Goal: Task Accomplishment & Management: Manage account settings

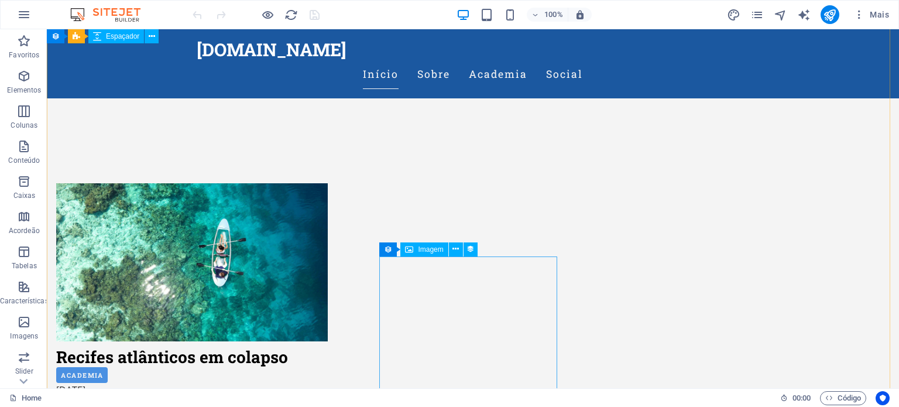
scroll to position [351, 0]
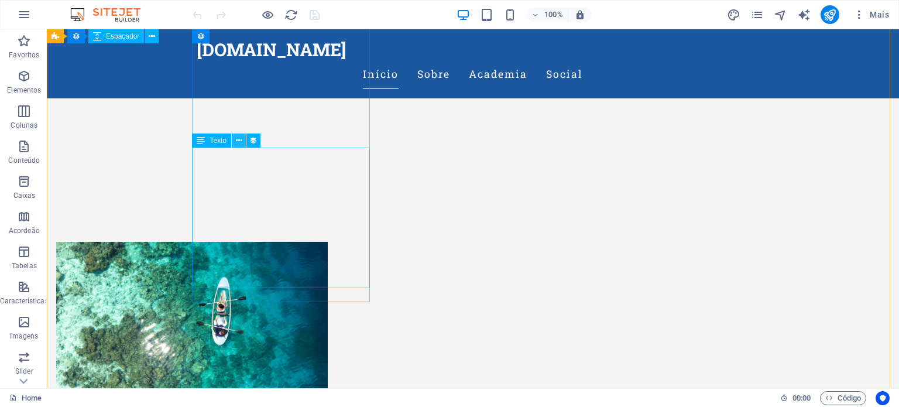
click at [238, 142] on icon at bounding box center [239, 141] width 6 height 12
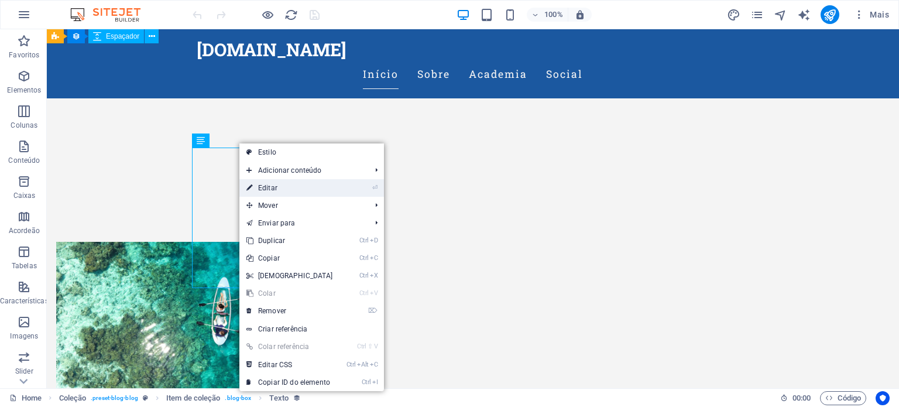
click at [267, 191] on link "⏎ Editar" at bounding box center [289, 188] width 101 height 18
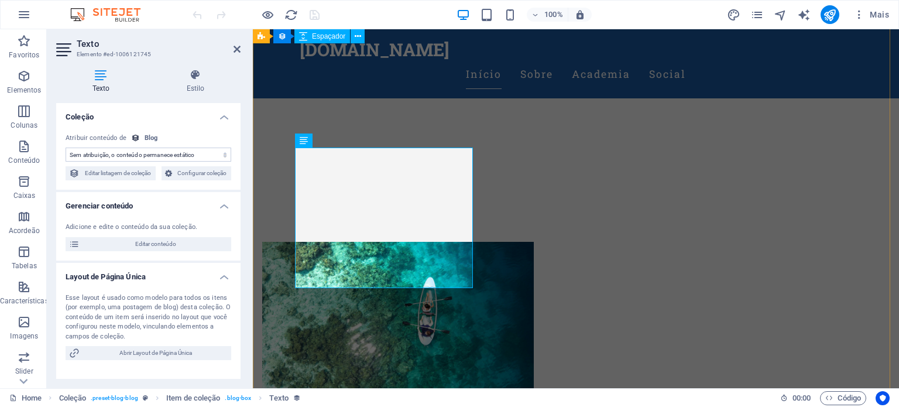
select select "description"
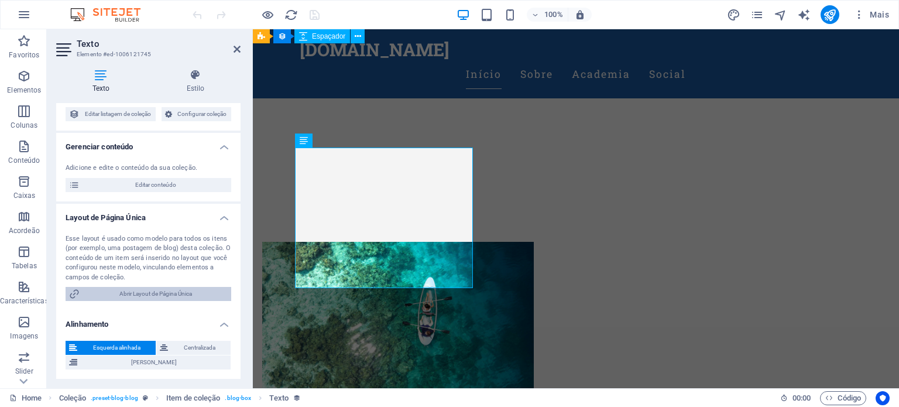
scroll to position [59, 0]
click at [159, 296] on span "Abrir Layout de Página Única" at bounding box center [155, 294] width 145 height 14
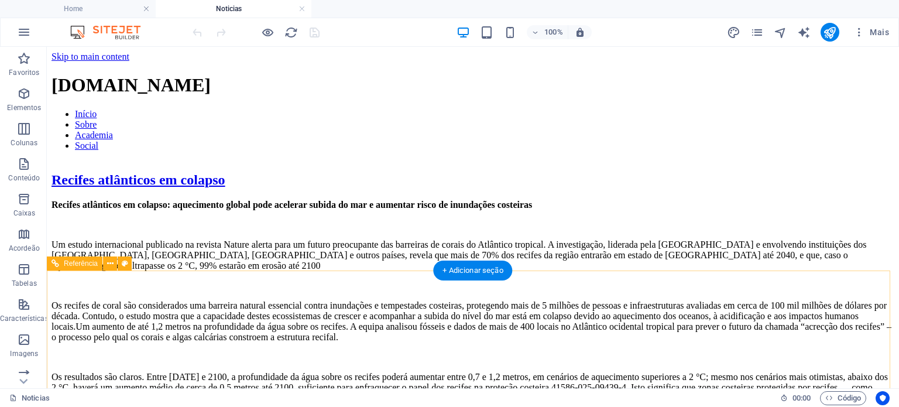
scroll to position [0, 0]
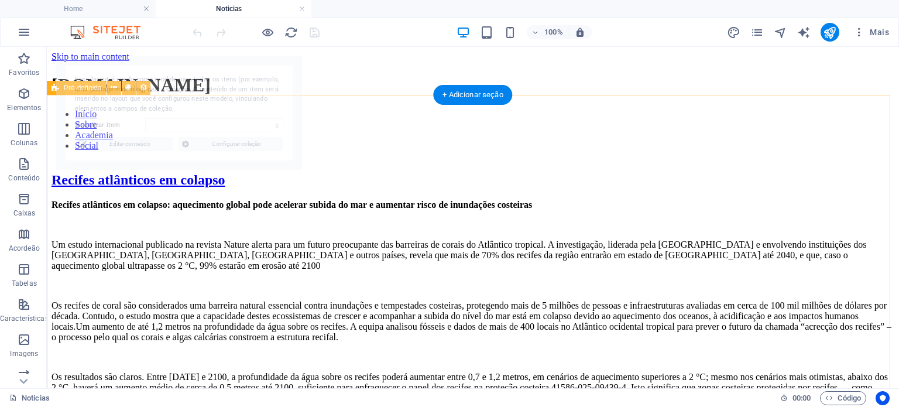
select select "68def70e33efdf848e01c555"
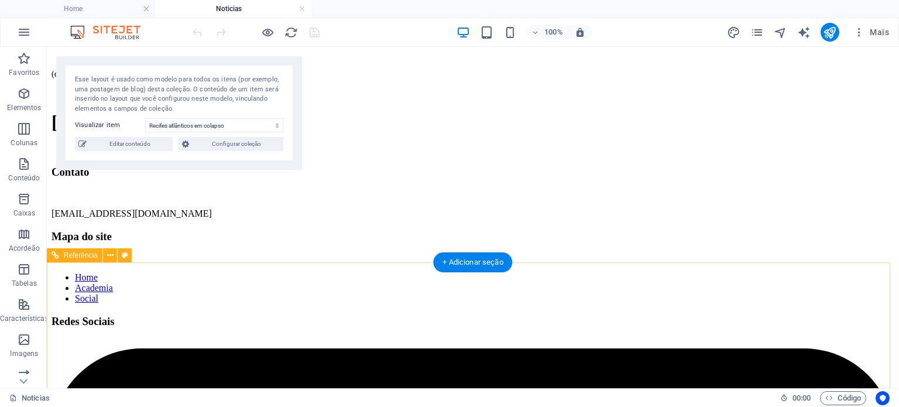
scroll to position [566, 0]
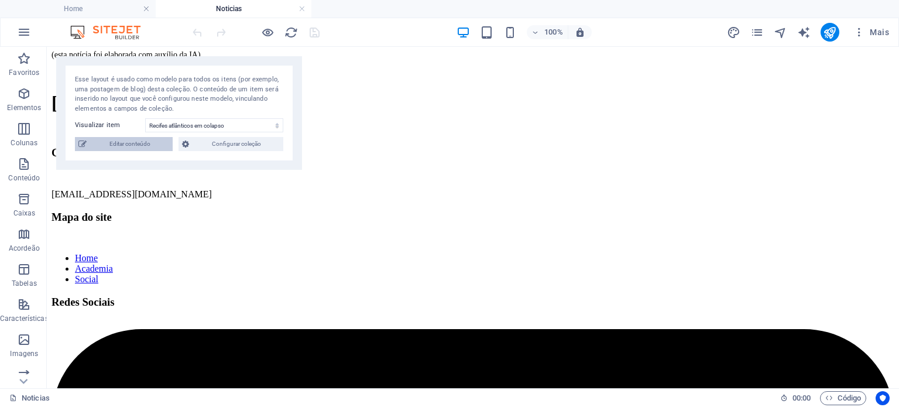
click at [155, 142] on span "Editar conteúdo" at bounding box center [129, 144] width 79 height 14
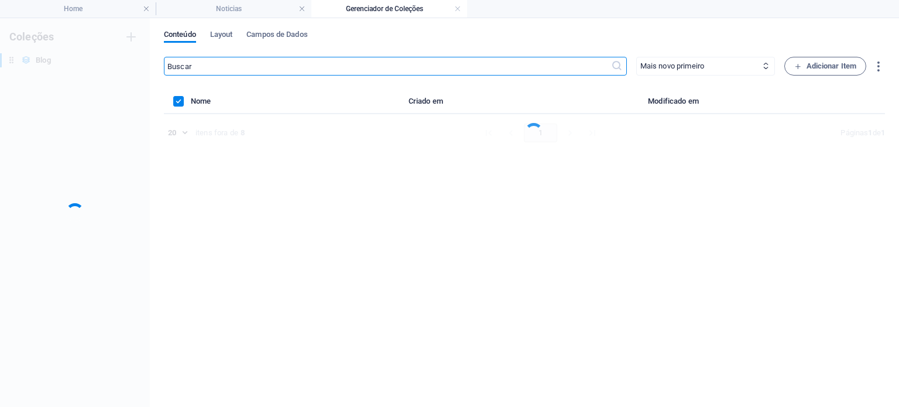
scroll to position [0, 0]
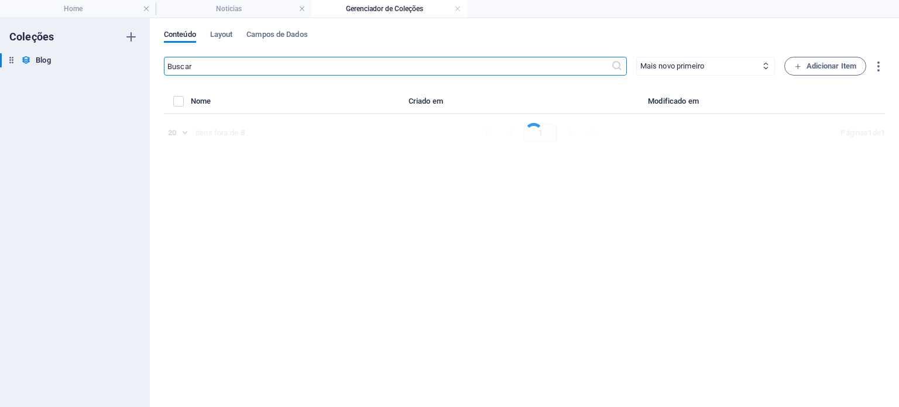
select select "Academia"
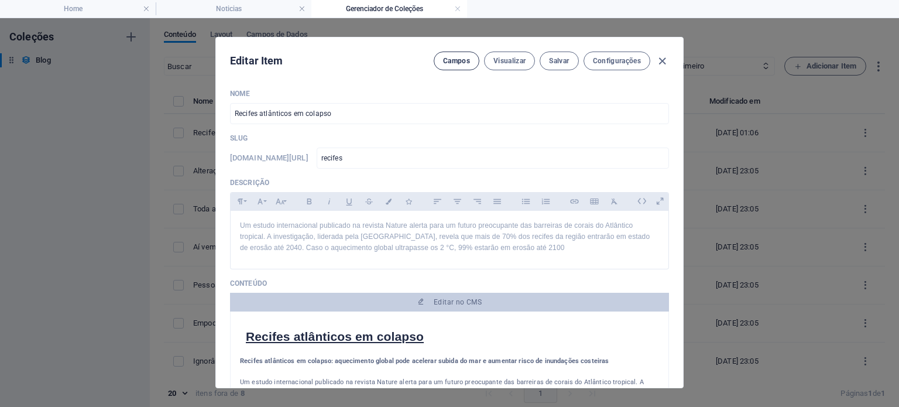
click at [456, 55] on button "Campos" at bounding box center [457, 61] width 46 height 19
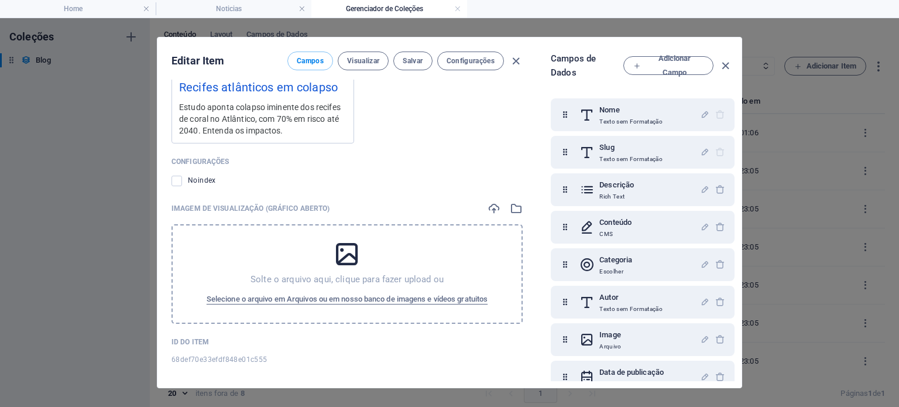
scroll to position [1152, 0]
click at [467, 60] on span "Configurações" at bounding box center [471, 60] width 48 height 9
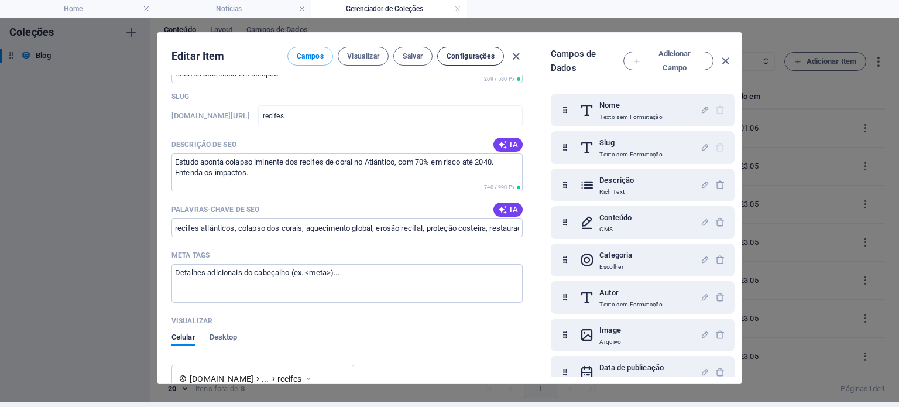
scroll to position [781, 0]
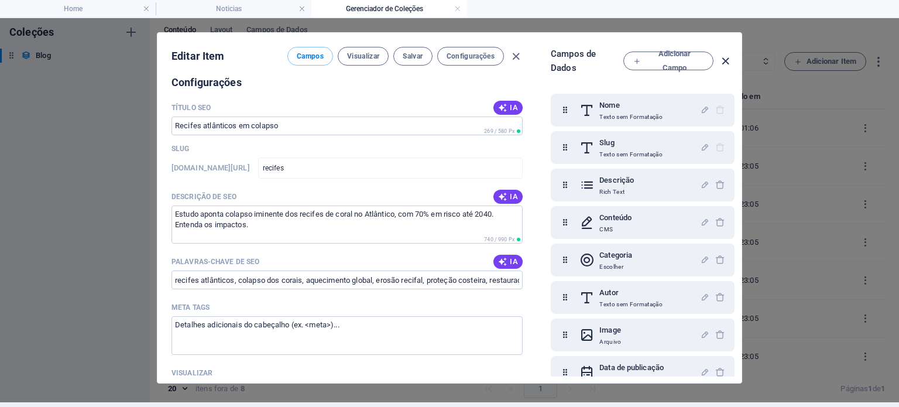
click at [719, 57] on icon "button" at bounding box center [725, 60] width 13 height 13
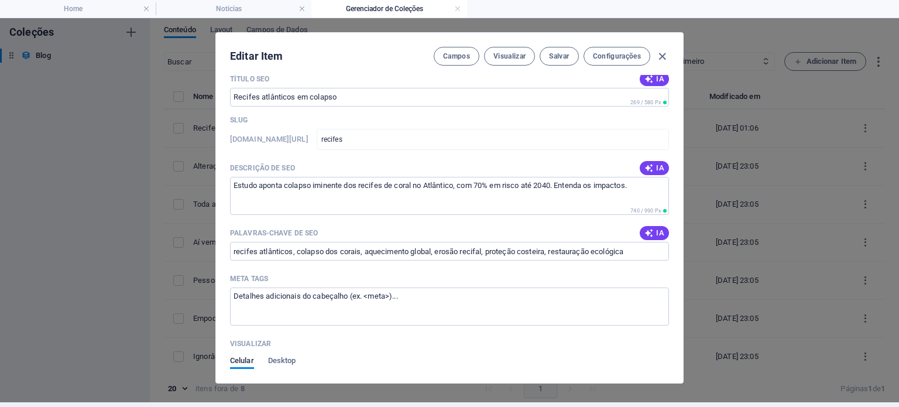
scroll to position [753, 0]
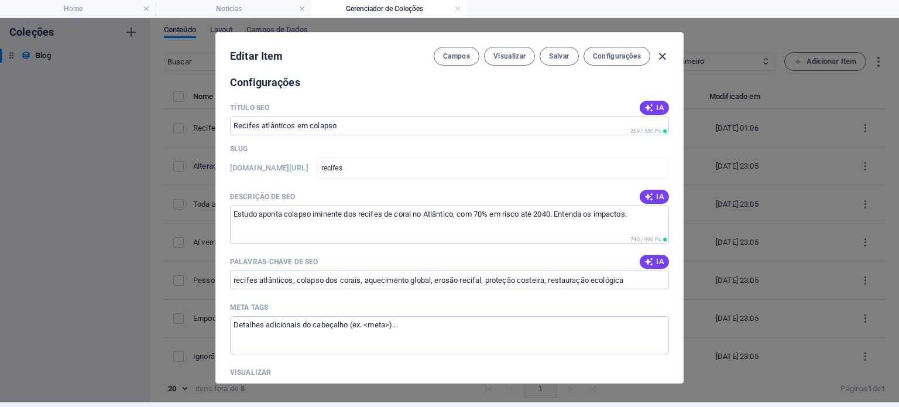
click at [664, 54] on icon "button" at bounding box center [661, 56] width 13 height 13
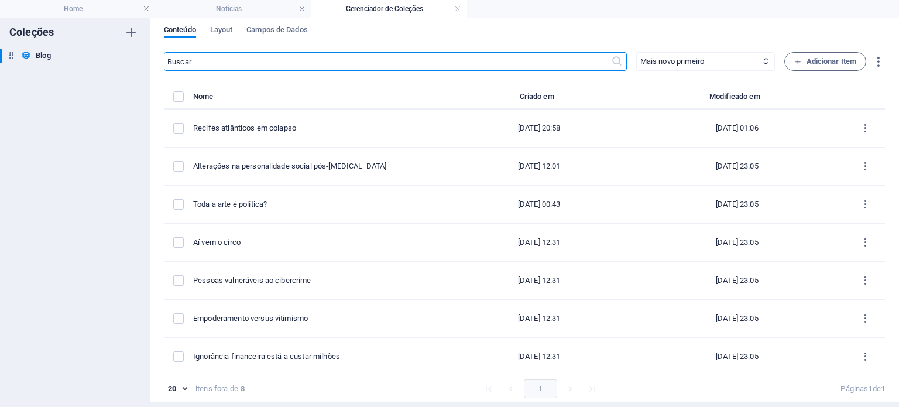
type input "[DATE]"
type input "recifes"
click at [873, 64] on icon "button" at bounding box center [877, 61] width 13 height 13
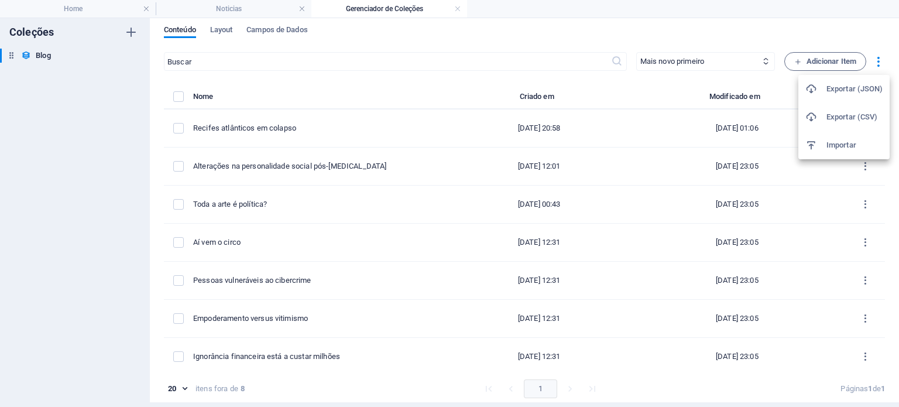
click at [727, 24] on div at bounding box center [449, 203] width 899 height 407
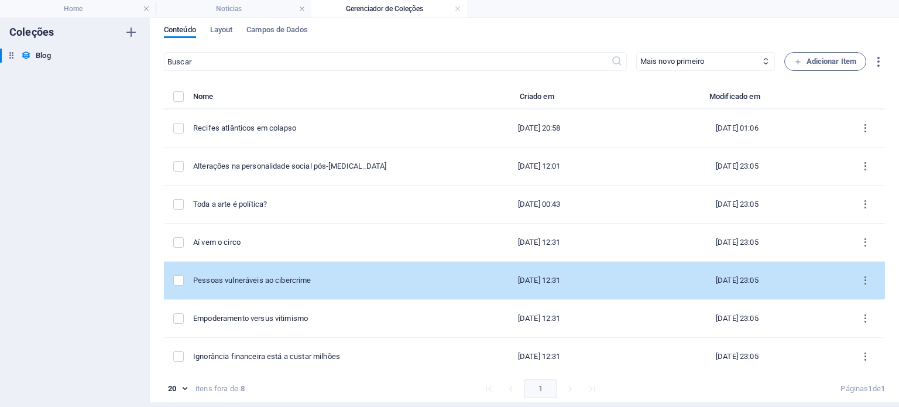
scroll to position [0, 0]
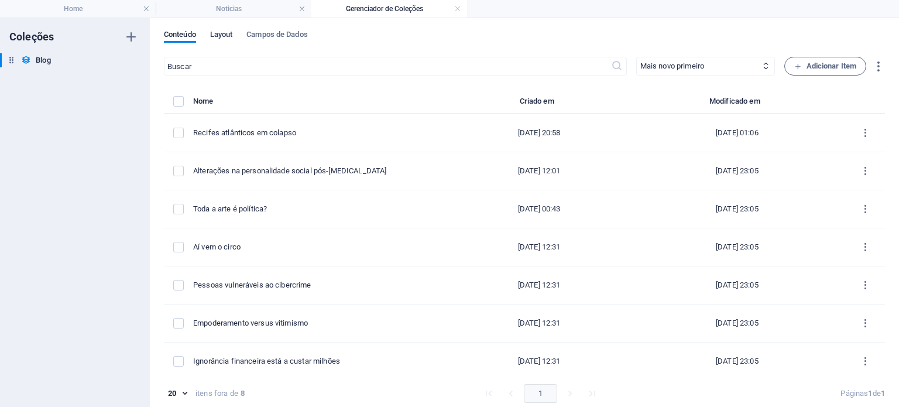
click at [219, 35] on span "Layout" at bounding box center [221, 36] width 23 height 16
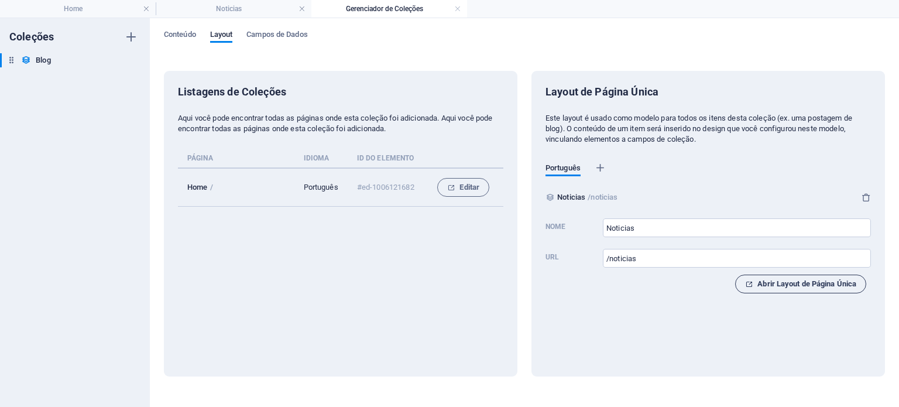
click at [765, 283] on span "Abrir Layout de Página Única" at bounding box center [800, 284] width 111 height 14
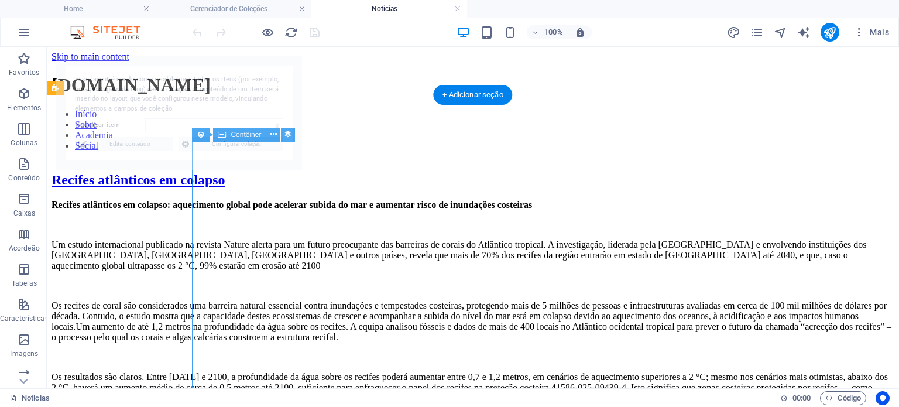
select select "68def70e33efdf848e01c555"
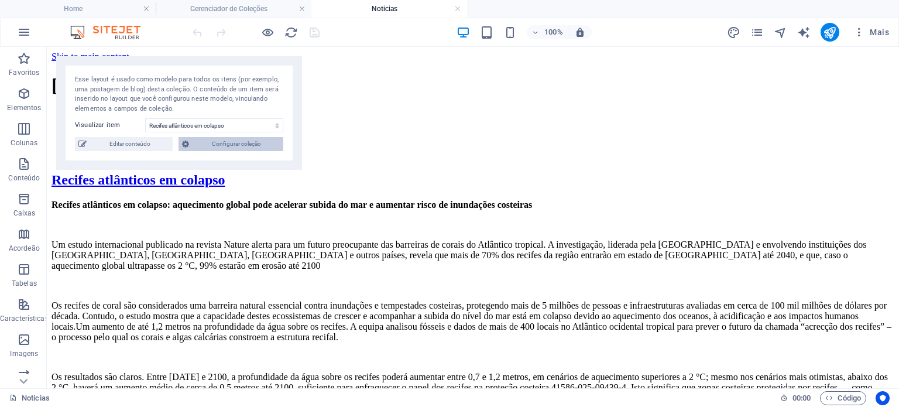
click at [226, 145] on span "Configurar coleção" at bounding box center [236, 144] width 87 height 14
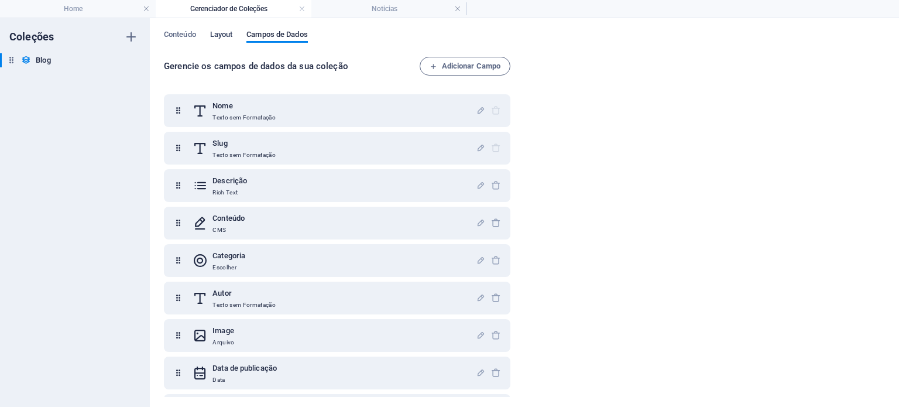
click at [232, 30] on span "Layout" at bounding box center [221, 36] width 23 height 16
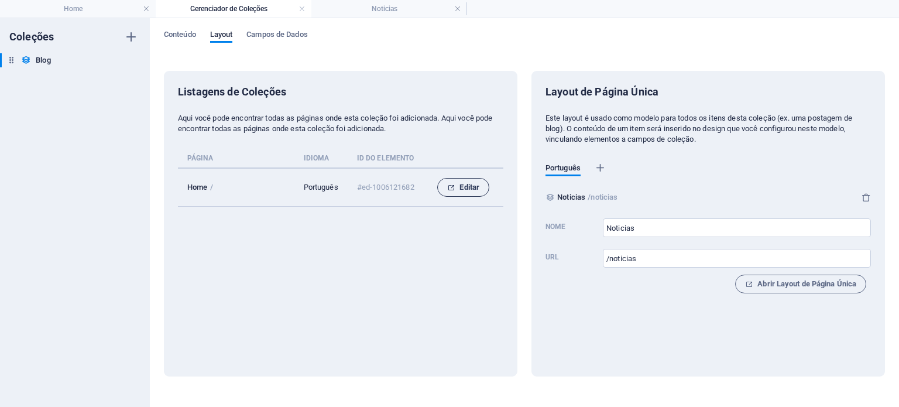
click at [454, 191] on span "Editar" at bounding box center [463, 187] width 32 height 14
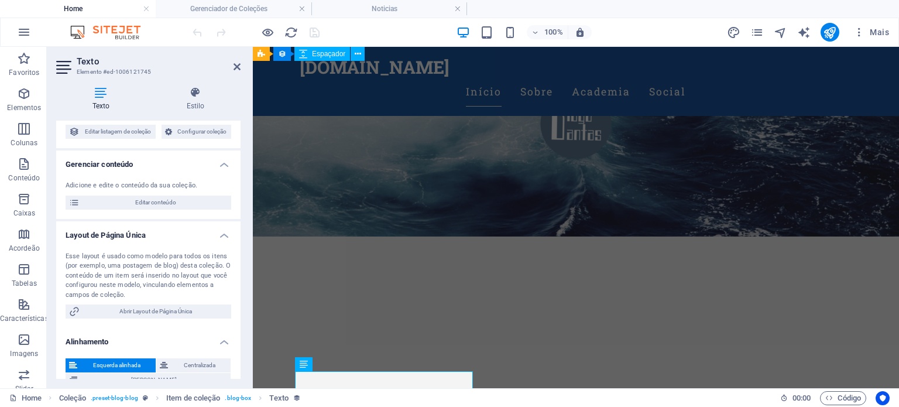
scroll to position [77, 0]
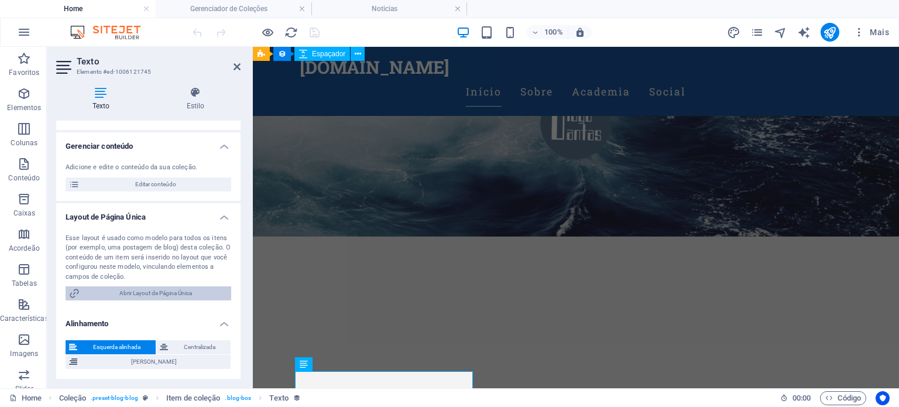
click at [143, 291] on span "Abrir Layout de Página Única" at bounding box center [155, 293] width 145 height 14
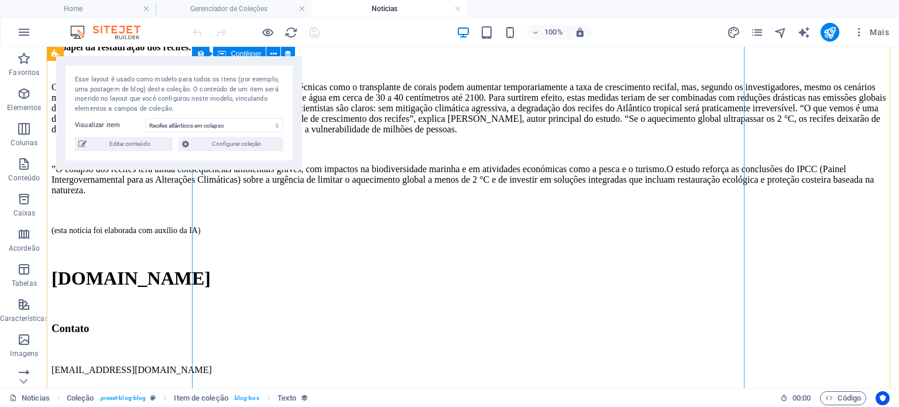
scroll to position [0, 0]
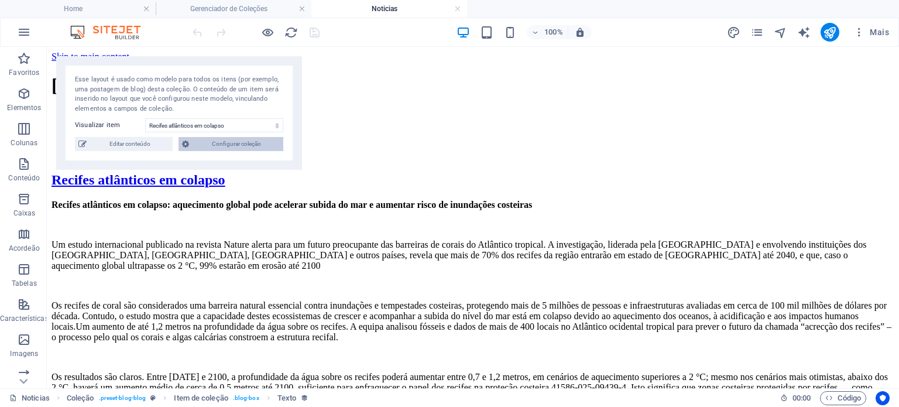
click at [236, 145] on span "Configurar coleção" at bounding box center [236, 144] width 87 height 14
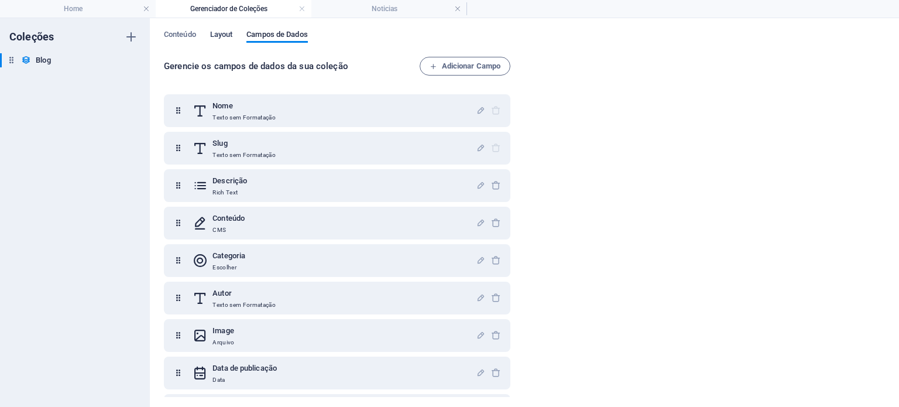
click at [232, 42] on button "Layout" at bounding box center [221, 36] width 23 height 13
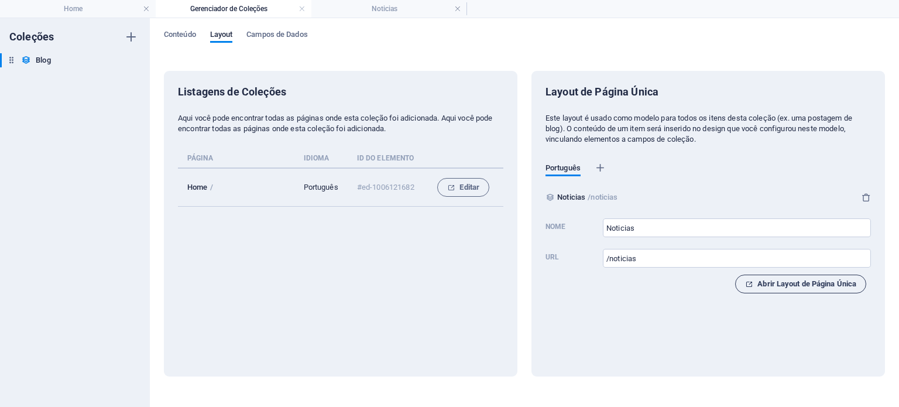
click at [811, 286] on span "Abrir Layout de Página Única" at bounding box center [800, 284] width 111 height 14
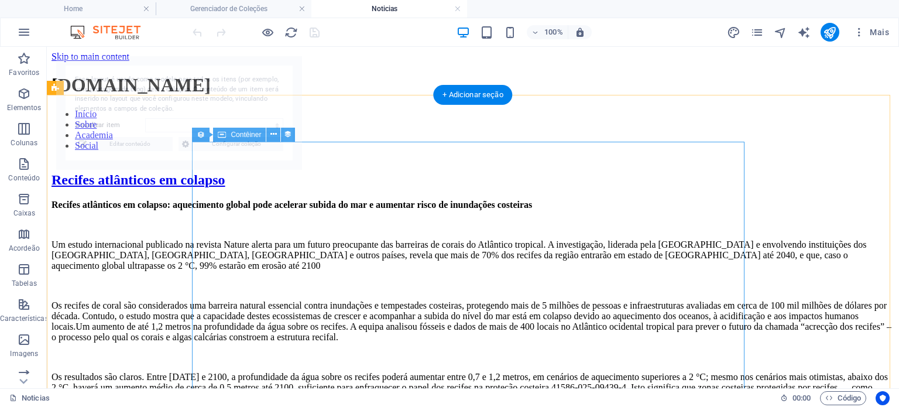
select select "68def70e33efdf848e01c555"
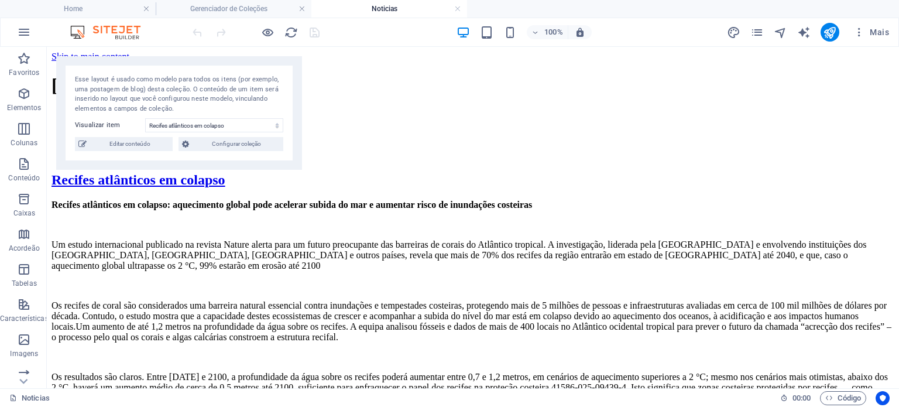
click at [148, 152] on div "Esse layout é usado como modelo para todos os itens (por exemplo, uma postagem …" at bounding box center [179, 113] width 246 height 114
click at [146, 147] on span "Editar conteúdo" at bounding box center [129, 144] width 79 height 14
select select "Academia"
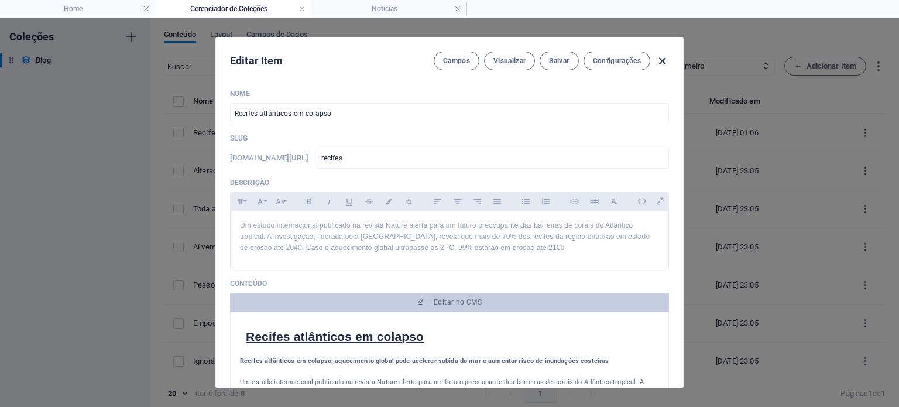
click at [662, 60] on icon "button" at bounding box center [661, 60] width 13 height 13
type input "2025-10-05"
type input "recifes"
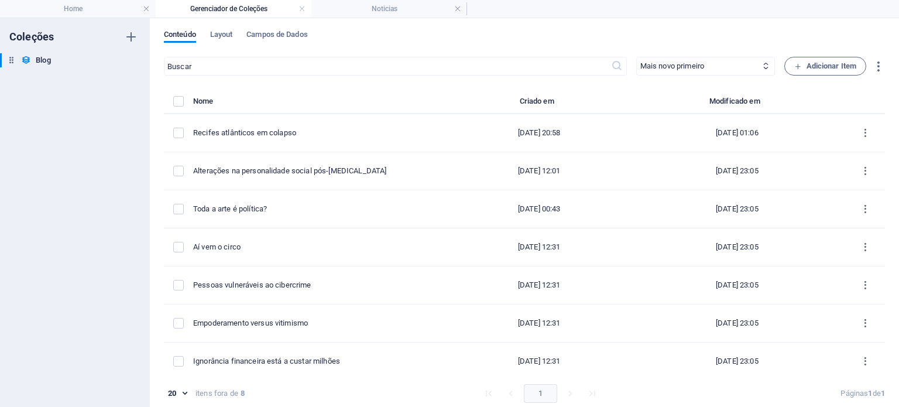
click at [224, 26] on div "Conteúdo Layout Campos de Dados ​ Mais novo primeiro Mais antigo primeiro Últim…" at bounding box center [524, 212] width 749 height 389
click at [225, 38] on span "Layout" at bounding box center [221, 36] width 23 height 16
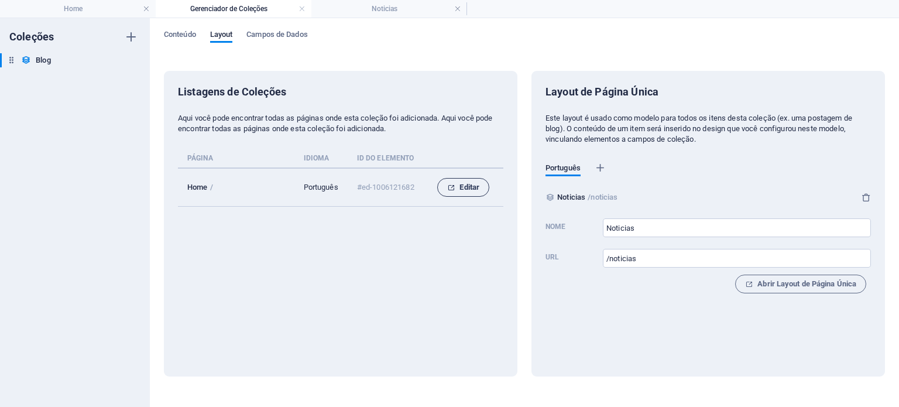
click at [469, 188] on span "Editar" at bounding box center [463, 187] width 32 height 14
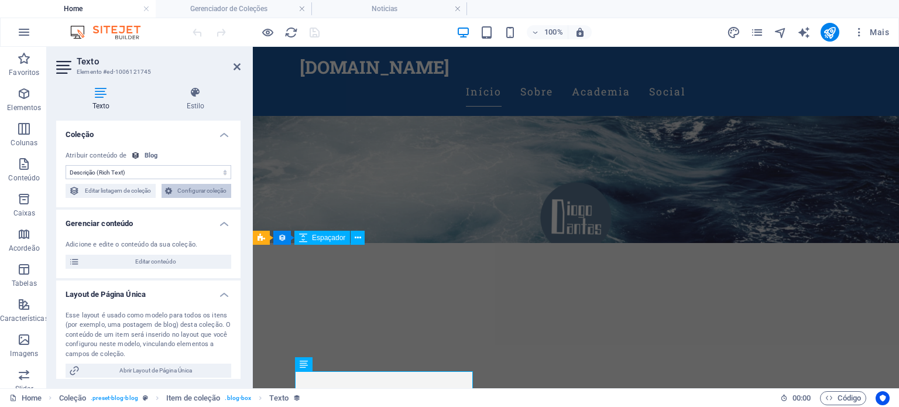
click at [190, 194] on span "Configurar coleção" at bounding box center [202, 191] width 52 height 14
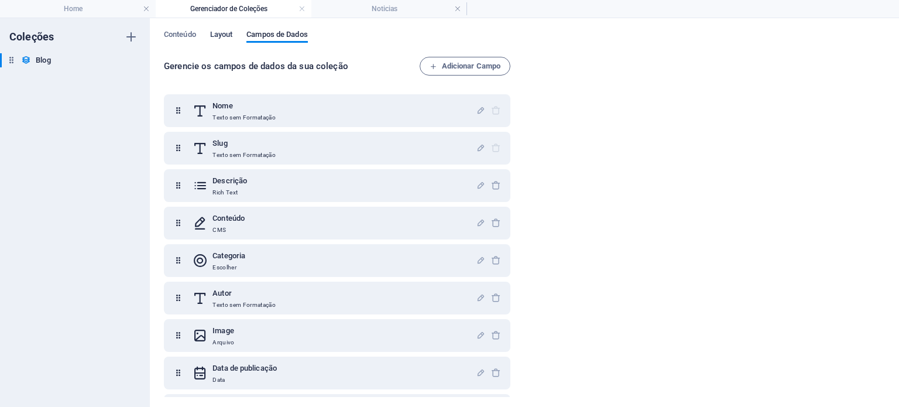
click at [217, 33] on span "Layout" at bounding box center [221, 36] width 23 height 16
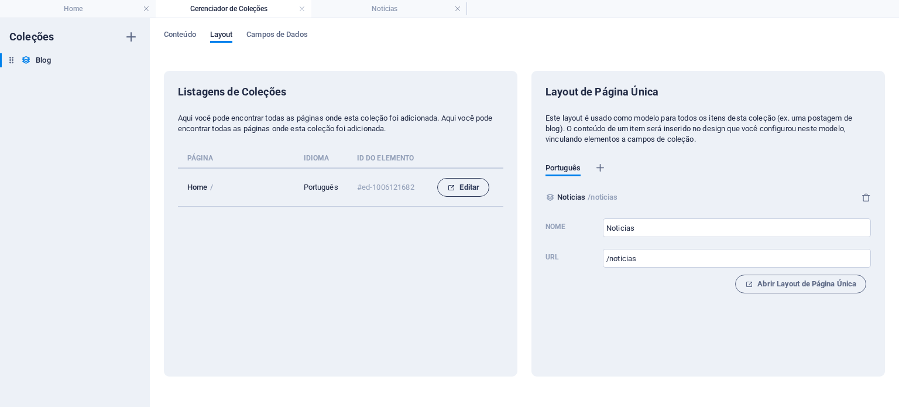
click at [470, 180] on span "Editar" at bounding box center [463, 187] width 32 height 14
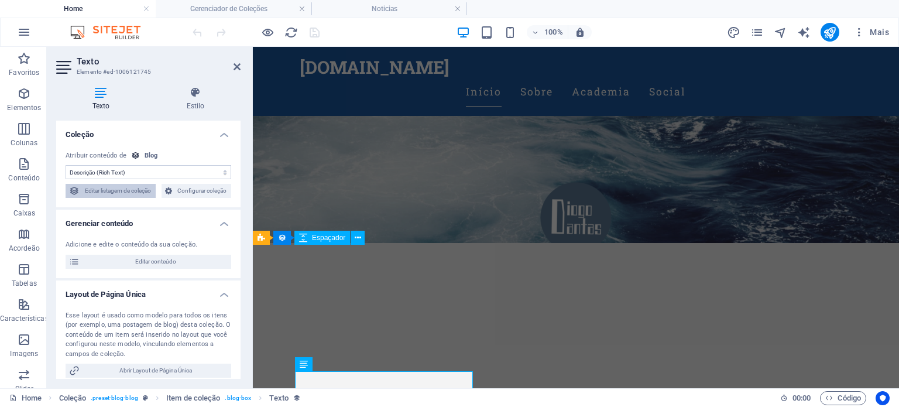
click at [133, 191] on span "Editar listagem de coleção" at bounding box center [117, 191] width 69 height 14
select select "columns.publishing_date_DESC"
select select "columns.slug"
select select "columns.status"
select select "columns.publishing_date"
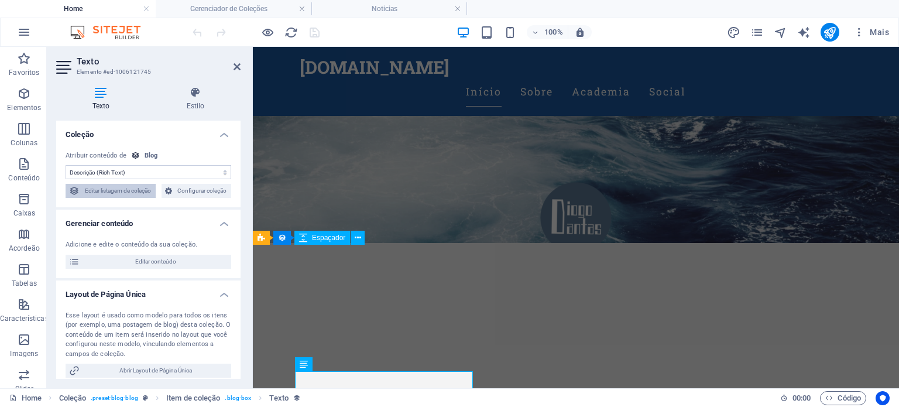
select select "past"
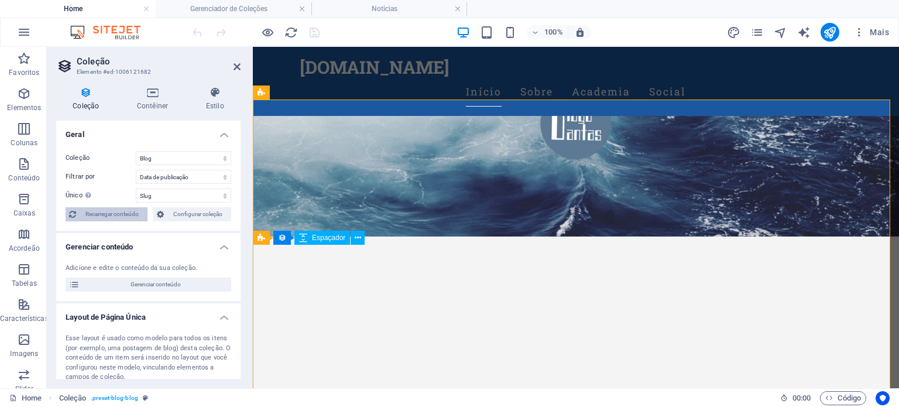
click at [112, 210] on span "Recarregar conteúdo" at bounding box center [112, 214] width 64 height 14
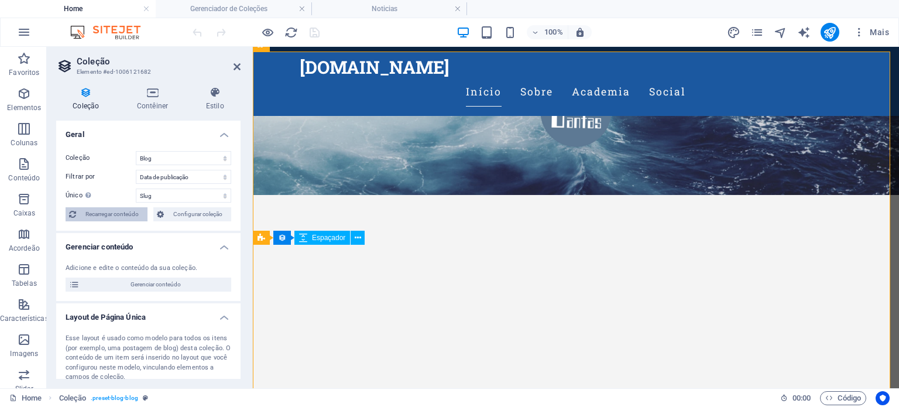
select select "columns.publishing_date_DESC"
select select "columns.slug"
select select "columns.status"
select select "columns.publishing_date"
select select "past"
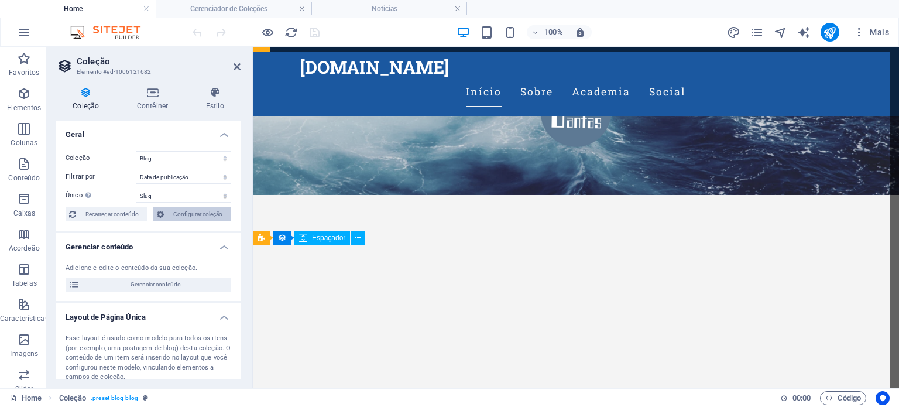
click at [180, 216] on span "Configurar coleção" at bounding box center [197, 214] width 60 height 14
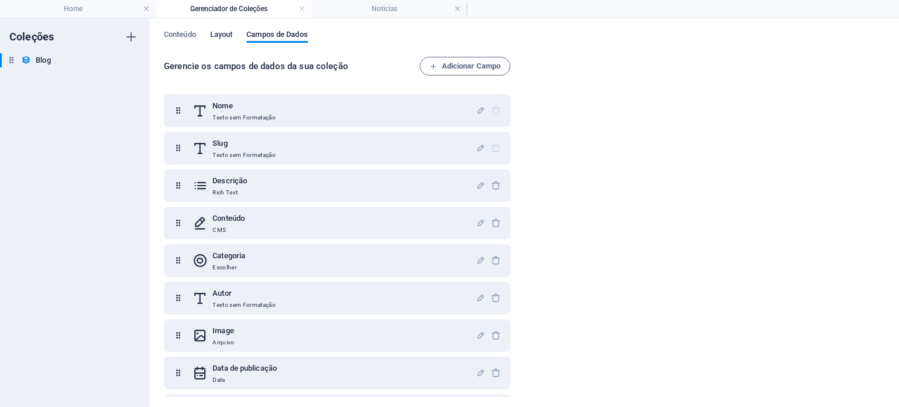
click at [227, 33] on span "Layout" at bounding box center [221, 36] width 23 height 16
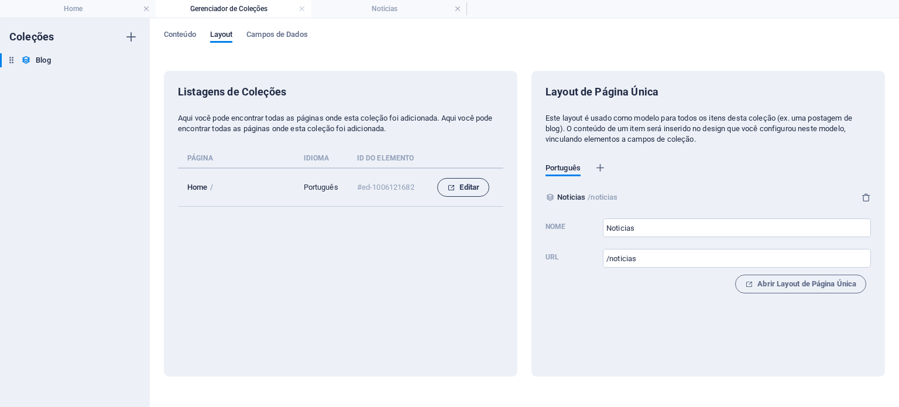
click at [479, 188] on button "Editar" at bounding box center [463, 187] width 52 height 19
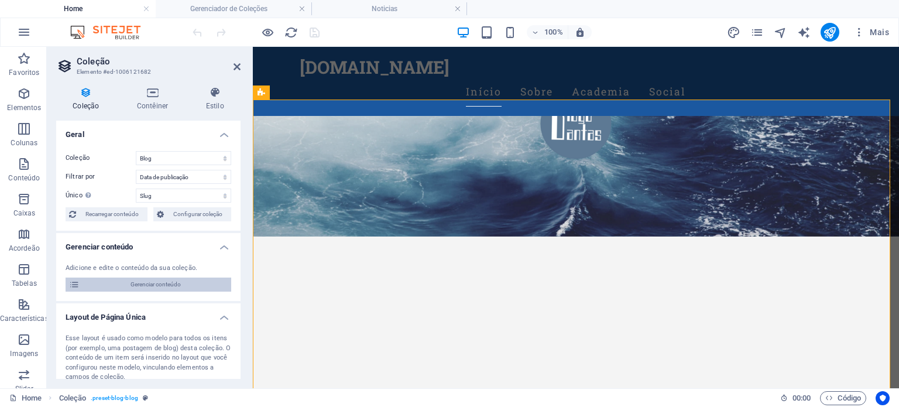
click at [174, 287] on span "Gerenciar conteúdo" at bounding box center [155, 284] width 145 height 14
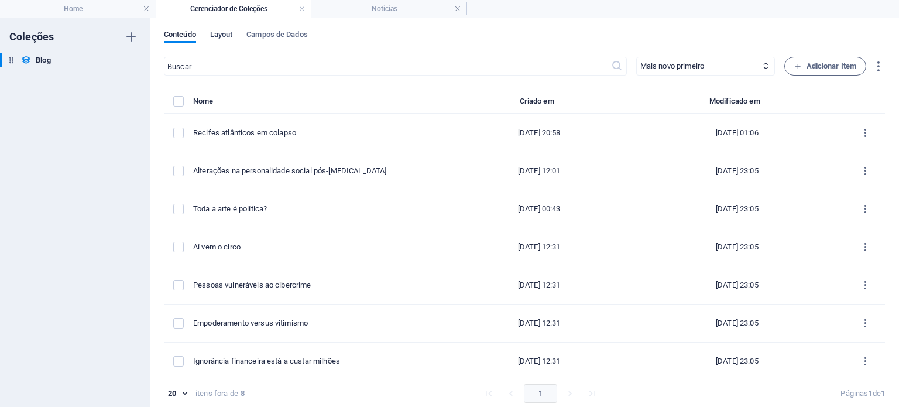
click at [226, 33] on span "Layout" at bounding box center [221, 36] width 23 height 16
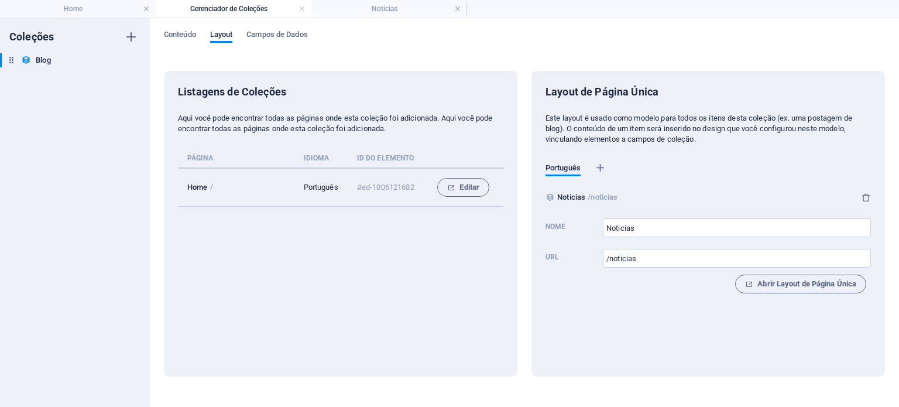
click at [448, 196] on button "Editar" at bounding box center [463, 187] width 52 height 19
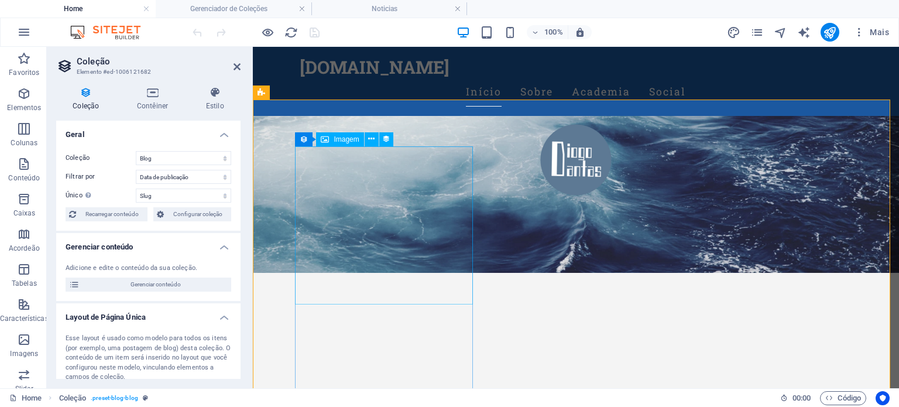
scroll to position [145, 0]
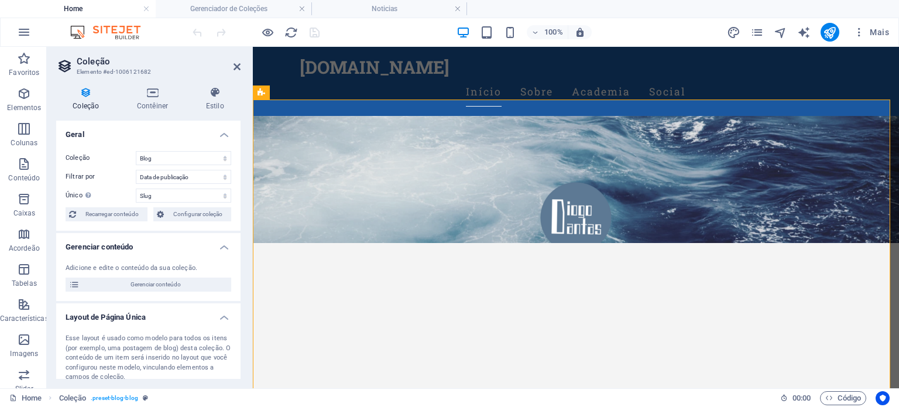
click at [163, 165] on div "Coleção Blog Filtrar por Criado em (crescente) Criado em (decrescente) Atualiza…" at bounding box center [148, 186] width 184 height 89
click at [164, 160] on select "Blog" at bounding box center [183, 158] width 95 height 14
click at [190, 173] on select "Criado em (crescente) Criado em (decrescente) Atualizado em (crescente) Atualiz…" at bounding box center [183, 177] width 95 height 14
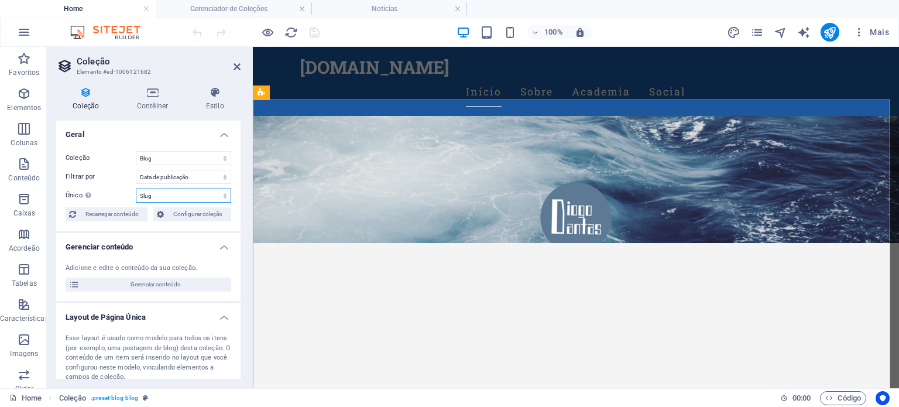
click at [191, 198] on select "Nada Nome Slug Descrição Conteúdo Categoria Autor Image Data de publicação Esta…" at bounding box center [183, 195] width 95 height 14
click at [152, 97] on icon at bounding box center [153, 93] width 64 height 12
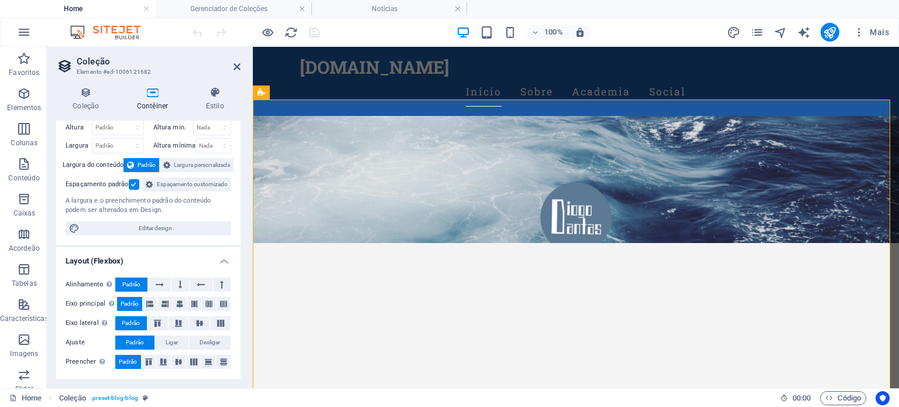
scroll to position [0, 0]
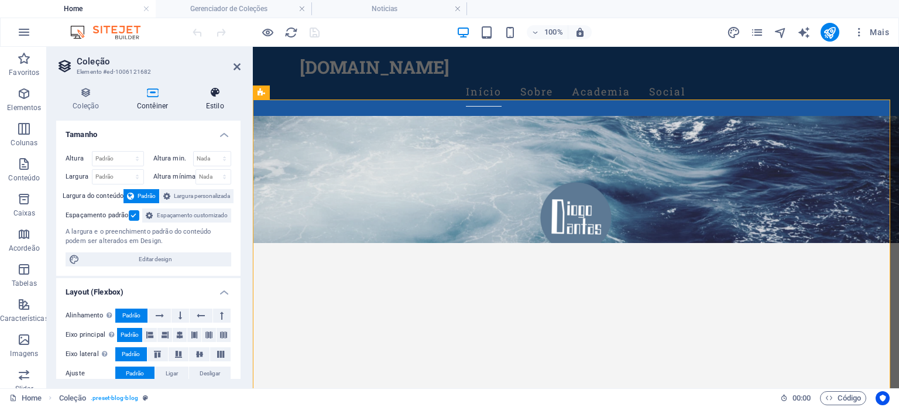
click at [207, 91] on icon at bounding box center [215, 93] width 51 height 12
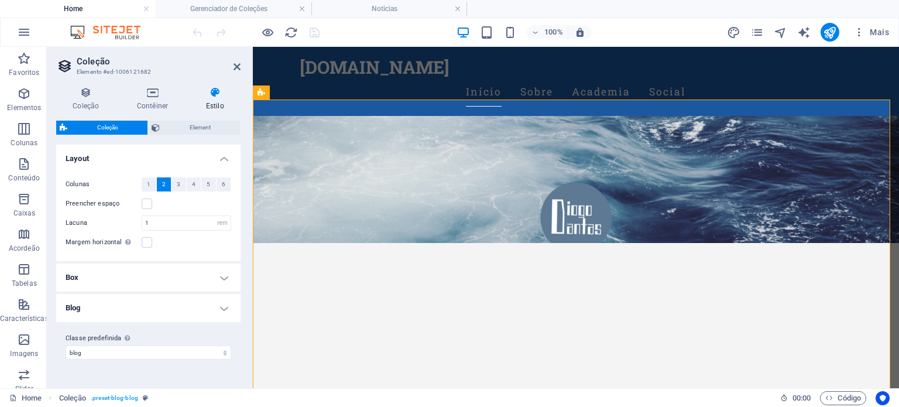
click at [163, 273] on h4 "Box" at bounding box center [148, 277] width 184 height 28
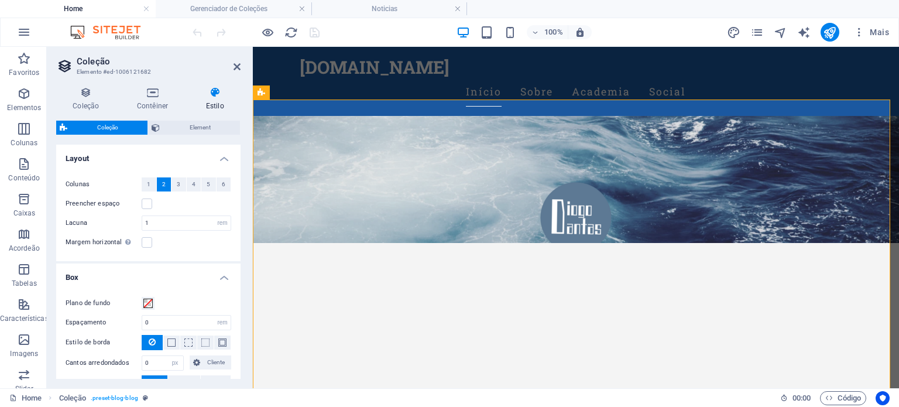
scroll to position [98, 0]
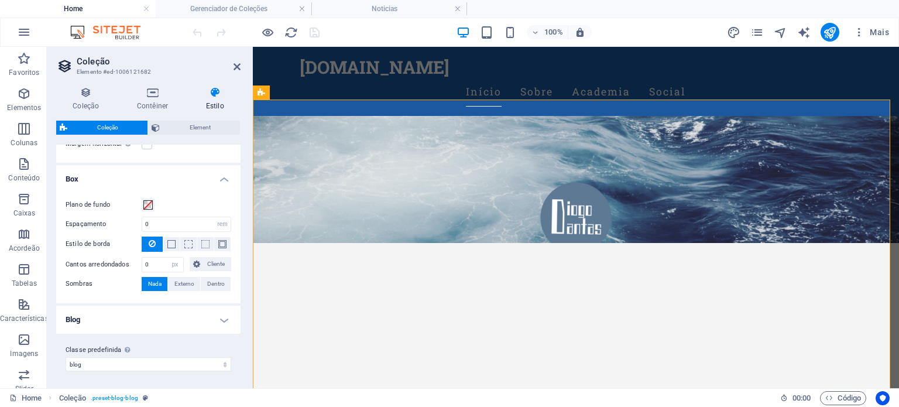
click at [176, 318] on h4 "Blog" at bounding box center [148, 320] width 184 height 28
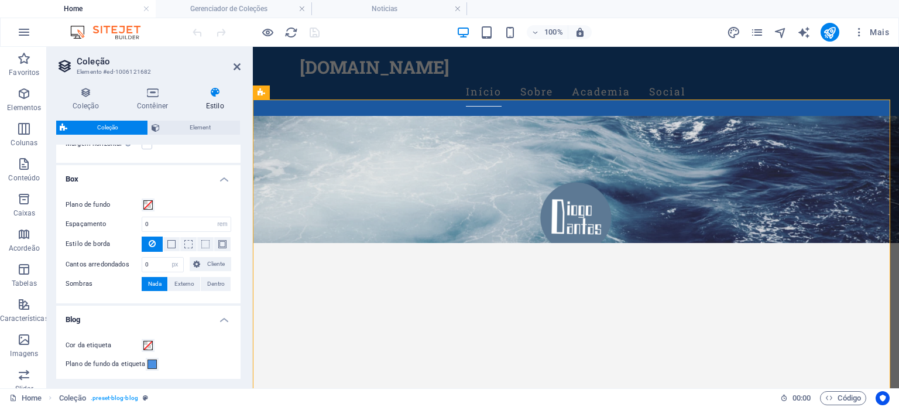
scroll to position [147, 0]
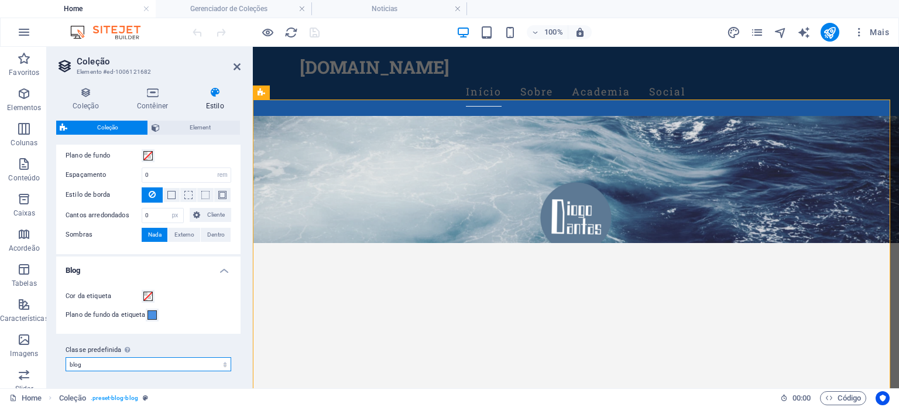
click at [145, 366] on select "post-real-estate blog post-blog Adicionar classe predefinida" at bounding box center [149, 364] width 166 height 14
click at [66, 357] on select "post-real-estate blog post-blog Adicionar classe predefinida" at bounding box center [149, 364] width 166 height 14
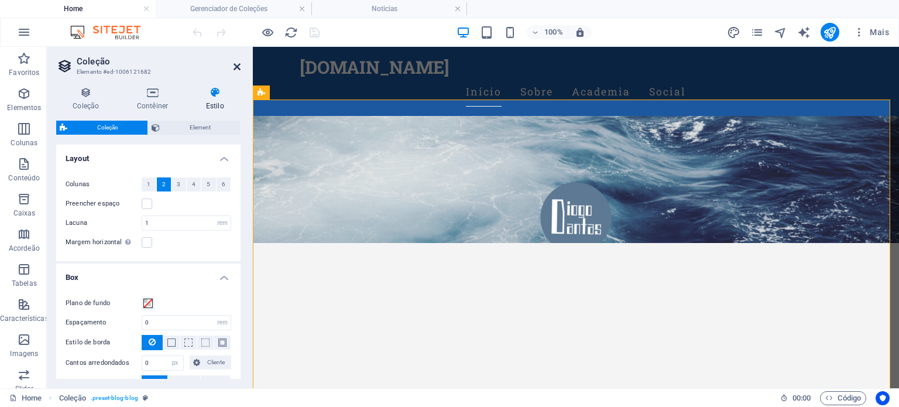
click at [238, 63] on icon at bounding box center [237, 66] width 7 height 9
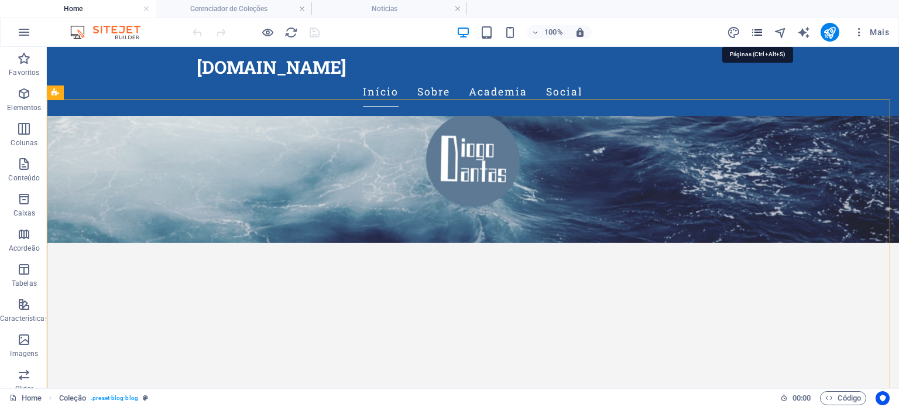
click at [759, 33] on icon "pages" at bounding box center [756, 32] width 13 height 13
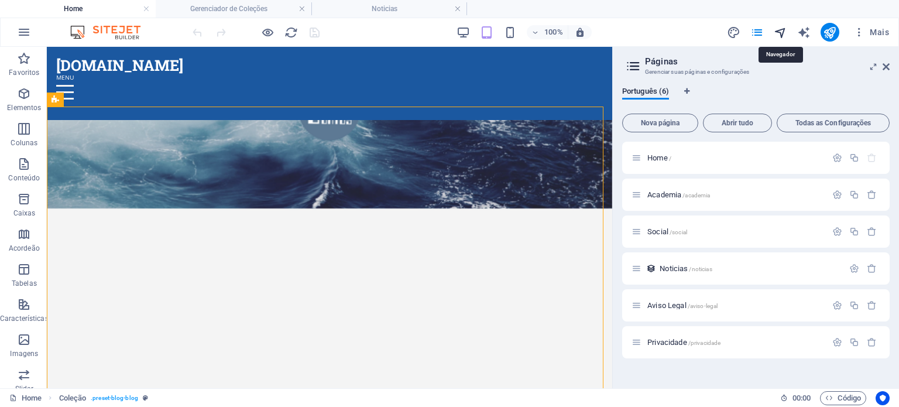
click at [778, 30] on icon "navigator" at bounding box center [780, 32] width 13 height 13
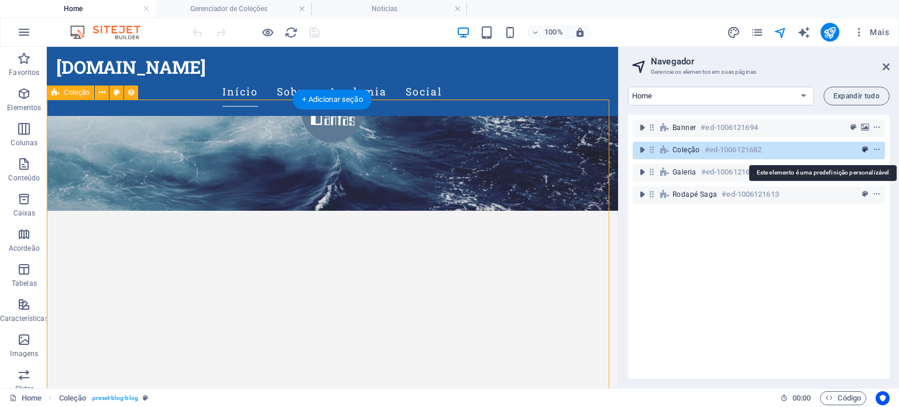
click at [867, 148] on span "preset" at bounding box center [865, 150] width 12 height 8
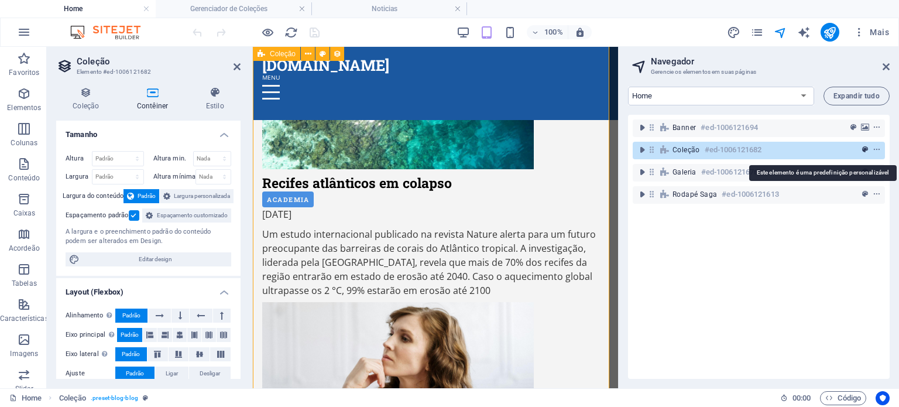
scroll to position [592, 0]
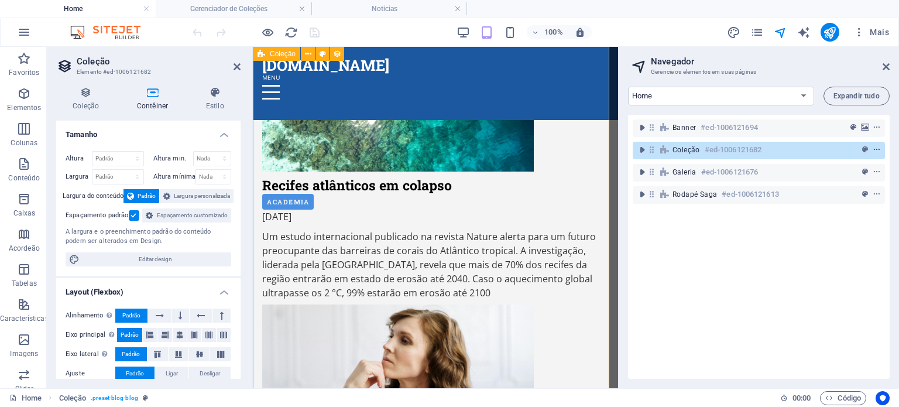
click at [875, 147] on icon "context-menu" at bounding box center [877, 150] width 8 height 8
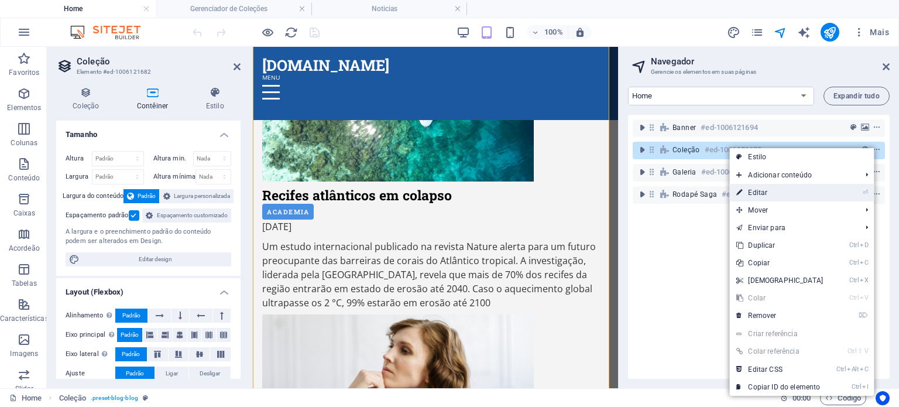
click at [840, 186] on li "⏎ Editar" at bounding box center [801, 193] width 145 height 18
click at [789, 190] on link "⏎ Editar" at bounding box center [779, 193] width 101 height 18
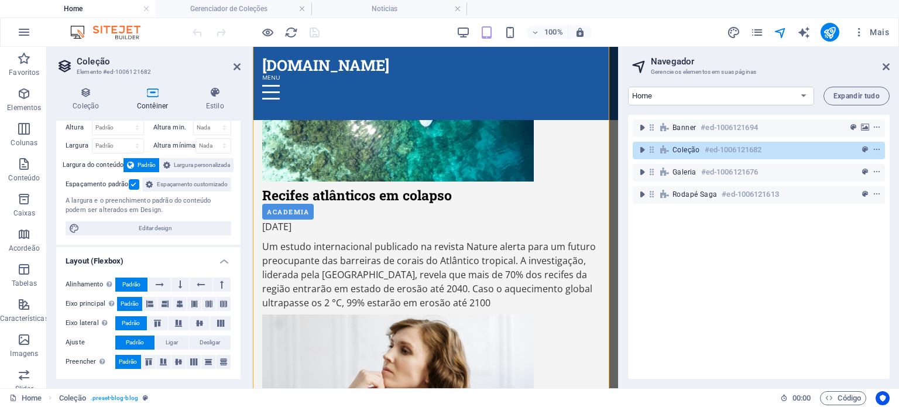
scroll to position [44, 0]
click at [84, 102] on h4 "Coleção" at bounding box center [88, 99] width 64 height 25
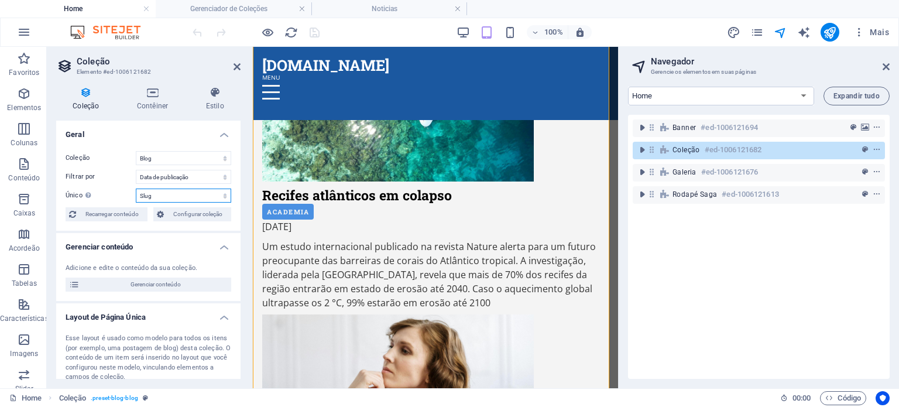
click at [173, 192] on select "Nada Nome Slug Descrição Conteúdo Categoria Autor Image Data de publicação Esta…" at bounding box center [183, 195] width 95 height 14
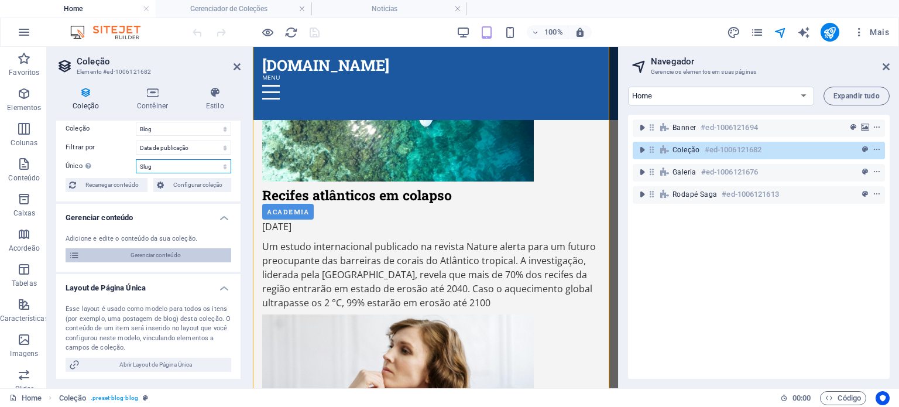
scroll to position [59, 0]
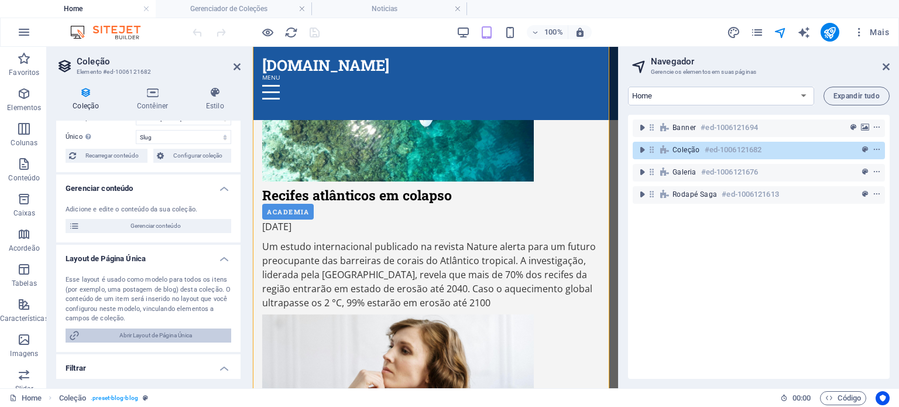
click at [135, 335] on span "Abrir Layout de Página Única" at bounding box center [155, 335] width 145 height 14
select select "18145062-pt"
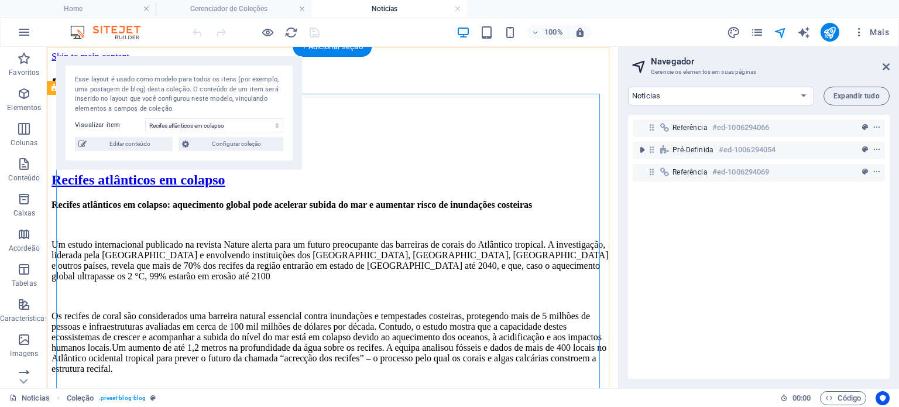
scroll to position [0, 0]
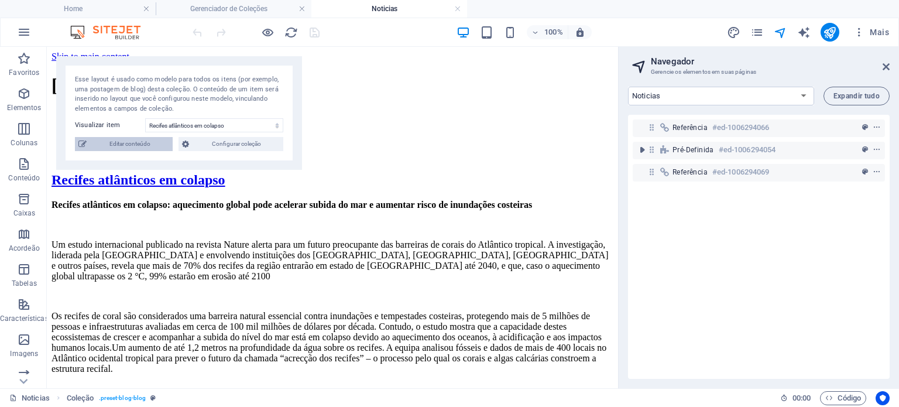
click at [125, 141] on span "Editar conteúdo" at bounding box center [129, 144] width 79 height 14
select select
select select "Academia"
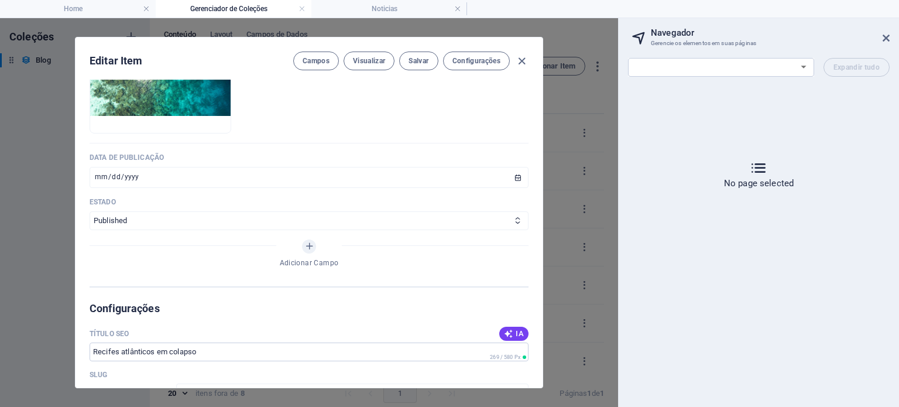
scroll to position [527, 0]
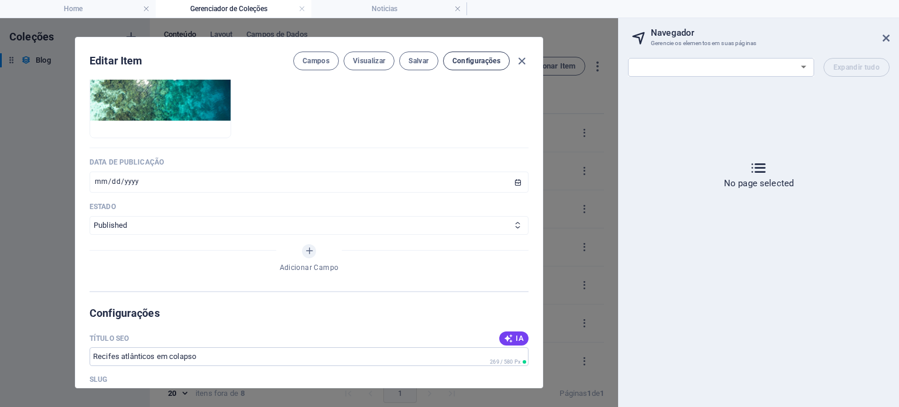
click at [469, 65] on button "Configurações" at bounding box center [476, 61] width 67 height 19
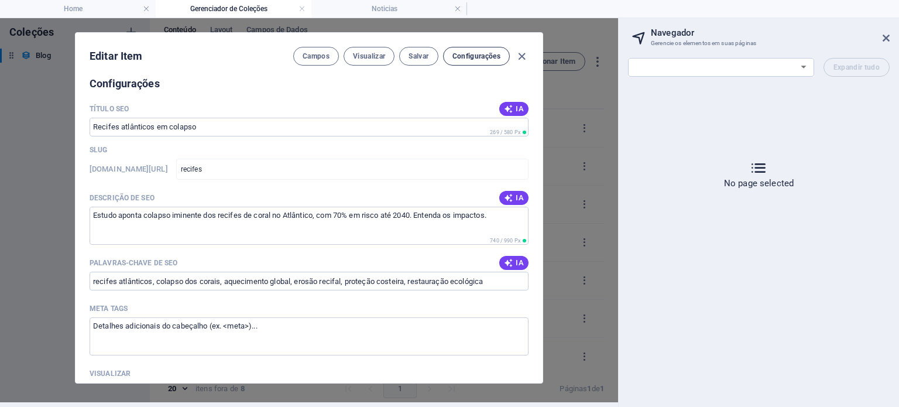
scroll to position [753, 0]
click at [313, 57] on span "Campos" at bounding box center [316, 56] width 27 height 9
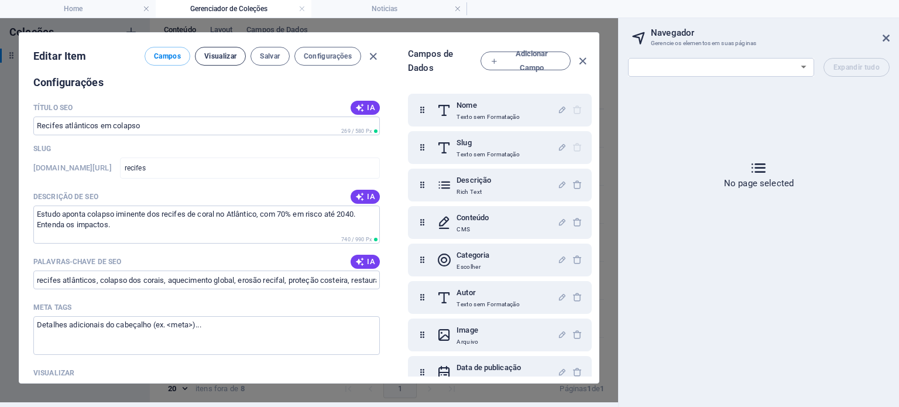
click at [234, 52] on button "Visualizar" at bounding box center [220, 56] width 51 height 19
select select "18145062-pt"
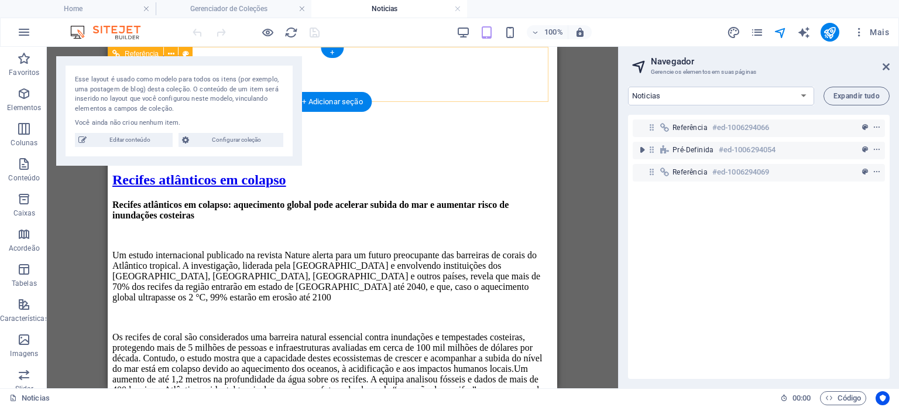
scroll to position [0, 0]
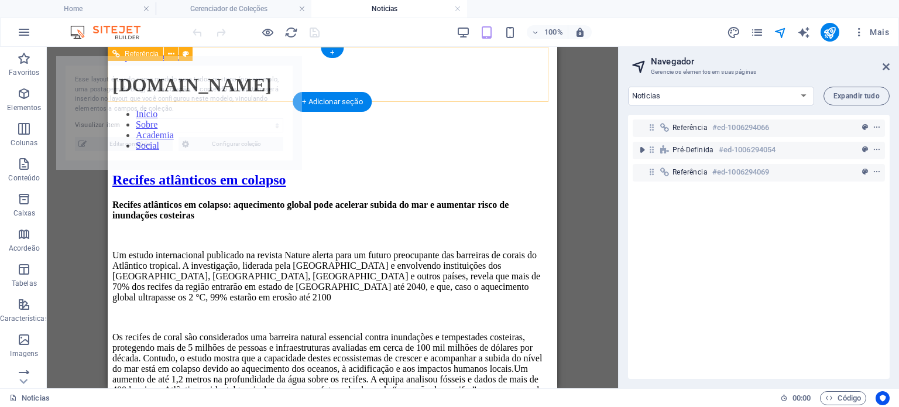
select select "68def70e33efdf848e01c555"
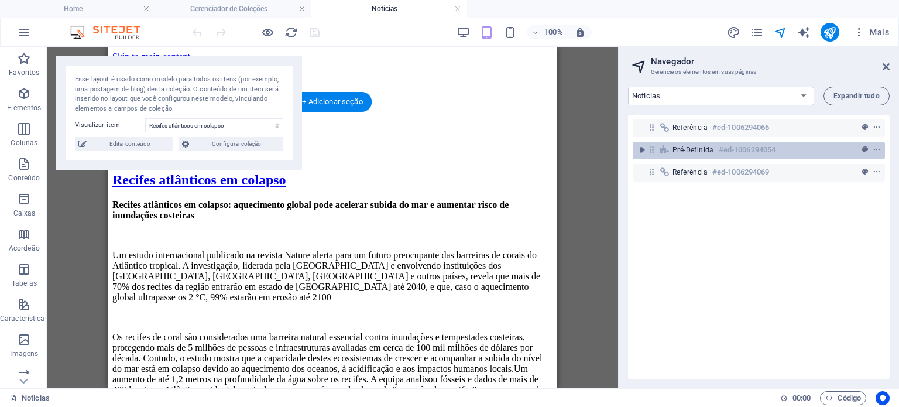
click at [743, 149] on h6 "#ed-1006294054" at bounding box center [747, 150] width 57 height 14
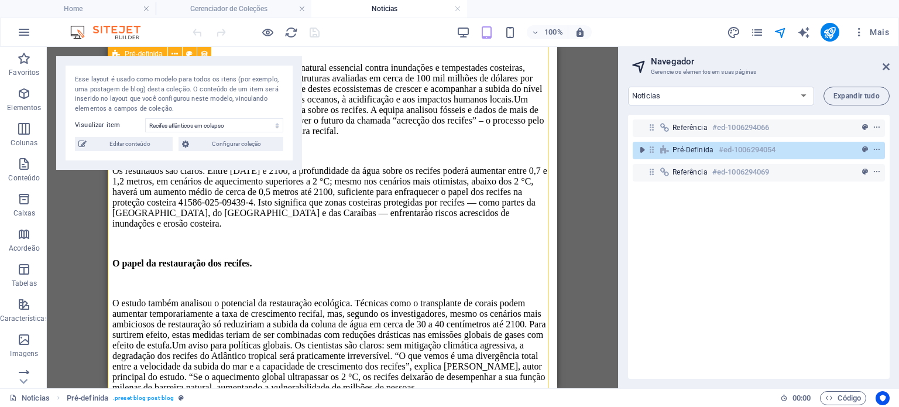
click at [743, 149] on h6 "#ed-1006294054" at bounding box center [747, 150] width 57 height 14
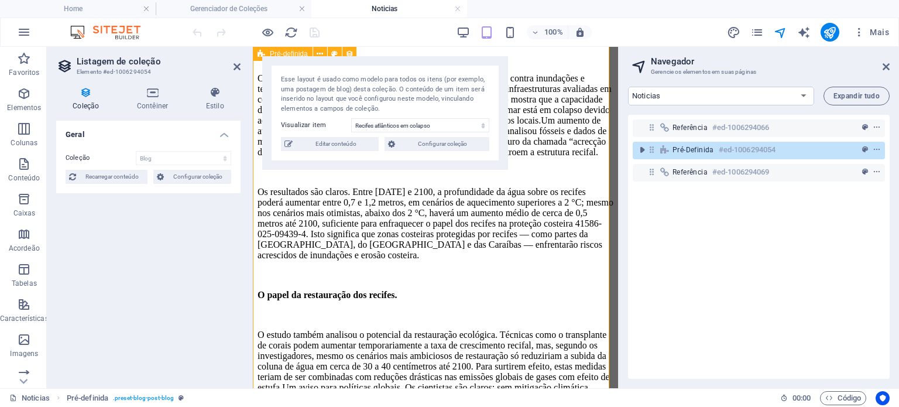
scroll to position [283, 0]
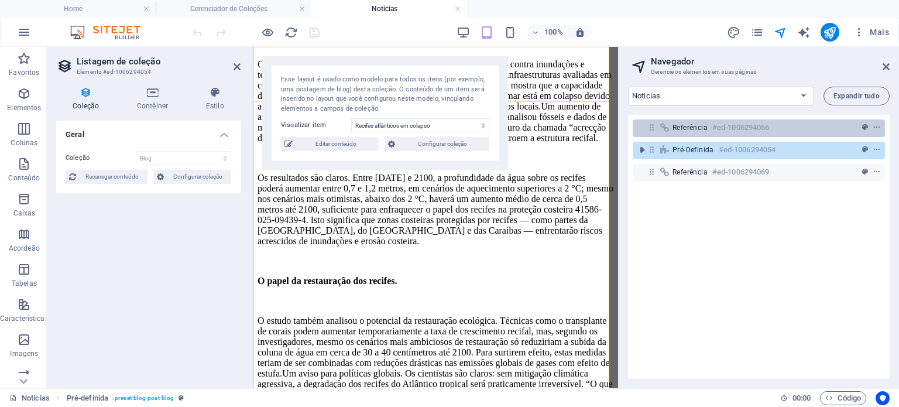
click at [743, 123] on h6 "#ed-1006294066" at bounding box center [740, 128] width 57 height 14
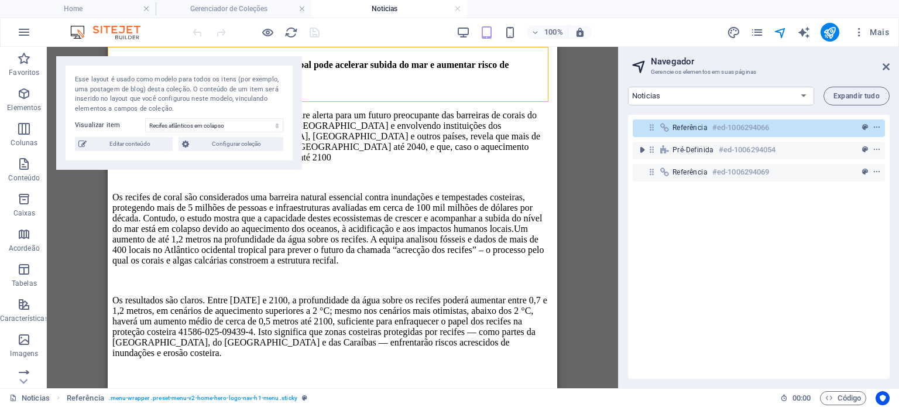
click at [743, 123] on h6 "#ed-1006294066" at bounding box center [740, 128] width 57 height 14
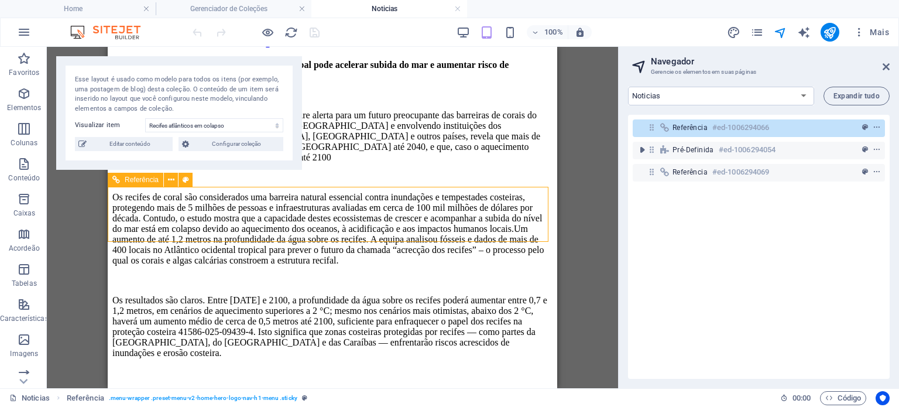
scroll to position [0, 0]
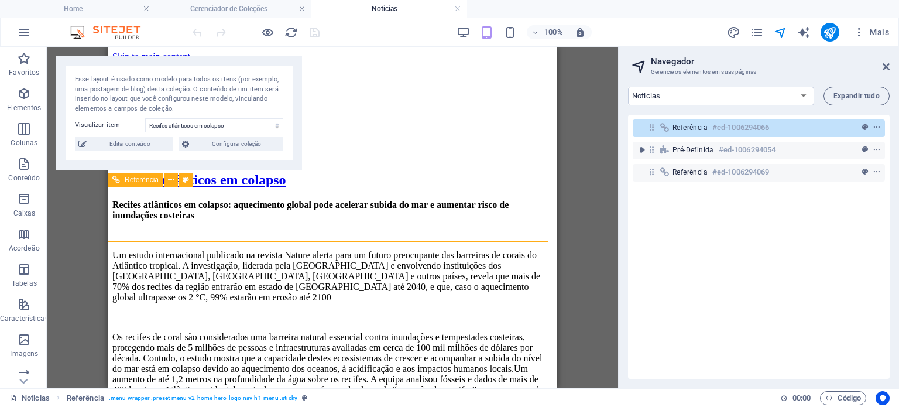
click at [743, 123] on h6 "#ed-1006294066" at bounding box center [740, 128] width 57 height 14
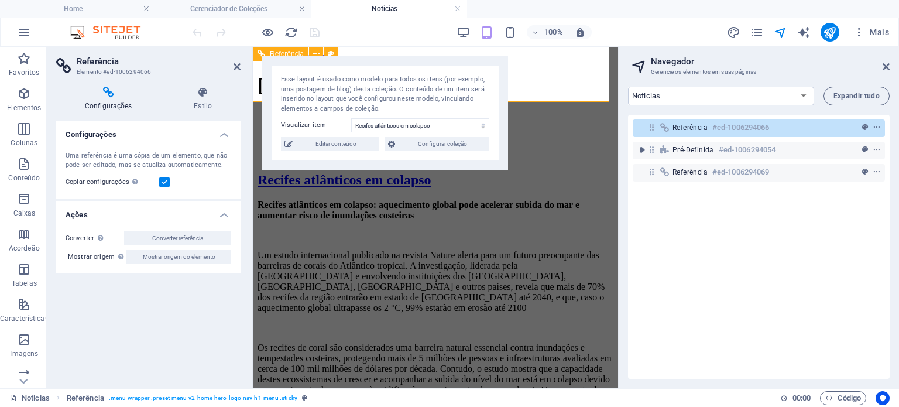
click at [743, 123] on h6 "#ed-1006294066" at bounding box center [740, 128] width 57 height 14
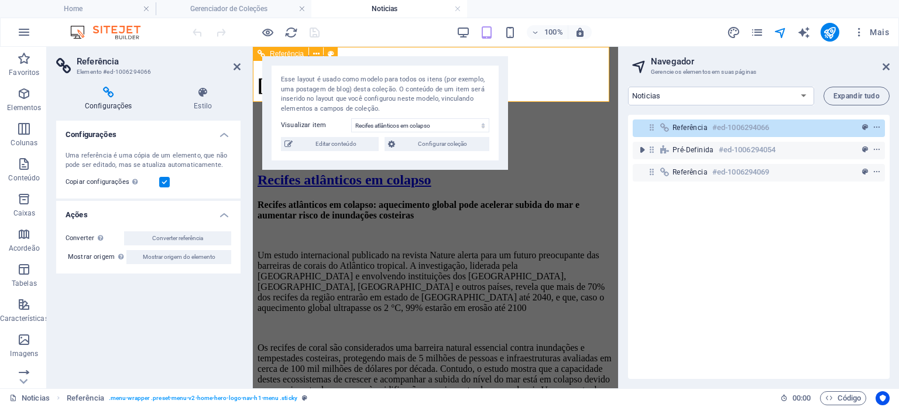
click at [743, 123] on h6 "#ed-1006294066" at bounding box center [740, 128] width 57 height 14
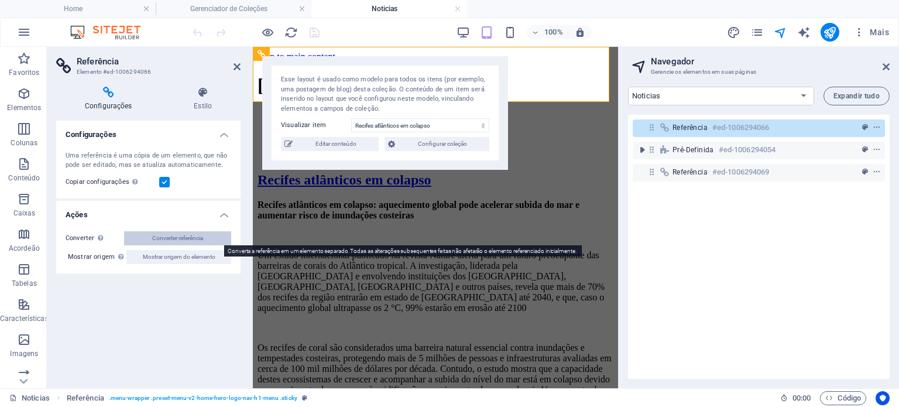
click at [188, 234] on span "Converter referência" at bounding box center [177, 238] width 51 height 14
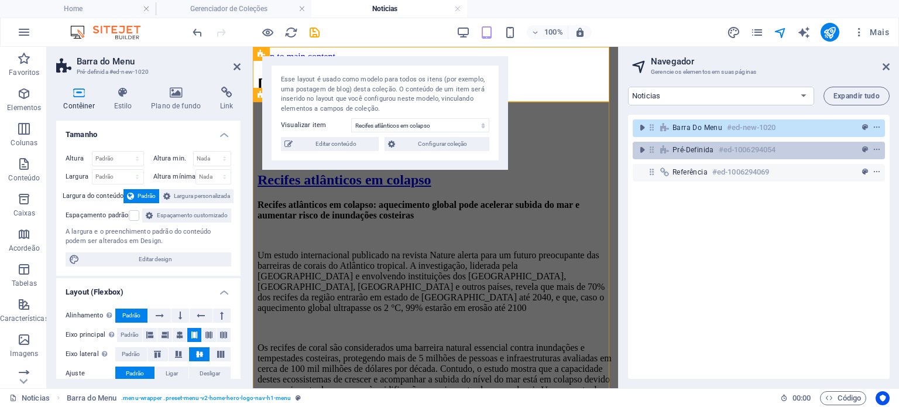
click at [711, 147] on span "Pré-definida" at bounding box center [693, 149] width 42 height 9
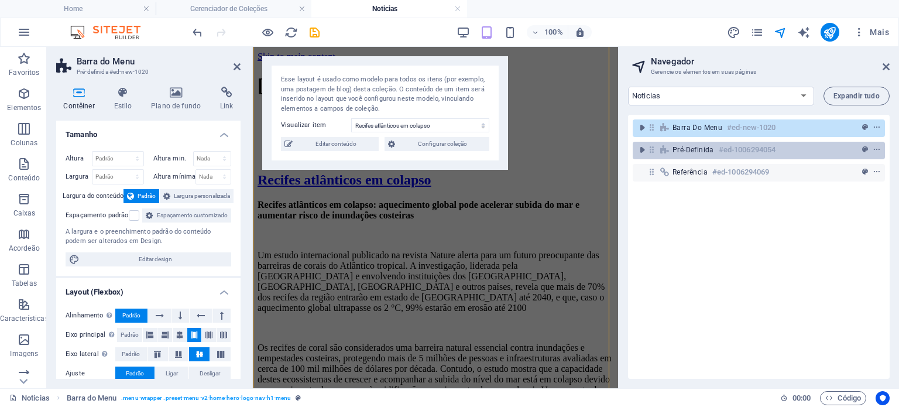
scroll to position [346, 0]
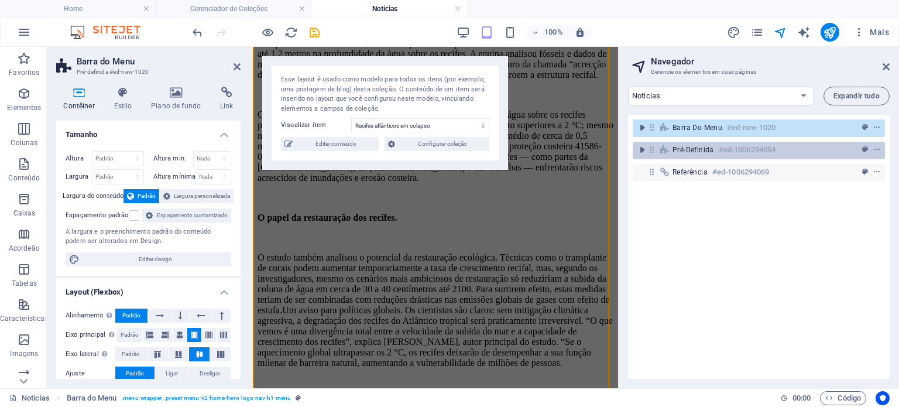
click at [711, 147] on span "Pré-definida" at bounding box center [693, 149] width 42 height 9
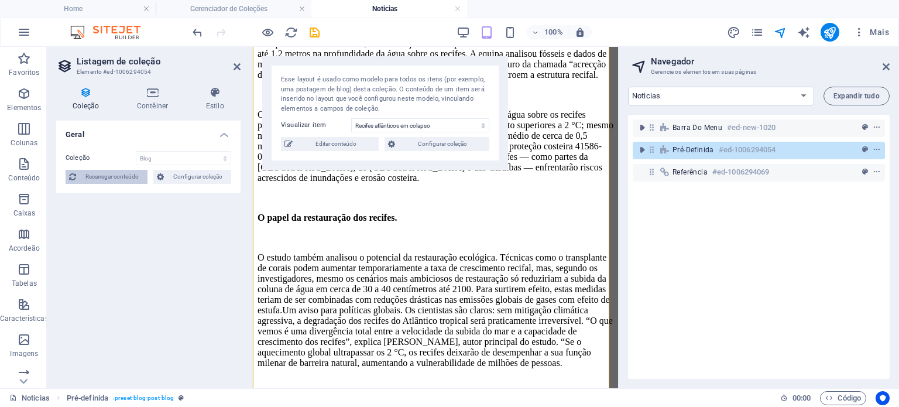
click at [102, 180] on span "Recarregar conteúdo" at bounding box center [112, 177] width 64 height 14
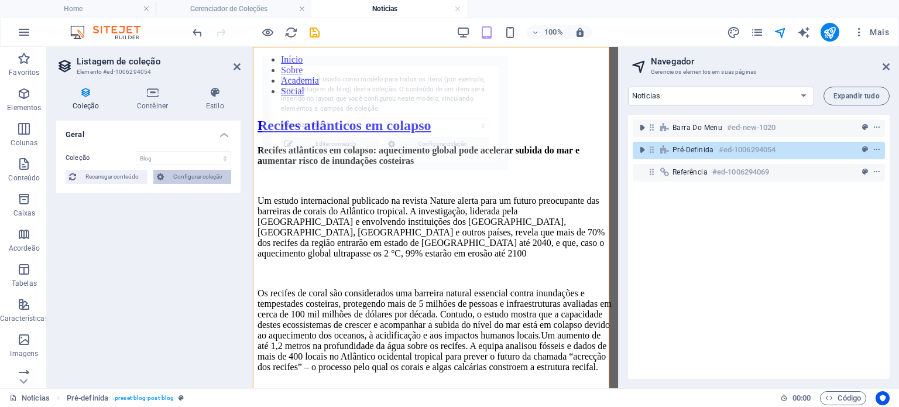
select select "68def70e33efdf848e01c555"
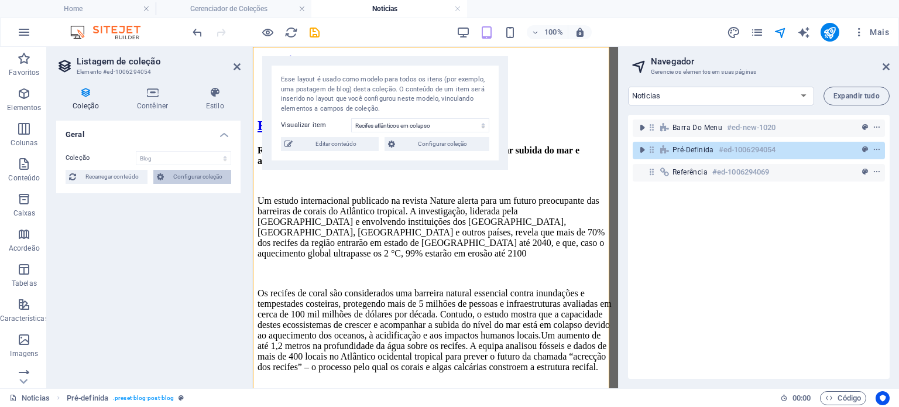
click at [182, 178] on span "Configurar coleção" at bounding box center [197, 177] width 60 height 14
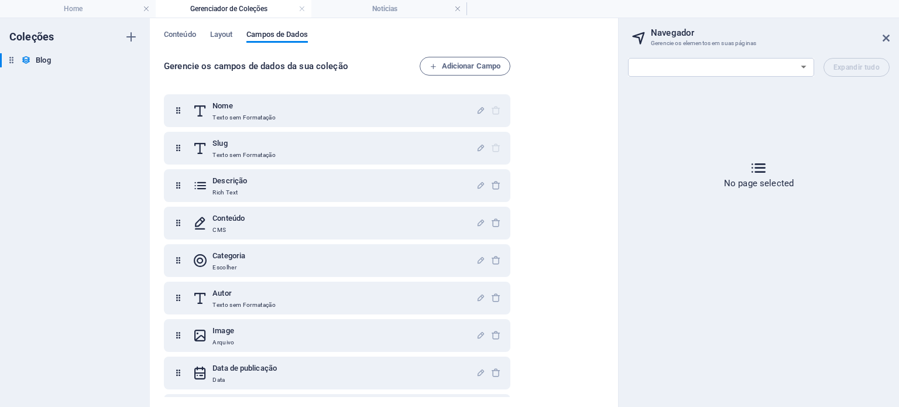
scroll to position [0, 0]
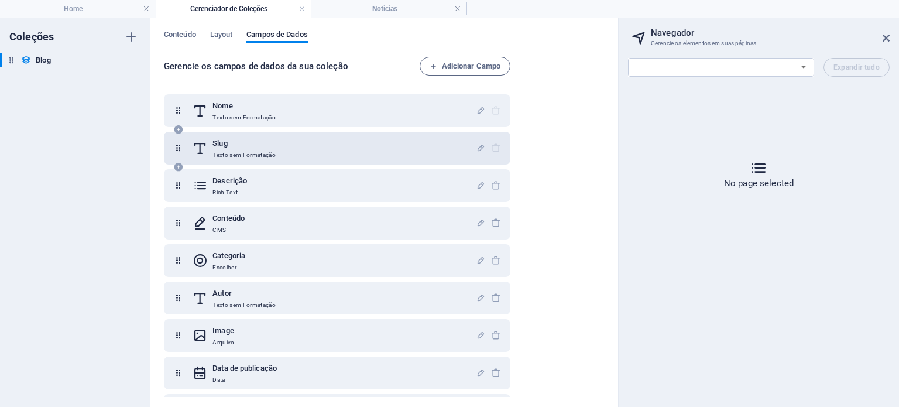
click at [265, 148] on h6 "Slug" at bounding box center [243, 143] width 63 height 14
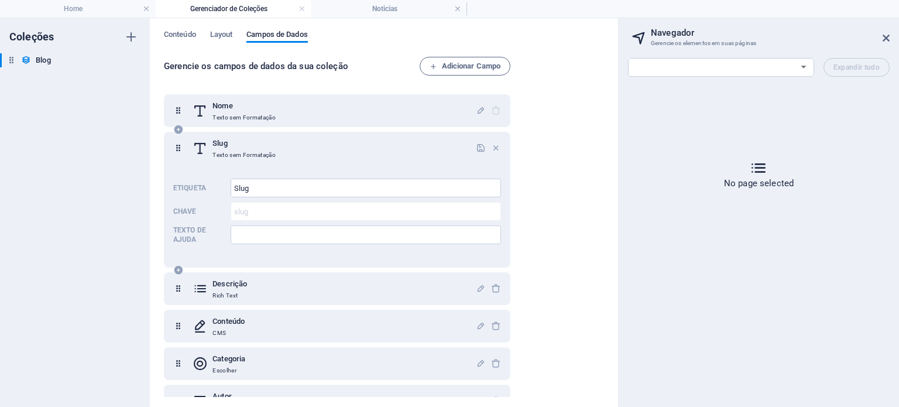
click at [265, 148] on h6 "Slug" at bounding box center [243, 143] width 63 height 14
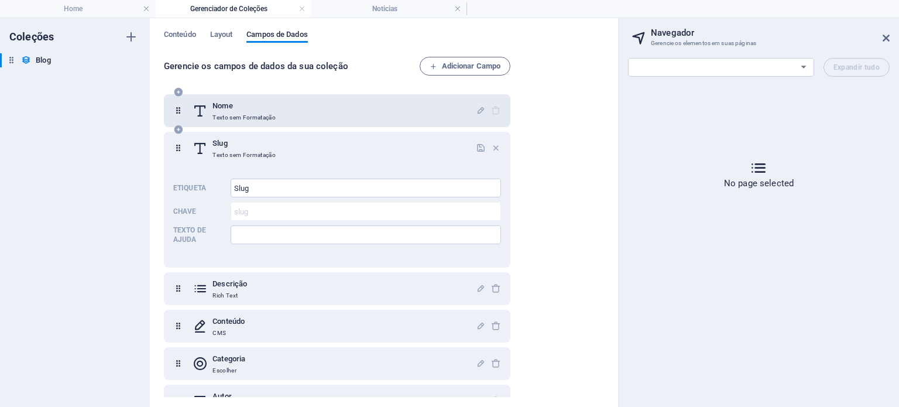
click at [248, 116] on p "Texto sem Formatação" at bounding box center [243, 117] width 63 height 9
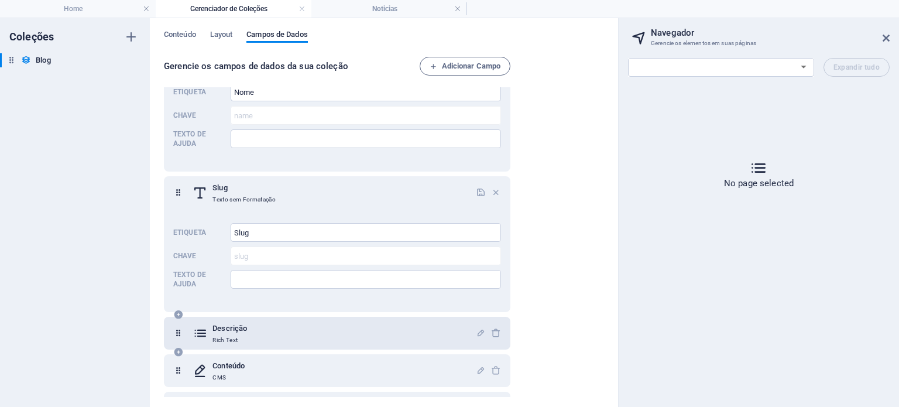
scroll to position [234, 0]
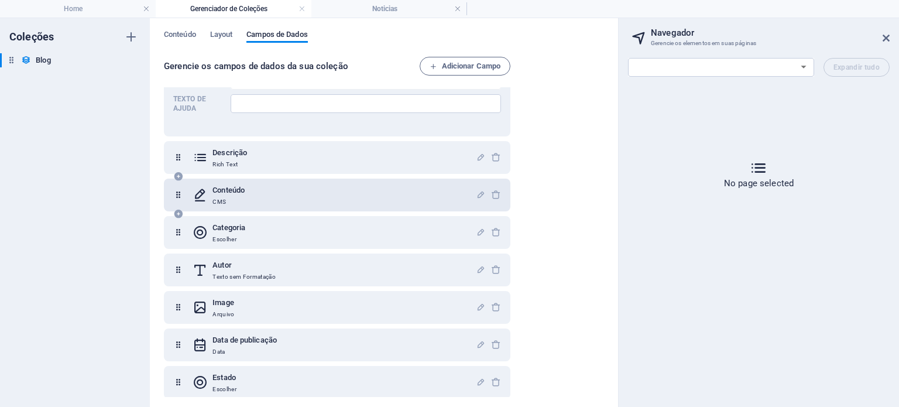
click at [234, 187] on h6 "Conteúdo" at bounding box center [228, 190] width 32 height 14
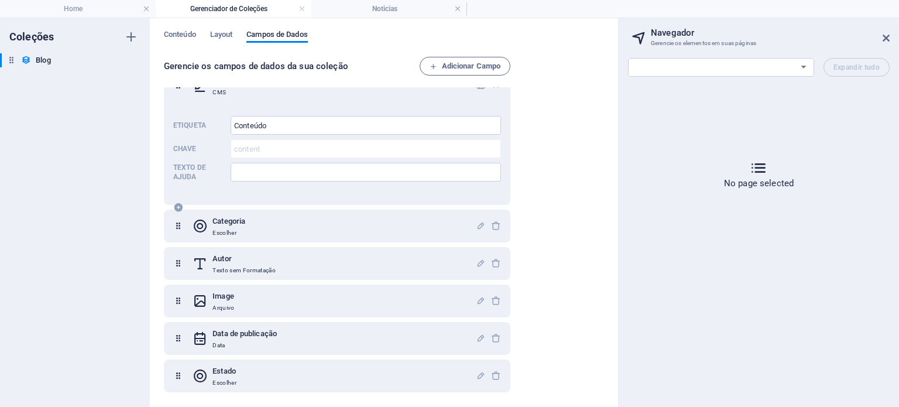
scroll to position [343, 0]
click at [225, 39] on span "Layout" at bounding box center [221, 36] width 23 height 16
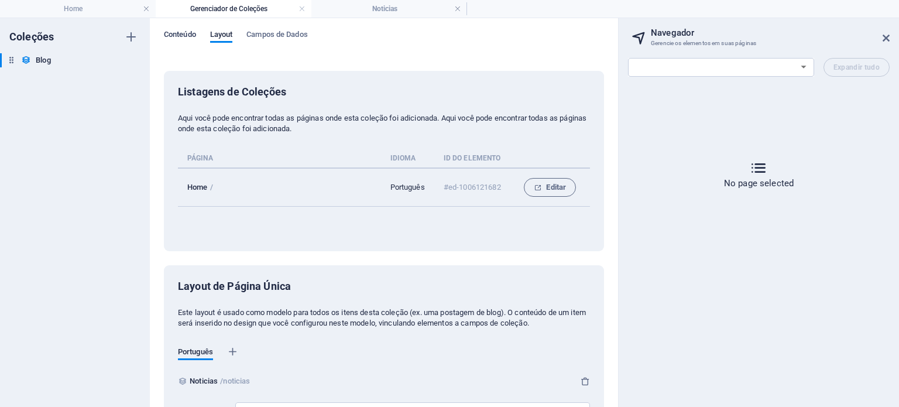
click at [169, 36] on span "Conteúdo" at bounding box center [180, 36] width 32 height 16
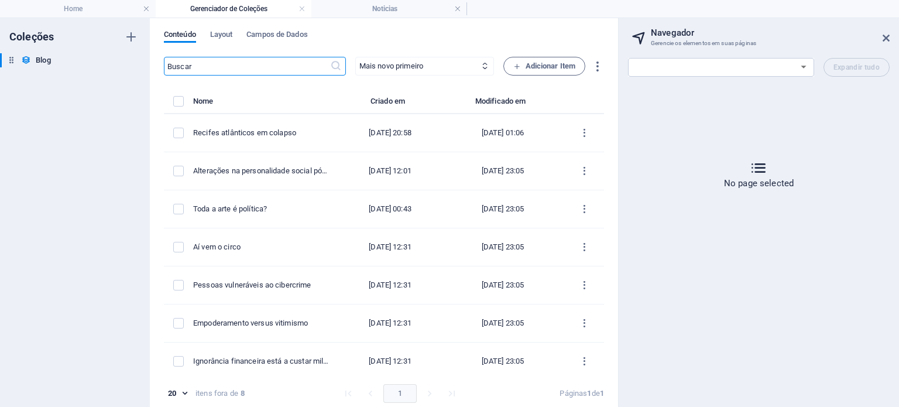
click at [596, 73] on div "​ Mais novo primeiro Mais antigo primeiro Última modificação Nome (crescente) N…" at bounding box center [384, 66] width 440 height 19
click at [596, 64] on icon "button" at bounding box center [597, 66] width 13 height 13
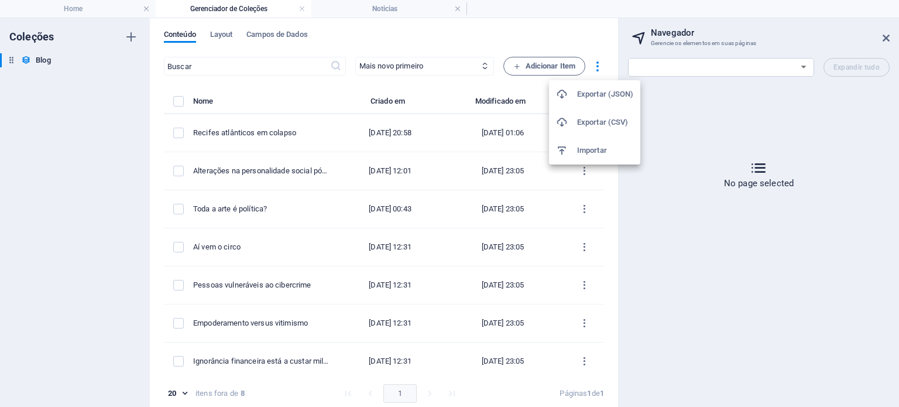
click at [221, 31] on div at bounding box center [449, 203] width 899 height 407
click at [221, 31] on span "Layout" at bounding box center [221, 36] width 23 height 16
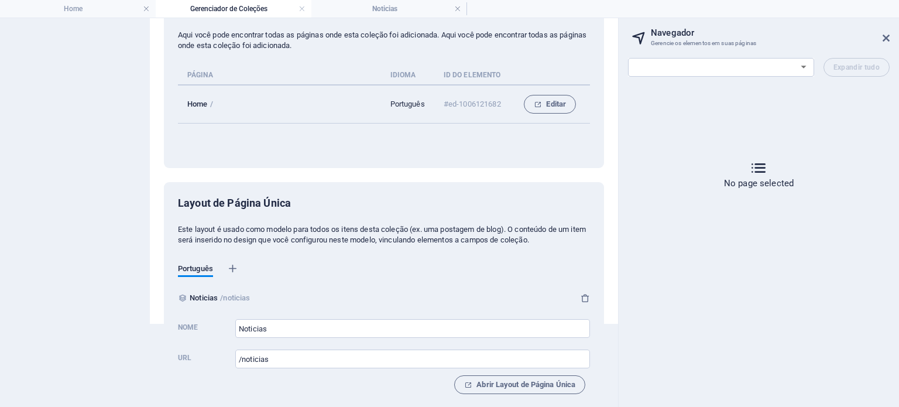
scroll to position [92, 0]
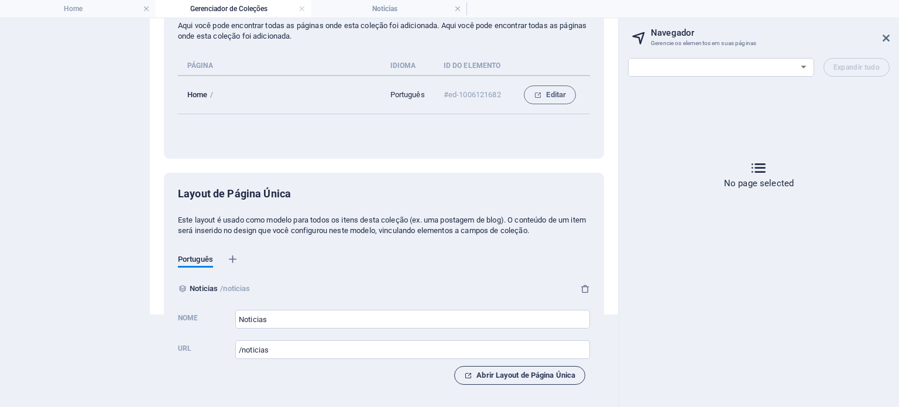
click at [503, 374] on span "Abrir Layout de Página Única" at bounding box center [519, 375] width 111 height 14
select select "18145062-pt"
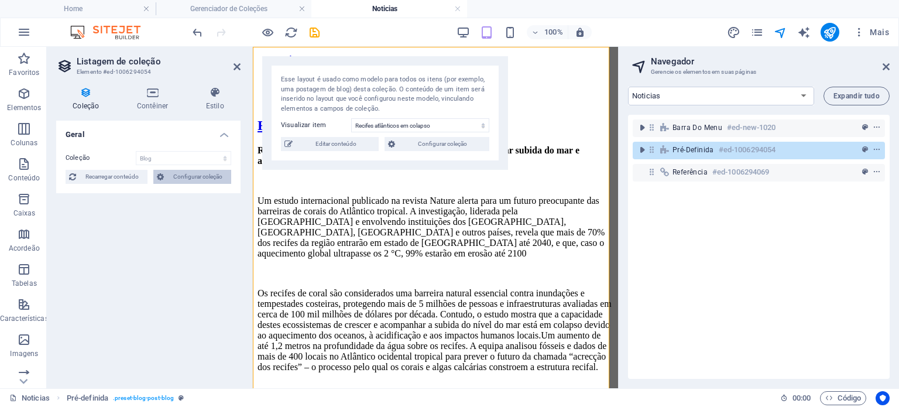
click at [187, 177] on span "Configurar coleção" at bounding box center [197, 177] width 60 height 14
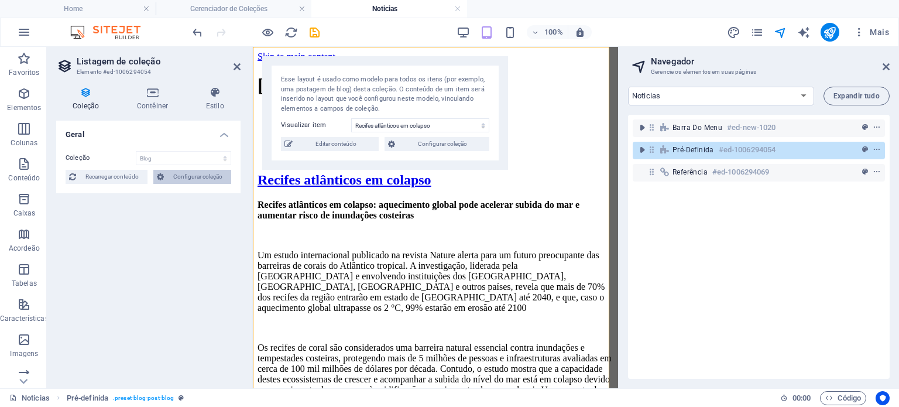
select select
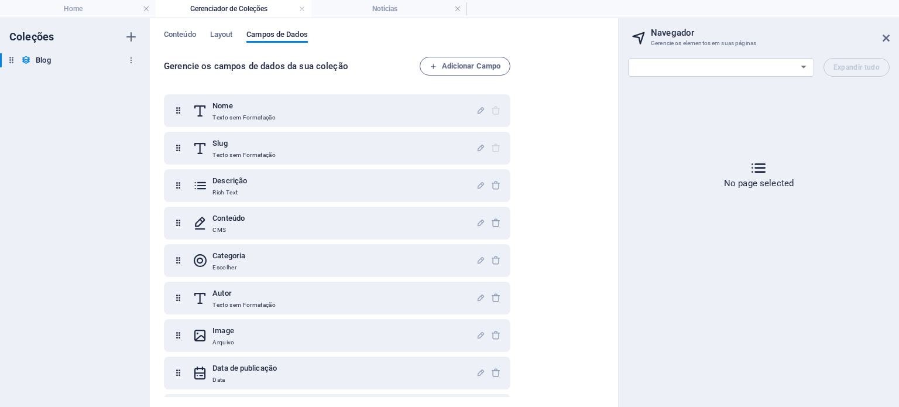
click at [28, 57] on icon at bounding box center [26, 60] width 10 height 10
click at [129, 60] on icon "button" at bounding box center [131, 60] width 8 height 8
click at [84, 6] on div at bounding box center [449, 203] width 899 height 407
click at [459, 8] on link at bounding box center [457, 9] width 7 height 11
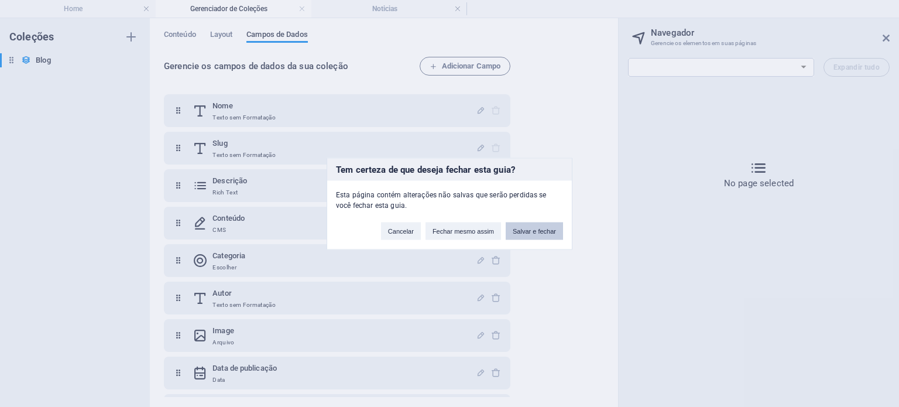
click at [521, 229] on button "Salvar e fechar" at bounding box center [534, 231] width 57 height 18
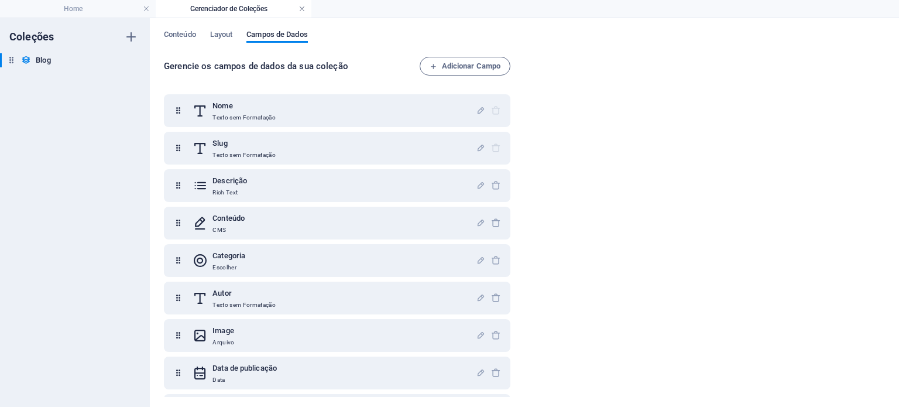
click at [302, 10] on link at bounding box center [301, 9] width 7 height 11
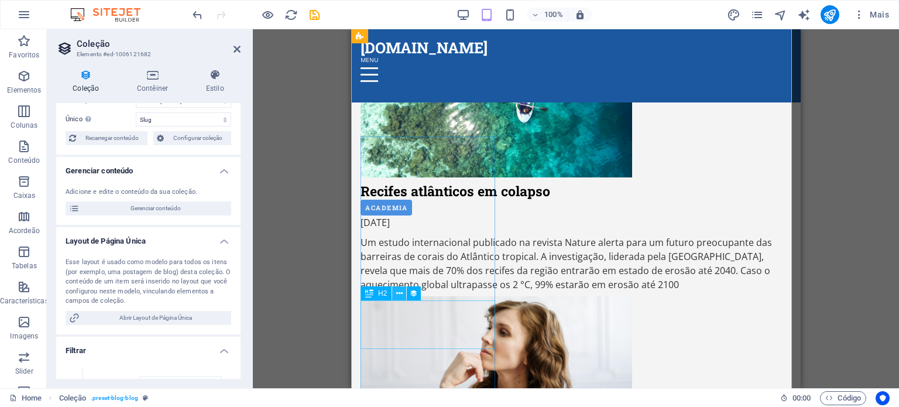
click at [396, 294] on icon at bounding box center [399, 293] width 6 height 12
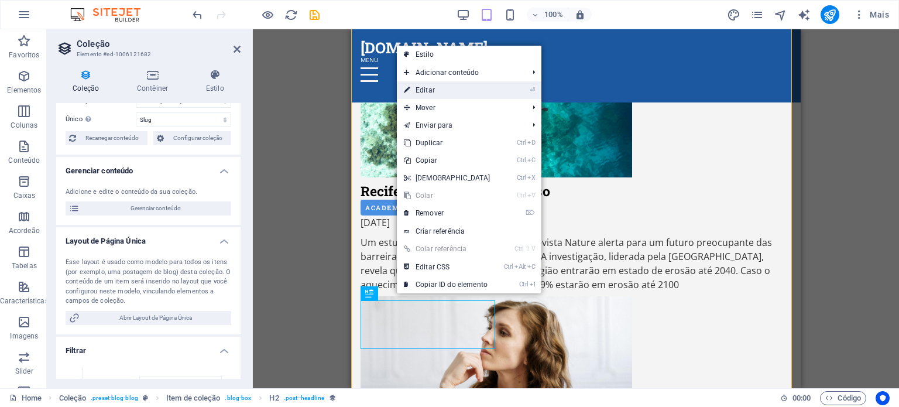
click at [449, 97] on link "⏎ Editar" at bounding box center [447, 90] width 101 height 18
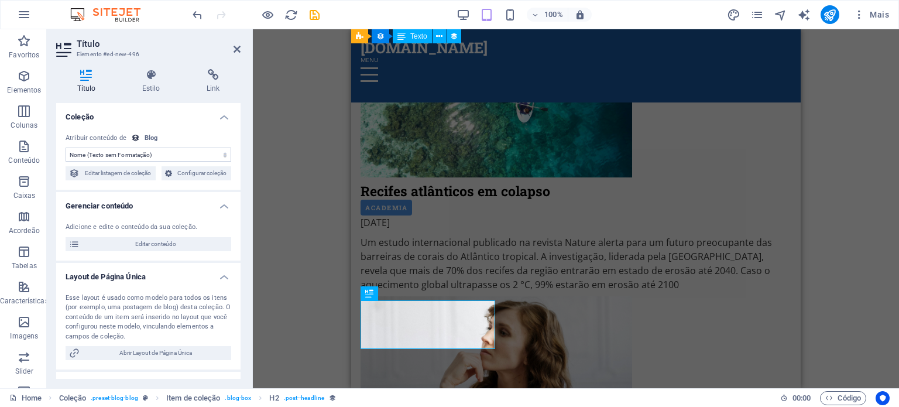
click at [173, 157] on select "Sem atribuição, o conteúdo permanece estático Criado em (Data) Atualizado em (D…" at bounding box center [149, 154] width 166 height 14
select select "slug"
click at [66, 147] on select "Sem atribuição, o conteúdo permanece estático Criado em (Data) Atualizado em (D…" at bounding box center [149, 154] width 166 height 14
click at [125, 171] on span "Editar listagem de coleção" at bounding box center [117, 173] width 69 height 14
select select "columns.publishing_date_DESC"
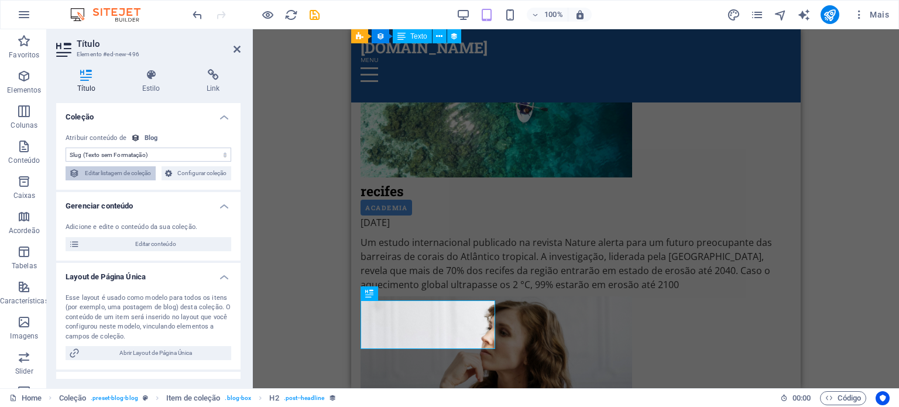
select select "columns.slug"
select select "columns.status"
select select "columns.publishing_date"
select select "past"
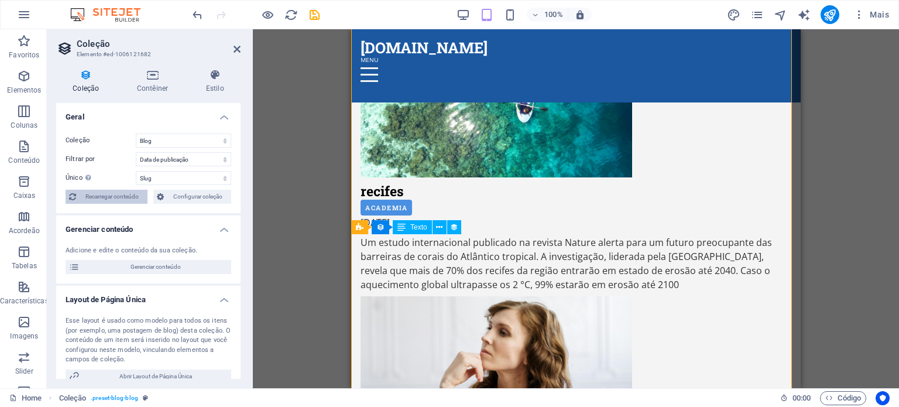
click at [140, 200] on span "Recarregar conteúdo" at bounding box center [112, 197] width 64 height 14
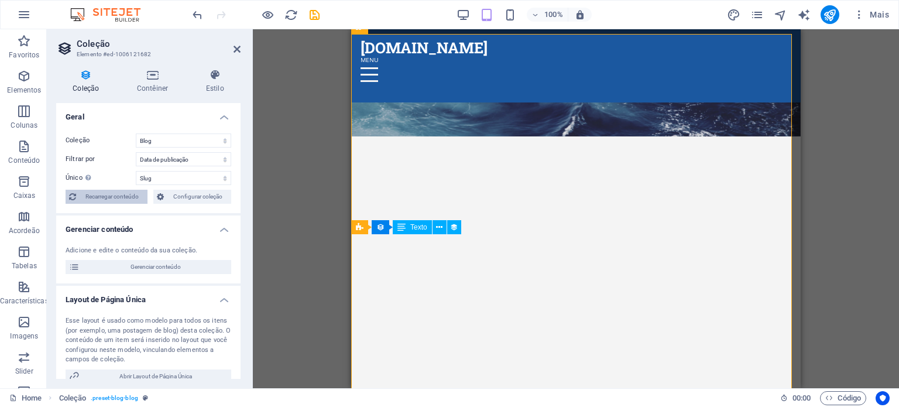
select select "columns.publishing_date_DESC"
select select "columns.slug"
select select "columns.status"
select select "columns.publishing_date"
select select "past"
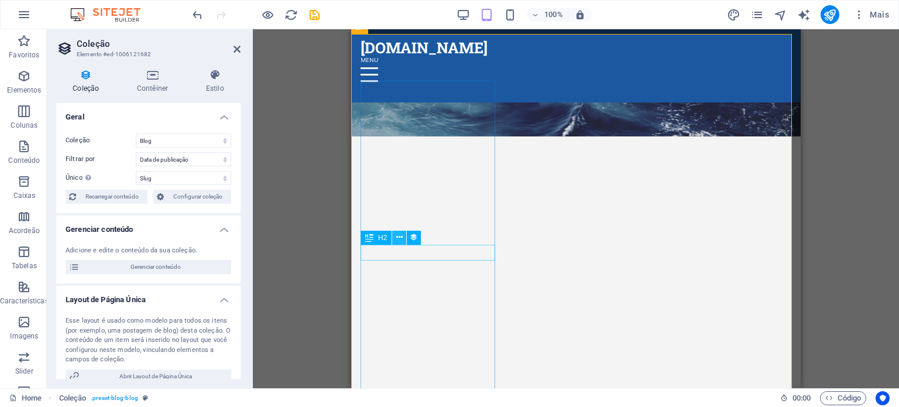
click at [397, 238] on icon at bounding box center [399, 237] width 6 height 12
click at [342, 254] on div "Arraste aqui para substituir o conteúdo existente. Pressione “Ctrl” se quiser c…" at bounding box center [576, 208] width 646 height 359
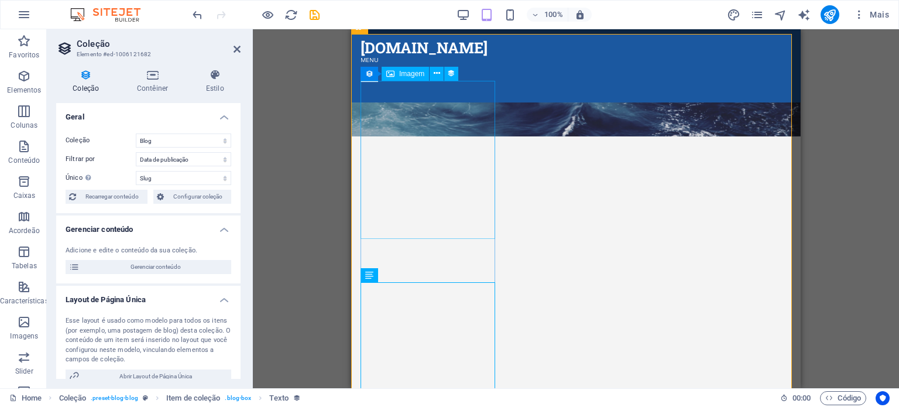
click at [434, 79] on icon at bounding box center [437, 73] width 6 height 12
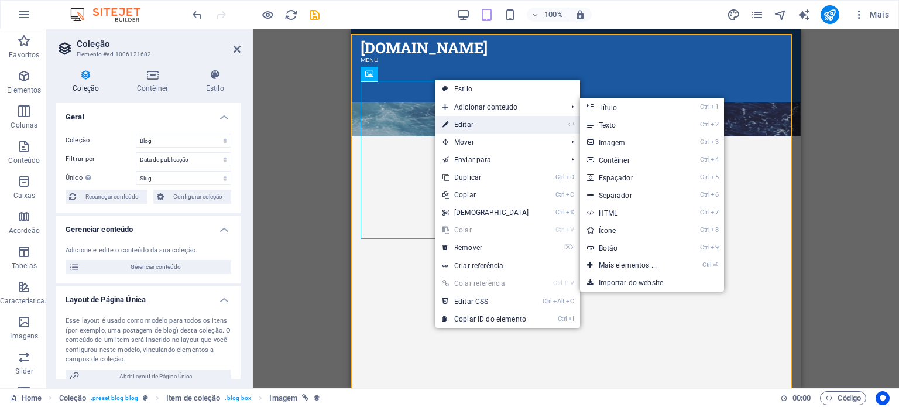
click at [461, 125] on link "⏎ Editar" at bounding box center [485, 125] width 101 height 18
select select "image"
select select "px"
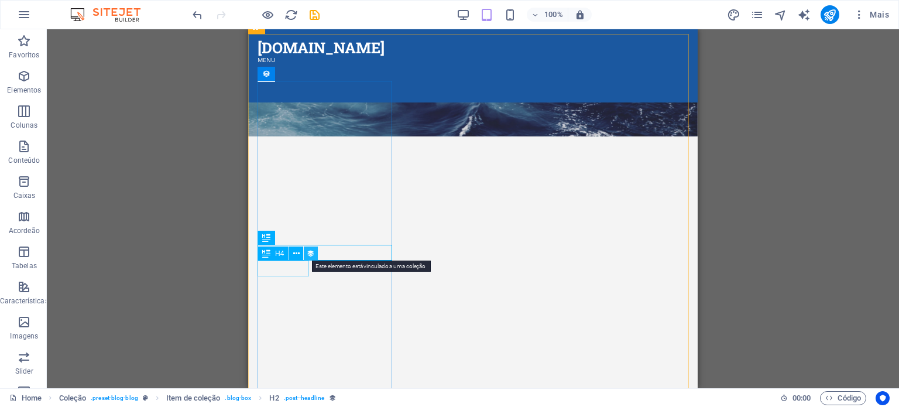
click at [314, 256] on icon at bounding box center [311, 254] width 8 height 12
select select "category"
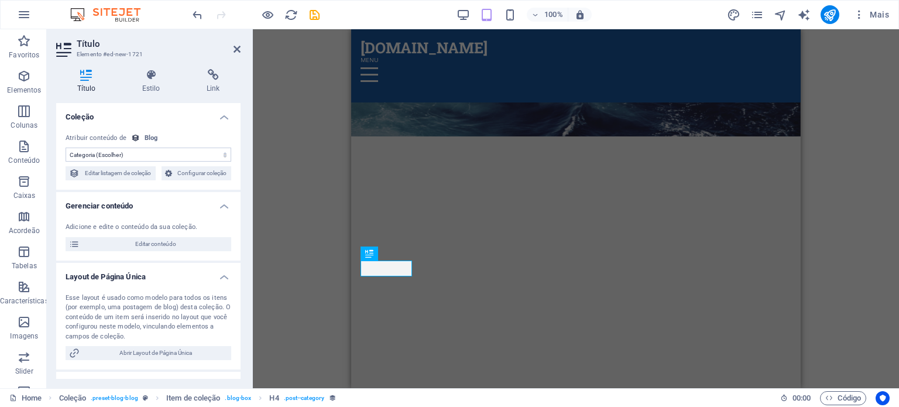
click at [181, 157] on select "Sem atribuição, o conteúdo permanece estático Criado em (Data) Atualizado em (D…" at bounding box center [149, 154] width 166 height 14
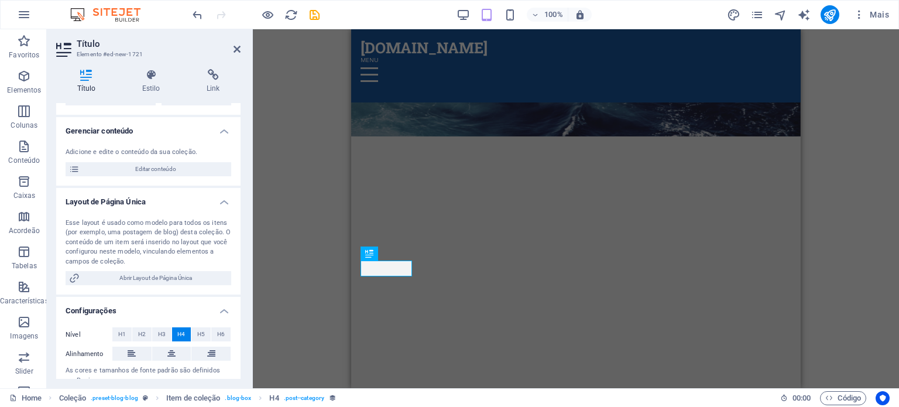
scroll to position [110, 0]
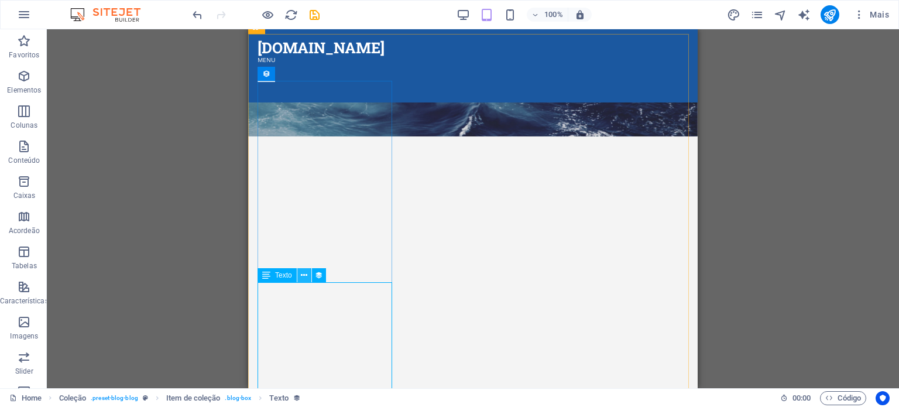
click at [302, 277] on icon at bounding box center [304, 275] width 6 height 12
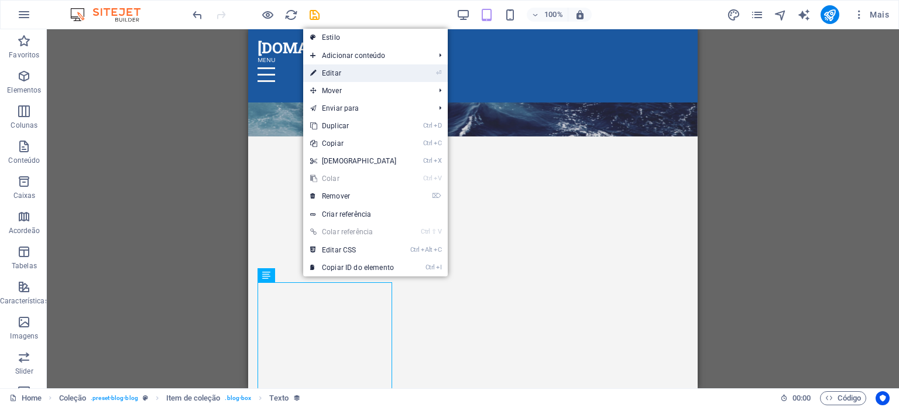
click at [351, 70] on link "⏎ Editar" at bounding box center [353, 73] width 101 height 18
select select "description"
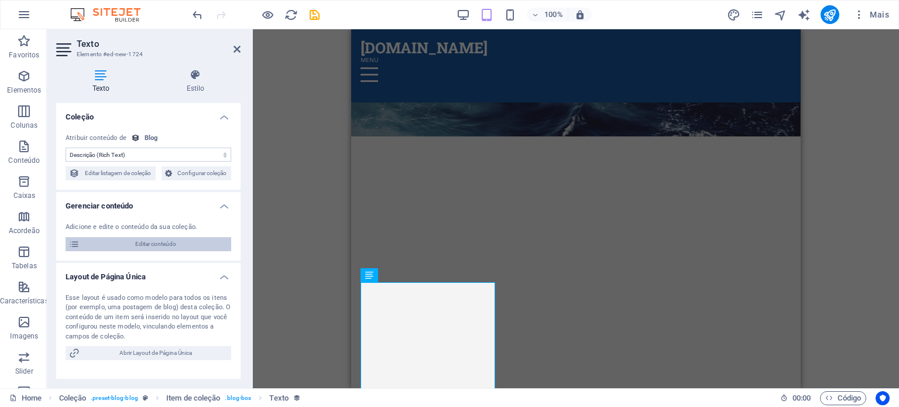
click at [192, 239] on span "Editar conteúdo" at bounding box center [155, 244] width 145 height 14
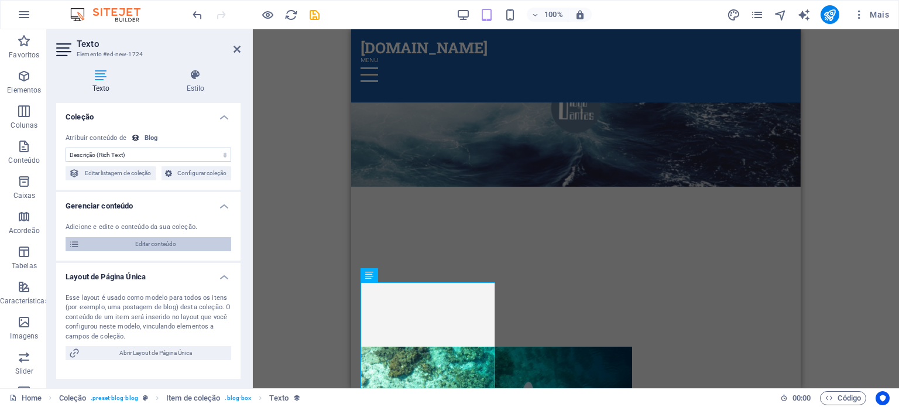
select select "Academia"
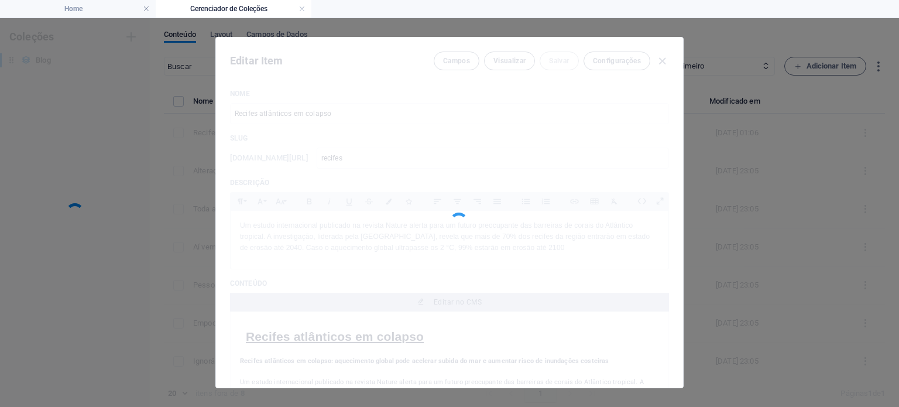
scroll to position [0, 0]
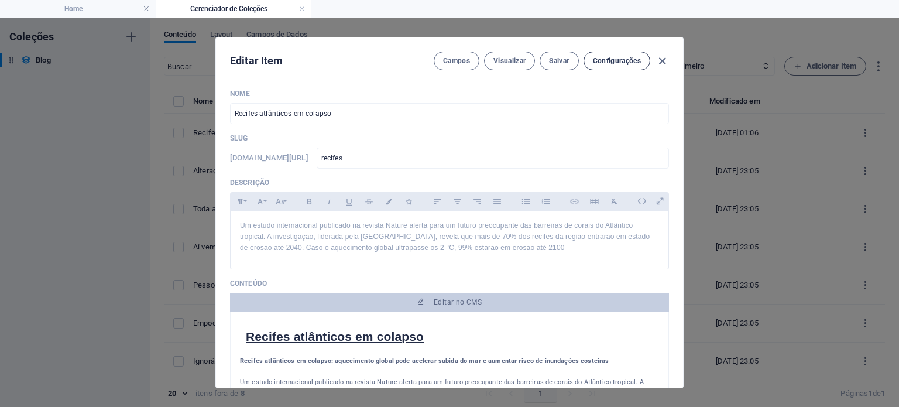
click at [615, 68] on button "Configurações" at bounding box center [617, 61] width 67 height 19
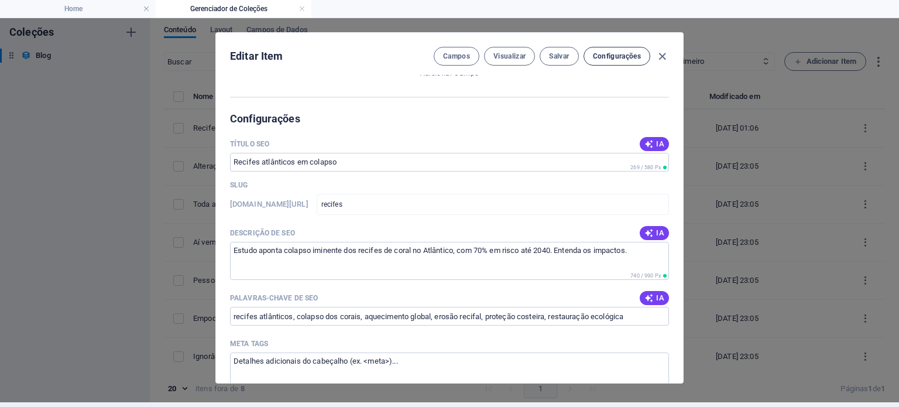
scroll to position [753, 0]
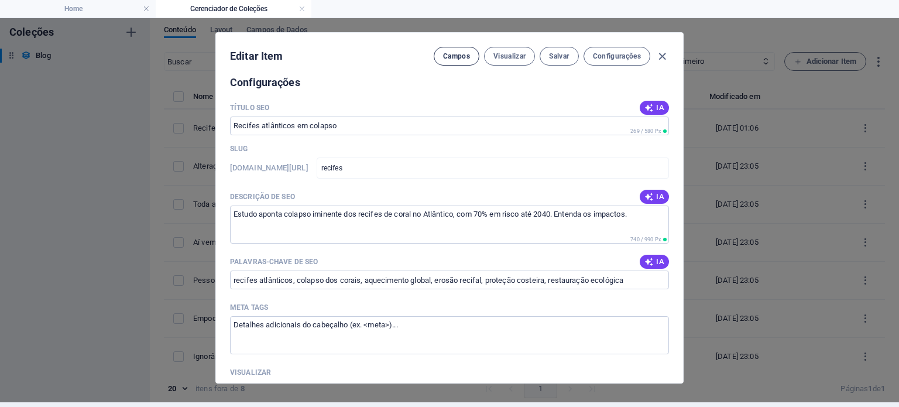
click at [458, 60] on span "Campos" at bounding box center [456, 56] width 27 height 9
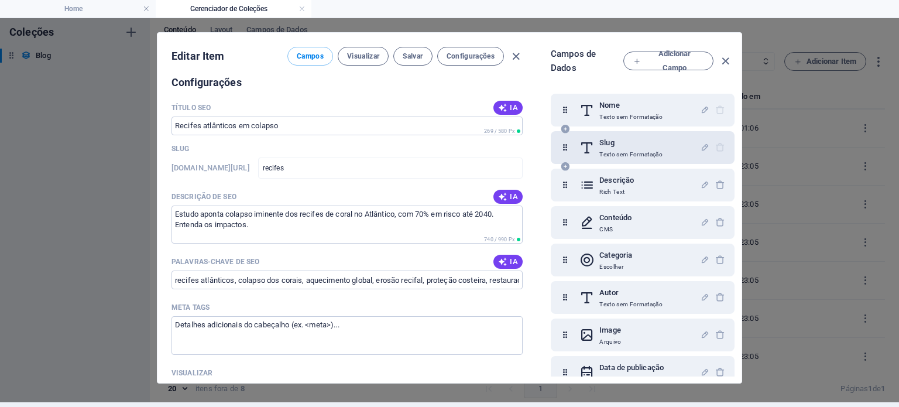
click at [616, 152] on p "Texto sem Formatação" at bounding box center [630, 154] width 63 height 9
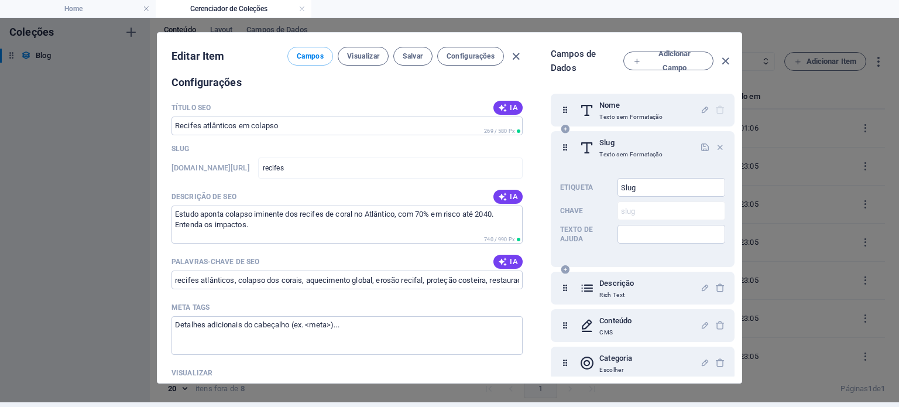
click at [616, 152] on p "Texto sem Formatação" at bounding box center [630, 154] width 63 height 9
click at [606, 139] on h6 "Slug" at bounding box center [630, 143] width 63 height 14
click at [727, 56] on icon "button" at bounding box center [725, 60] width 13 height 13
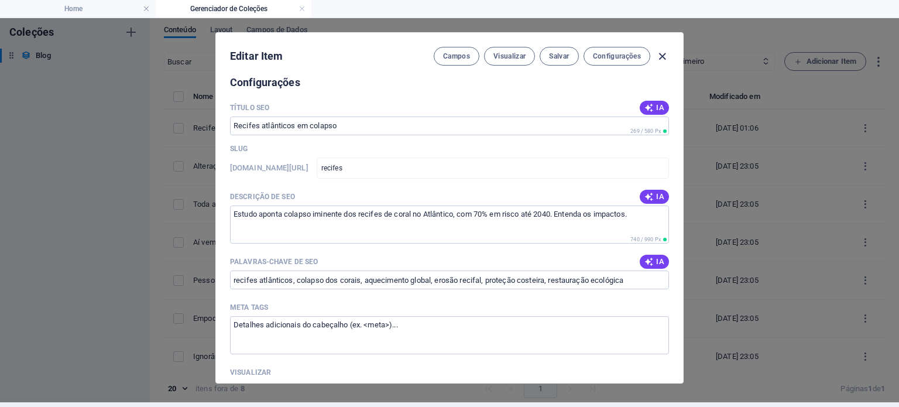
click at [664, 57] on icon "button" at bounding box center [661, 56] width 13 height 13
type input "2025-10-05"
type input "recifes"
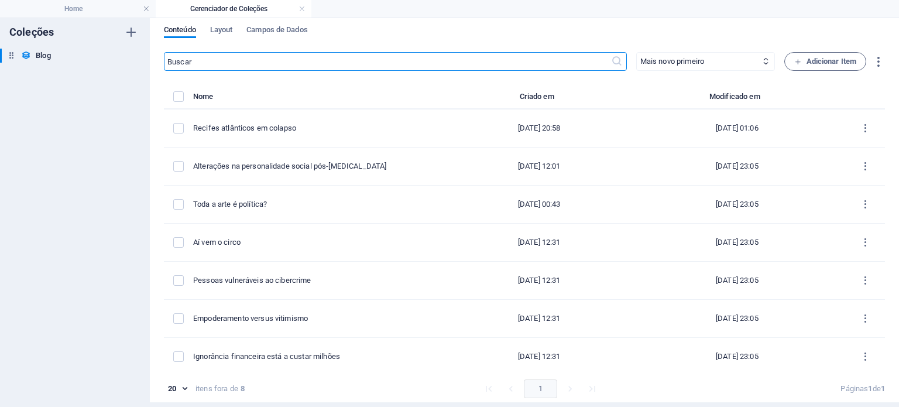
scroll to position [637, 0]
click at [228, 28] on span "Layout" at bounding box center [221, 31] width 23 height 16
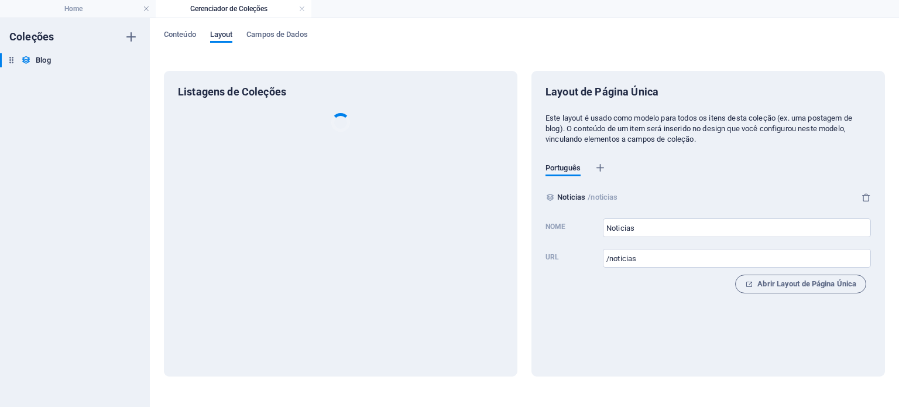
scroll to position [0, 0]
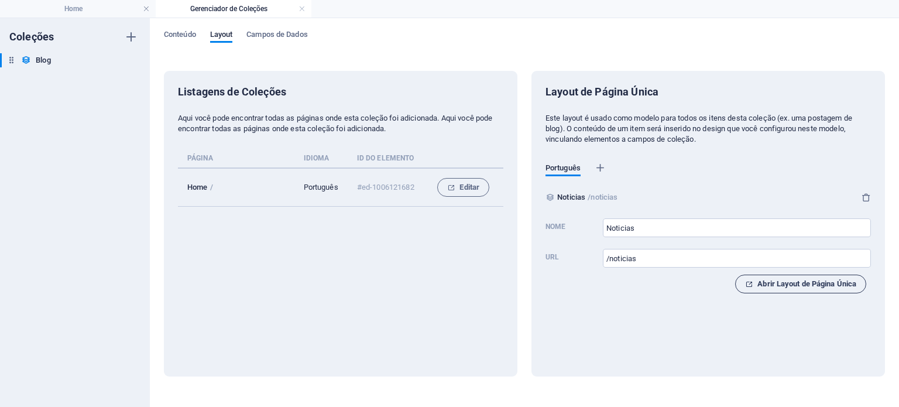
click at [774, 286] on span "Abrir Layout de Página Única" at bounding box center [800, 284] width 111 height 14
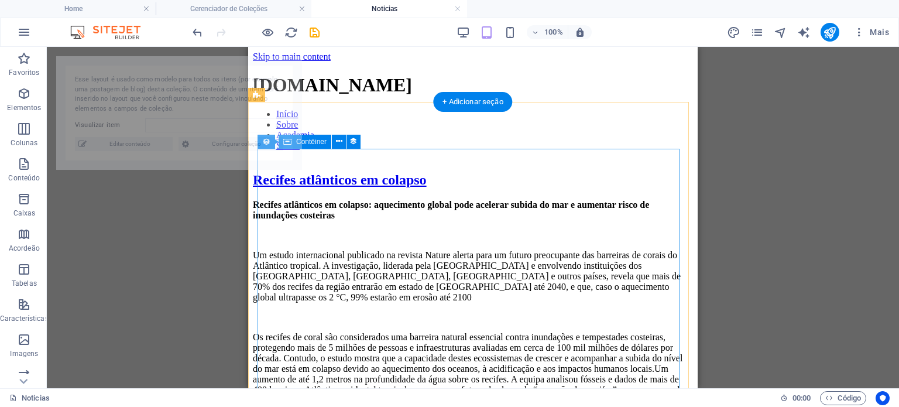
select select "68def70e33efdf848e01c555"
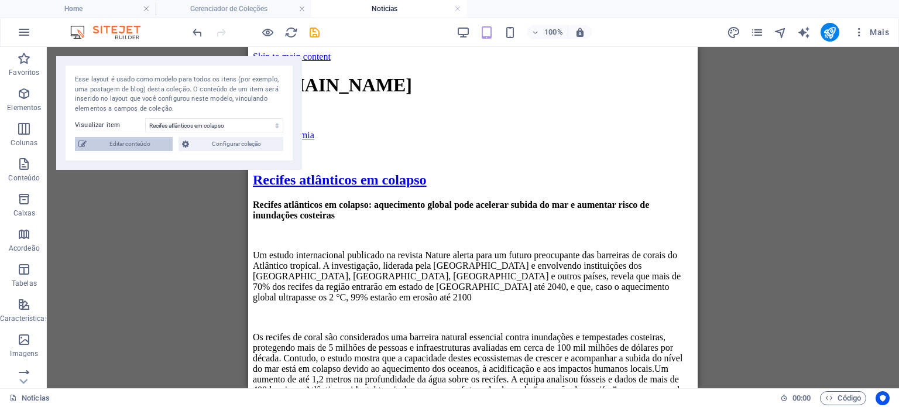
click at [166, 143] on span "Editar conteúdo" at bounding box center [129, 144] width 79 height 14
select select "Academia"
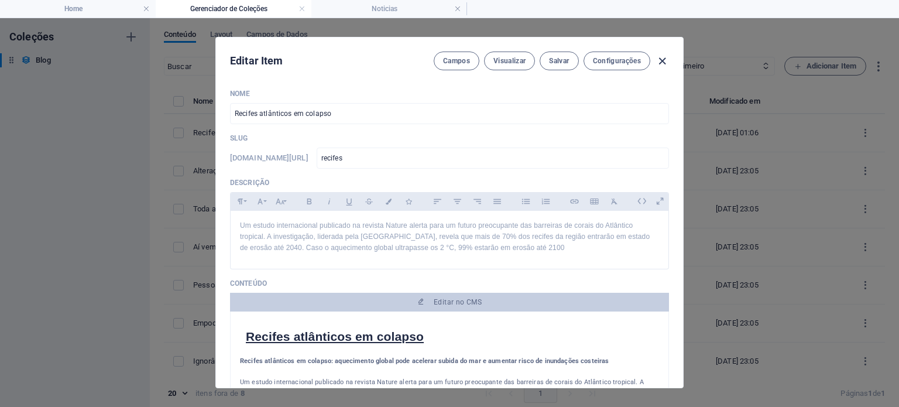
click at [664, 60] on icon "button" at bounding box center [661, 60] width 13 height 13
type input "2025-10-05"
type input "recifes"
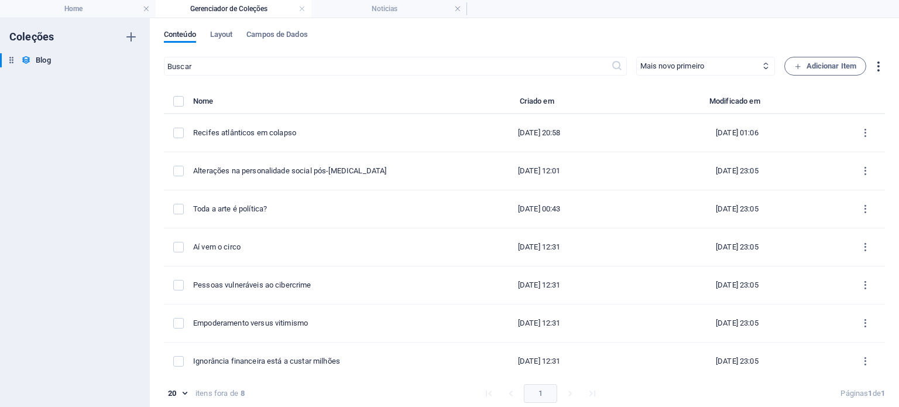
click at [881, 70] on icon "button" at bounding box center [877, 66] width 13 height 13
click at [255, 35] on div at bounding box center [449, 203] width 899 height 407
click at [229, 37] on span "Layout" at bounding box center [221, 36] width 23 height 16
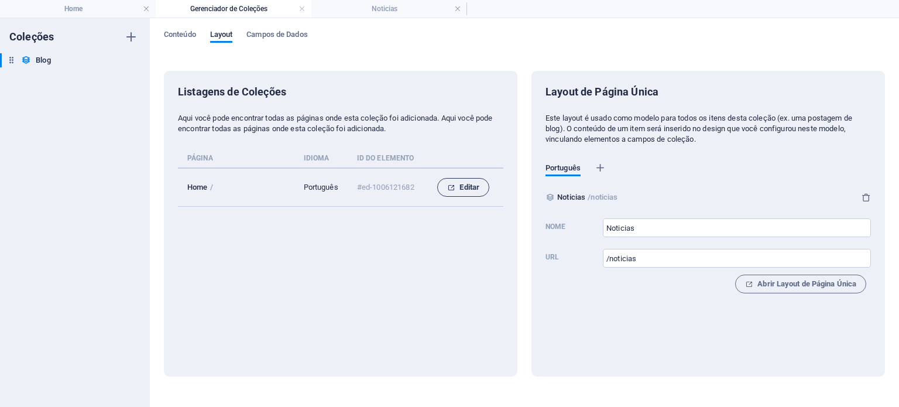
click at [475, 184] on span "Editar" at bounding box center [463, 187] width 32 height 14
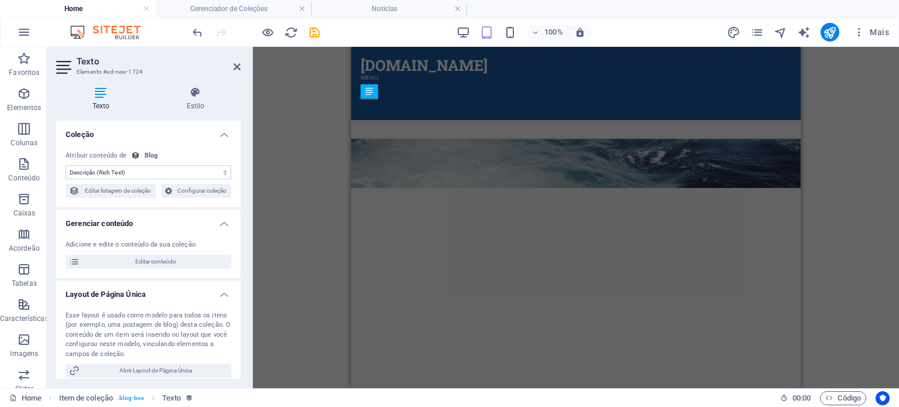
scroll to position [145, 0]
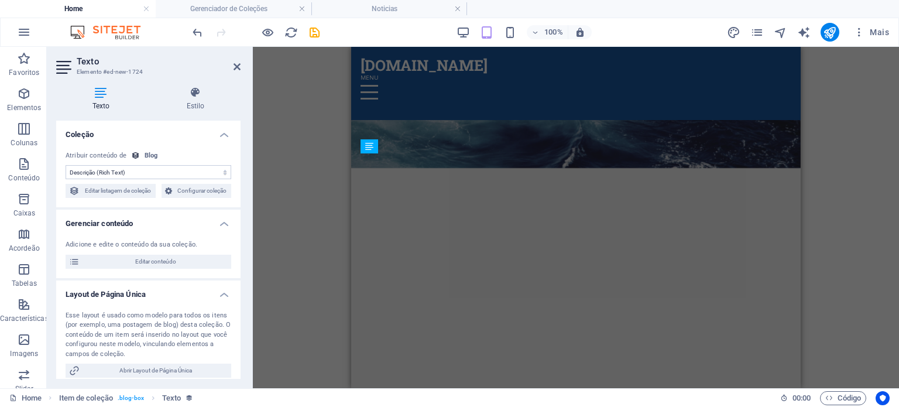
click at [140, 172] on select "Sem atribuição, o conteúdo permanece estático Criado em (Data) Atualizado em (D…" at bounding box center [149, 172] width 166 height 14
select select "slug"
click at [66, 165] on select "Sem atribuição, o conteúdo permanece estático Criado em (Data) Atualizado em (D…" at bounding box center [149, 172] width 166 height 14
click at [314, 32] on icon "save" at bounding box center [314, 32] width 13 height 13
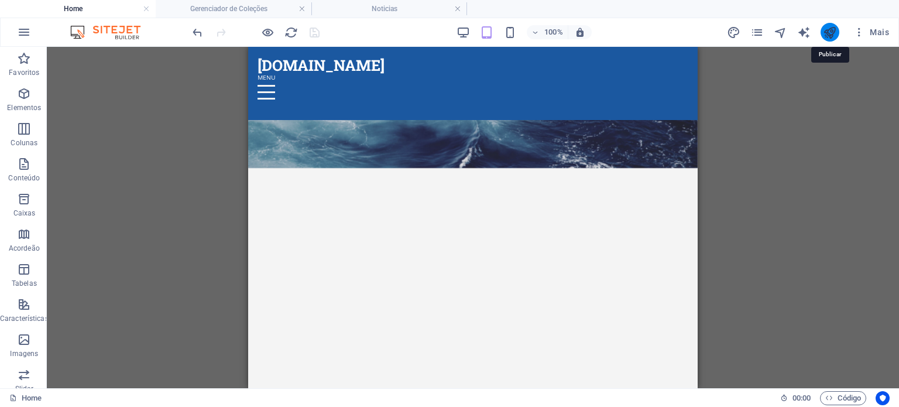
click at [826, 30] on icon "publish" at bounding box center [829, 32] width 13 height 13
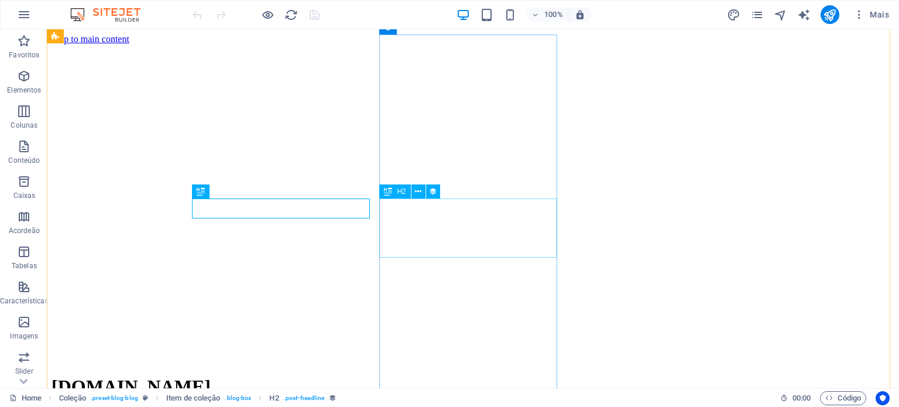
scroll to position [239, 0]
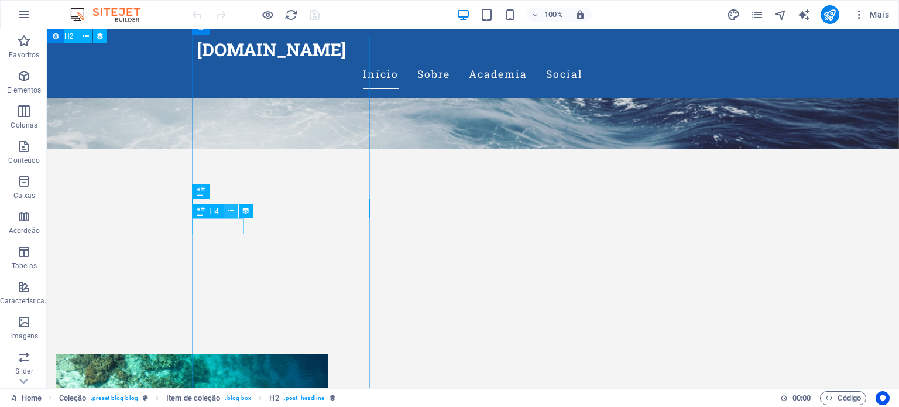
click at [230, 214] on icon at bounding box center [231, 211] width 6 height 12
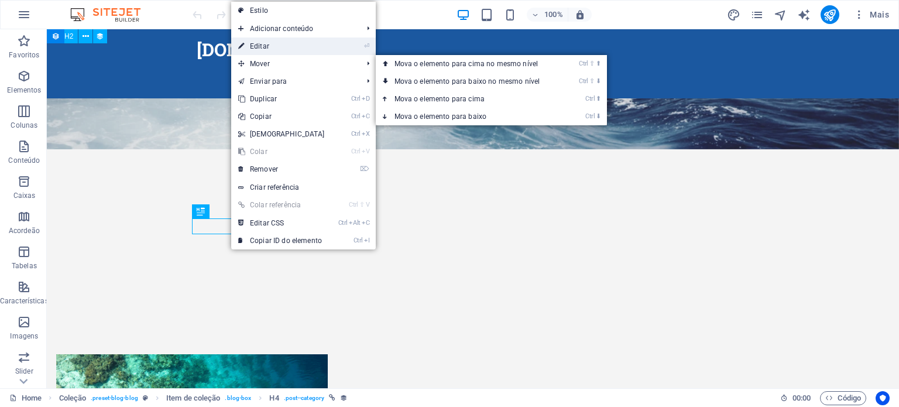
click at [270, 44] on link "⏎ Editar" at bounding box center [281, 46] width 101 height 18
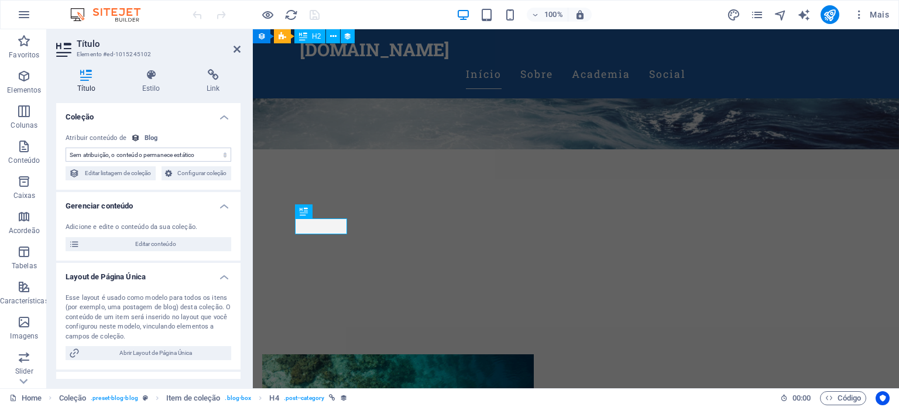
select select "category"
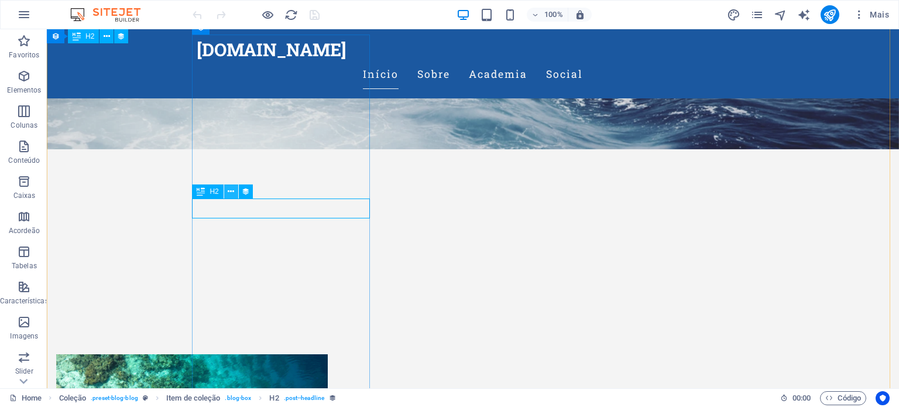
click at [229, 192] on icon at bounding box center [231, 192] width 6 height 12
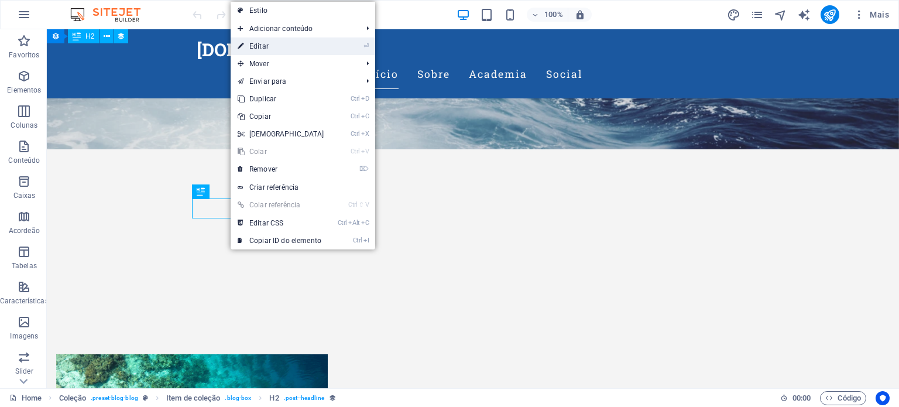
click at [275, 53] on link "⏎ Editar" at bounding box center [281, 46] width 101 height 18
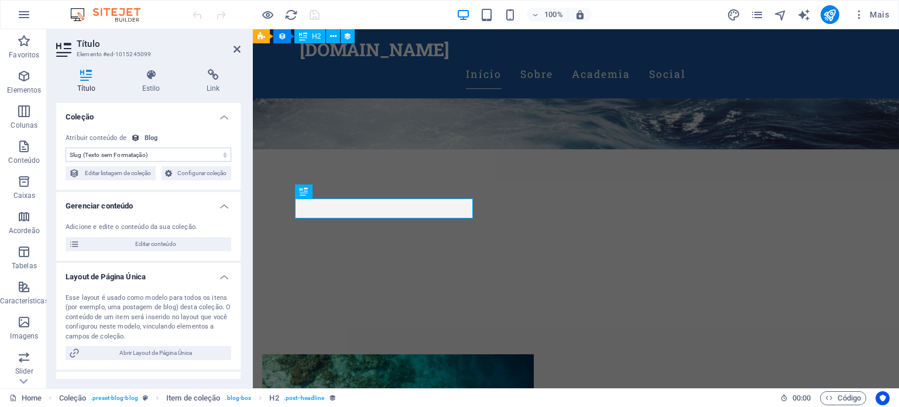
click at [136, 155] on select "Sem atribuição, o conteúdo permanece estático Criado em (Data) Atualizado em (D…" at bounding box center [149, 154] width 166 height 14
select select "name"
click at [66, 147] on select "Sem atribuição, o conteúdo permanece estático Criado em (Data) Atualizado em (D…" at bounding box center [149, 154] width 166 height 14
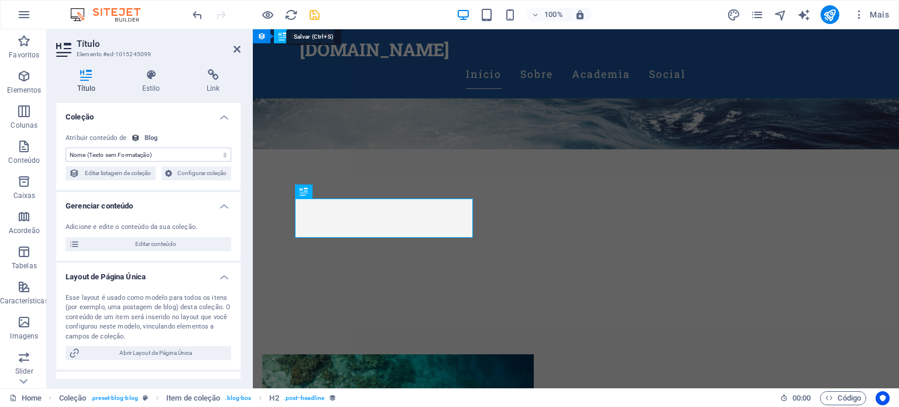
click at [312, 16] on icon "save" at bounding box center [314, 14] width 13 height 13
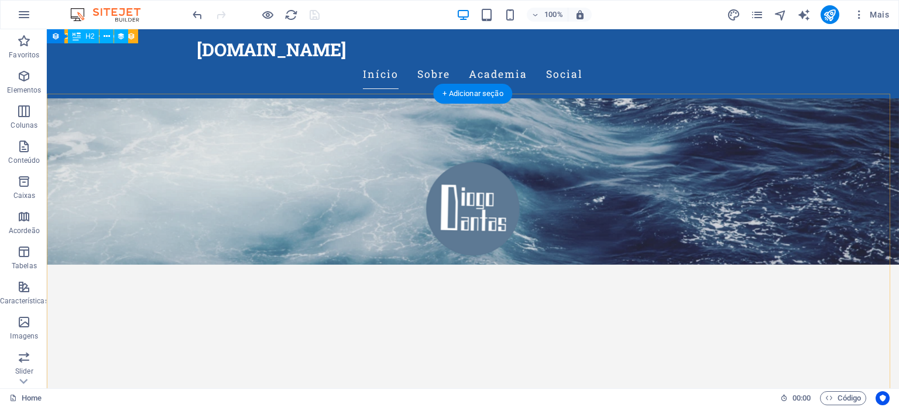
scroll to position [122, 0]
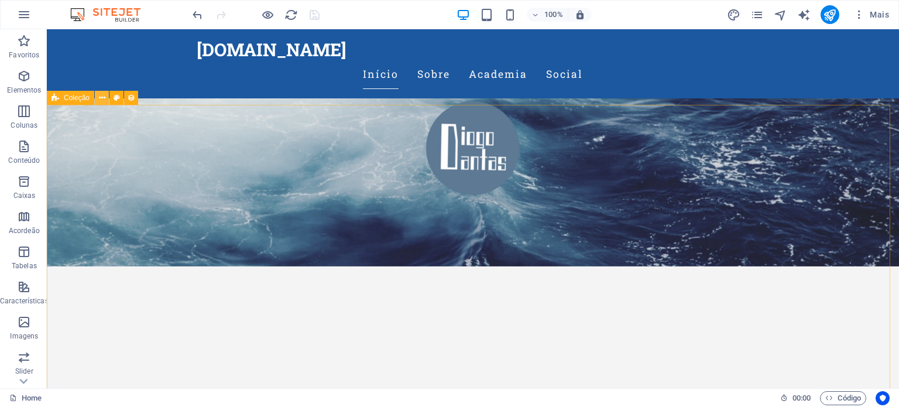
click at [102, 97] on icon at bounding box center [102, 98] width 6 height 12
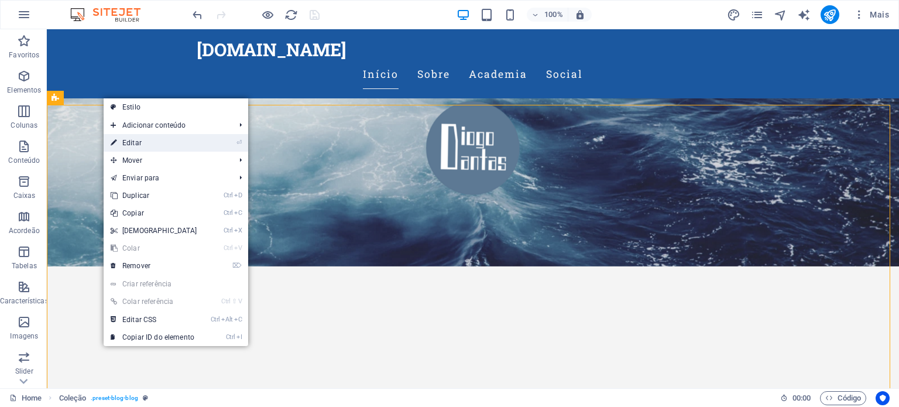
click at [129, 145] on link "⏎ Editar" at bounding box center [154, 143] width 101 height 18
select select "columns.publishing_date_DESC"
select select "columns.slug"
select select "columns.status"
select select "columns.publishing_date"
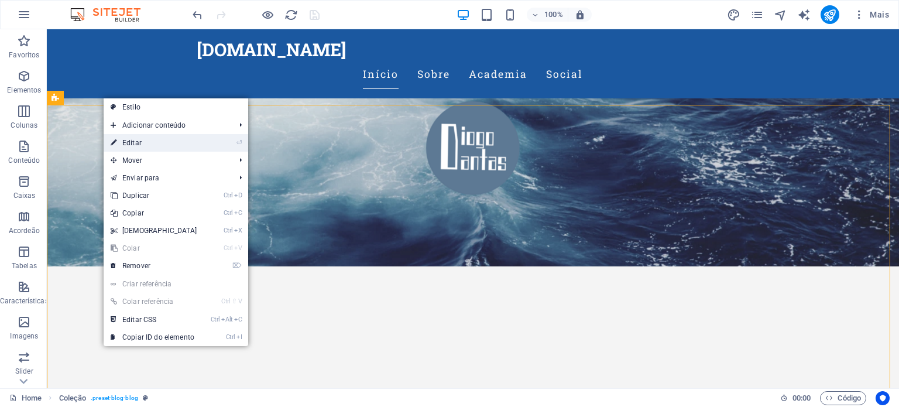
select select "past"
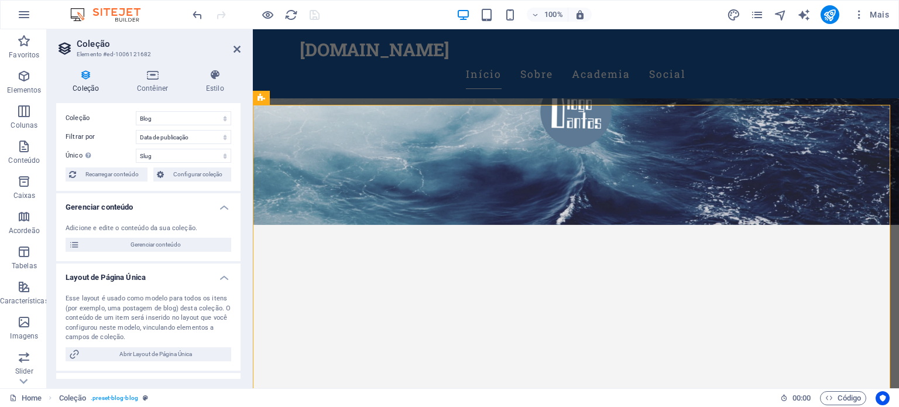
scroll to position [0, 0]
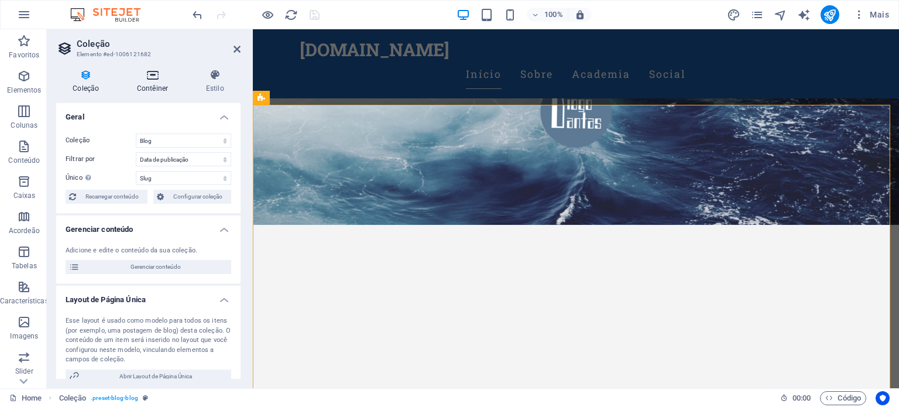
click at [151, 77] on icon at bounding box center [153, 75] width 64 height 12
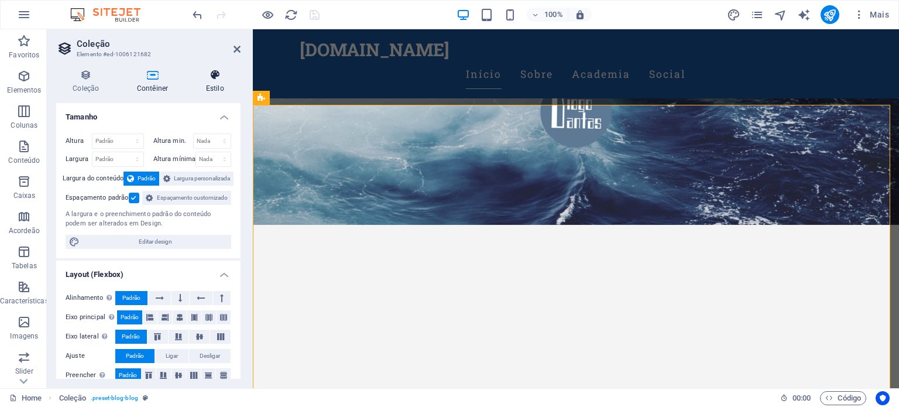
click at [213, 74] on icon at bounding box center [215, 75] width 51 height 12
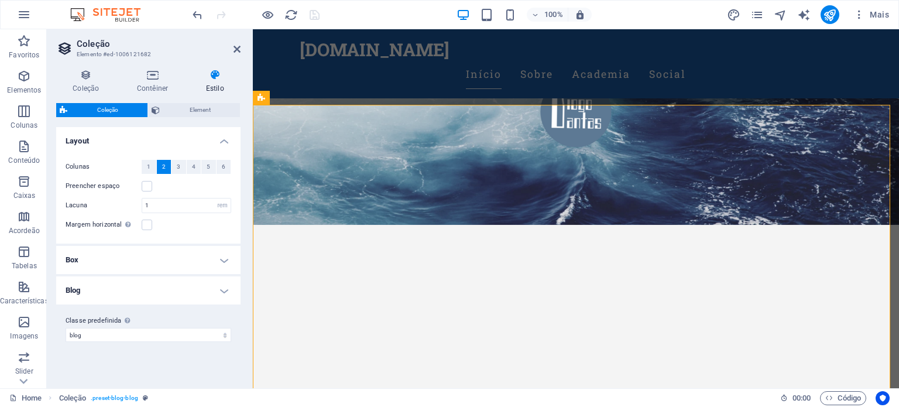
click at [147, 301] on h4 "Blog" at bounding box center [148, 290] width 184 height 28
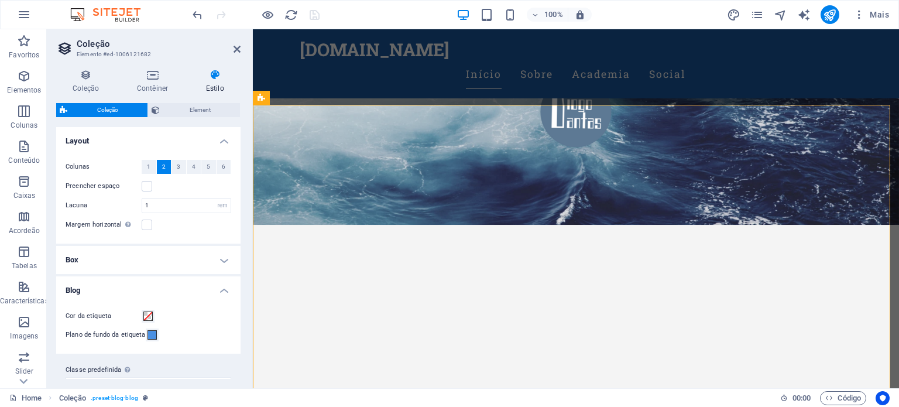
click at [166, 289] on h4 "Blog" at bounding box center [148, 286] width 184 height 21
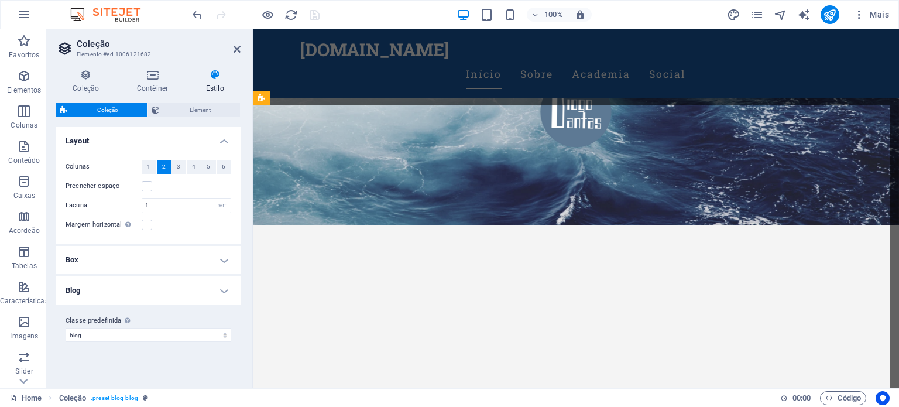
click at [160, 263] on h4 "Box" at bounding box center [148, 260] width 184 height 28
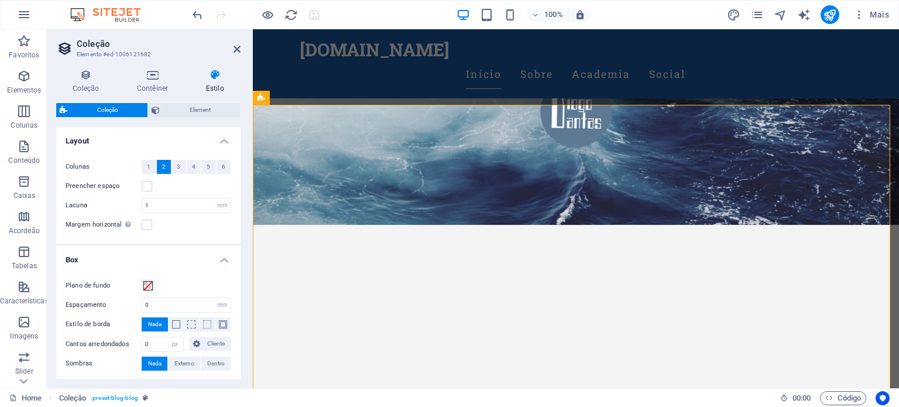
click at [160, 263] on h4 "Box" at bounding box center [148, 256] width 184 height 21
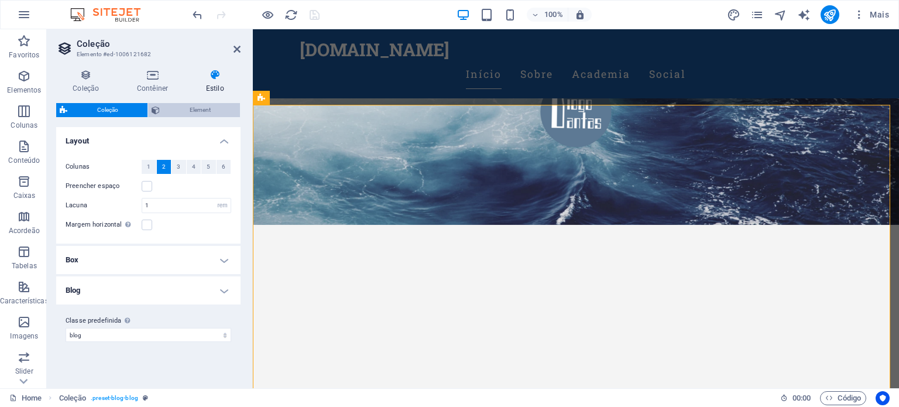
click at [218, 113] on span "Element" at bounding box center [199, 110] width 73 height 14
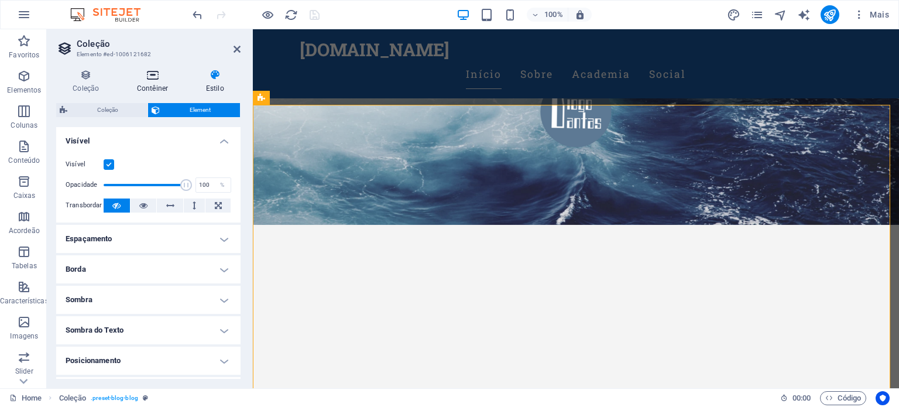
click at [158, 74] on icon at bounding box center [153, 75] width 64 height 12
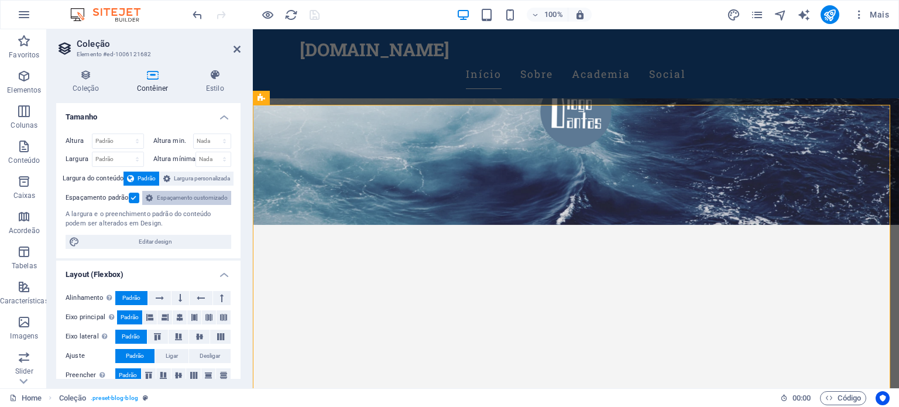
click at [173, 205] on span "Espaçamento customizado" at bounding box center [191, 198] width 71 height 14
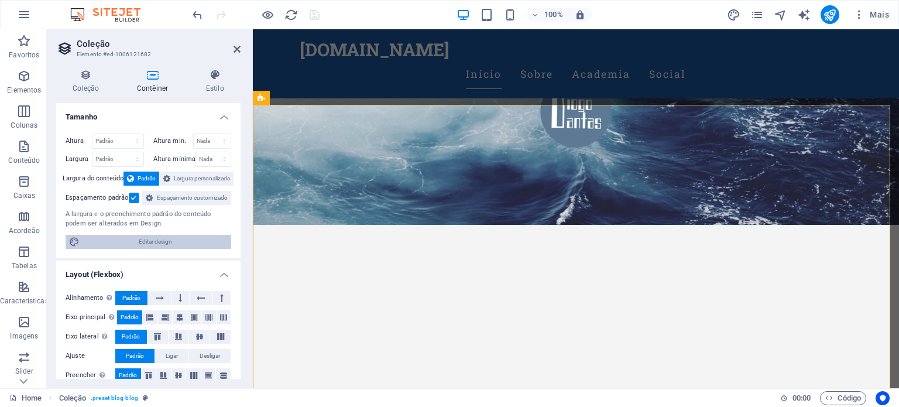
click at [168, 249] on span "Editar design" at bounding box center [155, 242] width 145 height 14
select select "px"
select select "200"
select select "px"
select select "rem"
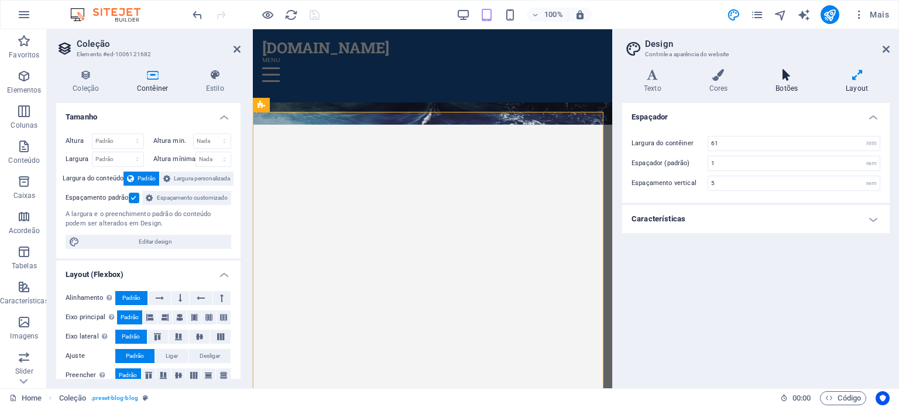
click at [784, 85] on h4 "Botões" at bounding box center [789, 81] width 70 height 25
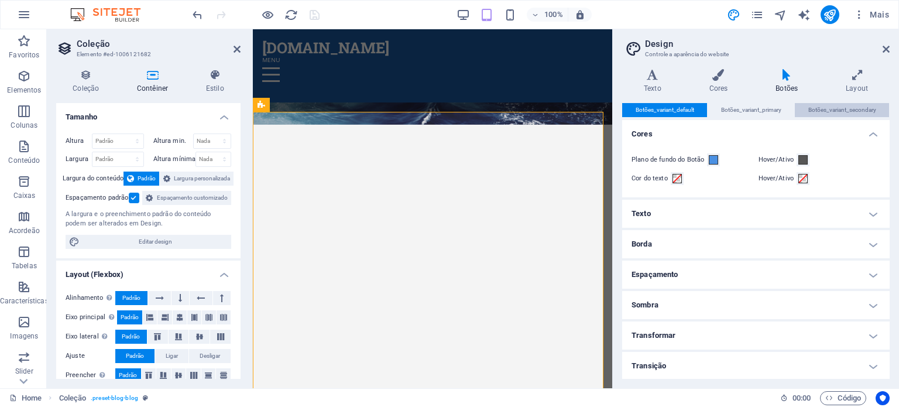
click at [842, 112] on span "Botões_variant_secondary" at bounding box center [842, 110] width 68 height 14
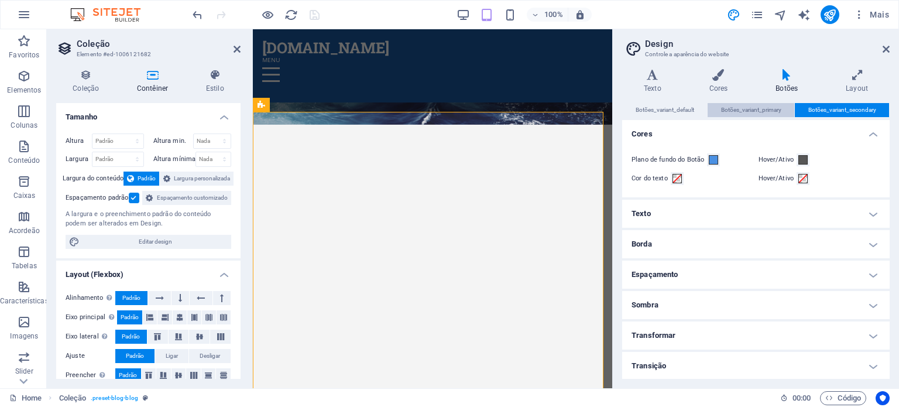
click at [763, 109] on span "Botões_variant_primary" at bounding box center [751, 110] width 60 height 14
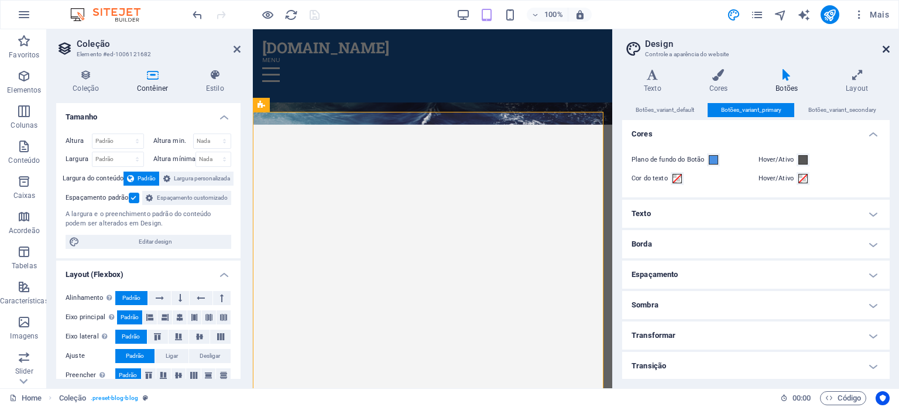
click at [883, 52] on icon at bounding box center [886, 48] width 7 height 9
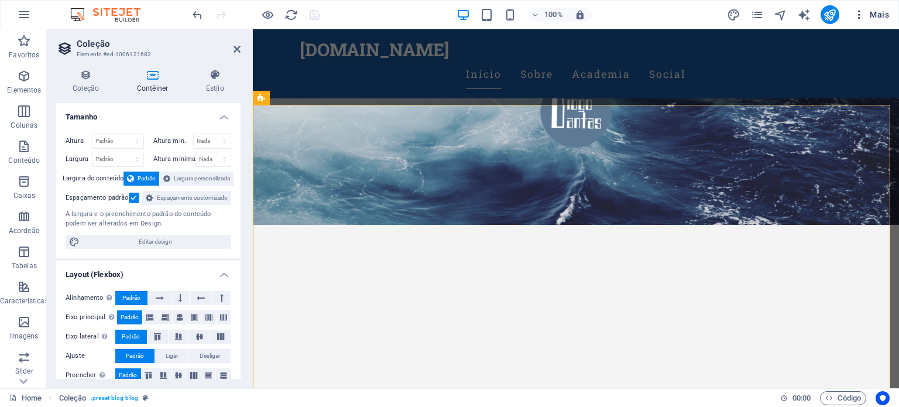
click at [857, 17] on icon "button" at bounding box center [859, 15] width 12 height 12
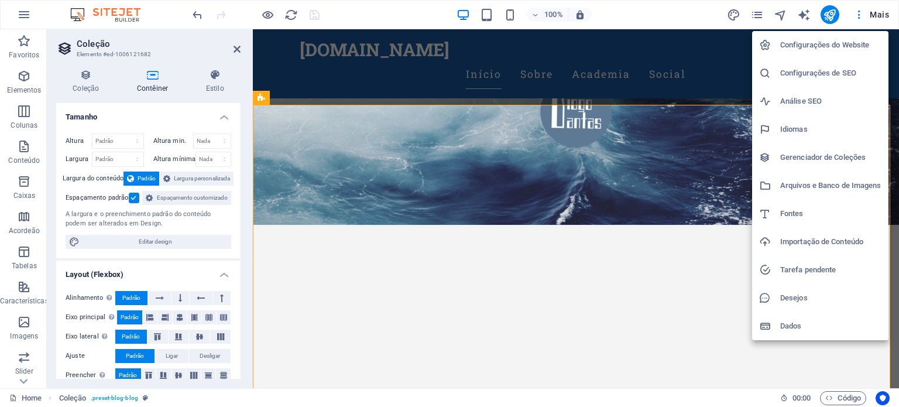
click at [839, 46] on h6 "Configurações do Website" at bounding box center [830, 45] width 101 height 14
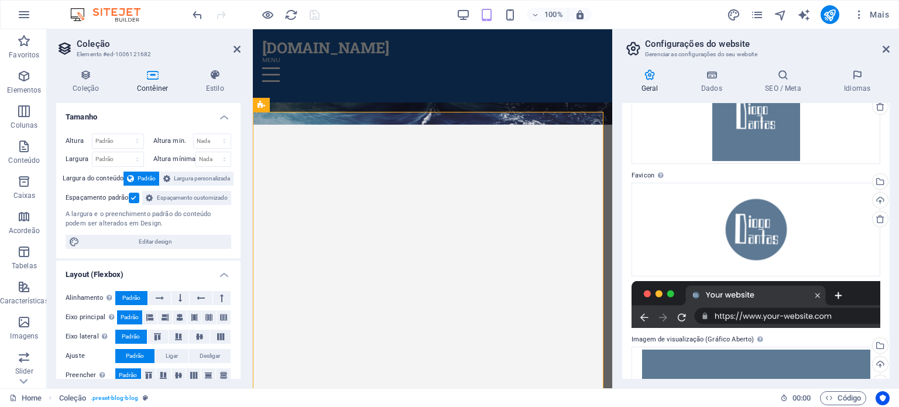
scroll to position [24, 0]
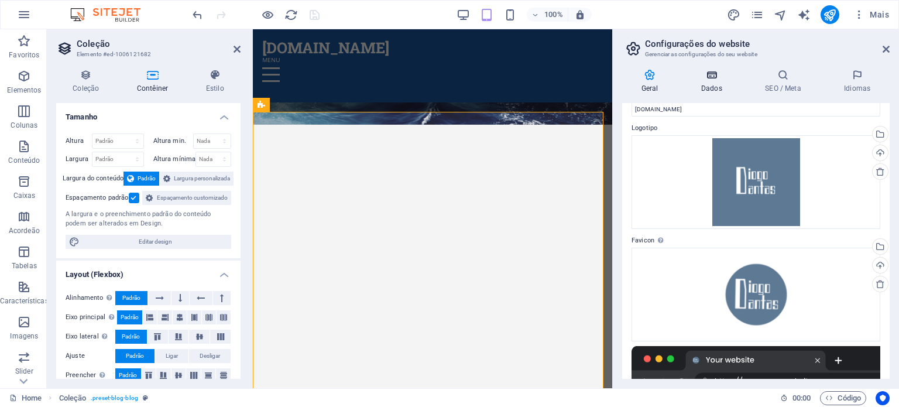
click at [711, 78] on icon at bounding box center [711, 75] width 59 height 12
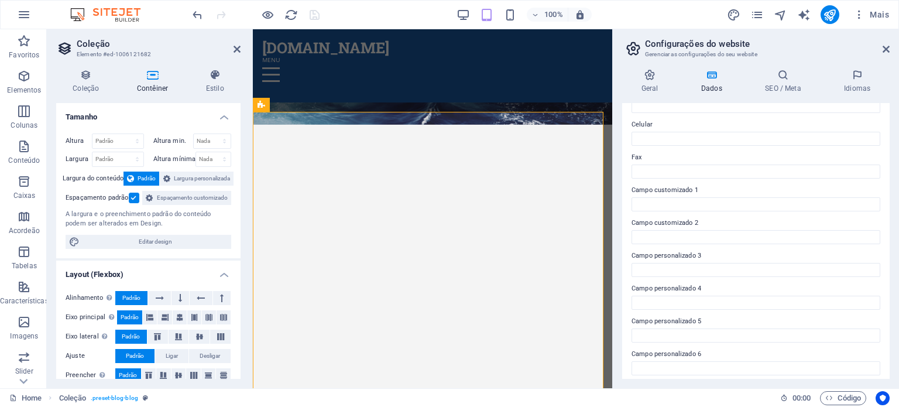
scroll to position [286, 0]
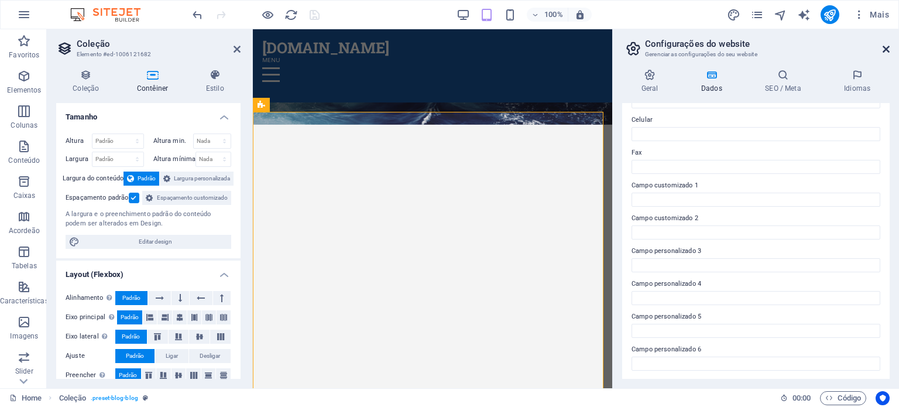
click at [886, 49] on icon at bounding box center [886, 48] width 7 height 9
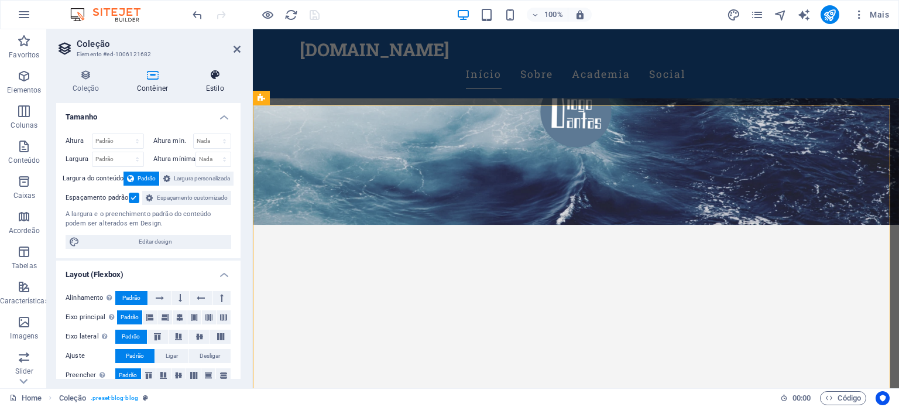
click at [218, 86] on h4 "Estilo" at bounding box center [215, 81] width 51 height 25
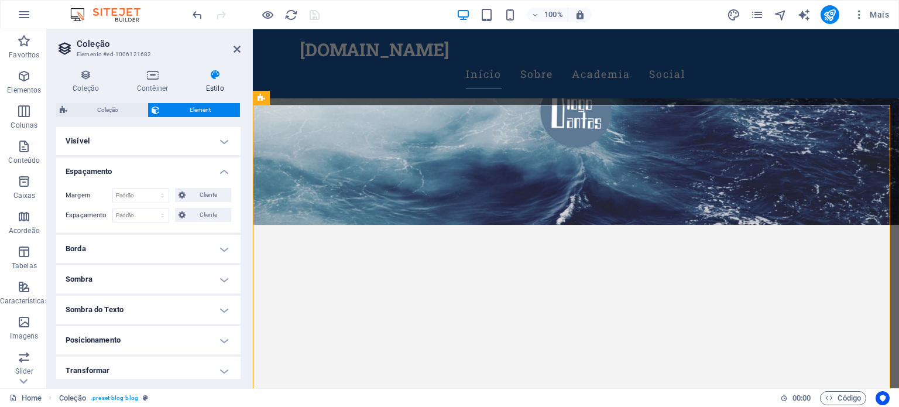
click at [102, 145] on h4 "Visível" at bounding box center [148, 141] width 184 height 28
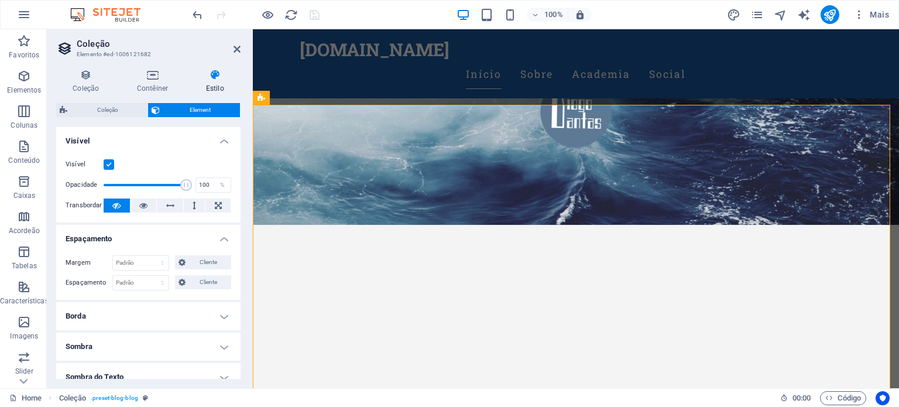
scroll to position [164, 0]
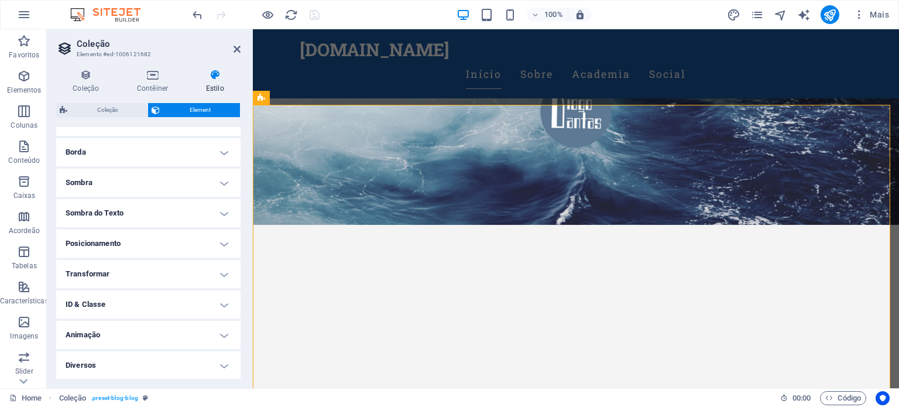
click at [112, 366] on h4 "Diversos" at bounding box center [148, 365] width 184 height 28
click at [88, 80] on icon at bounding box center [86, 75] width 60 height 12
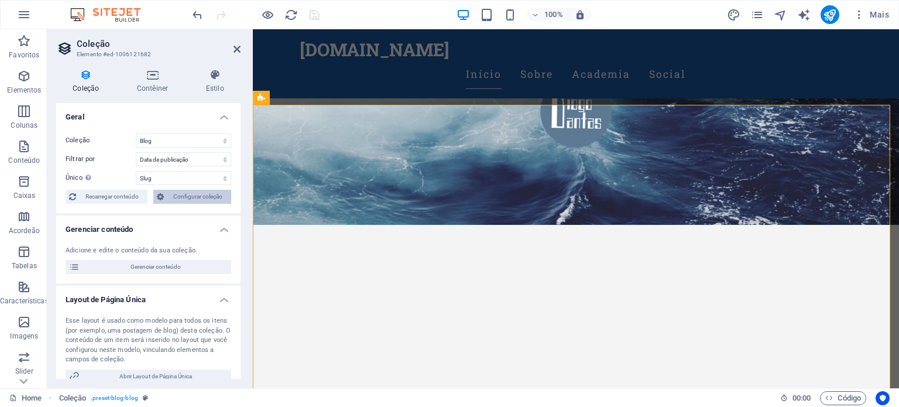
click at [190, 200] on span "Configurar coleção" at bounding box center [197, 197] width 60 height 14
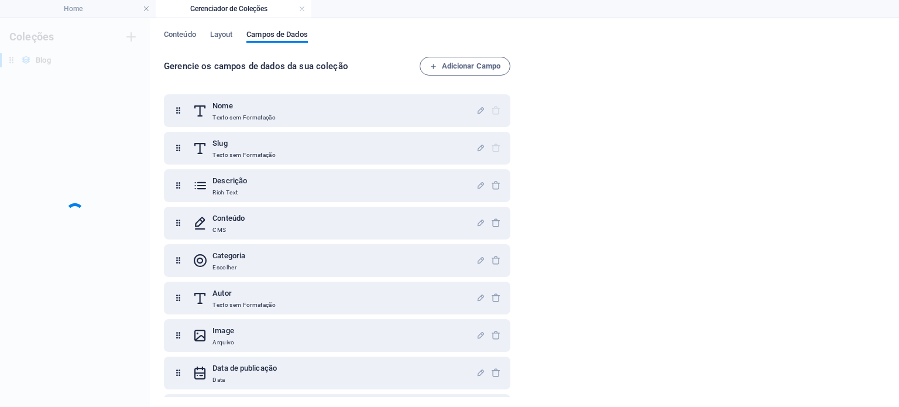
scroll to position [0, 0]
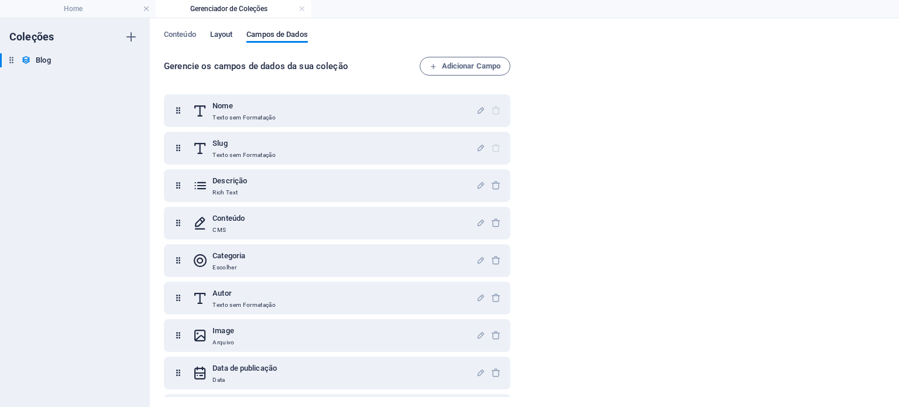
click at [222, 35] on span "Layout" at bounding box center [221, 36] width 23 height 16
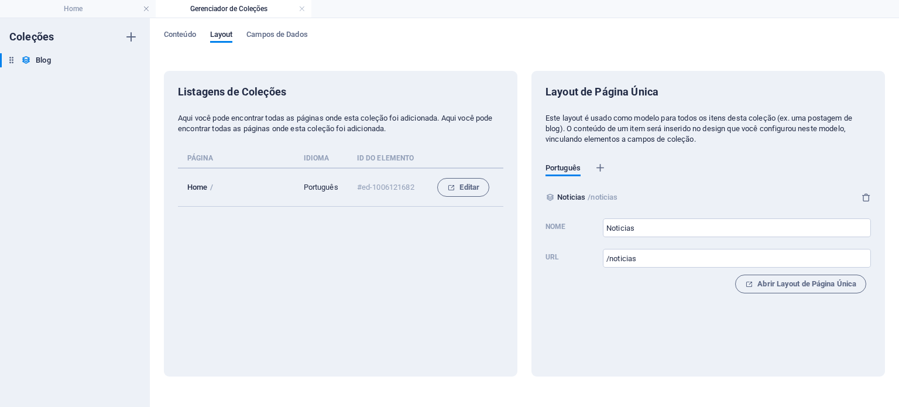
click at [197, 187] on p "Home" at bounding box center [197, 187] width 20 height 9
click at [794, 288] on span "Abrir Layout de Página Única" at bounding box center [800, 284] width 111 height 14
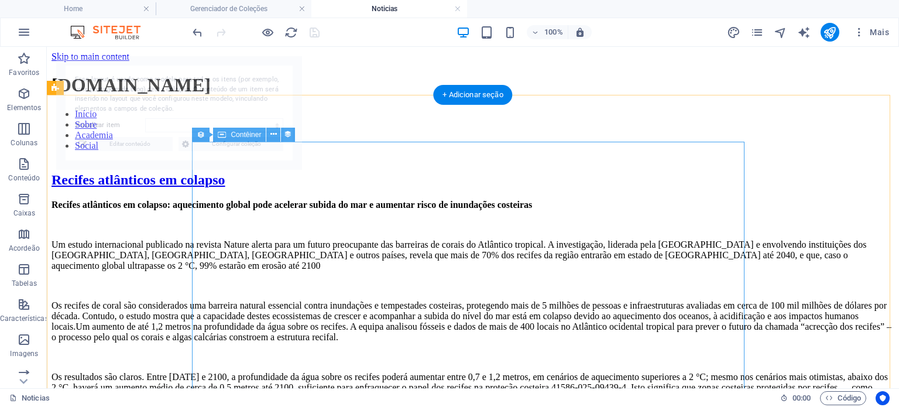
select select "68def70e33efdf848e01c555"
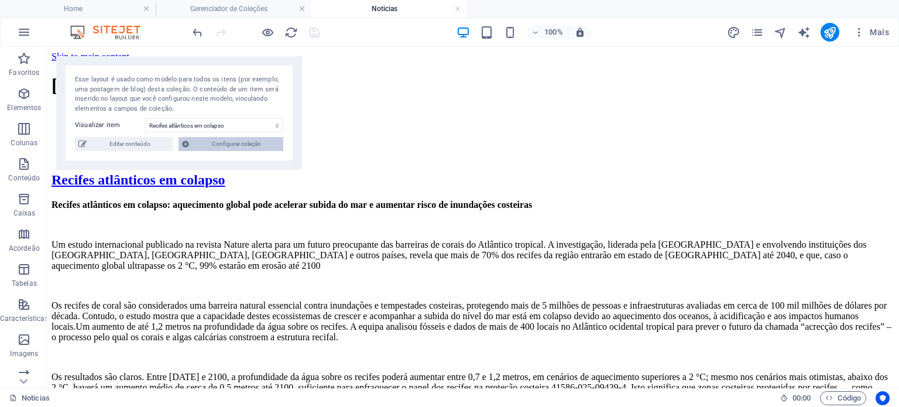
click at [262, 146] on span "Configurar coleção" at bounding box center [236, 144] width 87 height 14
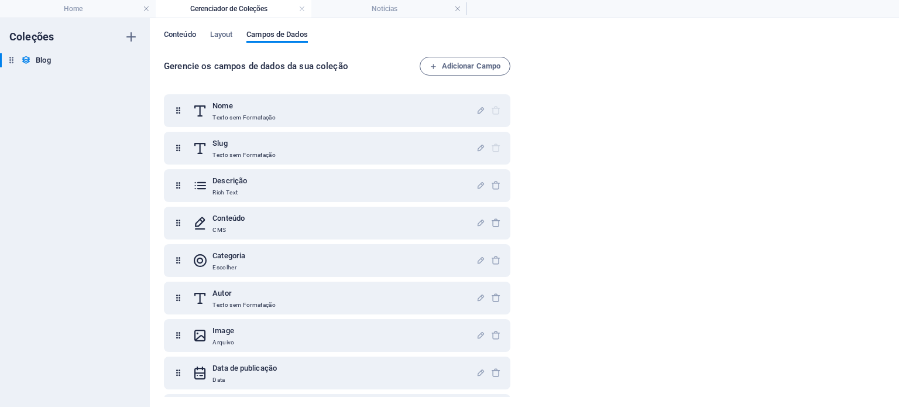
click at [187, 37] on span "Conteúdo" at bounding box center [180, 36] width 32 height 16
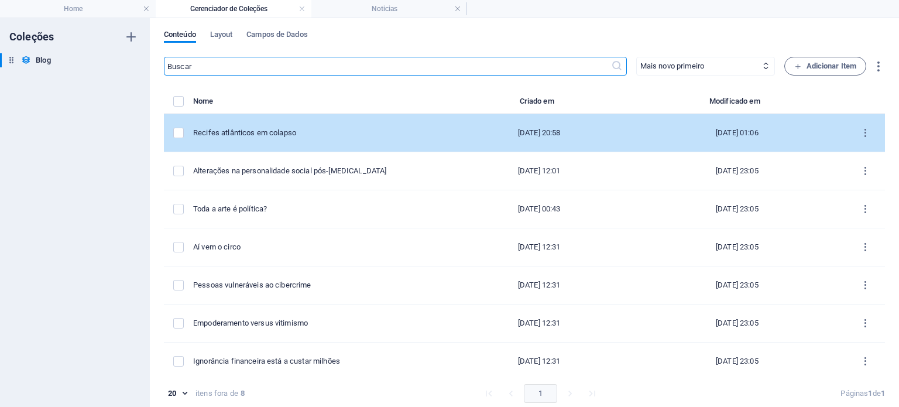
click at [334, 135] on div "Recifes atlânticos em colapso" at bounding box center [316, 133] width 247 height 11
select select "Academia"
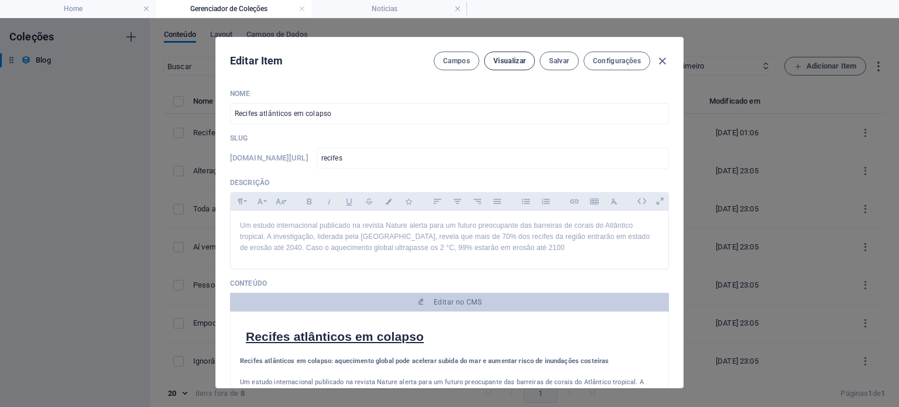
click at [506, 63] on span "Visualizar" at bounding box center [509, 60] width 32 height 9
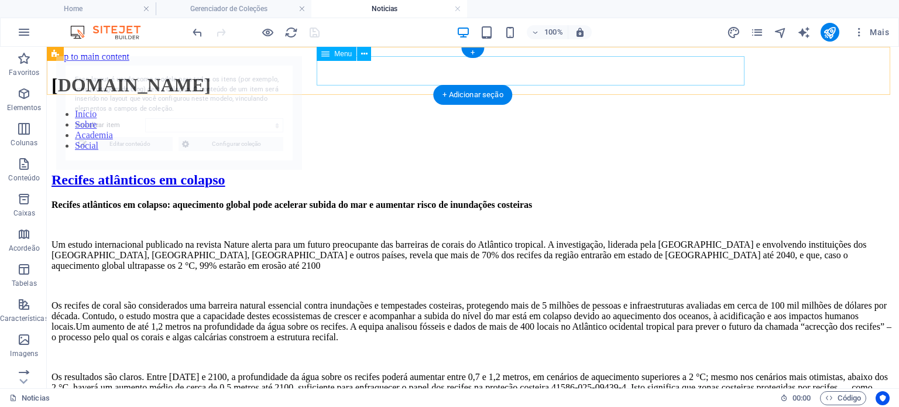
select select "68def70e33efdf848e01c555"
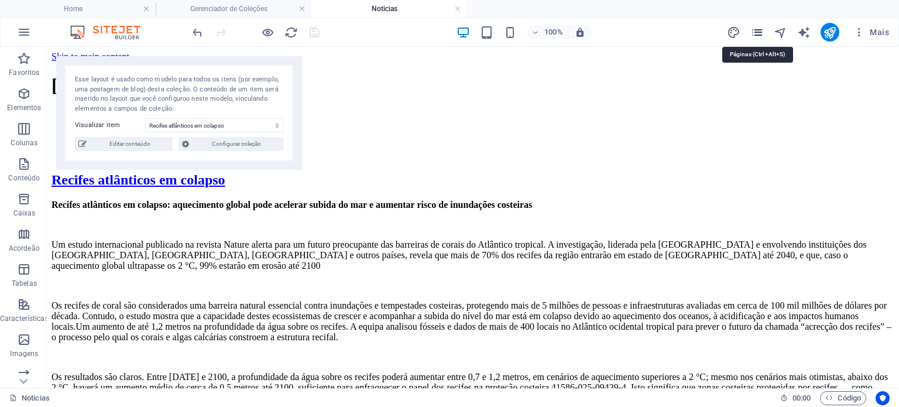
click at [757, 33] on icon "pages" at bounding box center [756, 32] width 13 height 13
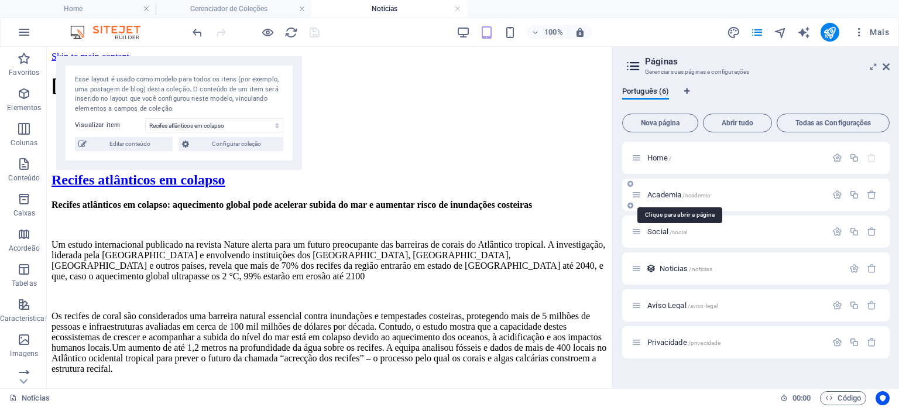
click at [667, 192] on span "Academia /academia" at bounding box center [678, 194] width 63 height 9
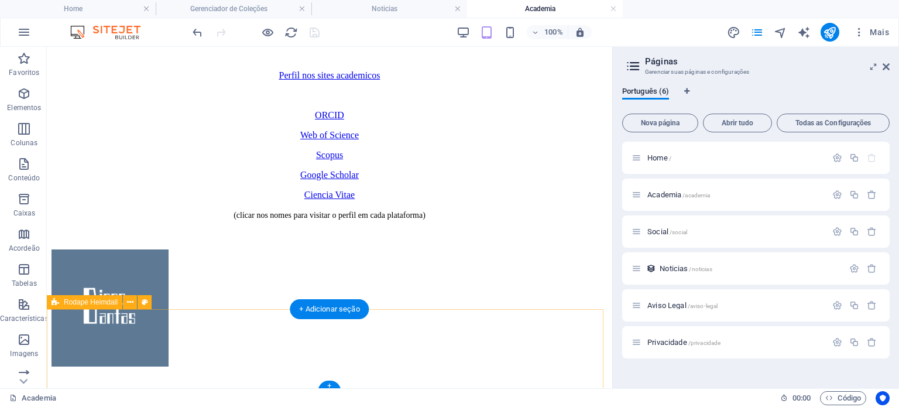
scroll to position [822, 0]
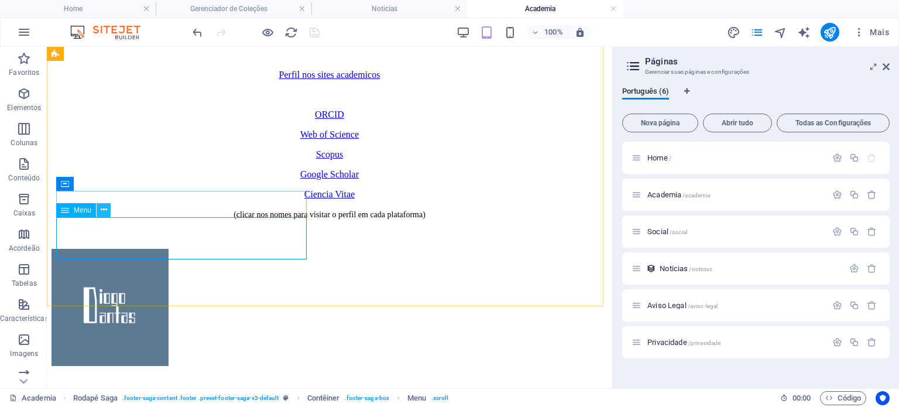
click at [105, 211] on icon at bounding box center [104, 210] width 6 height 12
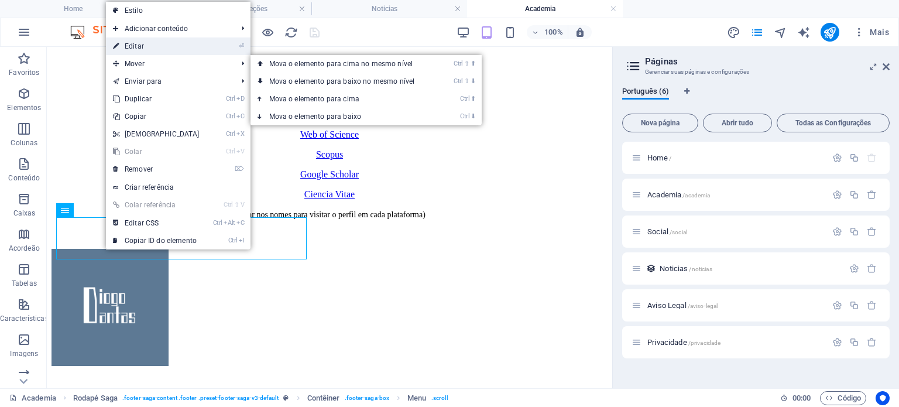
click at [136, 47] on link "⏎ Editar" at bounding box center [156, 46] width 101 height 18
select select "1"
select select
select select "2"
select select
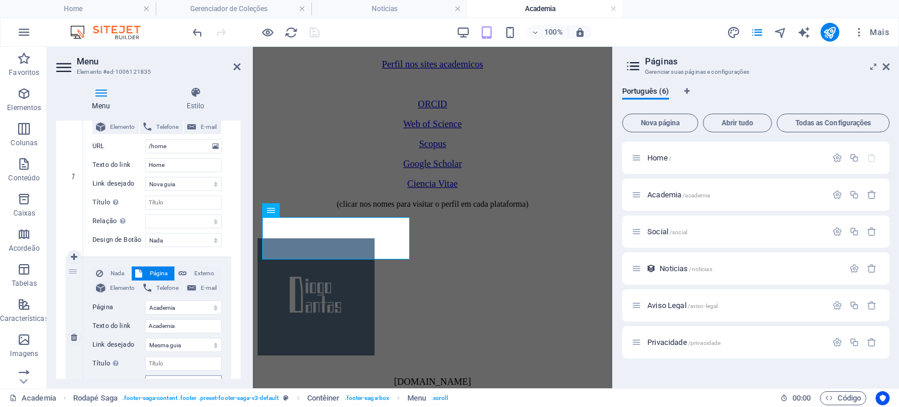
scroll to position [117, 0]
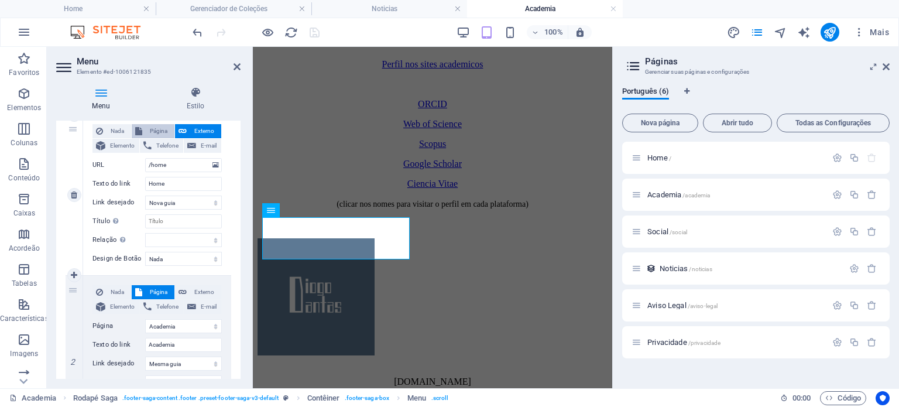
click at [148, 128] on span "Página" at bounding box center [158, 131] width 25 height 14
select select
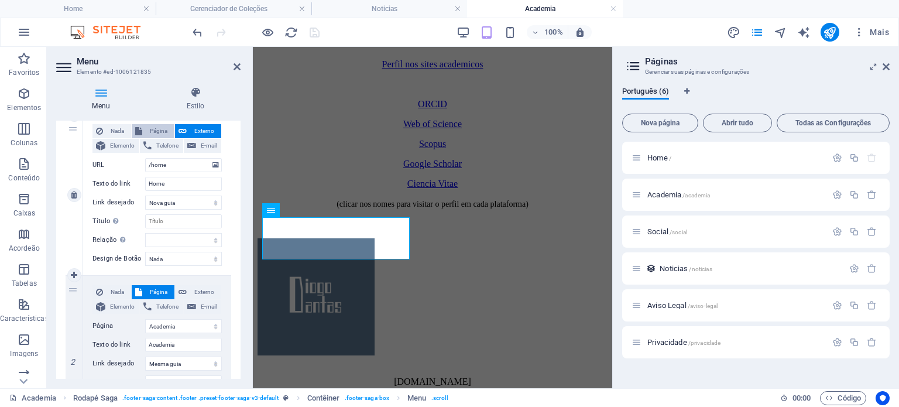
select select
click at [215, 168] on select "Home Academia Social Aviso Legal Privacidade" at bounding box center [183, 165] width 77 height 14
select select "0"
click at [145, 158] on select "Home Academia Social Aviso Legal Privacidade" at bounding box center [183, 165] width 77 height 14
select select
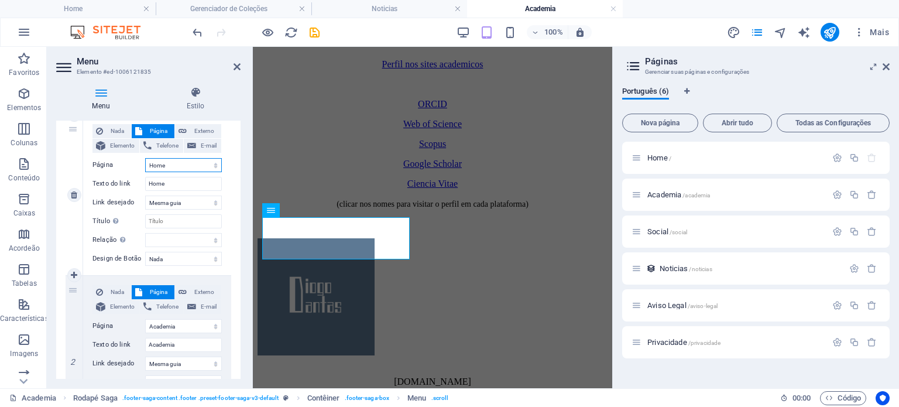
select select
click at [194, 131] on span "Externo" at bounding box center [204, 131] width 28 height 14
select select "blank"
select select
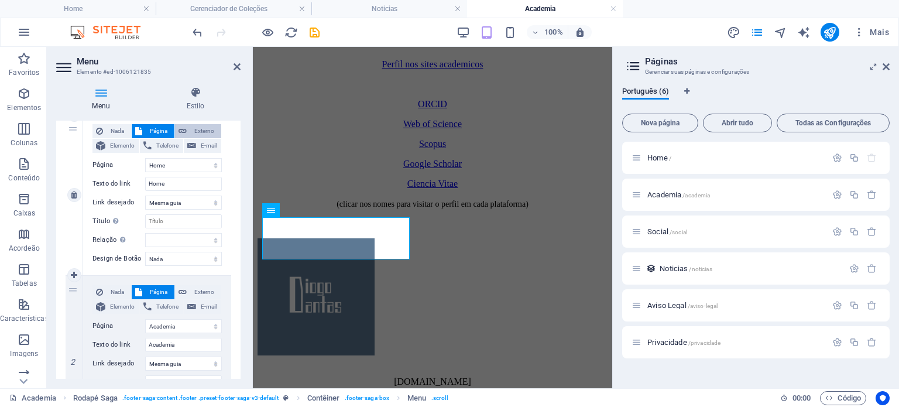
select select
click at [162, 127] on span "Página" at bounding box center [158, 131] width 25 height 14
select select
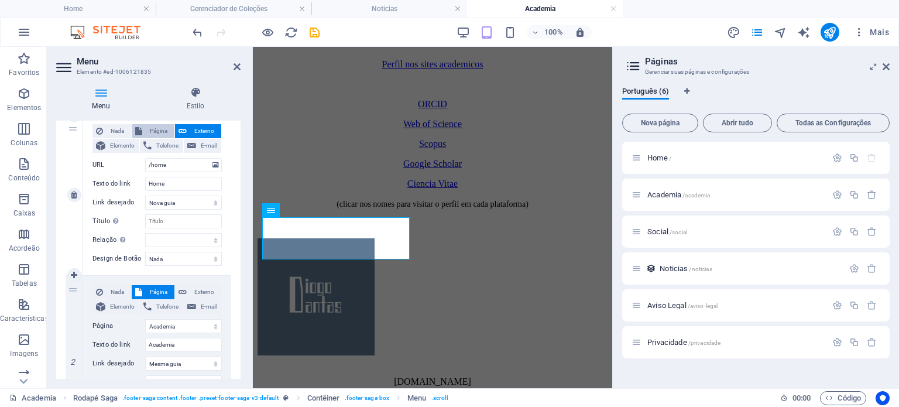
select select
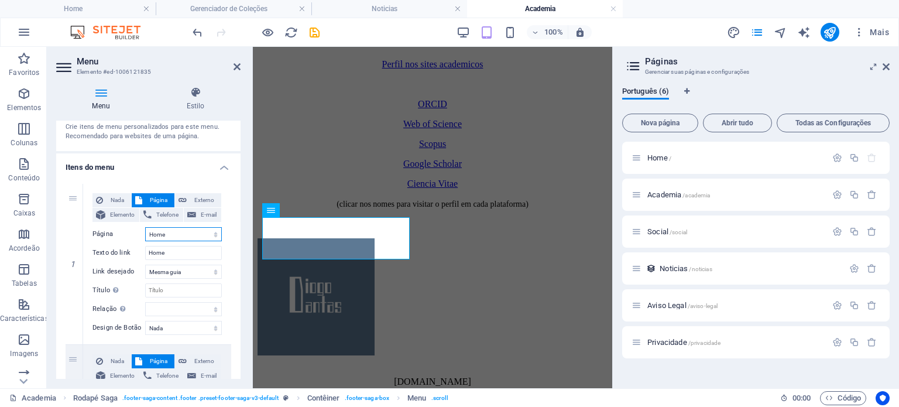
scroll to position [25, 0]
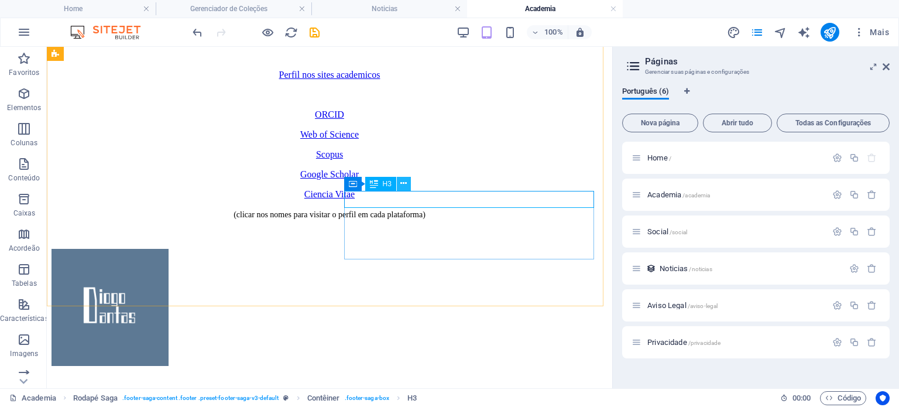
click at [409, 183] on button at bounding box center [404, 184] width 14 height 14
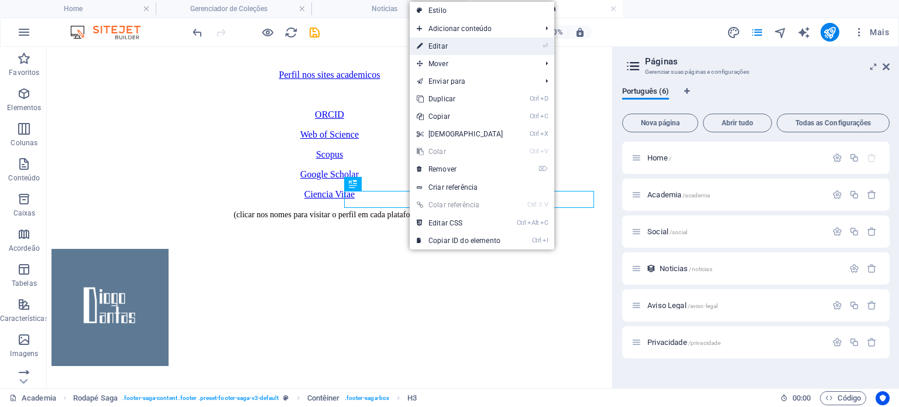
click at [435, 39] on link "⏎ Editar" at bounding box center [460, 46] width 101 height 18
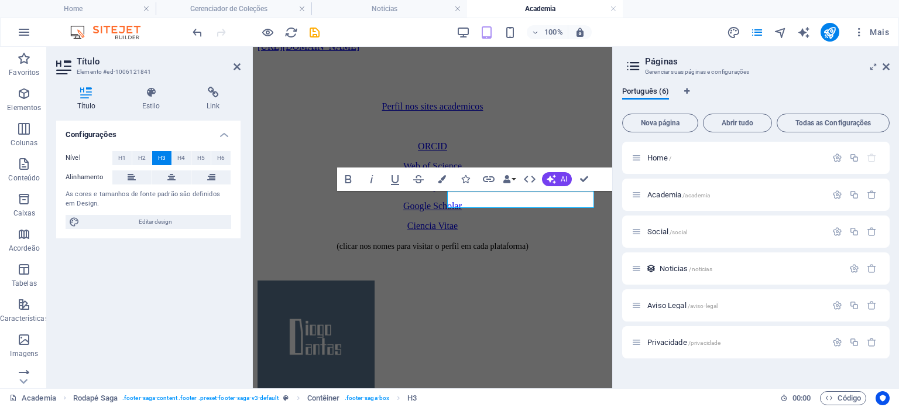
scroll to position [864, 0]
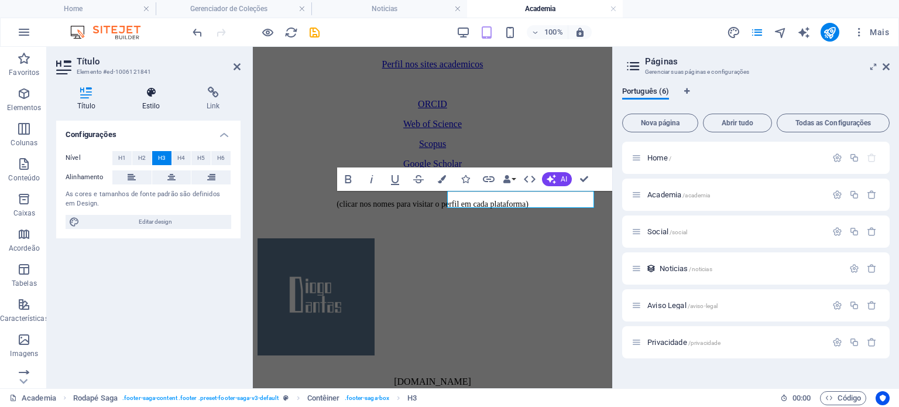
click at [152, 101] on h4 "Estilo" at bounding box center [153, 99] width 64 height 25
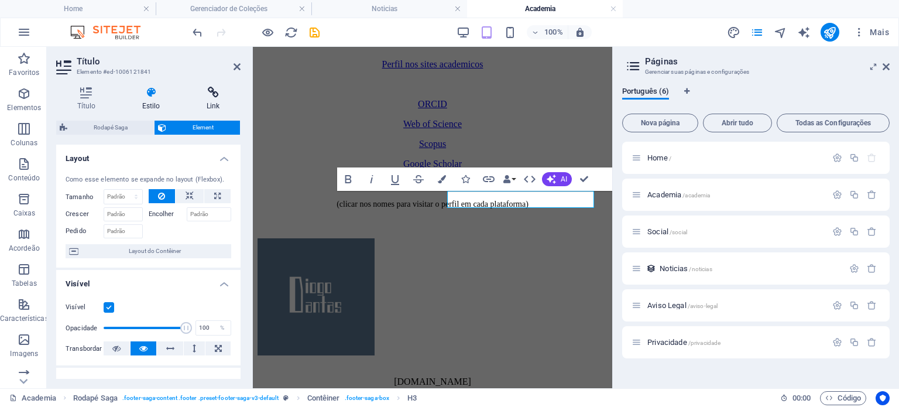
click at [207, 100] on h4 "Link" at bounding box center [213, 99] width 55 height 25
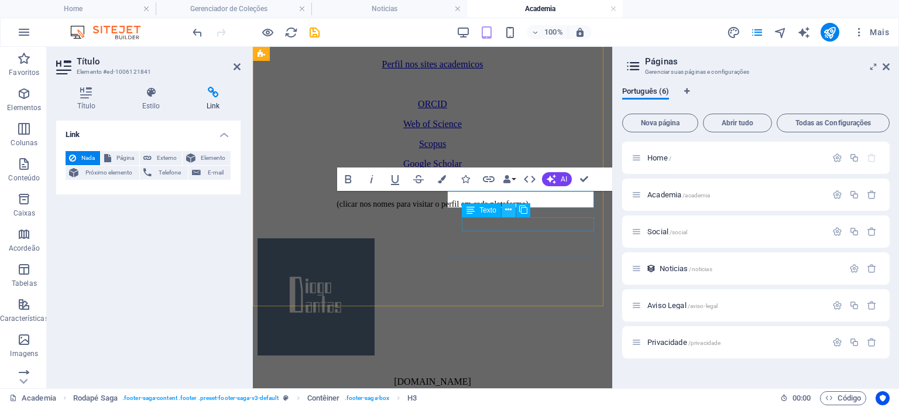
click at [506, 205] on icon at bounding box center [508, 210] width 6 height 12
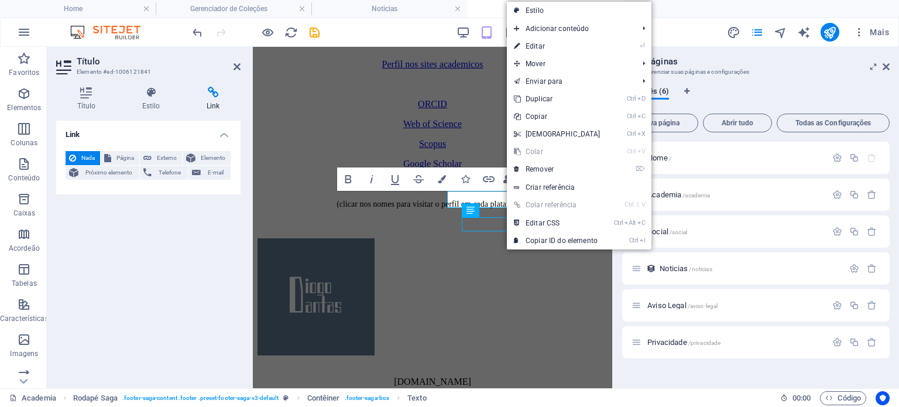
scroll to position [822, 0]
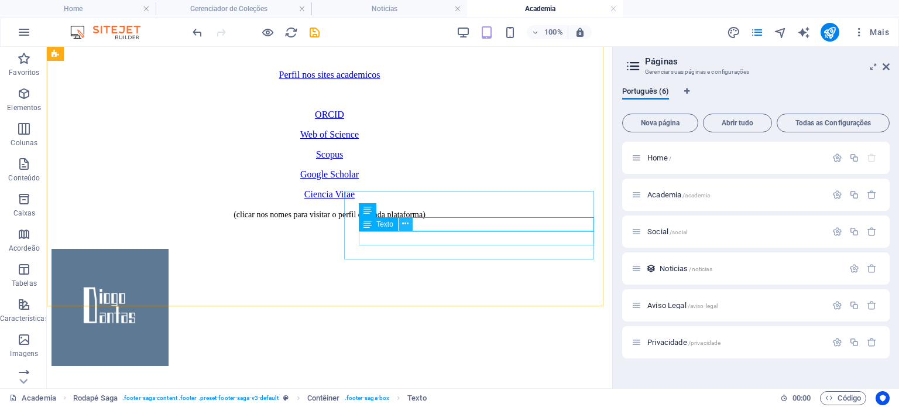
click at [409, 223] on button at bounding box center [406, 224] width 14 height 14
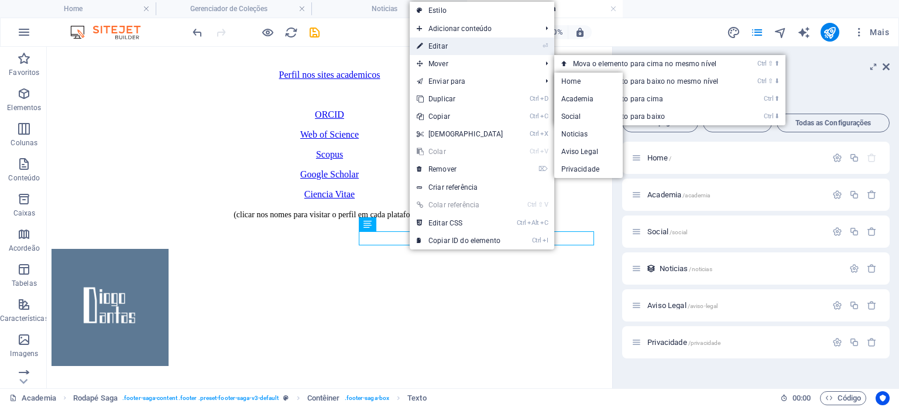
click at [442, 50] on link "⏎ Editar" at bounding box center [460, 46] width 101 height 18
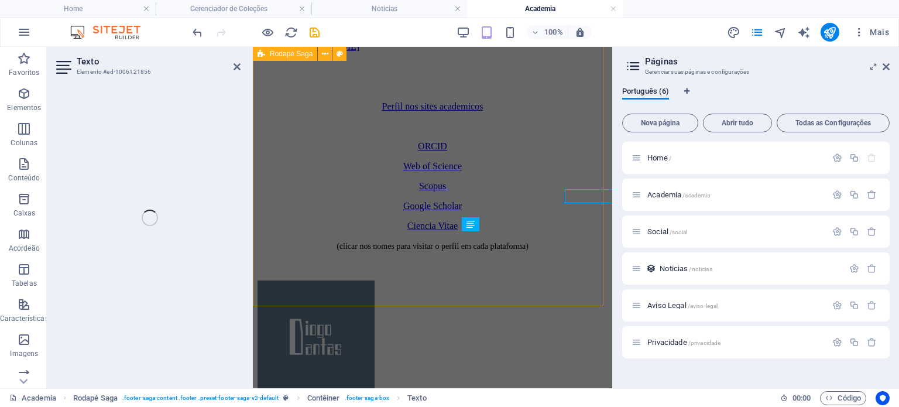
scroll to position [864, 0]
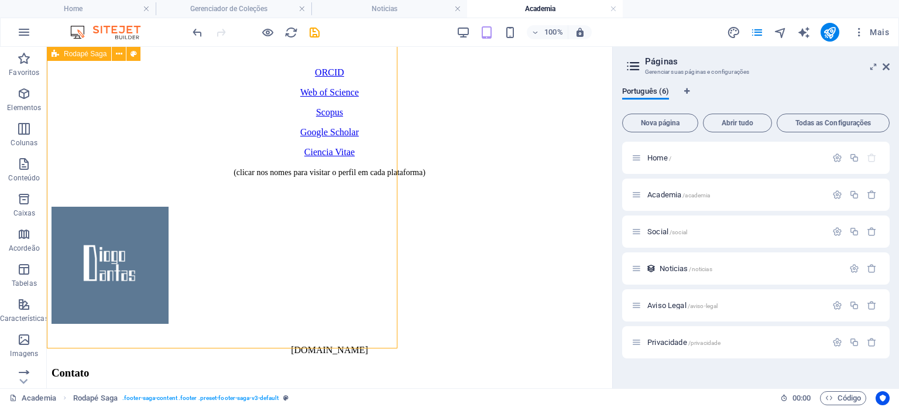
scroll to position [822, 0]
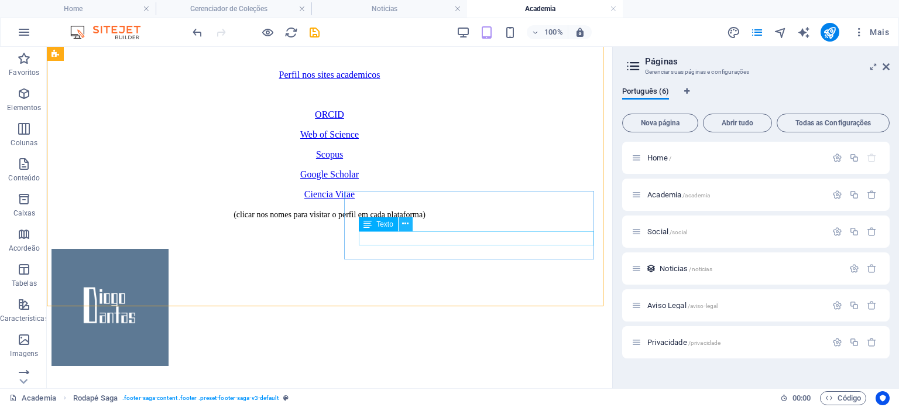
click at [404, 224] on icon at bounding box center [405, 224] width 6 height 12
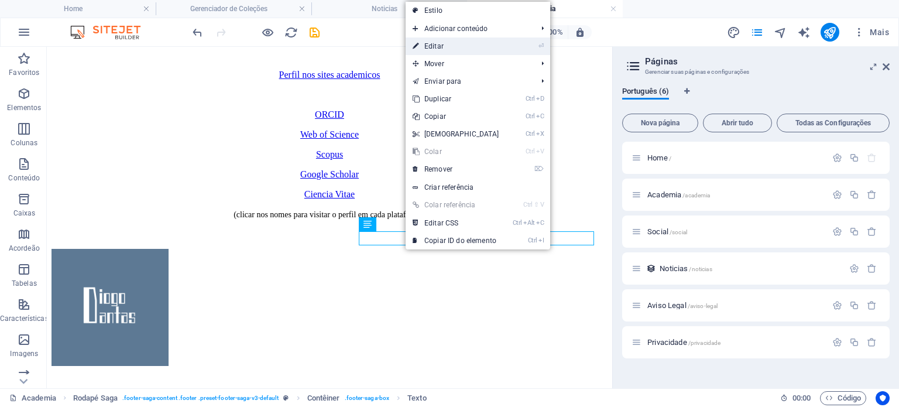
click at [436, 49] on link "⏎ Editar" at bounding box center [456, 46] width 101 height 18
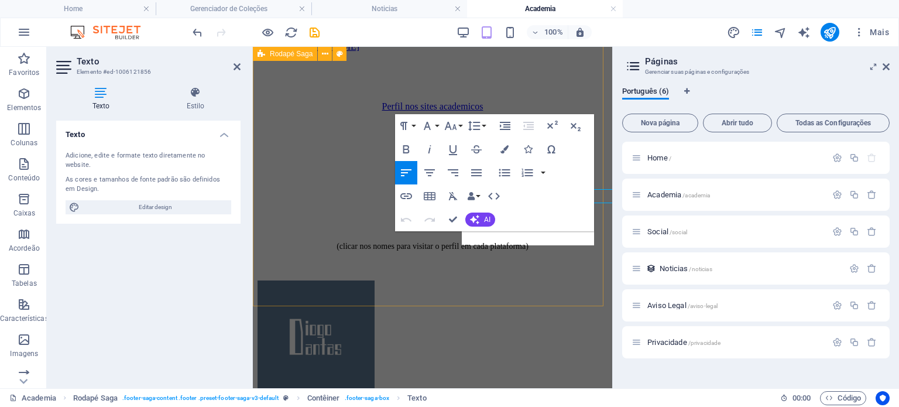
scroll to position [864, 0]
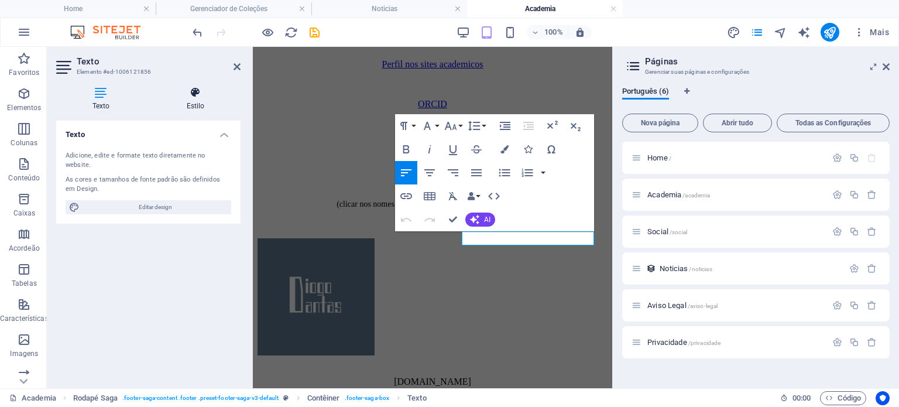
click at [200, 109] on h4 "Estilo" at bounding box center [195, 99] width 90 height 25
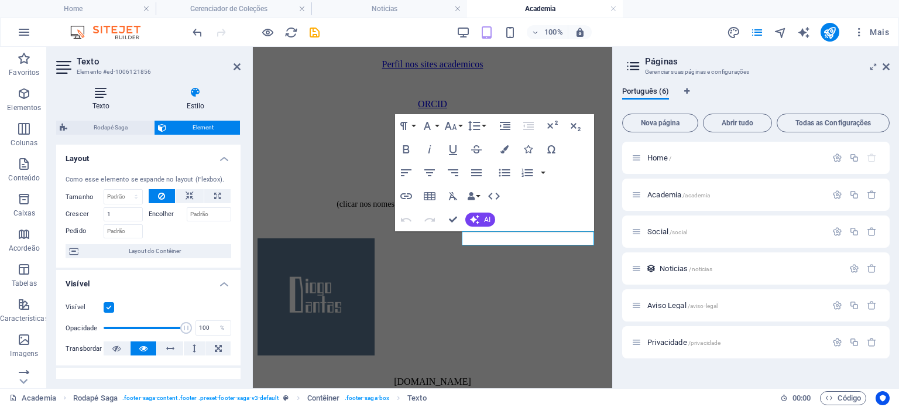
click at [118, 106] on h4 "Texto" at bounding box center [103, 99] width 94 height 25
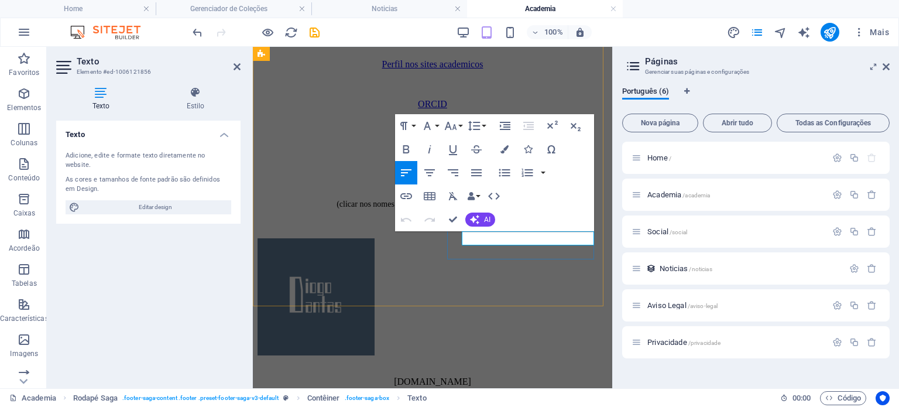
drag, startPoint x: 464, startPoint y: 238, endPoint x: 492, endPoint y: 238, distance: 28.1
click at [407, 195] on icon "button" at bounding box center [406, 196] width 14 height 14
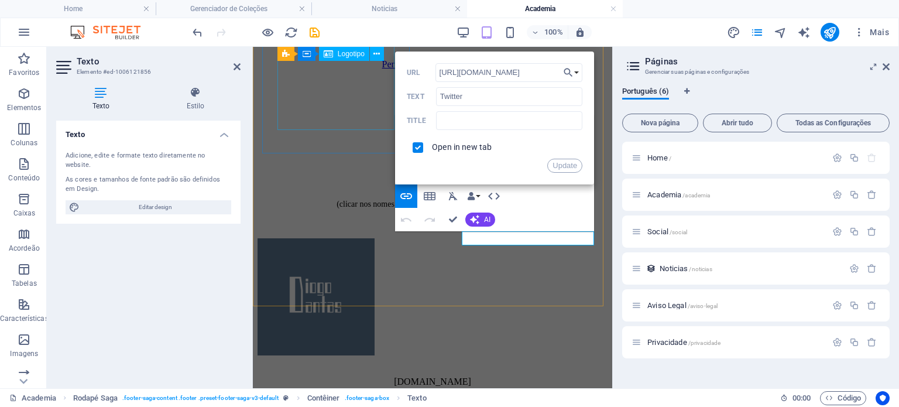
drag, startPoint x: 735, startPoint y: 119, endPoint x: 385, endPoint y: 67, distance: 354.3
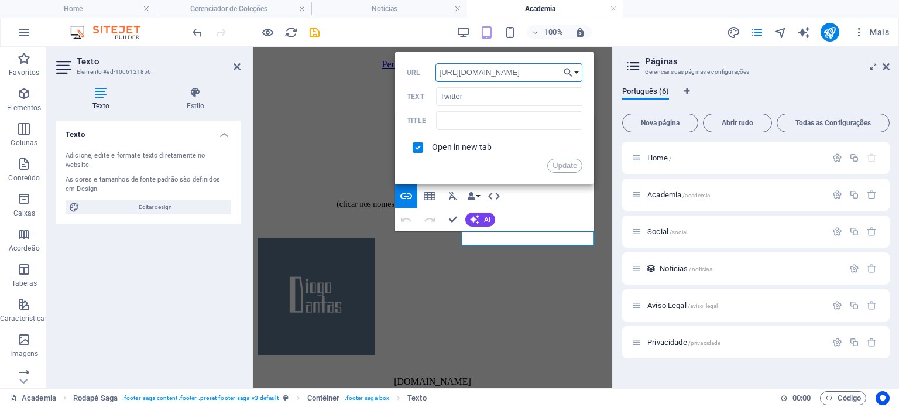
click at [481, 70] on input "https://twitter.com/diogoxddantas" at bounding box center [508, 72] width 147 height 19
drag, startPoint x: 735, startPoint y: 122, endPoint x: 376, endPoint y: 73, distance: 362.1
type input "x.com/diogoxddantas"
drag, startPoint x: 480, startPoint y: 99, endPoint x: 420, endPoint y: 97, distance: 59.7
click at [420, 97] on div "Twitter Text" at bounding box center [495, 96] width 176 height 19
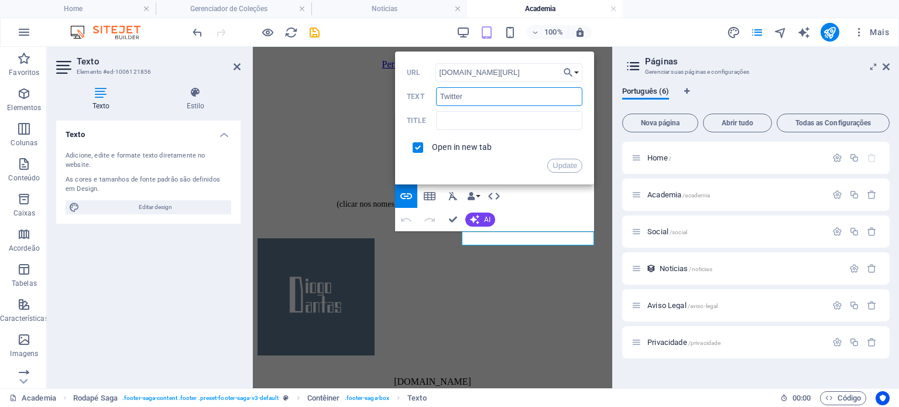
type input "X"
click at [573, 168] on button "Update" at bounding box center [564, 166] width 35 height 14
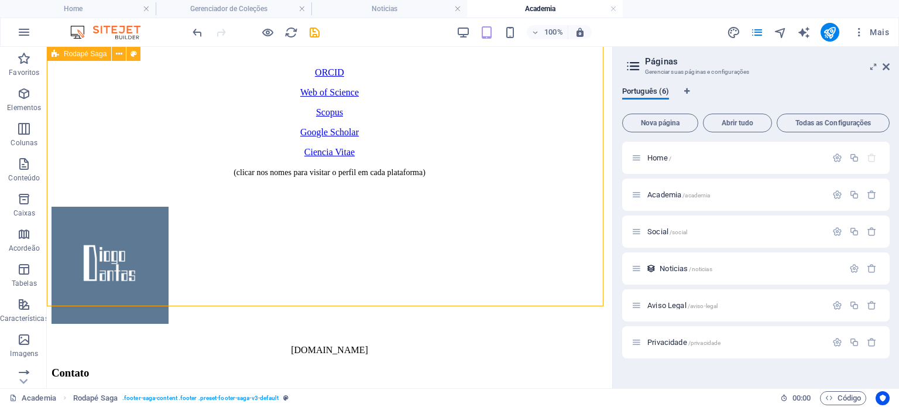
scroll to position [822, 0]
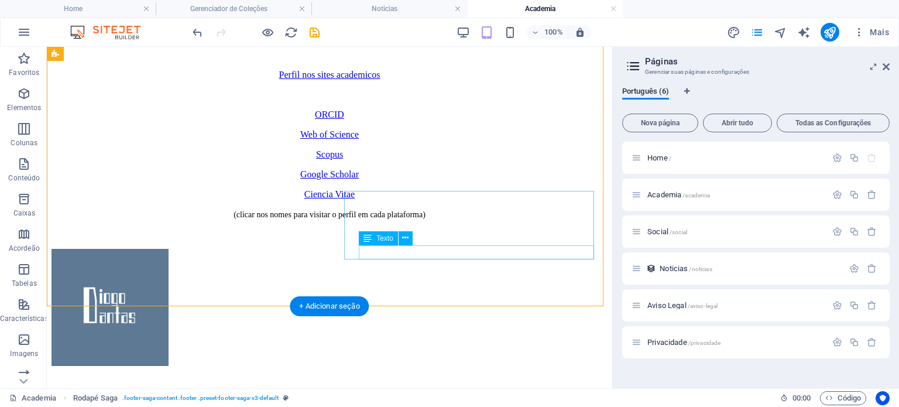
click at [404, 238] on icon at bounding box center [405, 238] width 6 height 12
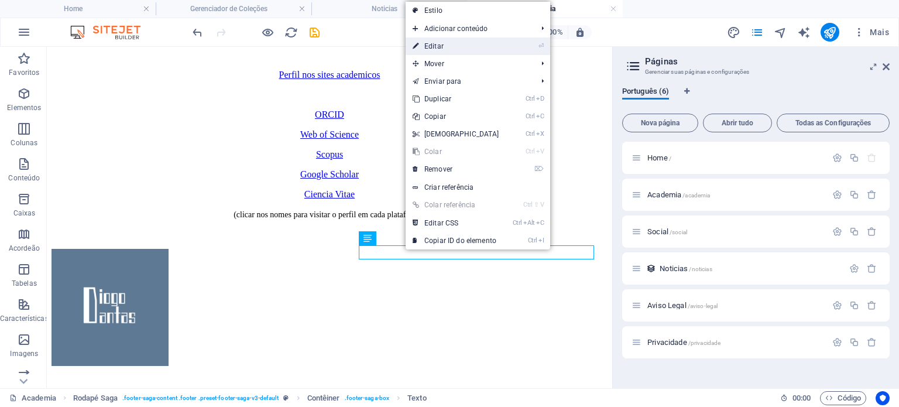
click at [457, 51] on link "⏎ Editar" at bounding box center [456, 46] width 101 height 18
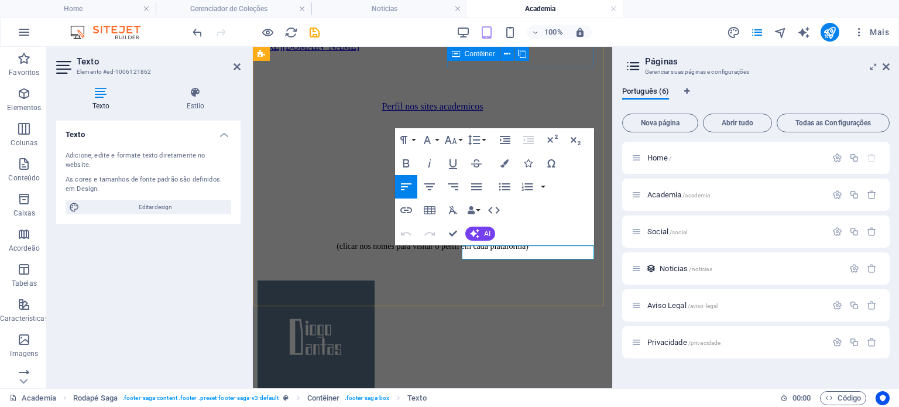
scroll to position [864, 0]
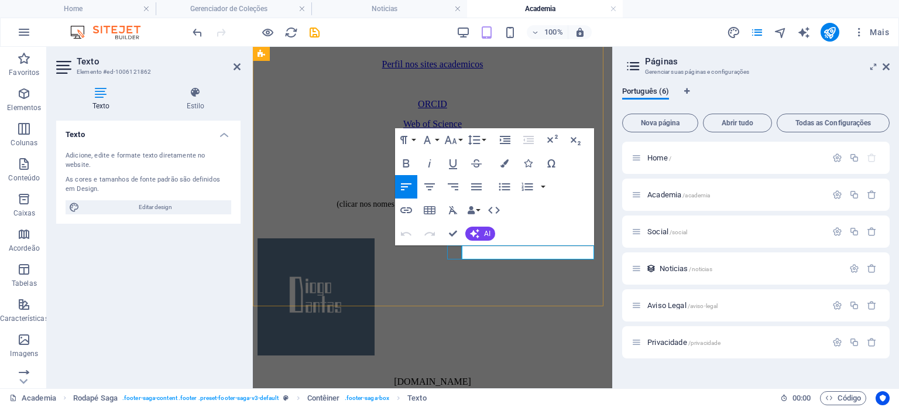
drag, startPoint x: 506, startPoint y: 255, endPoint x: 455, endPoint y: 250, distance: 51.1
click at [413, 212] on button "Insert Link" at bounding box center [406, 209] width 22 height 23
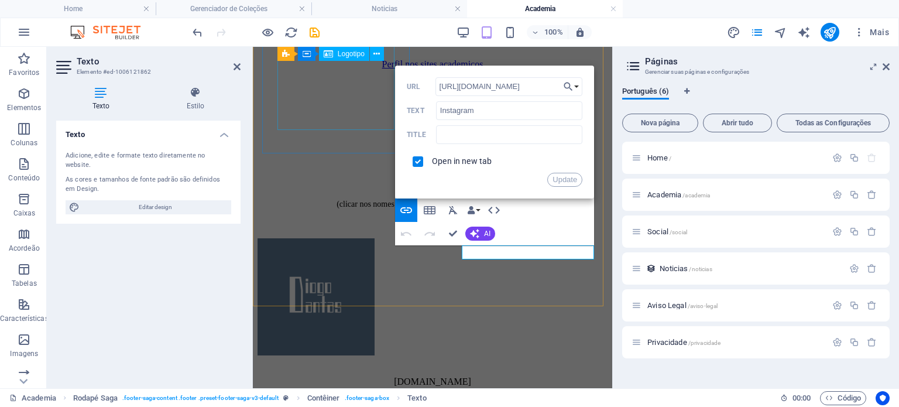
drag, startPoint x: 732, startPoint y: 135, endPoint x: 373, endPoint y: 79, distance: 363.1
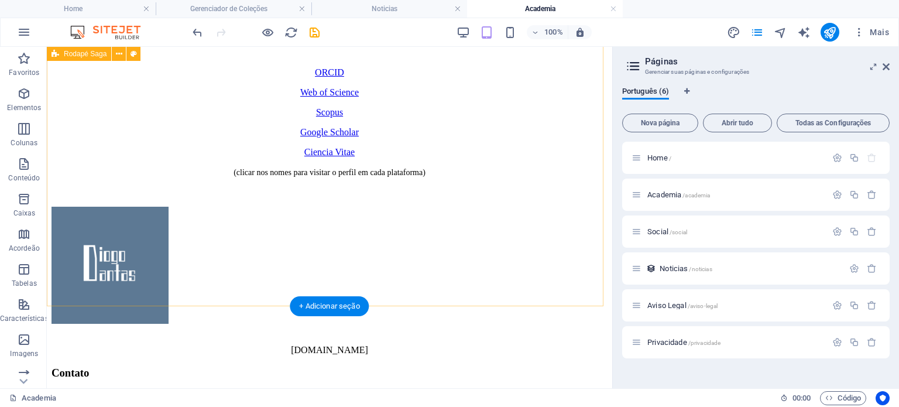
scroll to position [822, 0]
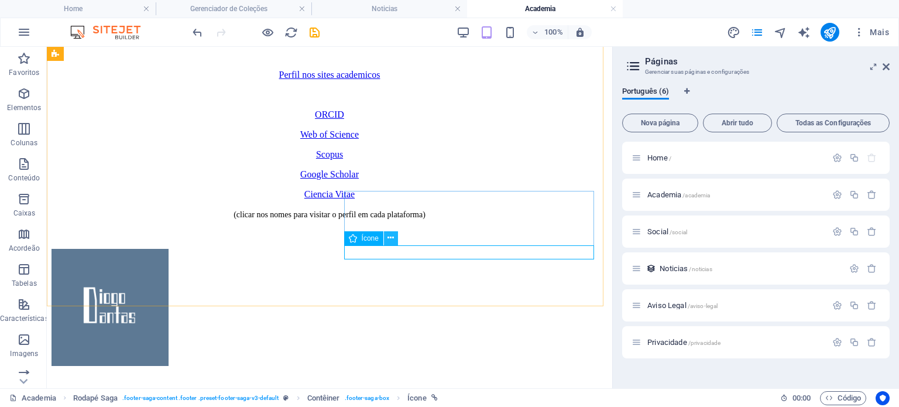
click at [394, 235] on button at bounding box center [391, 238] width 14 height 14
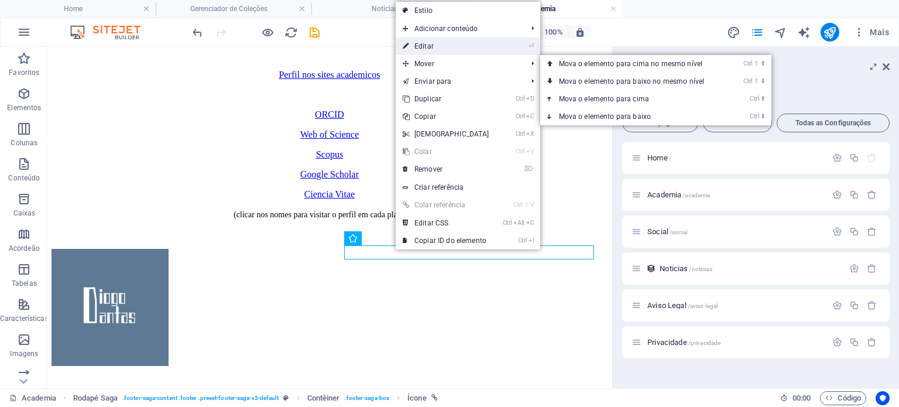
click at [444, 48] on link "⏎ Editar" at bounding box center [446, 46] width 101 height 18
select select "xMidYMid"
select select "px"
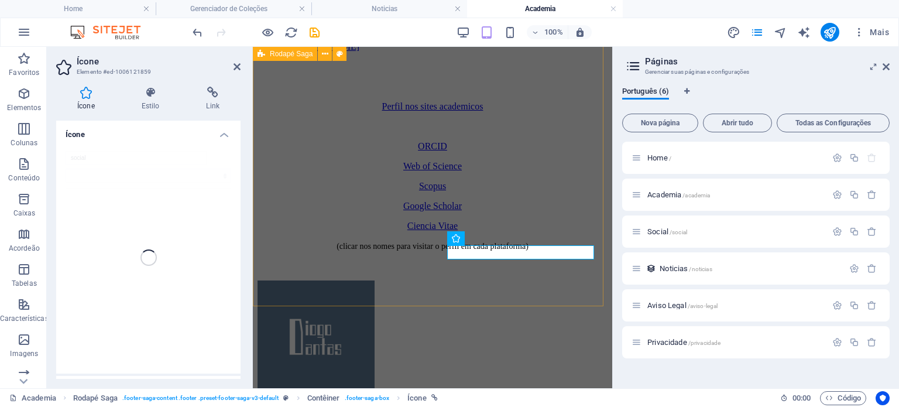
scroll to position [864, 0]
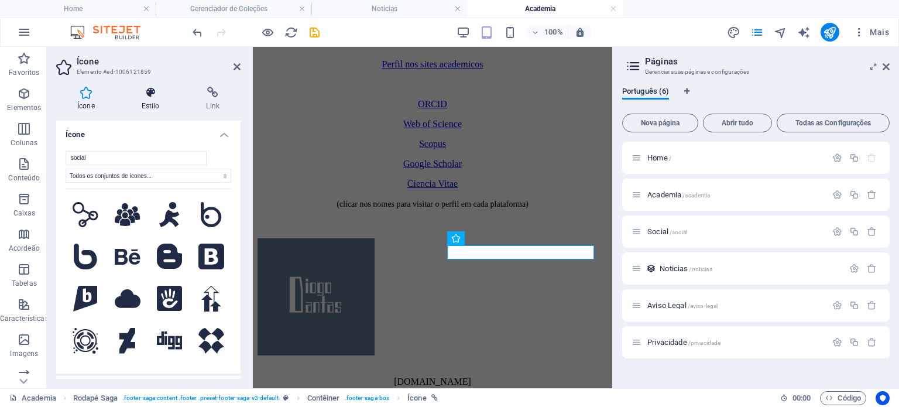
drag, startPoint x: 169, startPoint y: 103, endPoint x: 162, endPoint y: 103, distance: 7.6
click at [169, 103] on h4 "Estilo" at bounding box center [153, 99] width 65 height 25
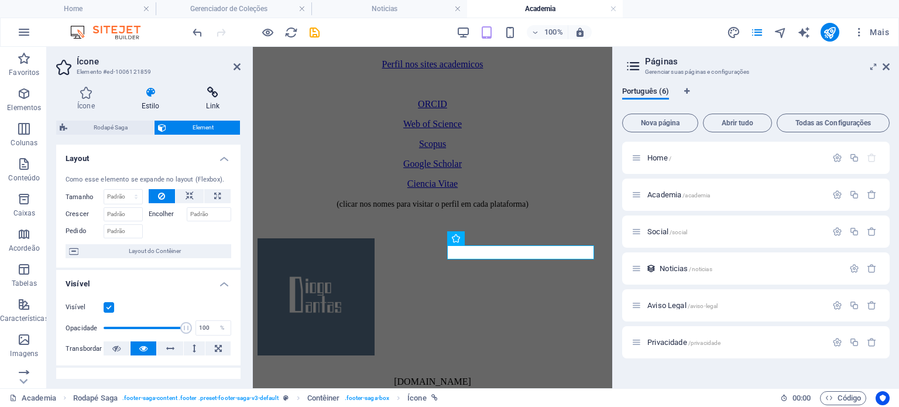
click at [219, 96] on icon at bounding box center [213, 93] width 56 height 12
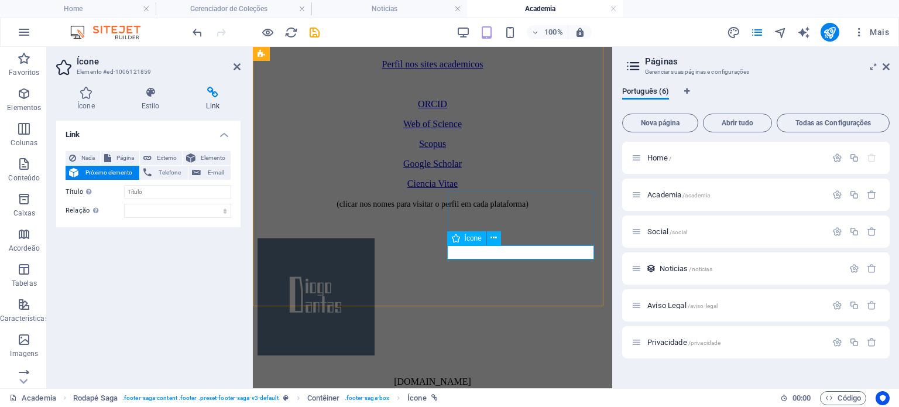
click at [492, 236] on icon at bounding box center [493, 238] width 6 height 12
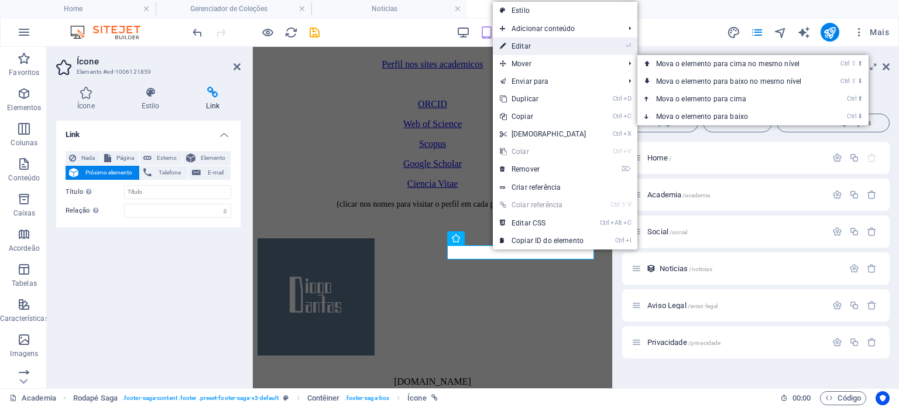
click at [524, 50] on link "⏎ Editar" at bounding box center [543, 46] width 101 height 18
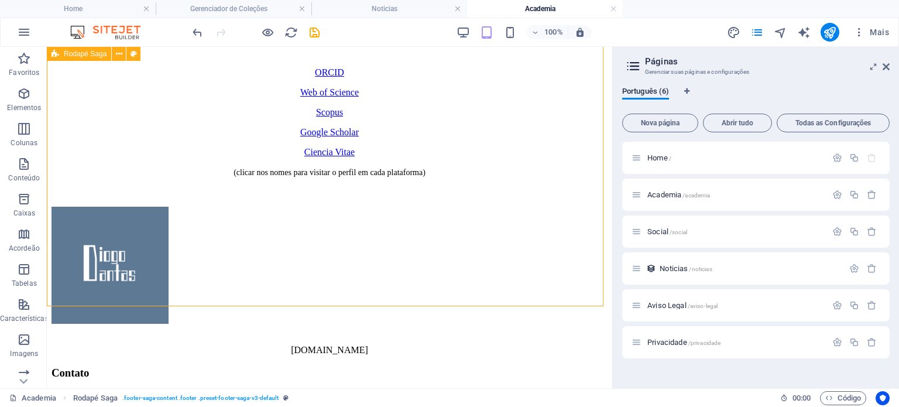
scroll to position [822, 0]
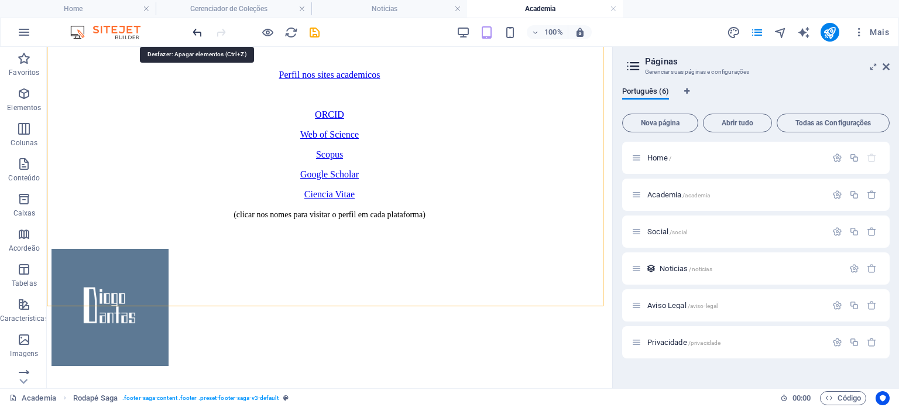
click at [193, 32] on icon "undo" at bounding box center [197, 32] width 13 height 13
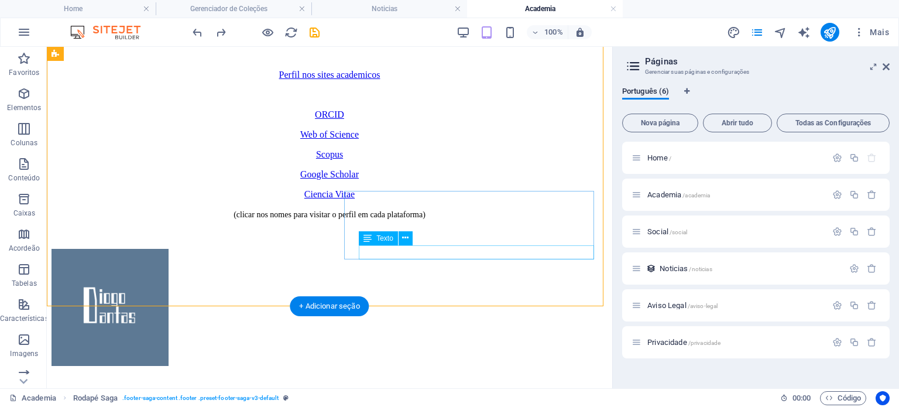
click at [407, 238] on icon at bounding box center [405, 238] width 6 height 12
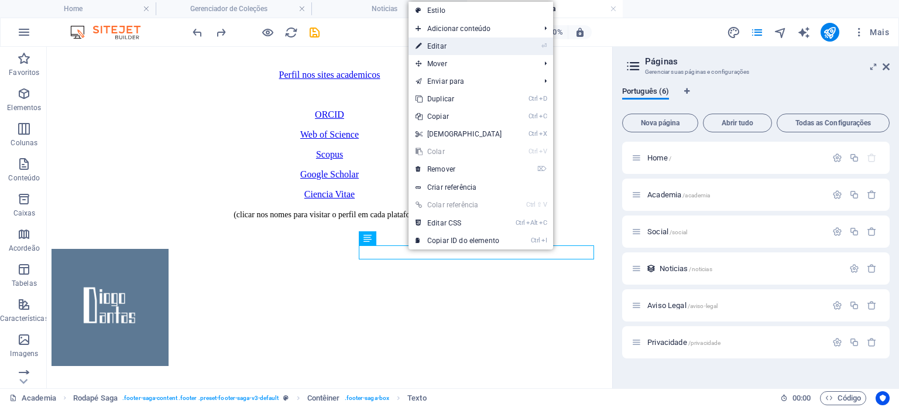
click at [445, 52] on link "⏎ Editar" at bounding box center [459, 46] width 101 height 18
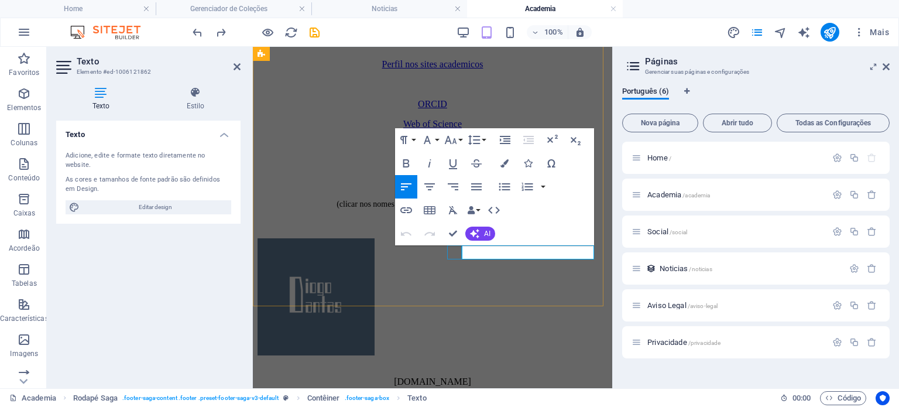
drag, startPoint x: 510, startPoint y: 250, endPoint x: 452, endPoint y: 250, distance: 57.9
click at [404, 201] on button "Insert Link" at bounding box center [406, 209] width 22 height 23
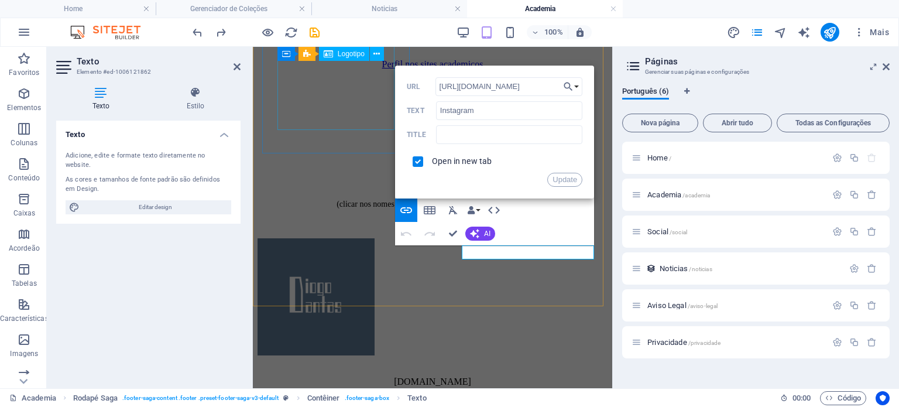
drag, startPoint x: 734, startPoint y: 133, endPoint x: 375, endPoint y: 87, distance: 362.2
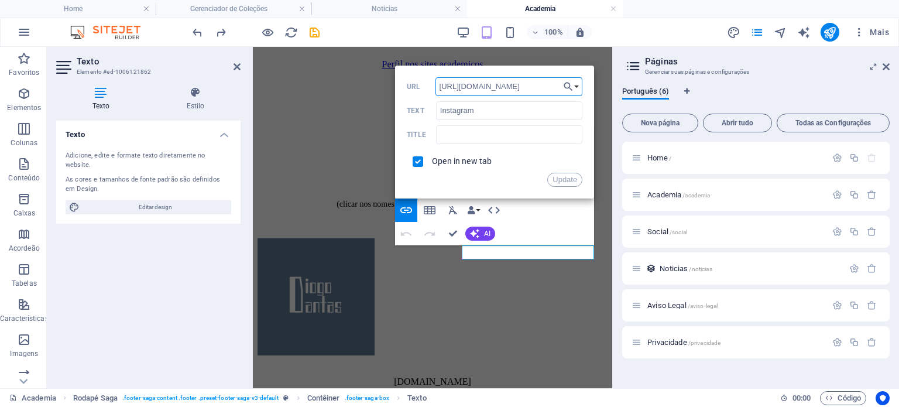
click at [479, 85] on input "https://www.instagram.com/" at bounding box center [508, 86] width 147 height 19
click at [520, 87] on input "instagram.com/" at bounding box center [508, 86] width 147 height 19
type input "instagram.com/diogodantas.ig"
click at [558, 177] on button "Update" at bounding box center [564, 180] width 35 height 14
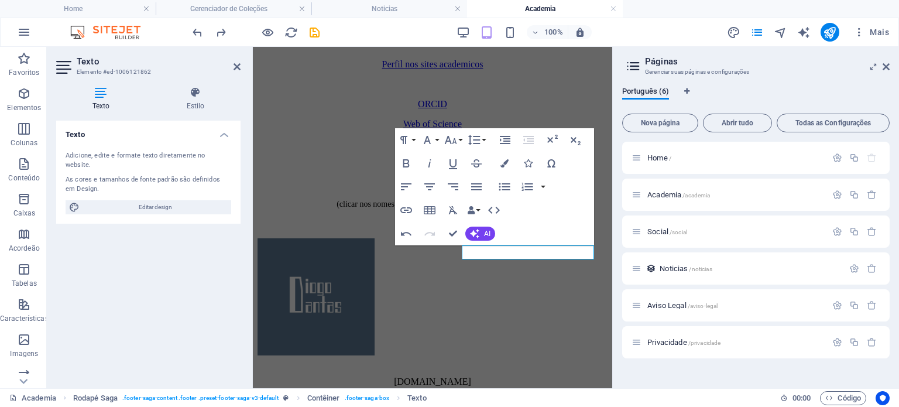
scroll to position [822, 0]
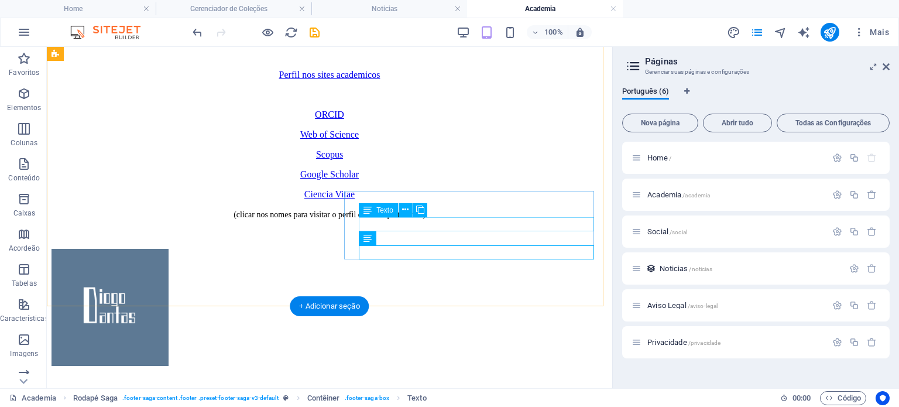
click at [406, 215] on icon at bounding box center [405, 210] width 6 height 12
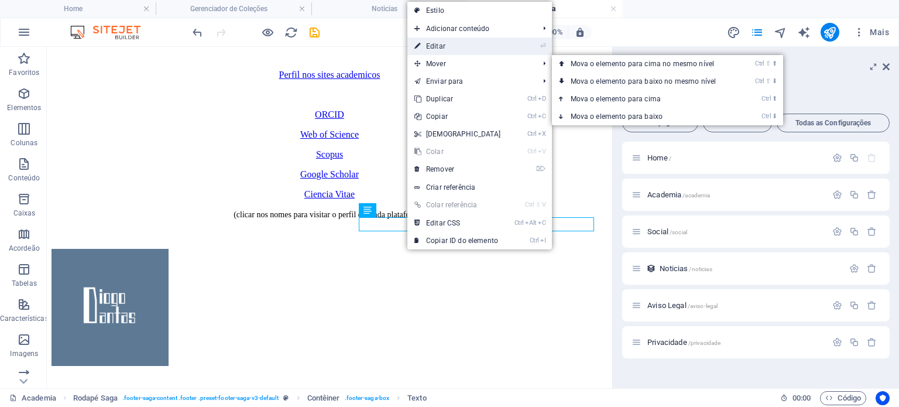
click at [435, 47] on link "⏎ Editar" at bounding box center [457, 46] width 101 height 18
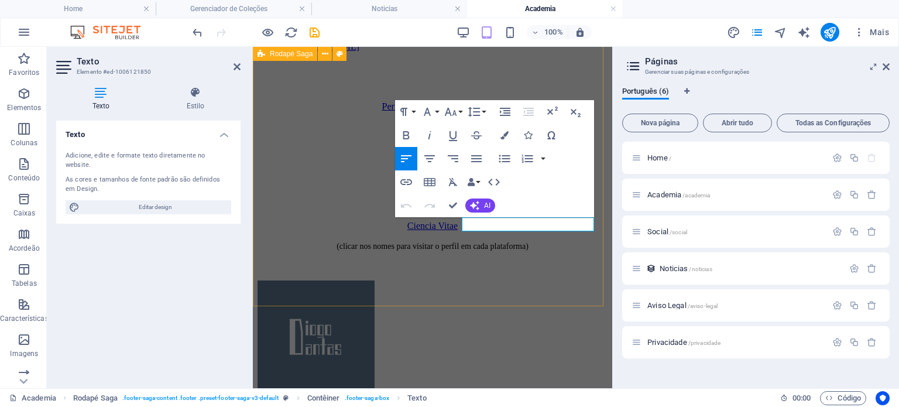
scroll to position [864, 0]
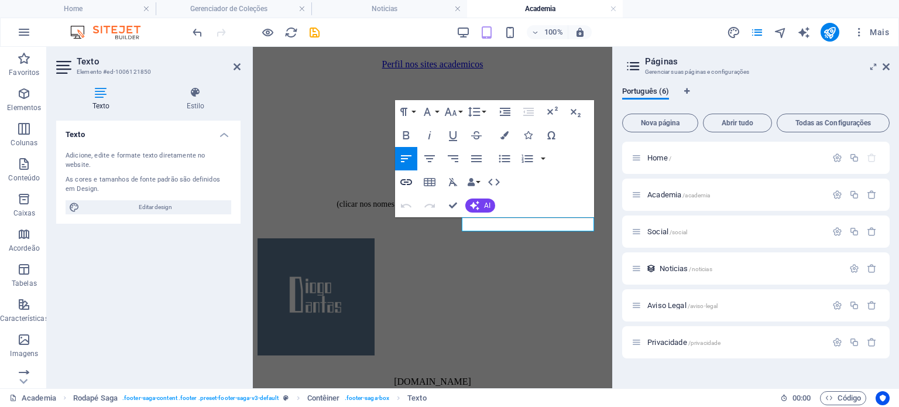
click at [404, 183] on icon "button" at bounding box center [406, 182] width 14 height 14
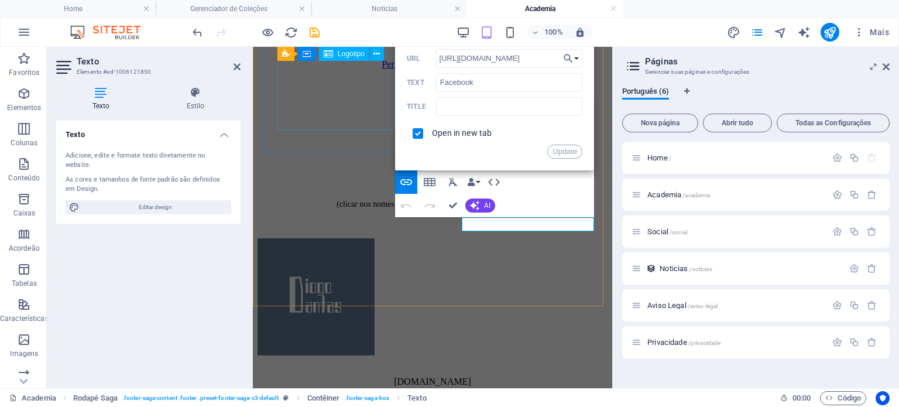
drag, startPoint x: 733, startPoint y: 106, endPoint x: 629, endPoint y: 108, distance: 104.8
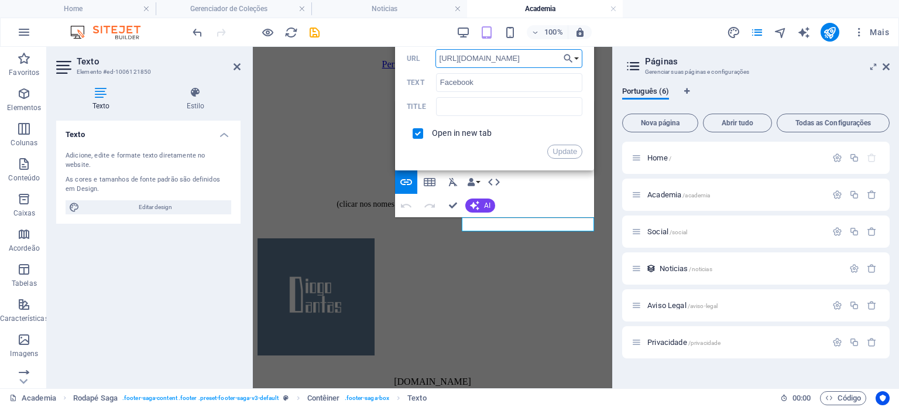
click at [548, 58] on input "https://www.facebook.com/" at bounding box center [508, 58] width 147 height 19
type input "h"
type input "facebook.com/diogodantas.fb"
click at [564, 149] on button "Update" at bounding box center [564, 152] width 35 height 14
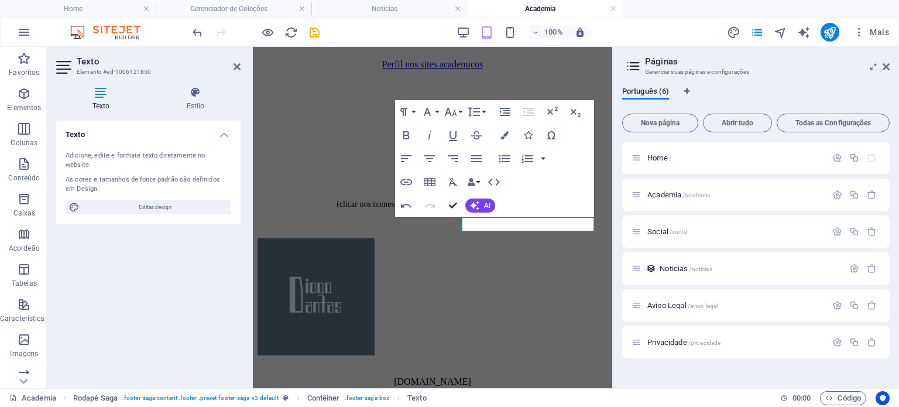
scroll to position [822, 0]
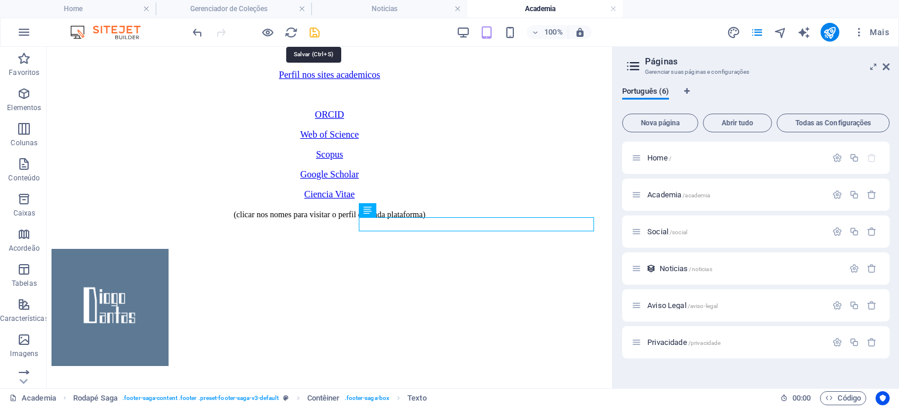
click at [316, 31] on icon "save" at bounding box center [314, 32] width 13 height 13
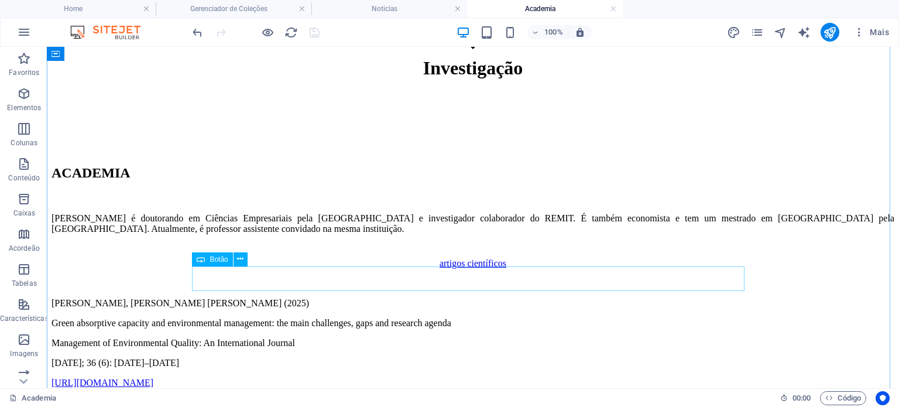
scroll to position [361, 0]
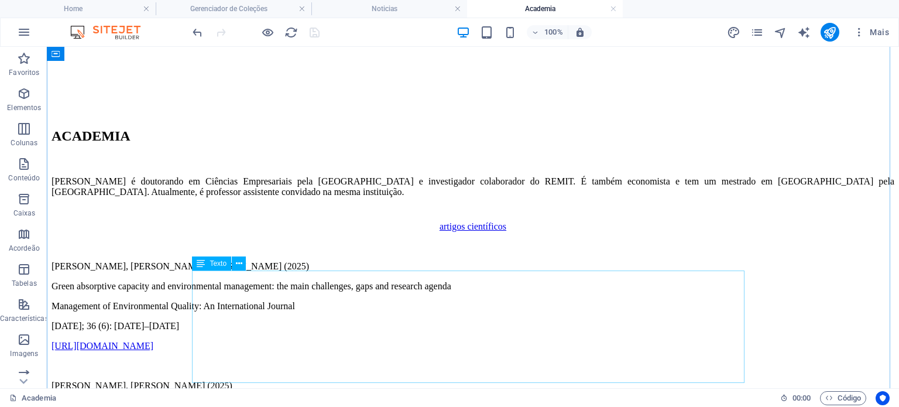
click at [241, 267] on icon at bounding box center [239, 264] width 6 height 12
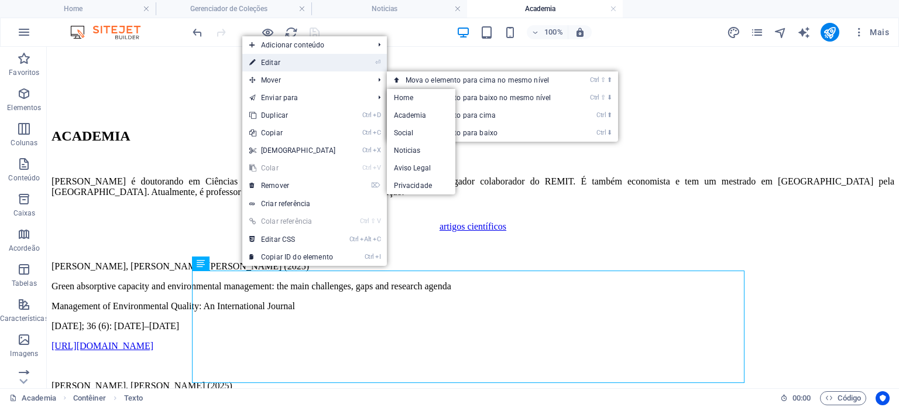
click at [285, 64] on link "⏎ Editar" at bounding box center [292, 63] width 101 height 18
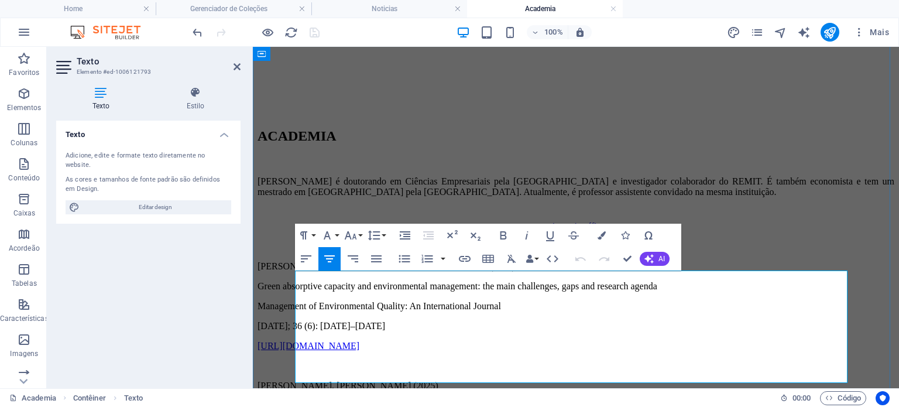
click at [236, 65] on icon at bounding box center [237, 66] width 7 height 9
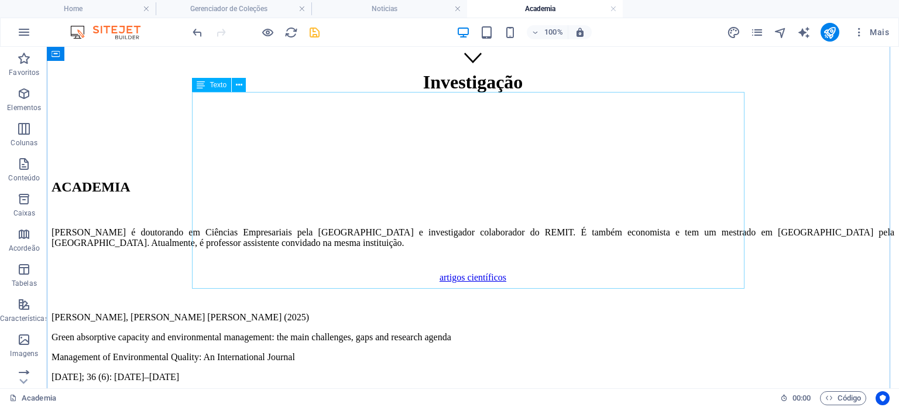
scroll to position [303, 0]
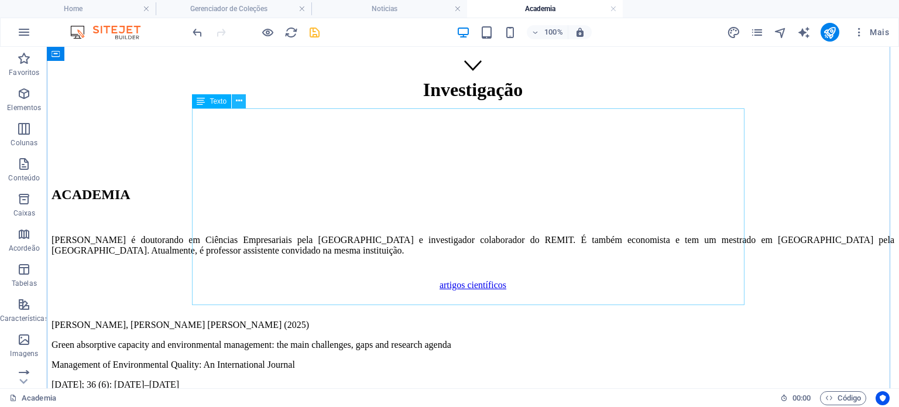
click at [238, 102] on icon at bounding box center [239, 101] width 6 height 12
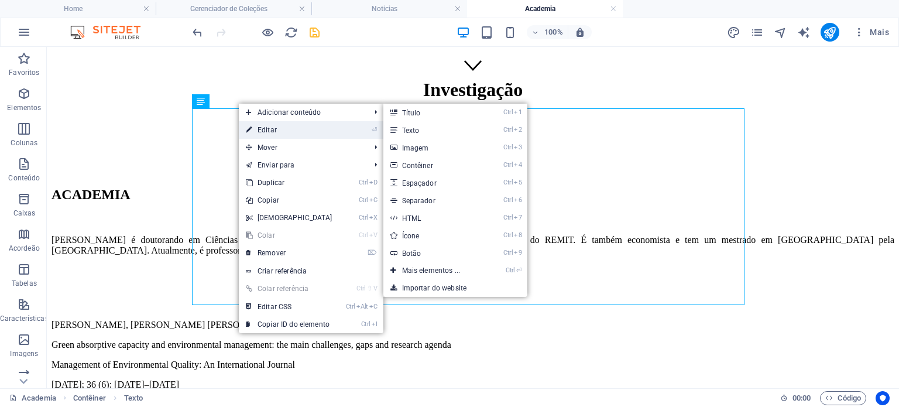
click at [259, 123] on link "⏎ Editar" at bounding box center [289, 130] width 101 height 18
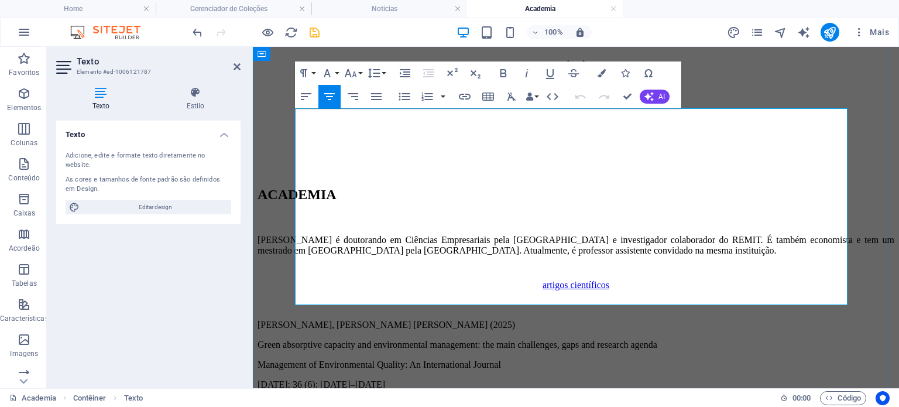
click at [297, 320] on p "[PERSON_NAME], [PERSON_NAME] [PERSON_NAME] (2025)" at bounding box center [576, 325] width 637 height 11
click at [296, 320] on p "[PERSON_NAME], [PERSON_NAME] [PERSON_NAME] (2025)" at bounding box center [576, 325] width 637 height 11
click at [304, 320] on p "1. Diogo Dantas, João J. Ferreira, Shital Jayantilal (2025)" at bounding box center [576, 325] width 637 height 11
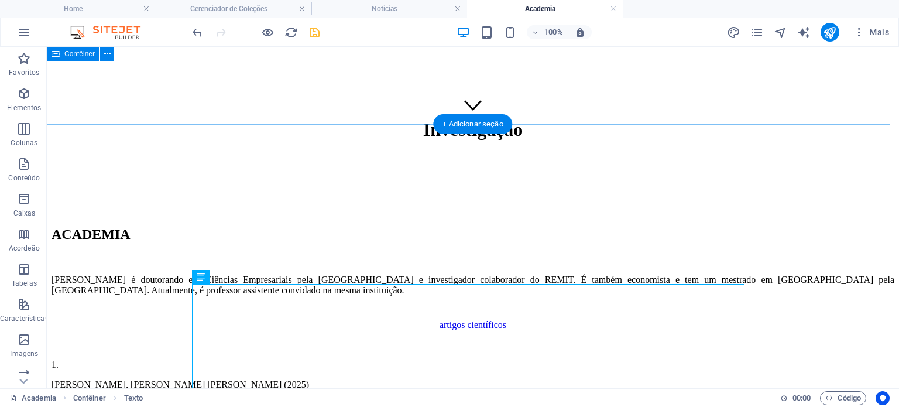
scroll to position [127, 0]
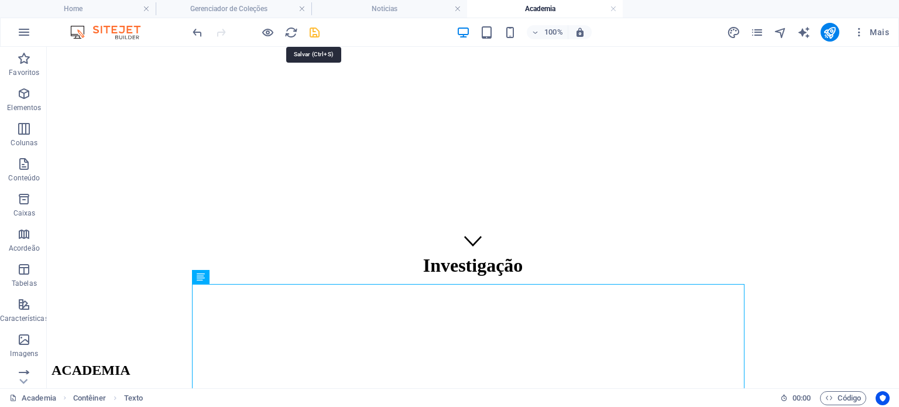
click at [310, 30] on icon "save" at bounding box center [314, 32] width 13 height 13
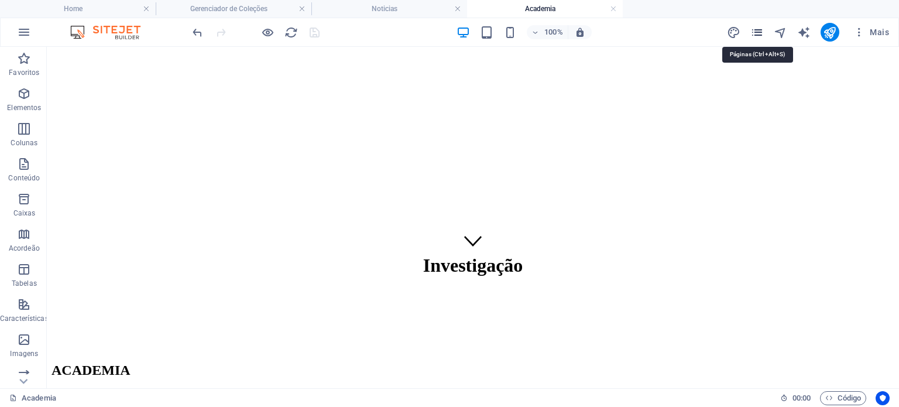
click at [756, 32] on icon "pages" at bounding box center [756, 32] width 13 height 13
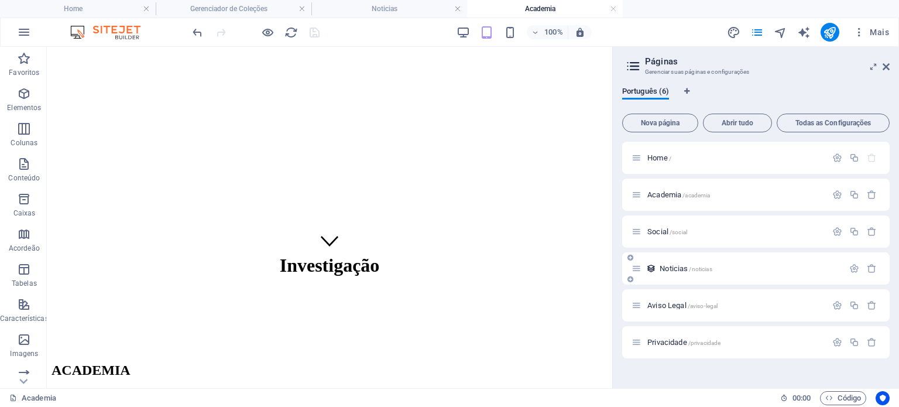
click at [672, 266] on span "Noticias /noticias" at bounding box center [686, 268] width 52 height 9
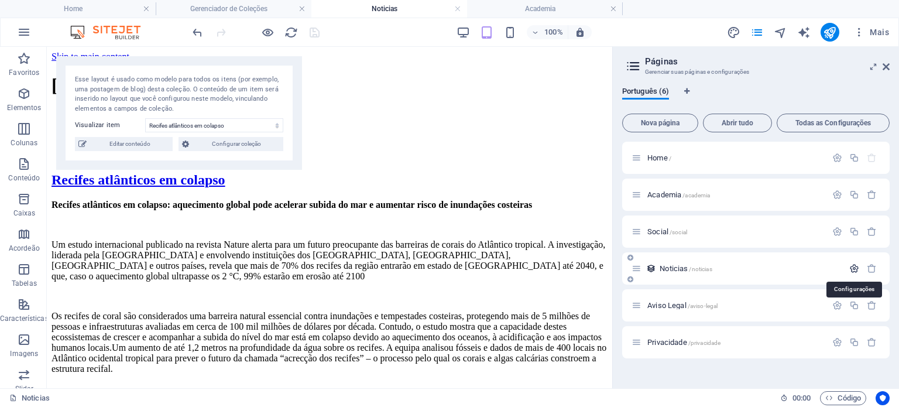
click at [856, 267] on icon "button" at bounding box center [854, 268] width 10 height 10
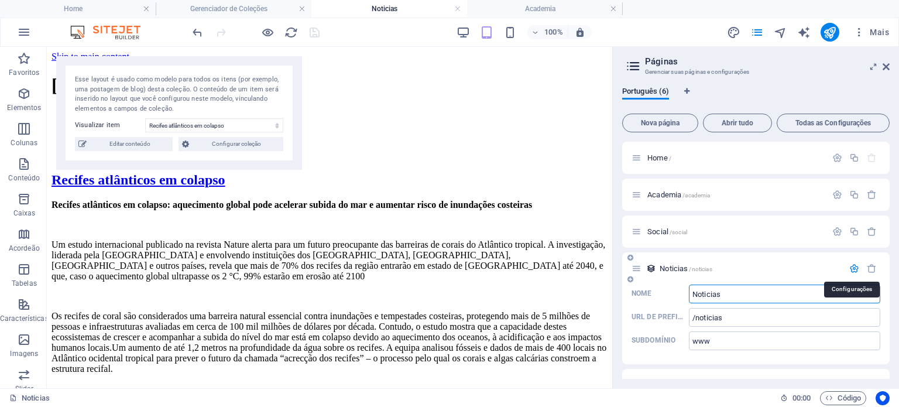
click at [856, 267] on icon "button" at bounding box center [854, 268] width 10 height 10
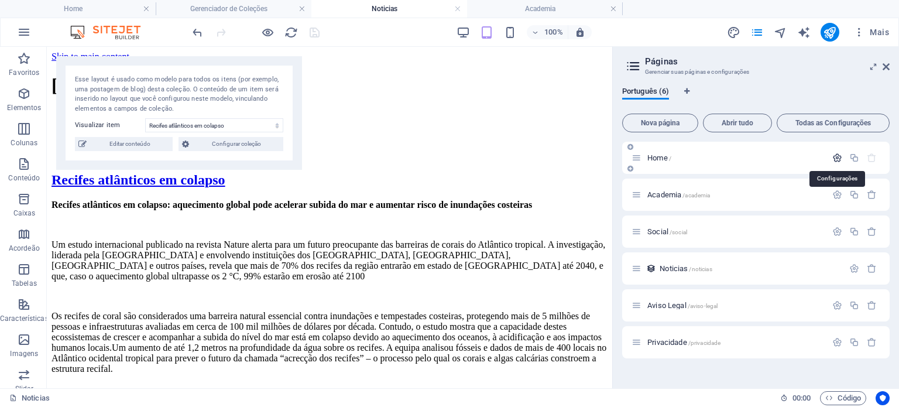
click at [834, 158] on icon "button" at bounding box center [837, 158] width 10 height 10
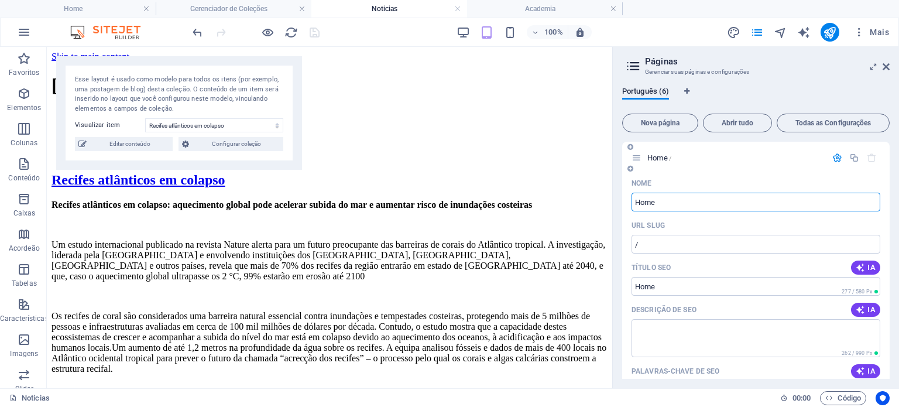
click at [838, 157] on icon "button" at bounding box center [837, 158] width 10 height 10
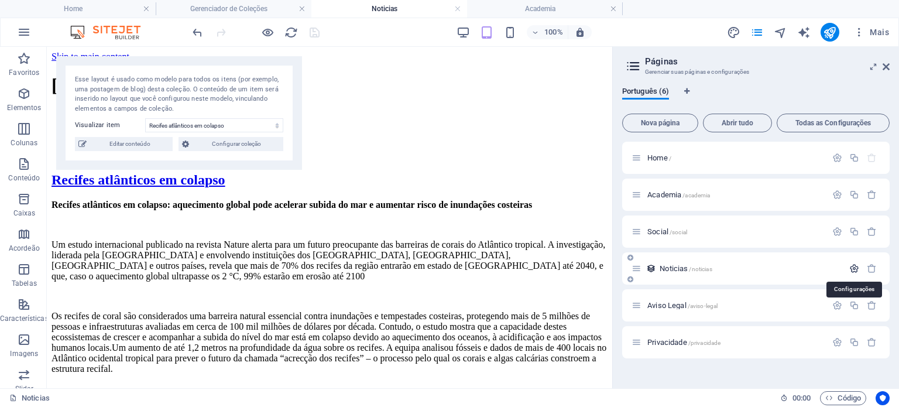
click at [851, 271] on icon "button" at bounding box center [854, 268] width 10 height 10
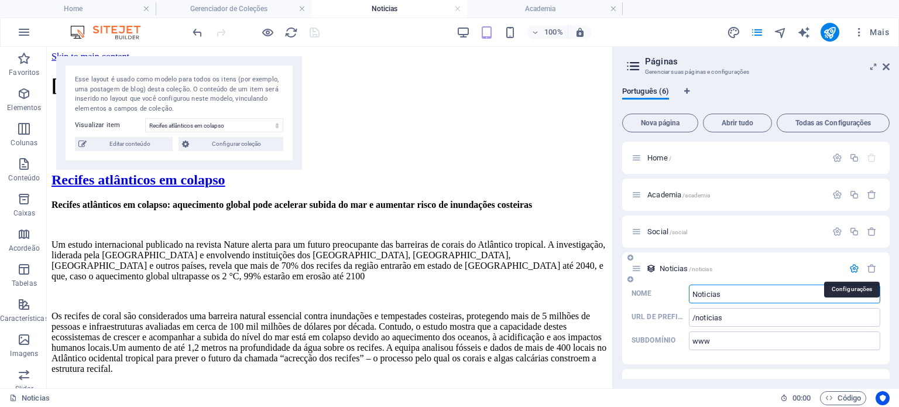
click at [851, 271] on icon "button" at bounding box center [854, 268] width 10 height 10
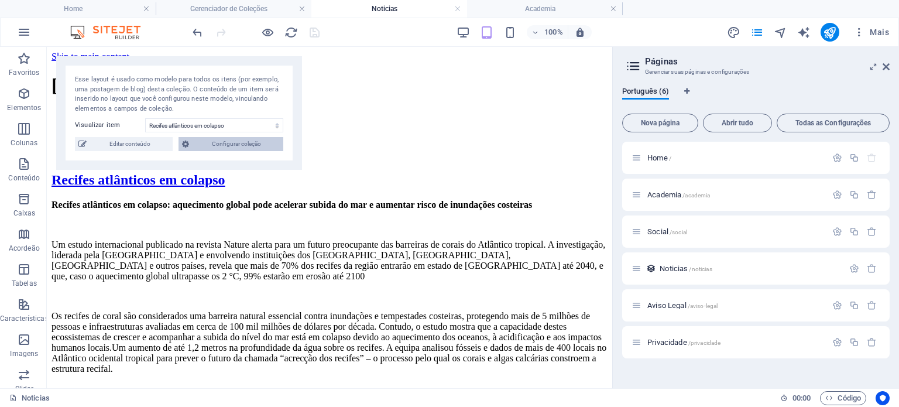
click at [223, 140] on span "Configurar coleção" at bounding box center [236, 144] width 87 height 14
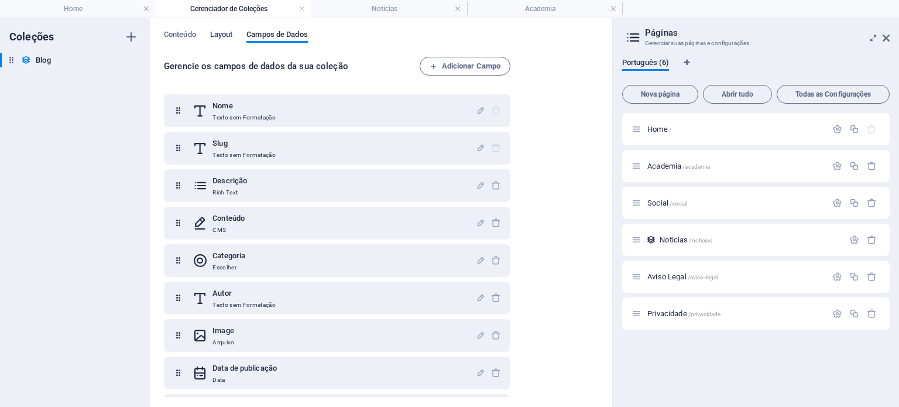
click at [229, 38] on span "Layout" at bounding box center [221, 36] width 23 height 16
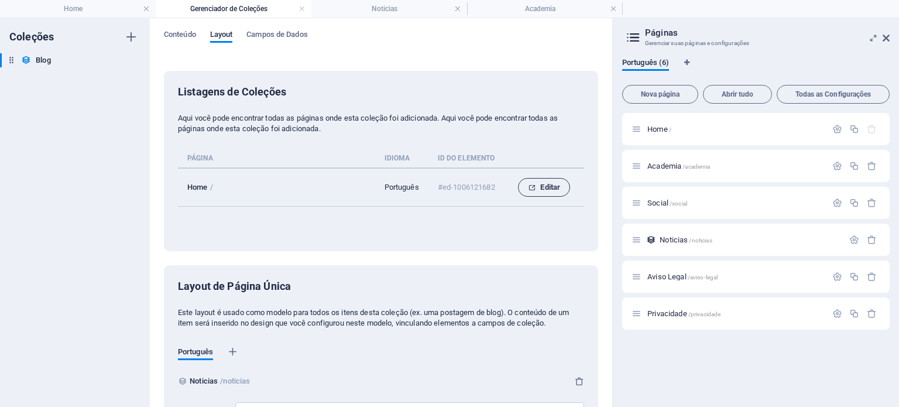
click at [552, 187] on span "Editar" at bounding box center [544, 187] width 32 height 14
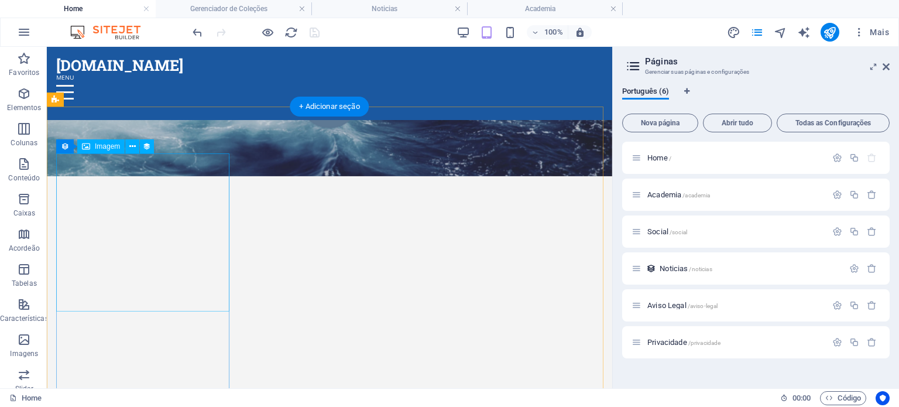
scroll to position [262, 0]
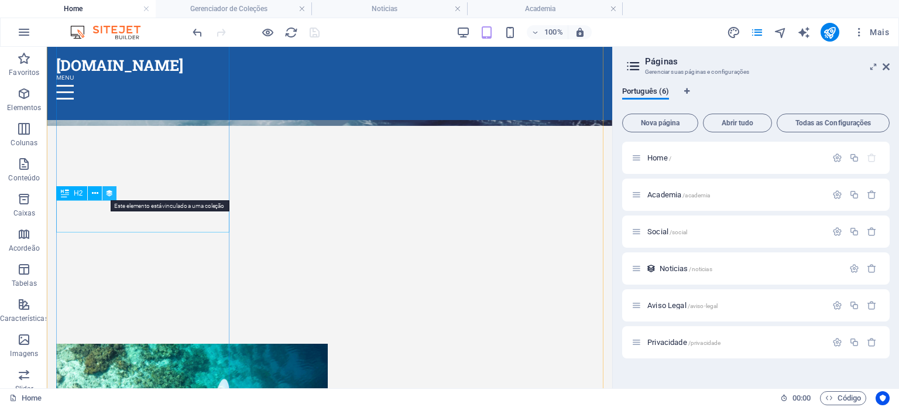
click at [110, 198] on icon at bounding box center [109, 193] width 8 height 12
select select "name"
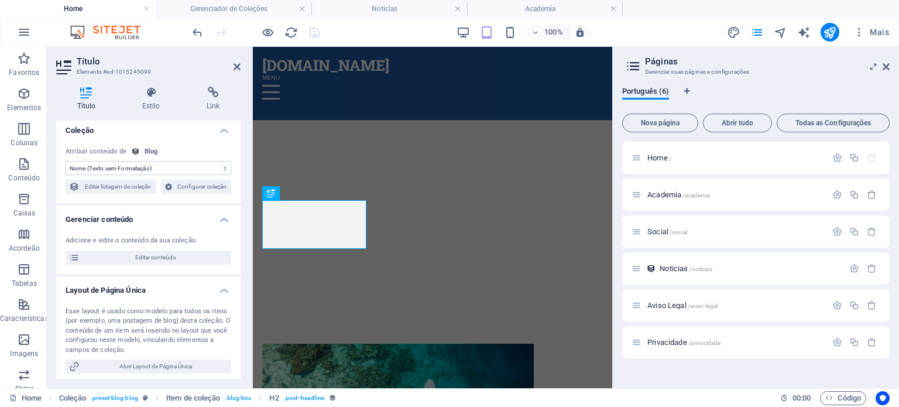
scroll to position [0, 0]
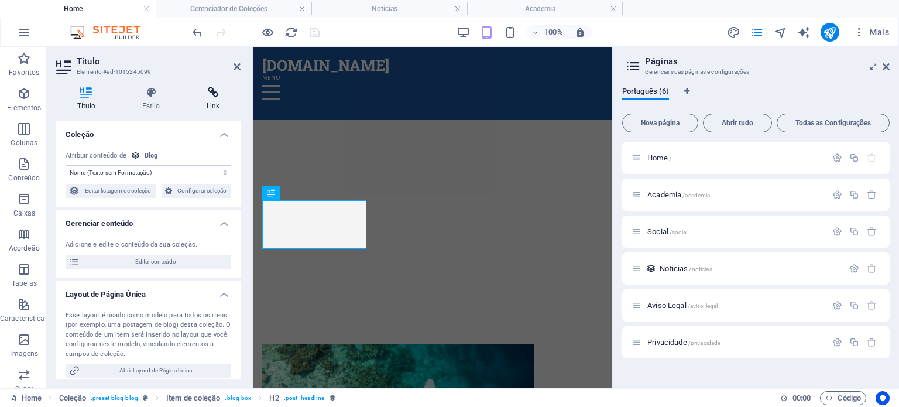
click at [217, 98] on icon at bounding box center [213, 93] width 55 height 12
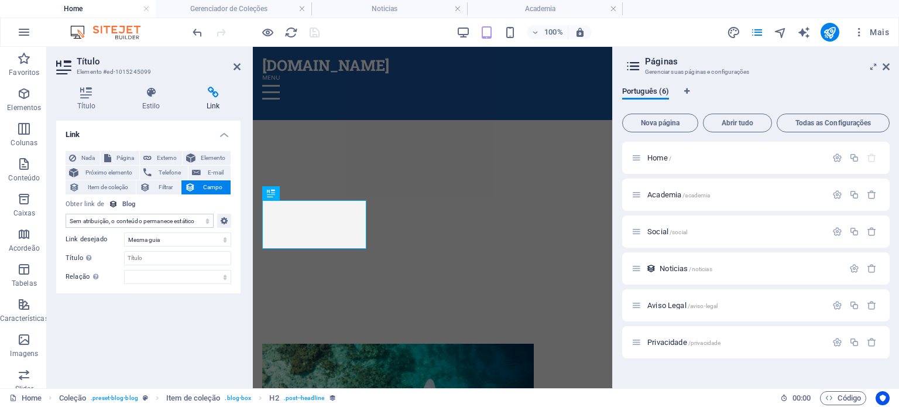
click at [184, 225] on select "Sem atribuição, o conteúdo permanece estático Criado em (Data) Atualizado em (D…" at bounding box center [140, 221] width 148 height 14
select select "slug"
click at [66, 214] on select "Sem atribuição, o conteúdo permanece estático Criado em (Data) Atualizado em (D…" at bounding box center [140, 221] width 148 height 14
click at [193, 224] on select "Sem atribuição, o conteúdo permanece estático Criado em (Data) Atualizado em (D…" at bounding box center [140, 221] width 148 height 14
click at [179, 205] on div "Obter link de Blog" at bounding box center [149, 205] width 166 height 10
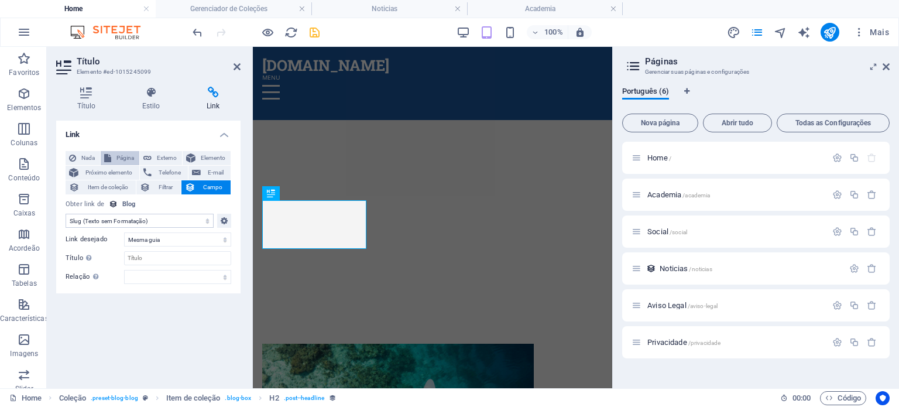
click at [124, 154] on span "Página" at bounding box center [125, 158] width 21 height 14
select select
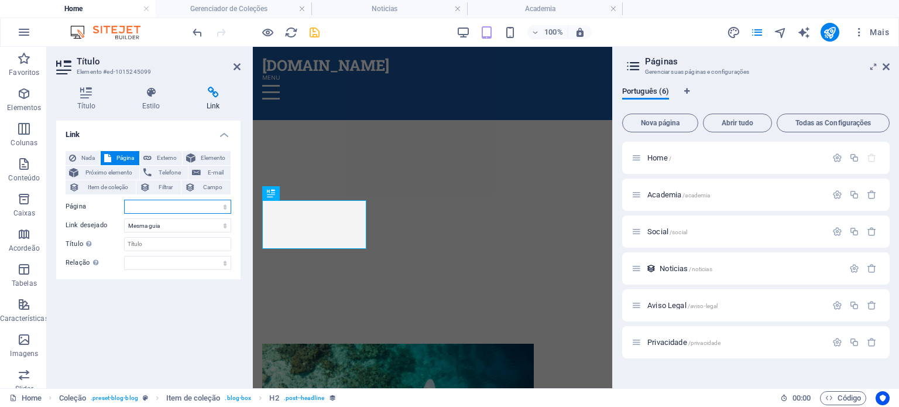
click at [191, 210] on select "Home Academia Social Aviso Legal Privacidade" at bounding box center [177, 207] width 107 height 14
click at [216, 161] on span "Elemento" at bounding box center [213, 158] width 28 height 14
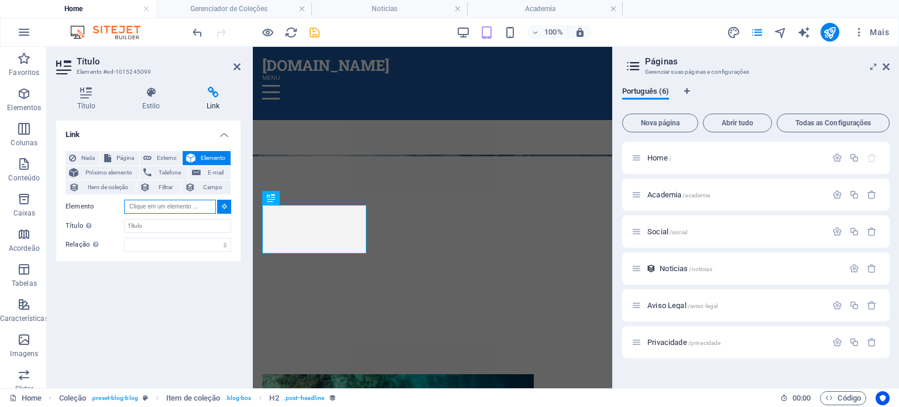
scroll to position [207, 0]
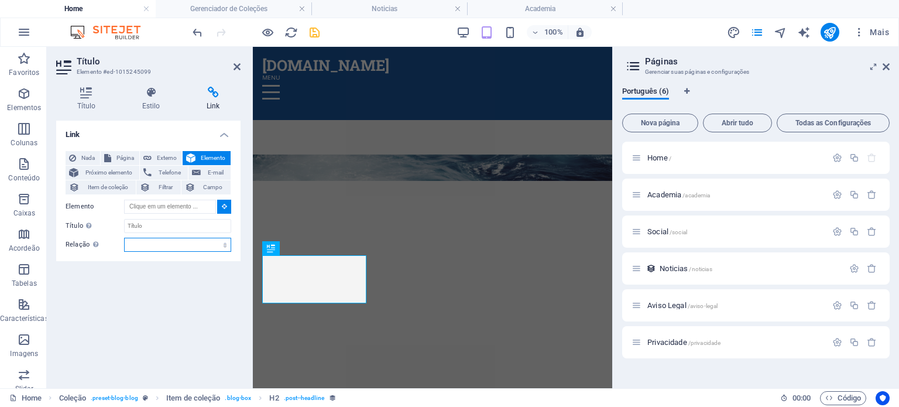
click at [223, 245] on select "alternado autor guia de favoritos externo ajuda licença avançar nofollow norefe…" at bounding box center [177, 245] width 107 height 14
click at [173, 331] on div "Link Nada Página Externo Elemento Próximo elemento Telefone E-mail Item de cole…" at bounding box center [148, 250] width 184 height 258
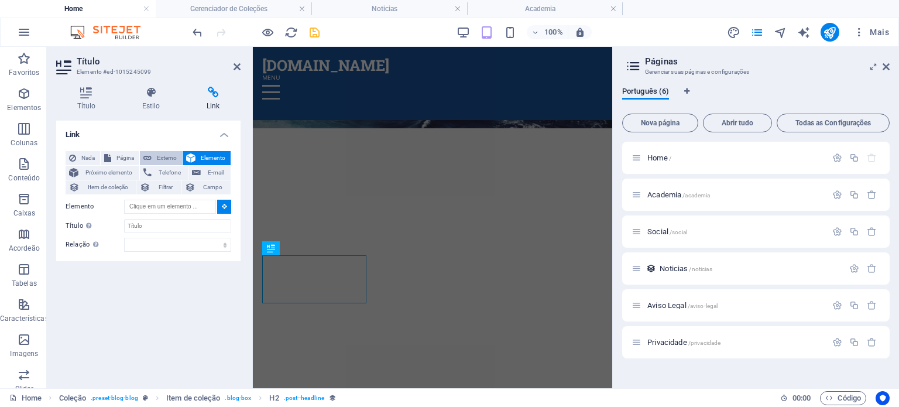
scroll to position [152, 0]
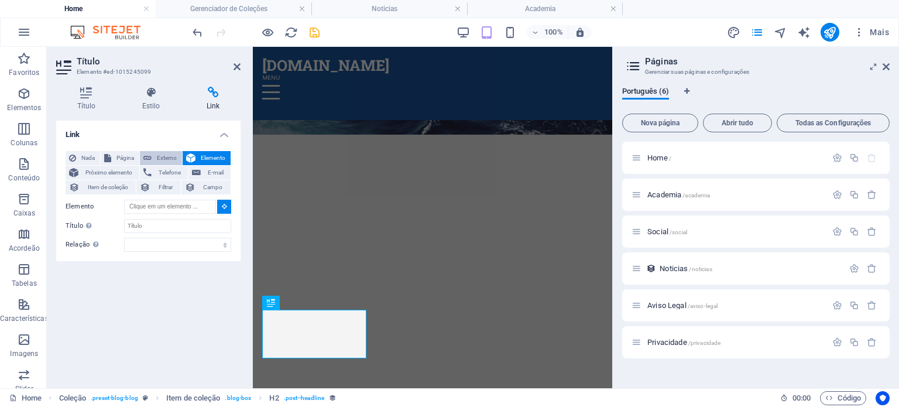
click at [170, 162] on span "Externo" at bounding box center [166, 158] width 23 height 14
select select "blank"
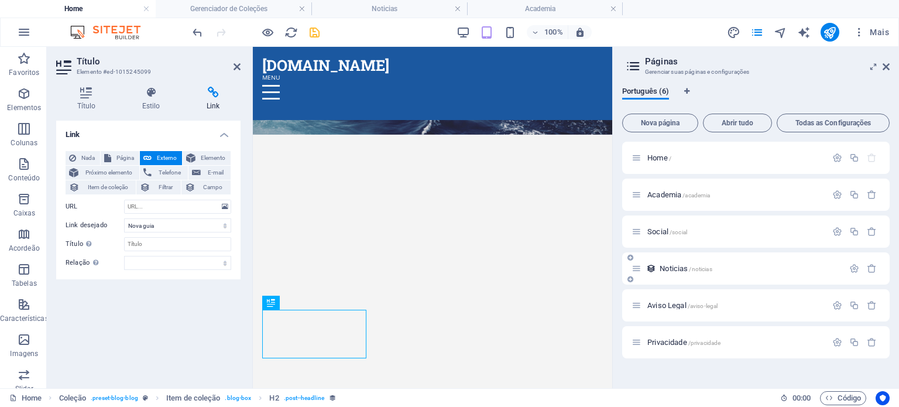
click at [675, 267] on span "Noticias /noticias" at bounding box center [686, 268] width 52 height 9
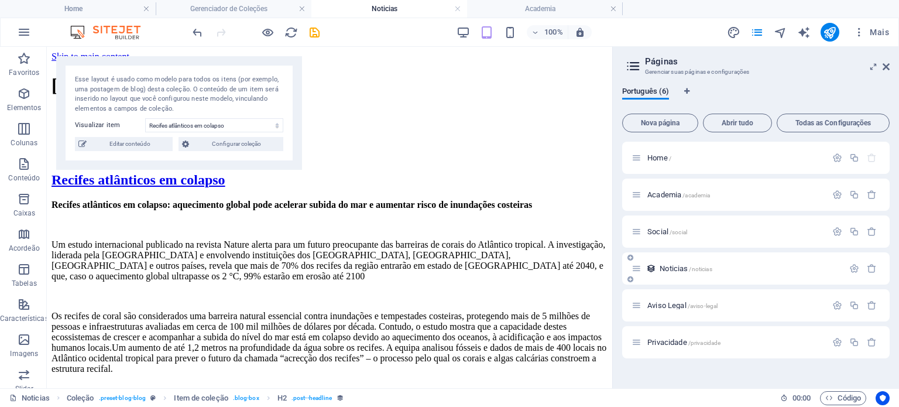
scroll to position [0, 0]
click at [658, 156] on span "Home /" at bounding box center [659, 157] width 24 height 9
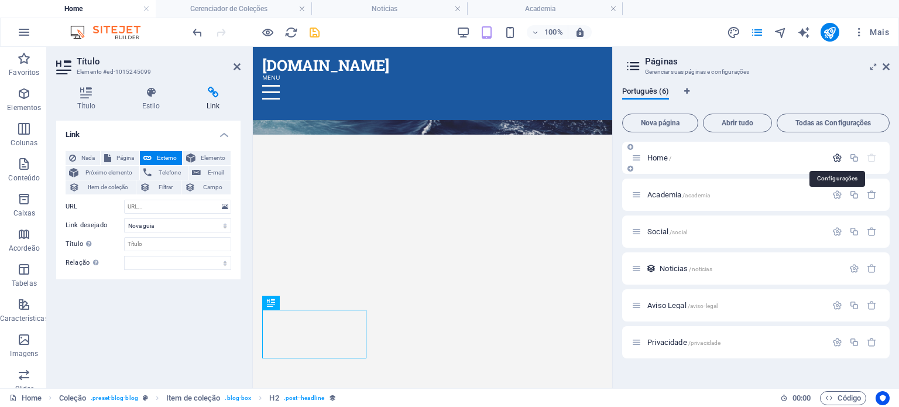
click at [834, 157] on icon "button" at bounding box center [837, 158] width 10 height 10
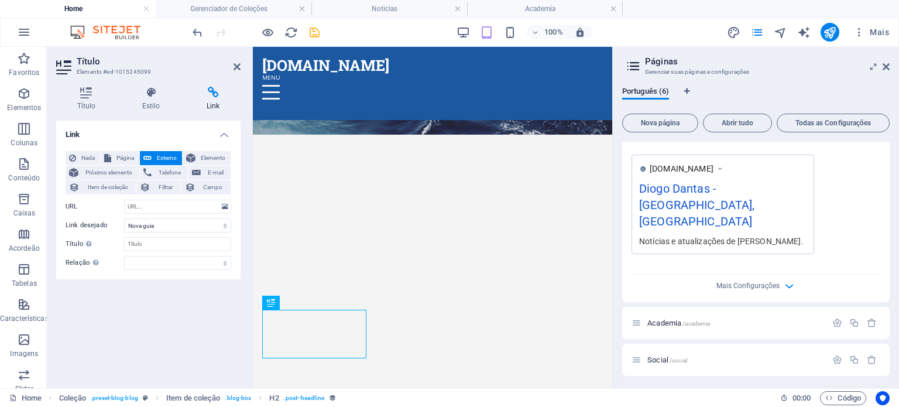
scroll to position [351, 0]
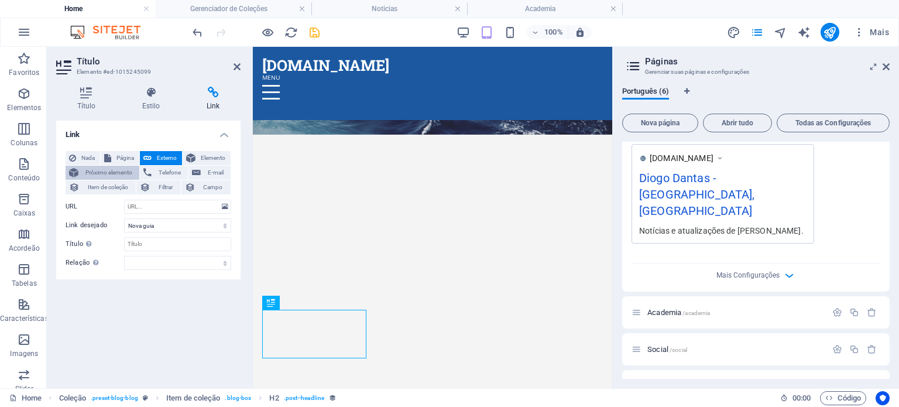
click at [119, 170] on span "Próximo elemento" at bounding box center [109, 173] width 54 height 14
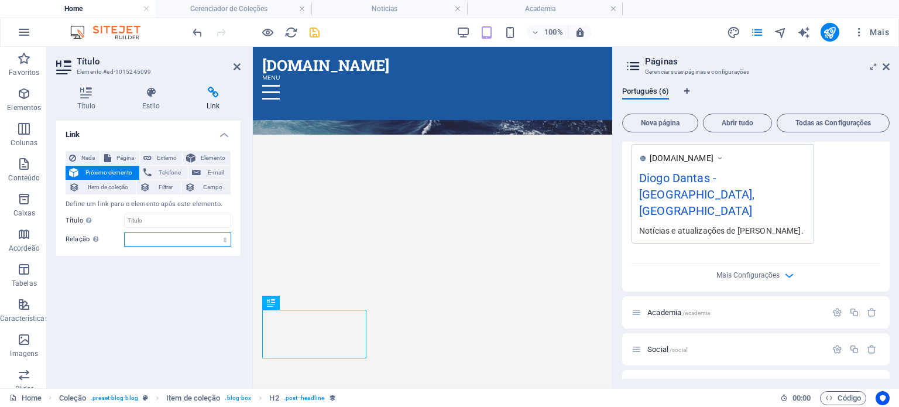
click at [224, 238] on select "alternado autor guia de favoritos externo ajuda licença avançar nofollow norefe…" at bounding box center [177, 239] width 107 height 14
click at [127, 157] on span "Página" at bounding box center [125, 158] width 21 height 14
select select
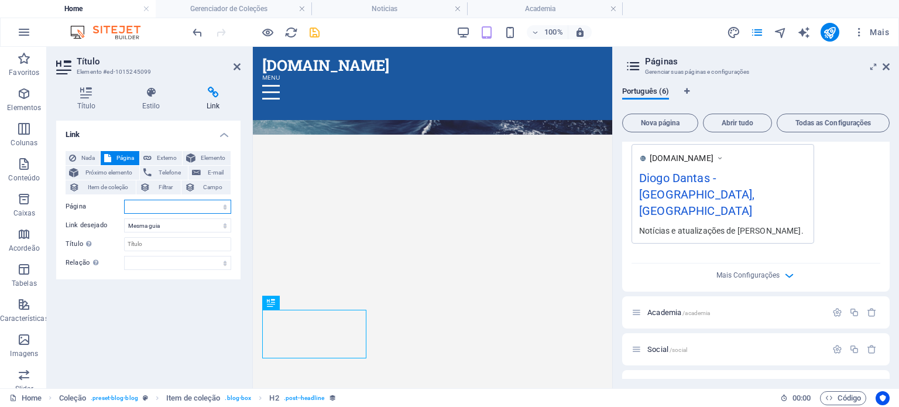
click at [224, 204] on select "Home Academia Social Aviso Legal Privacidade" at bounding box center [177, 207] width 107 height 14
click at [164, 135] on h4 "Link" at bounding box center [148, 131] width 184 height 21
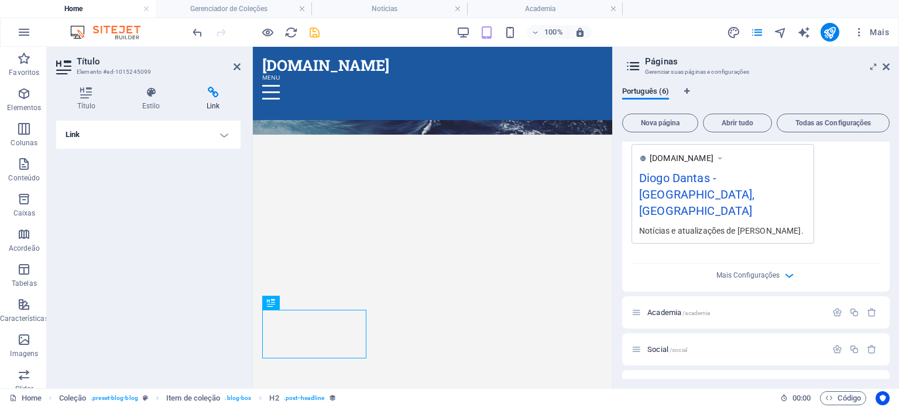
click at [177, 136] on h4 "Link" at bounding box center [148, 135] width 184 height 28
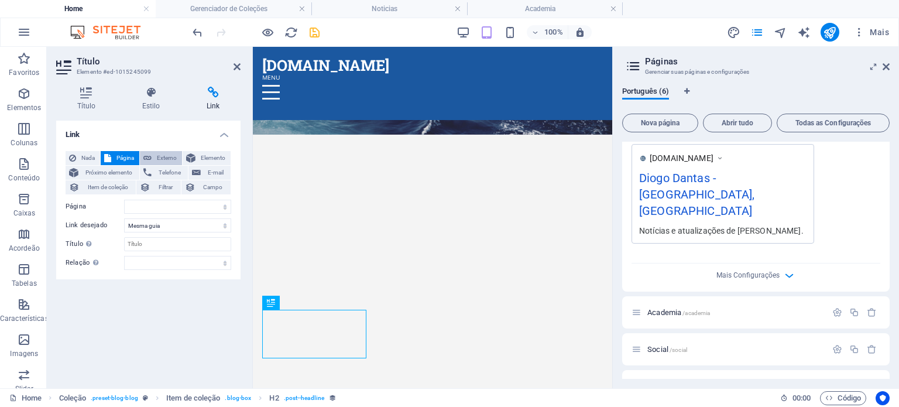
click at [171, 159] on span "Externo" at bounding box center [166, 158] width 23 height 14
select select "blank"
click at [207, 152] on span "Elemento" at bounding box center [213, 158] width 28 height 14
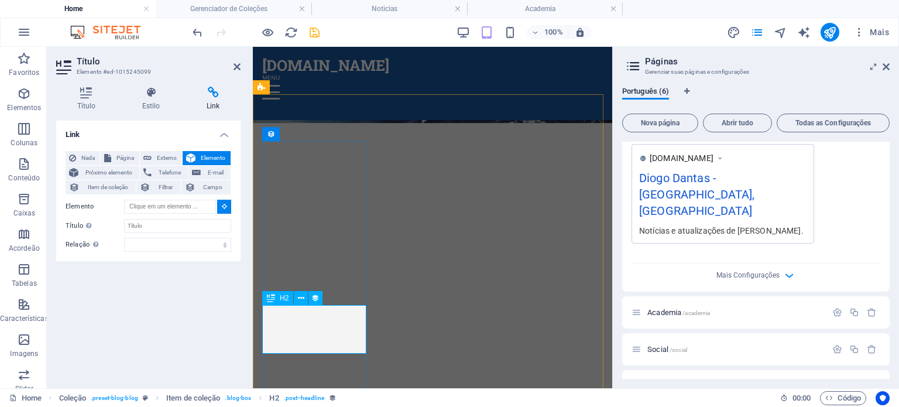
scroll to position [214, 0]
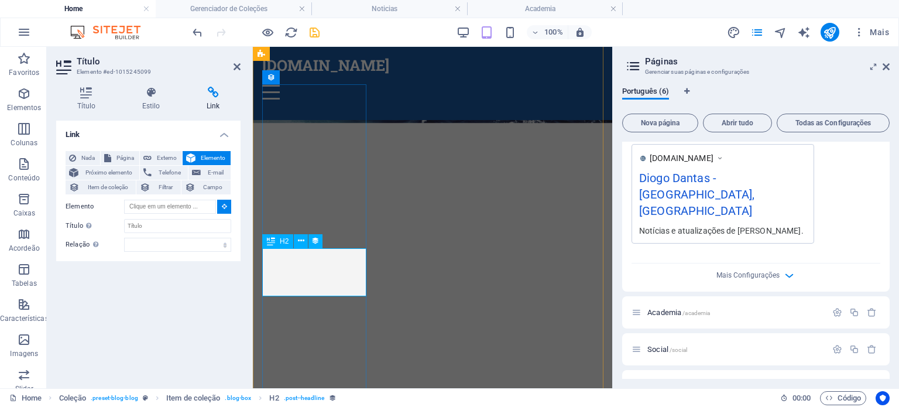
type input "#ed-1015245099"
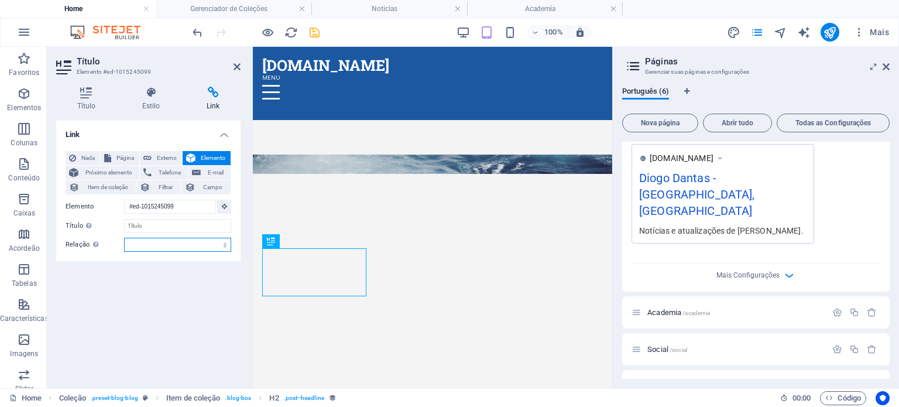
click at [165, 243] on select "alternado autor guia de favoritos externo ajuda licença avançar nofollow norefe…" at bounding box center [177, 245] width 107 height 14
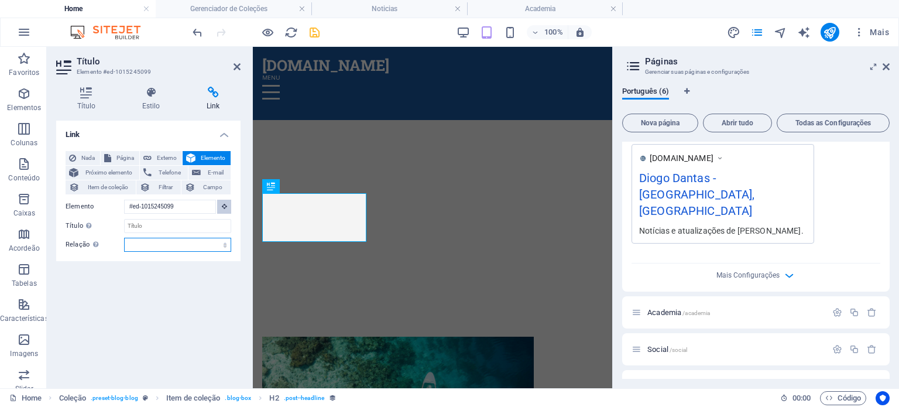
scroll to position [159, 0]
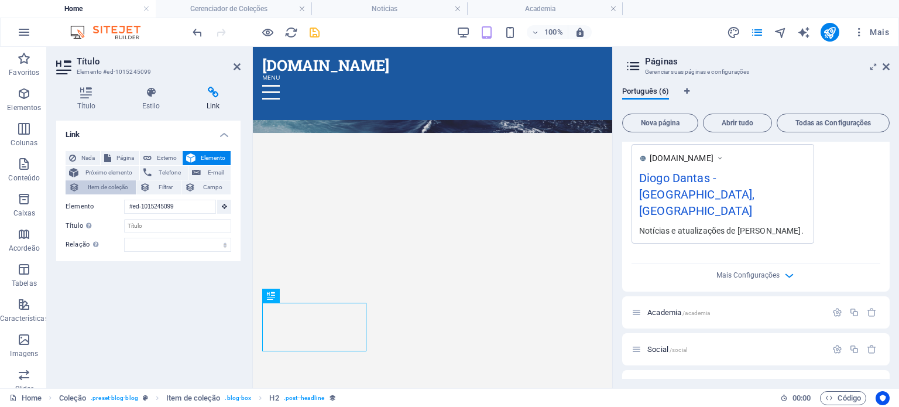
click at [126, 186] on span "Item de coleção" at bounding box center [107, 187] width 49 height 14
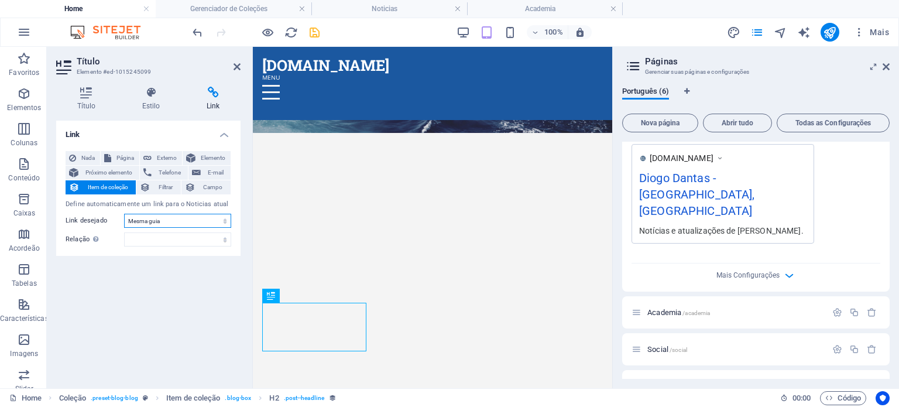
click at [227, 224] on select "Nova guia Mesma guia Sobreposição" at bounding box center [177, 221] width 107 height 14
click at [166, 189] on span "Filtrar" at bounding box center [165, 187] width 23 height 14
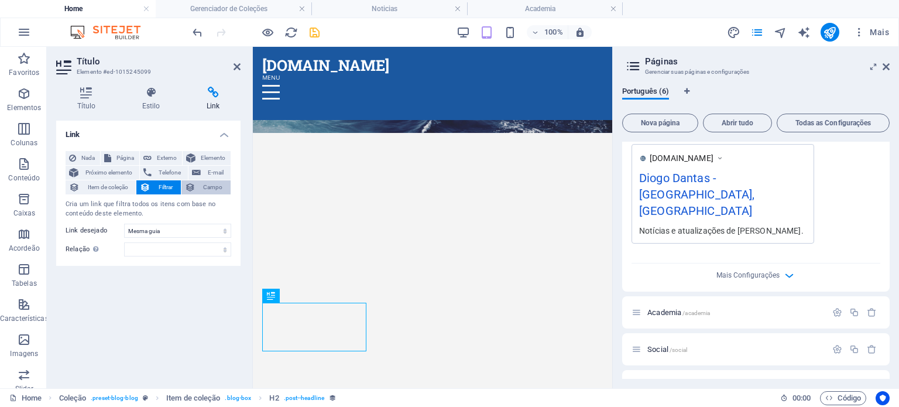
click at [211, 188] on span "Campo" at bounding box center [213, 187] width 28 height 14
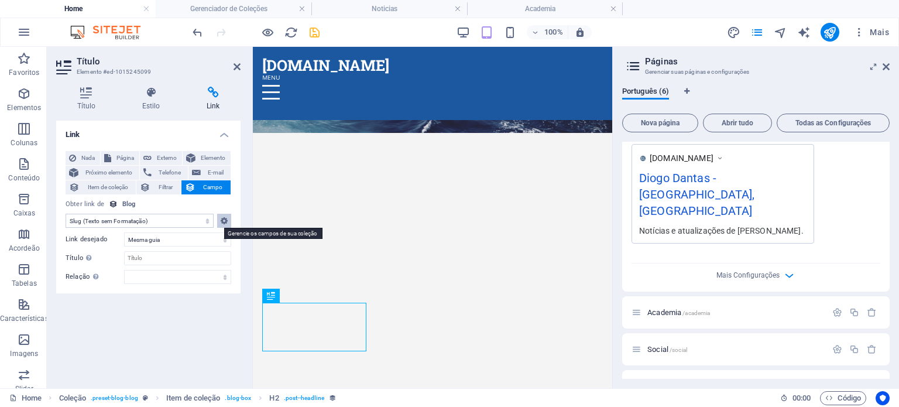
click at [228, 221] on button at bounding box center [224, 221] width 14 height 14
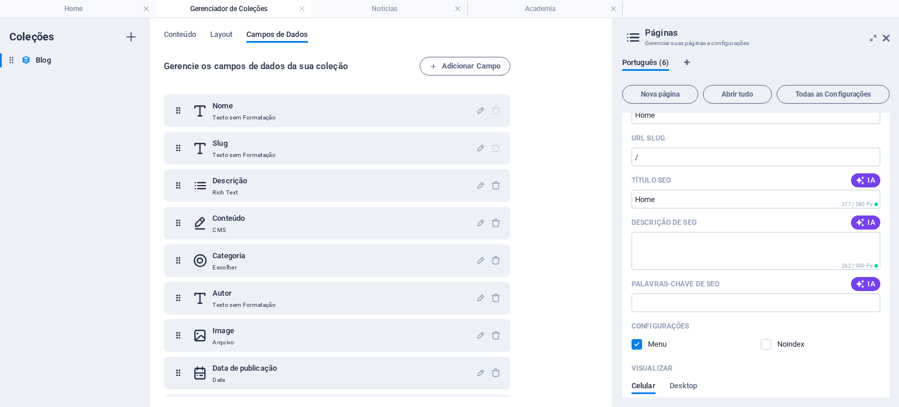
scroll to position [0, 0]
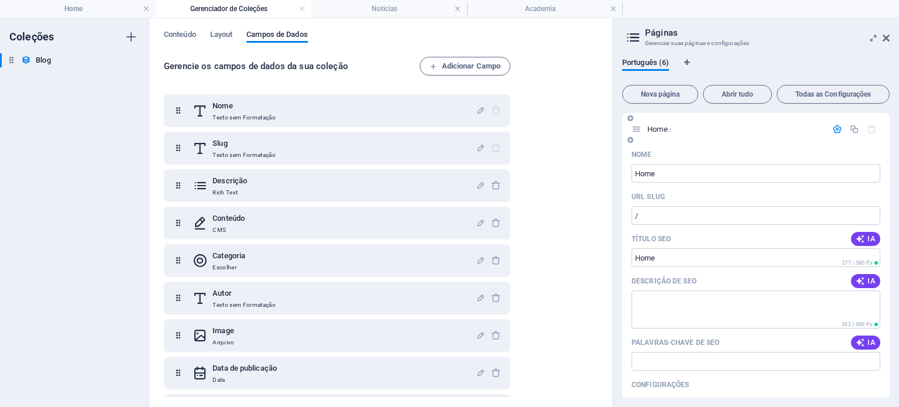
click at [657, 129] on span "Home /" at bounding box center [659, 129] width 24 height 9
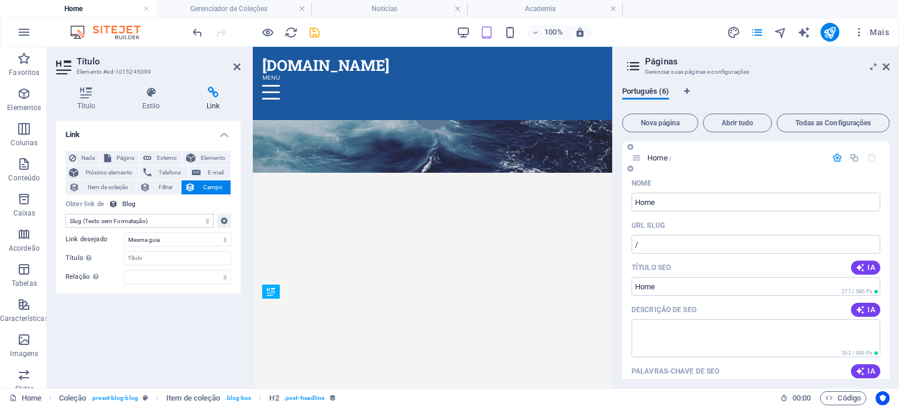
scroll to position [159, 0]
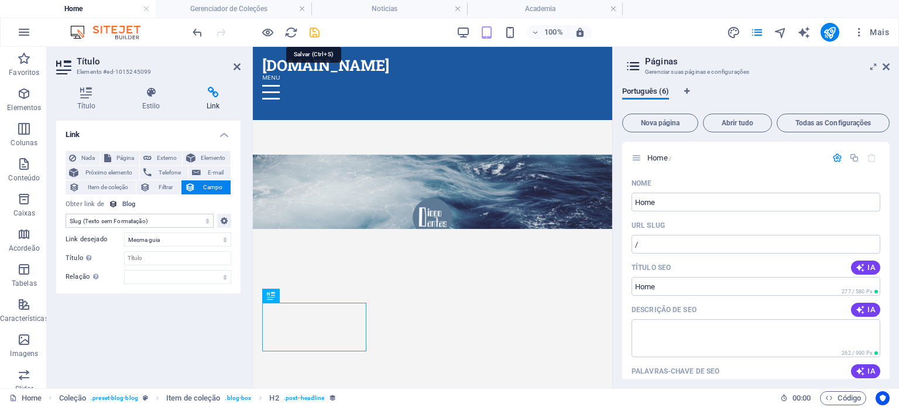
click at [316, 33] on icon "save" at bounding box center [314, 32] width 13 height 13
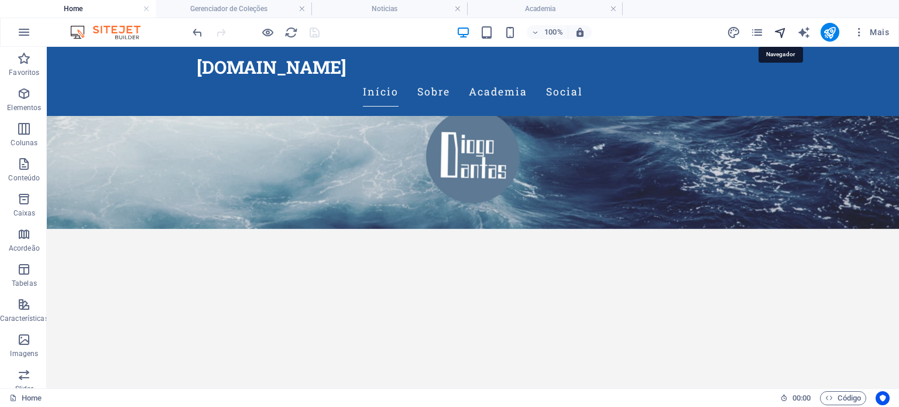
click at [780, 32] on icon "navigator" at bounding box center [780, 32] width 13 height 13
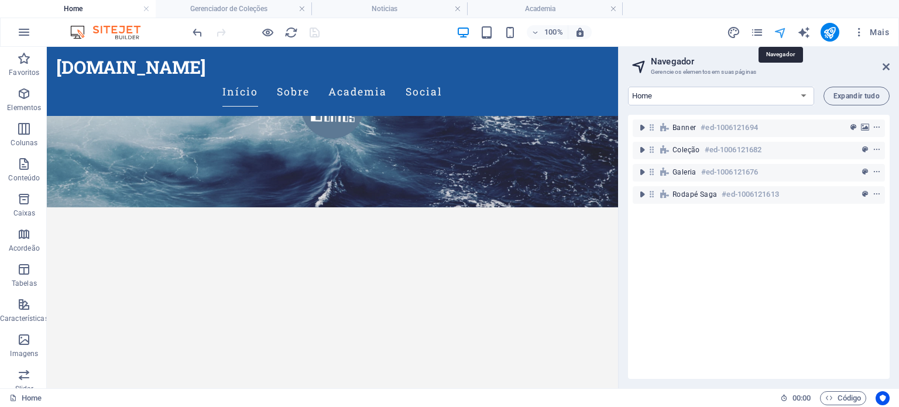
click at [780, 32] on icon "navigator" at bounding box center [780, 32] width 13 height 13
click at [871, 33] on span "Mais" at bounding box center [871, 32] width 36 height 12
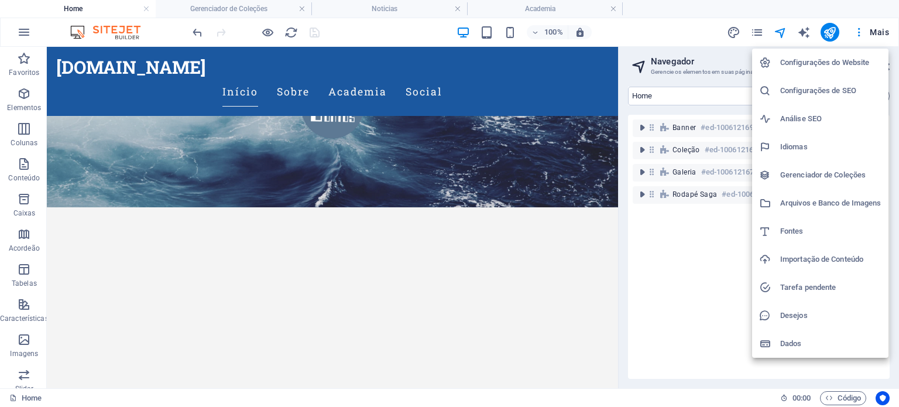
click at [826, 180] on h6 "Gerenciador de Coleções" at bounding box center [830, 175] width 101 height 14
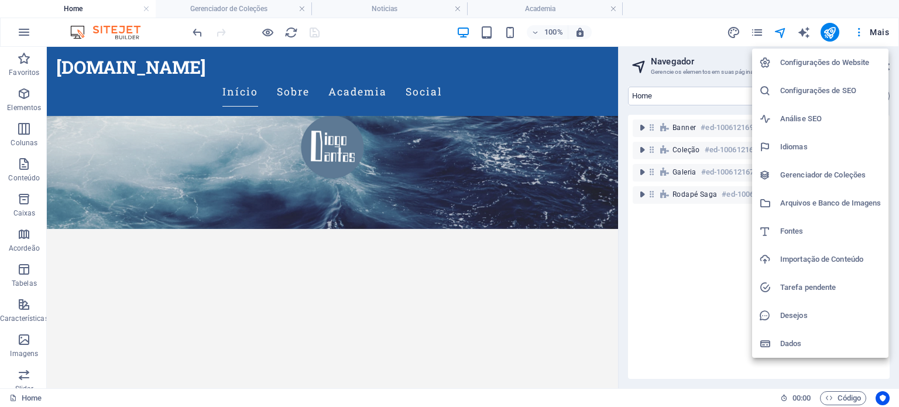
scroll to position [0, 0]
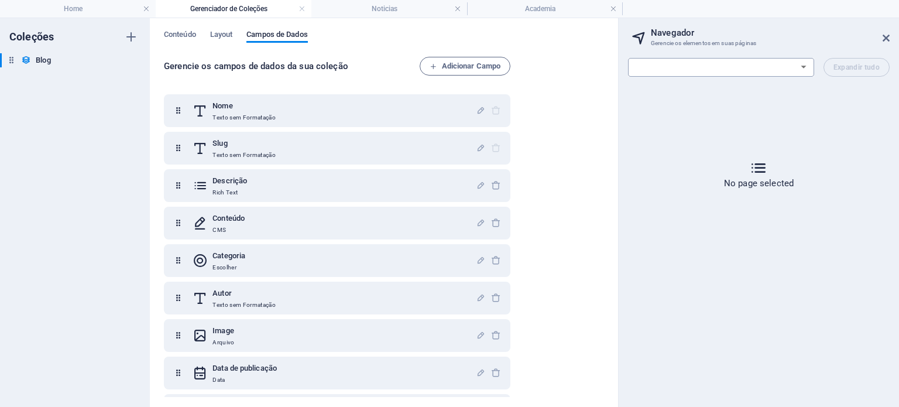
click at [749, 73] on select "Home Academia Social Noticias Aviso Legal Privacidade" at bounding box center [721, 67] width 186 height 19
select select "18143514-pt"
click at [628, 77] on select "Home Academia Social Noticias Aviso Legal Privacidade" at bounding box center [721, 67] width 186 height 19
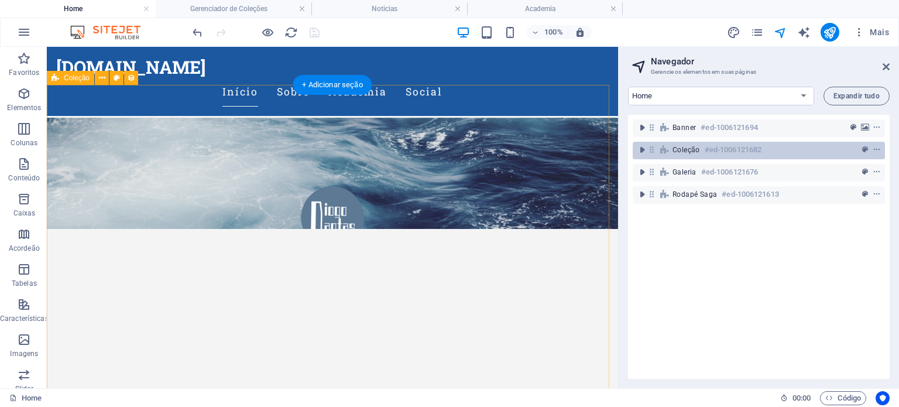
click at [684, 150] on span "Coleção" at bounding box center [686, 149] width 28 height 9
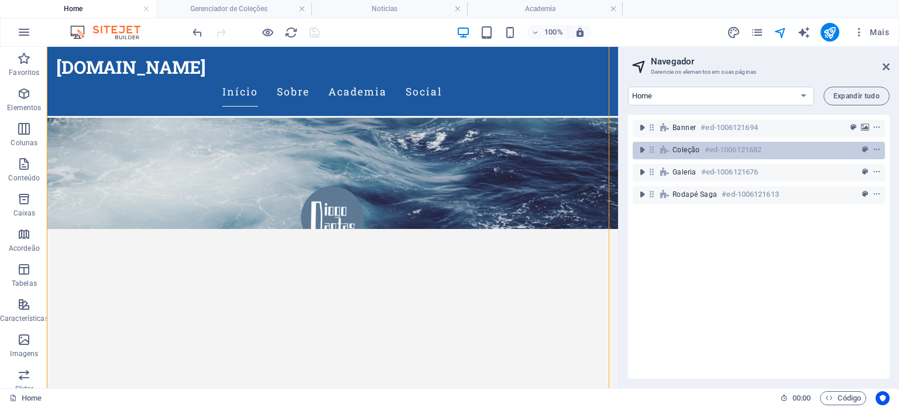
scroll to position [461, 0]
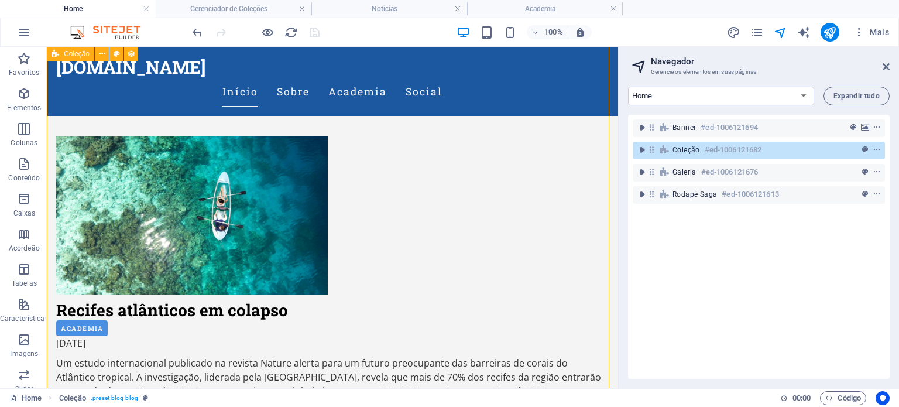
click at [651, 152] on icon at bounding box center [652, 150] width 10 height 10
click at [873, 148] on icon "context-menu" at bounding box center [877, 150] width 8 height 8
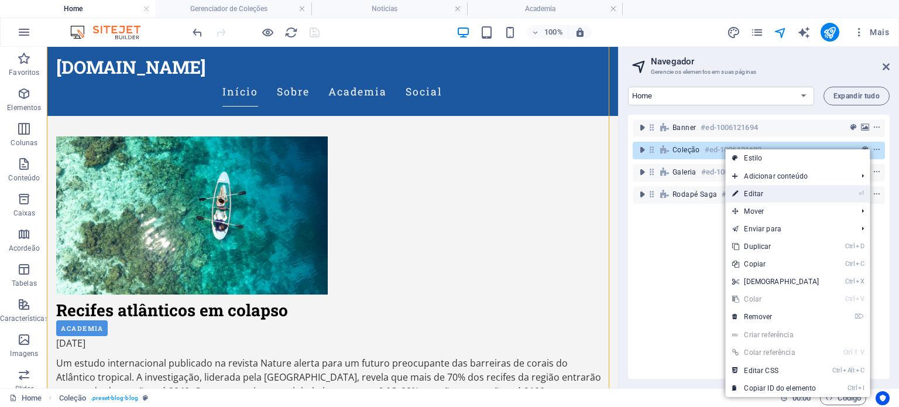
click at [812, 193] on link "⏎ Editar" at bounding box center [775, 194] width 101 height 18
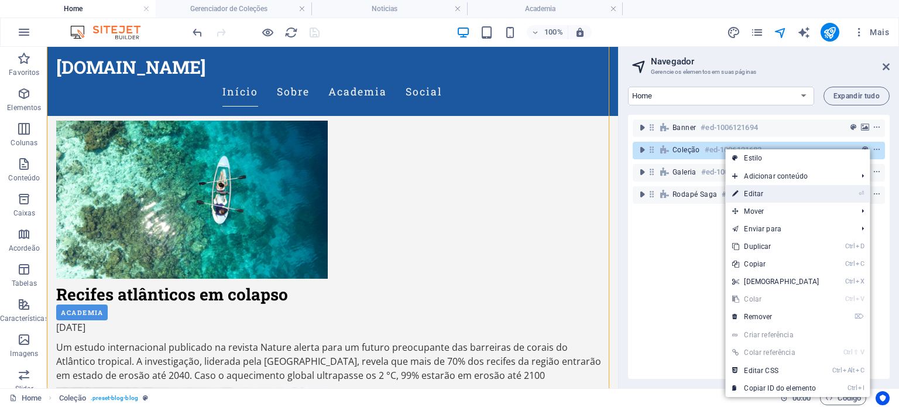
select select "columns.publishing_date_DESC"
select select "columns.slug"
select select "columns.status"
select select "columns.publishing_date"
select select "past"
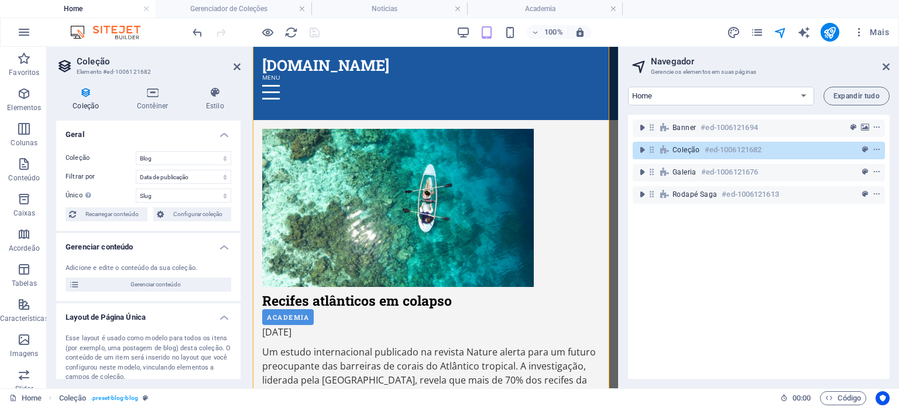
scroll to position [476, 0]
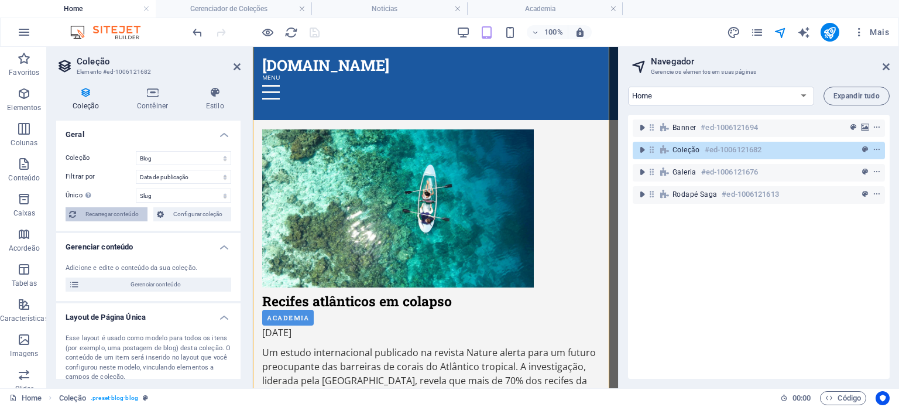
click at [117, 214] on span "Recarregar conteúdo" at bounding box center [112, 214] width 64 height 14
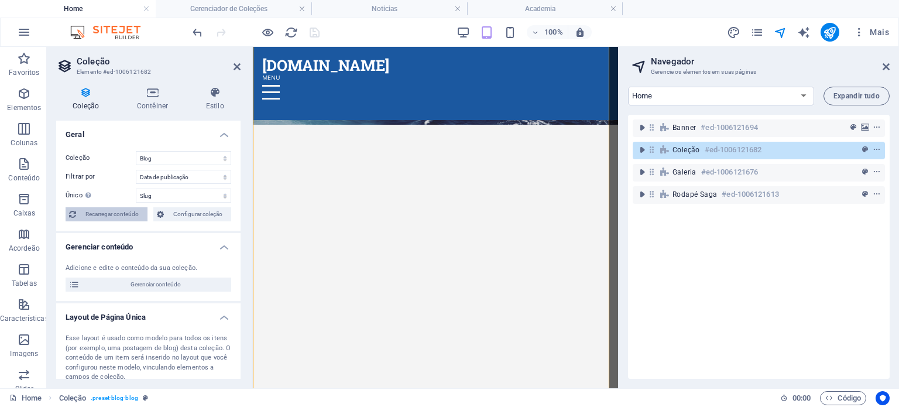
select select "columns.publishing_date_DESC"
select select "columns.slug"
select select "columns.status"
select select "columns.publishing_date"
select select "past"
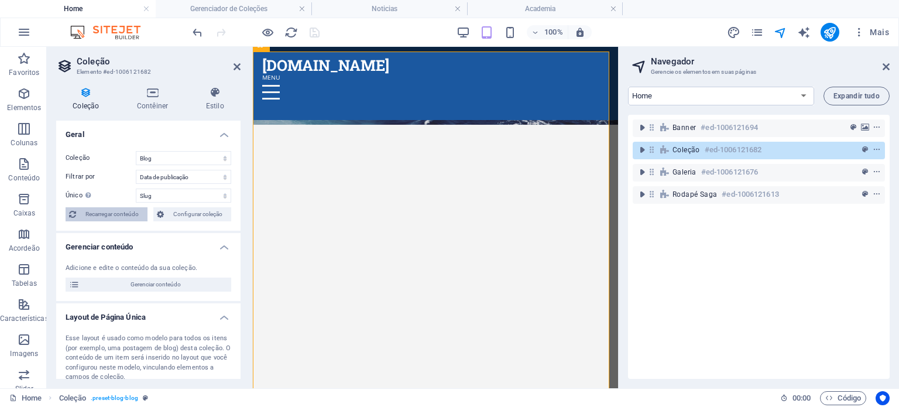
click at [107, 213] on span "Recarregar conteúdo" at bounding box center [112, 214] width 64 height 14
select select "columns.publishing_date_DESC"
select select "columns.slug"
select select "columns.status"
select select "columns.publishing_date"
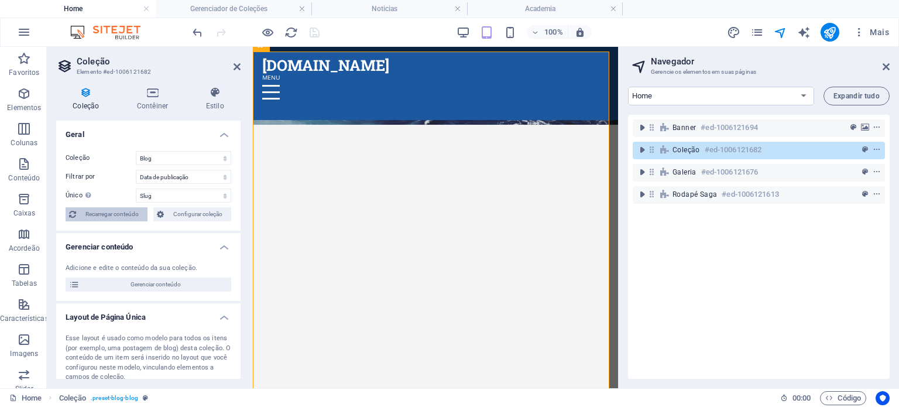
select select "past"
click at [107, 213] on span "Recarregar conteúdo" at bounding box center [112, 214] width 64 height 14
select select "columns.publishing_date_DESC"
select select "columns.slug"
select select "columns.status"
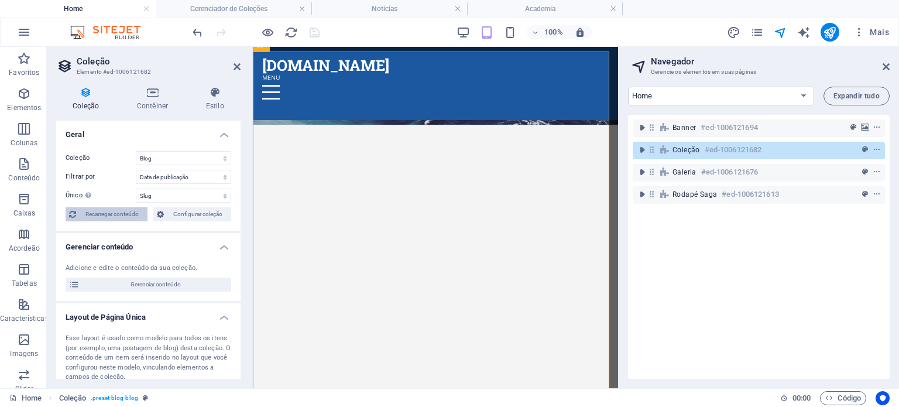
select select "columns.publishing_date"
select select "past"
click at [107, 213] on span "Recarregar conteúdo" at bounding box center [112, 214] width 64 height 14
select select "columns.publishing_date_DESC"
select select "columns.slug"
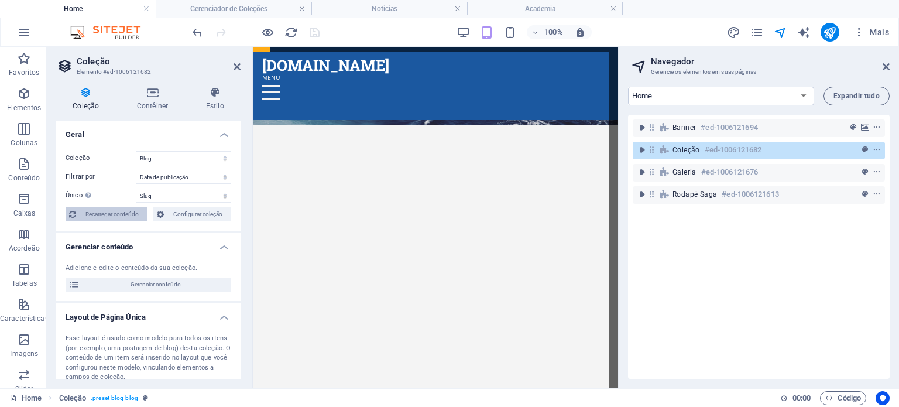
select select "columns.status"
select select "columns.publishing_date"
select select "past"
click at [198, 216] on span "Configurar coleção" at bounding box center [197, 214] width 60 height 14
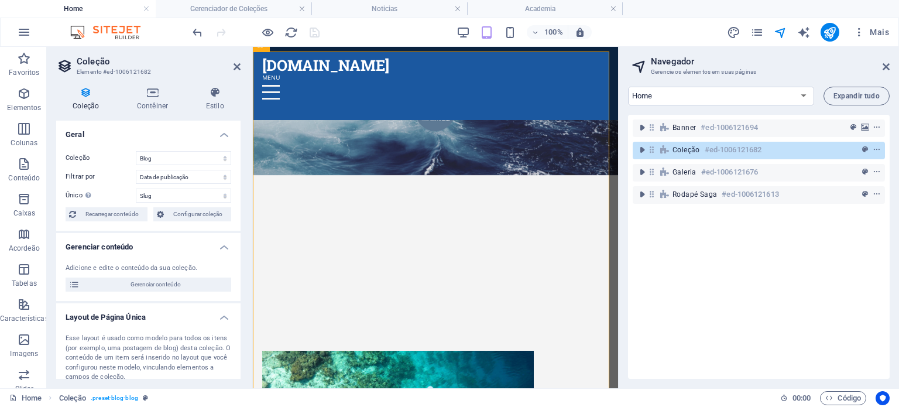
select select
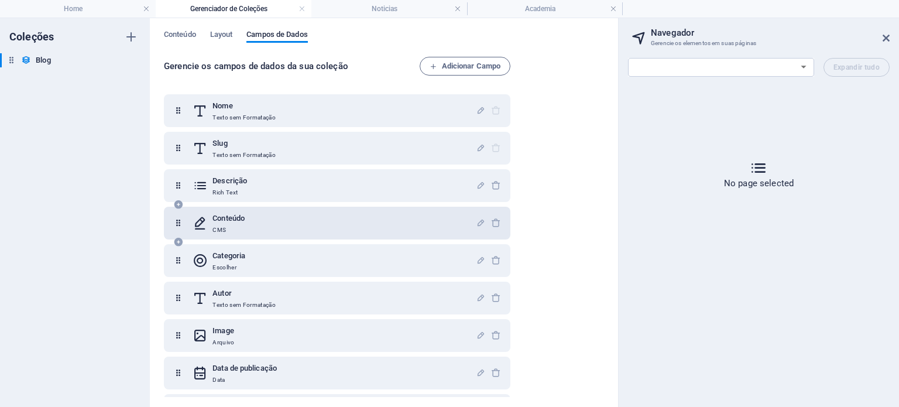
scroll to position [0, 0]
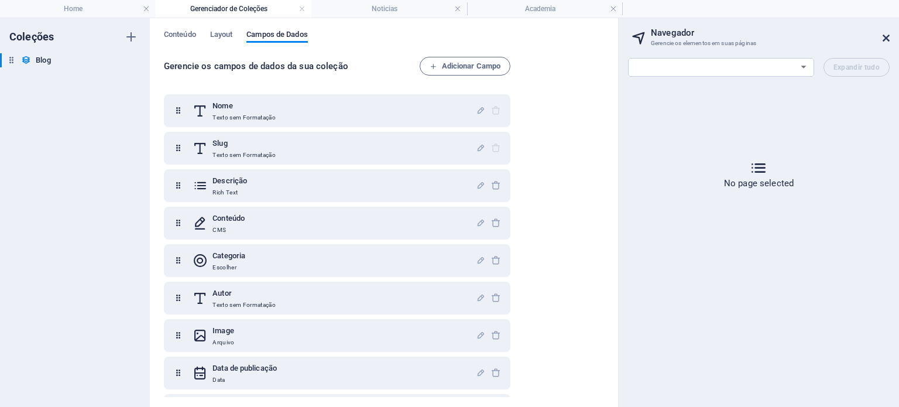
click at [888, 39] on icon at bounding box center [886, 37] width 7 height 9
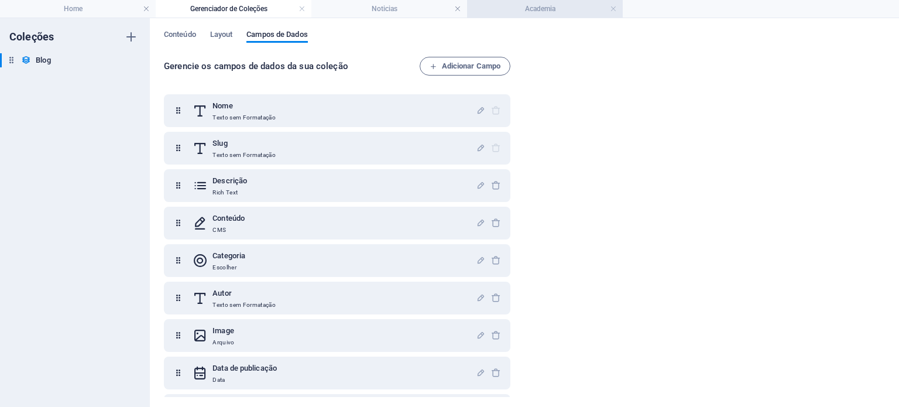
click at [616, 15] on li "Academia" at bounding box center [545, 9] width 156 height 18
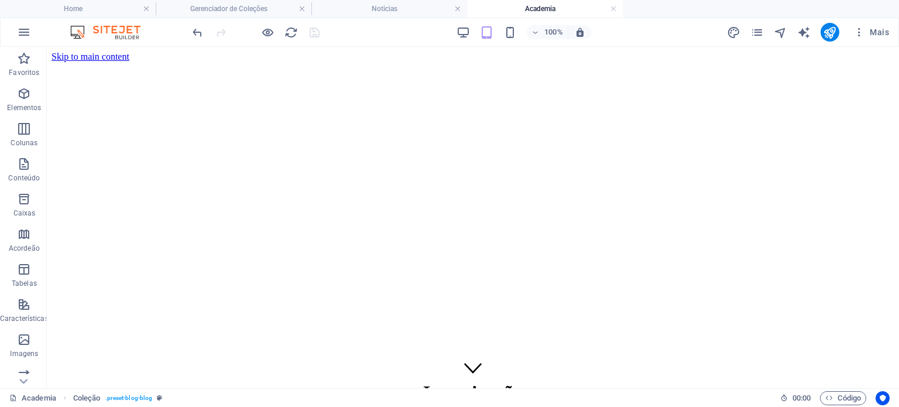
scroll to position [127, 0]
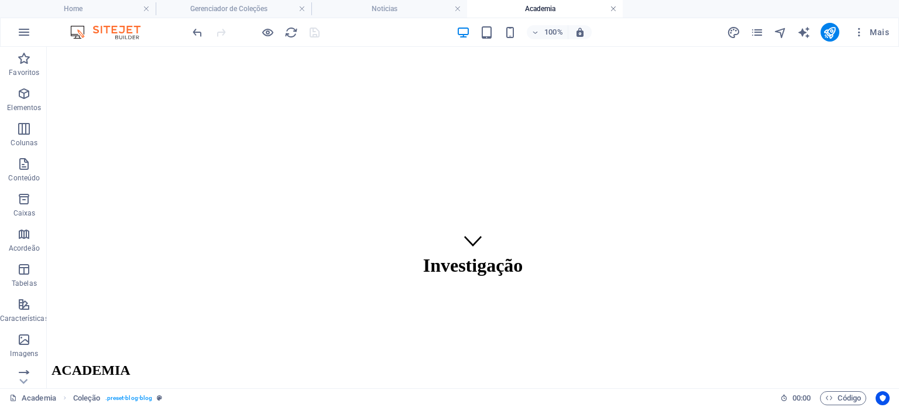
click at [610, 13] on link at bounding box center [613, 9] width 7 height 11
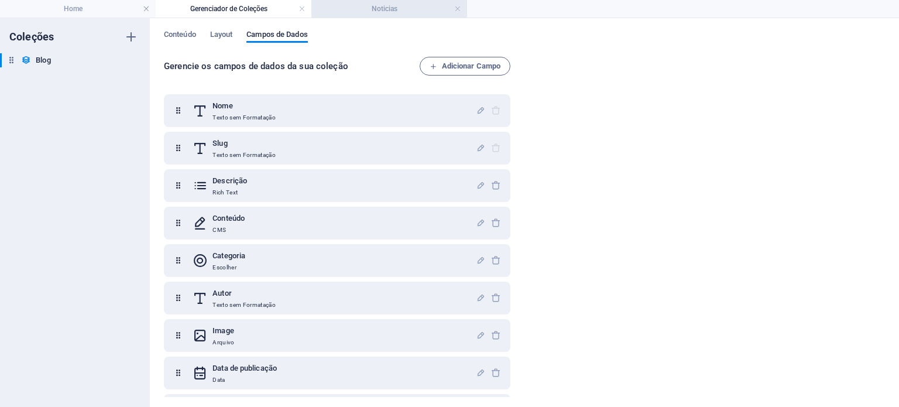
click at [414, 9] on h4 "Noticias" at bounding box center [389, 8] width 156 height 13
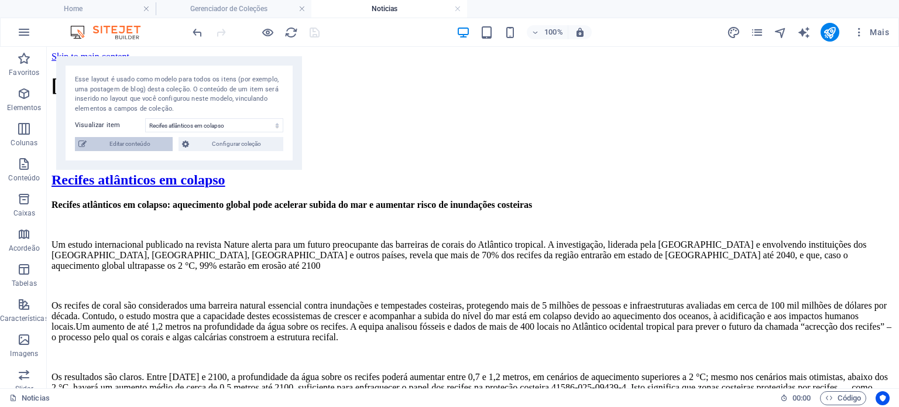
click at [108, 143] on span "Editar conteúdo" at bounding box center [129, 144] width 79 height 14
select select "Academia"
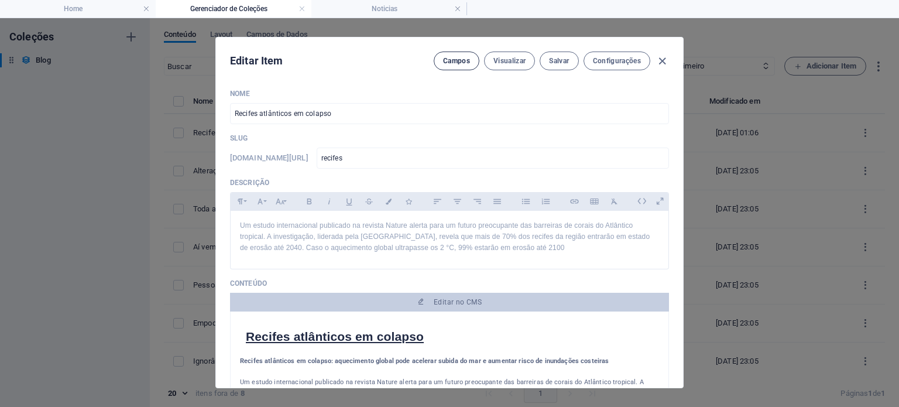
click at [471, 56] on button "Campos" at bounding box center [457, 61] width 46 height 19
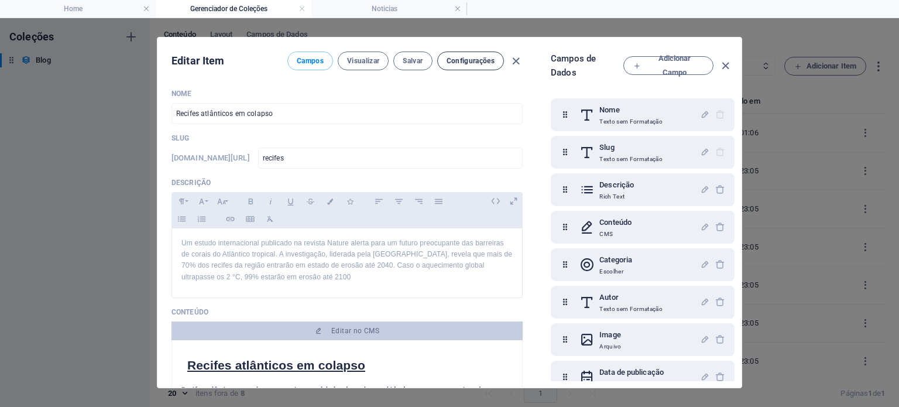
click at [478, 66] on button "Configurações" at bounding box center [470, 61] width 67 height 19
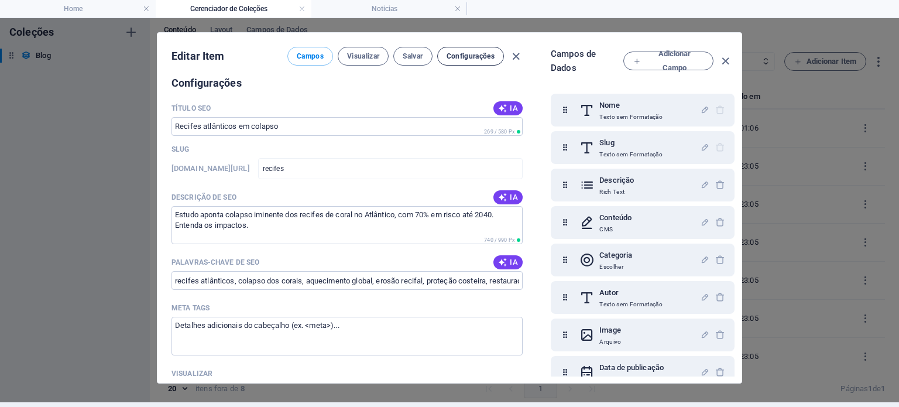
scroll to position [781, 0]
click at [726, 62] on icon "button" at bounding box center [725, 60] width 13 height 13
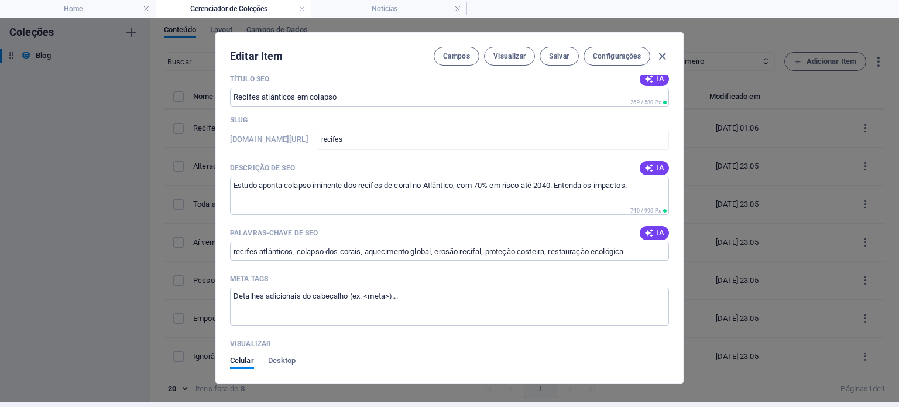
scroll to position [753, 0]
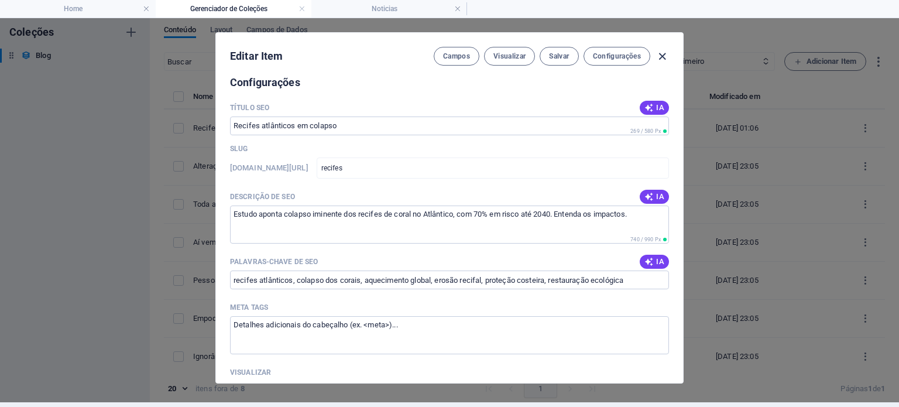
click at [662, 56] on icon "button" at bounding box center [661, 56] width 13 height 13
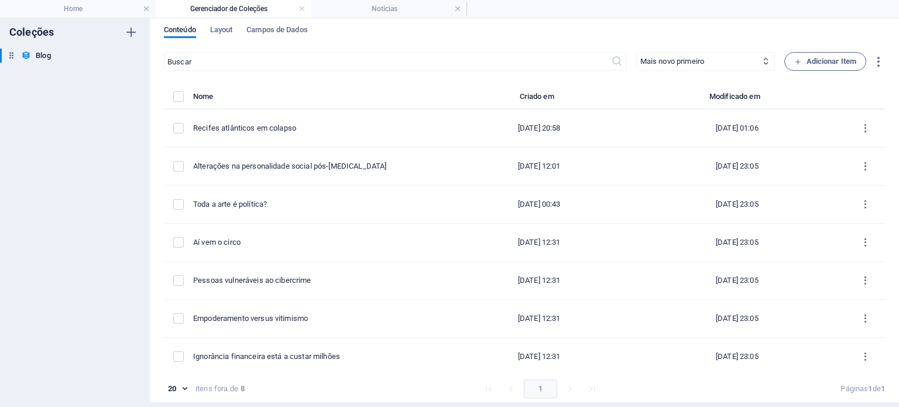
type input "2025-10-05"
type input "recifes"
click at [236, 31] on div "Conteúdo Layout Campos de Dados" at bounding box center [524, 36] width 721 height 22
click at [228, 28] on span "Layout" at bounding box center [221, 31] width 23 height 16
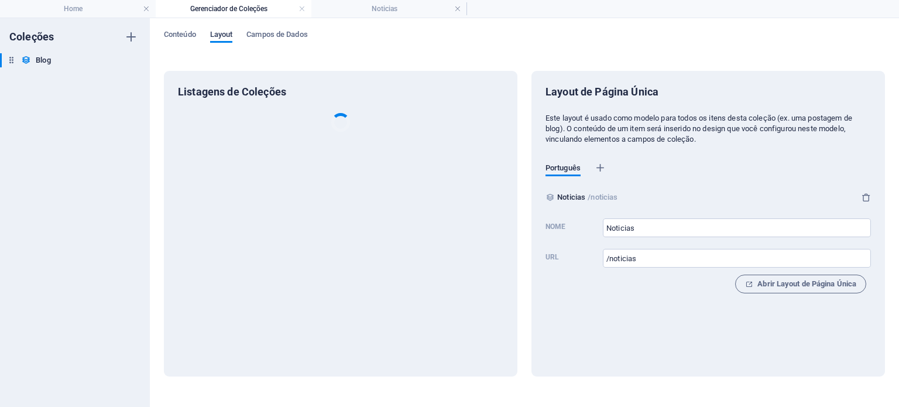
scroll to position [0, 0]
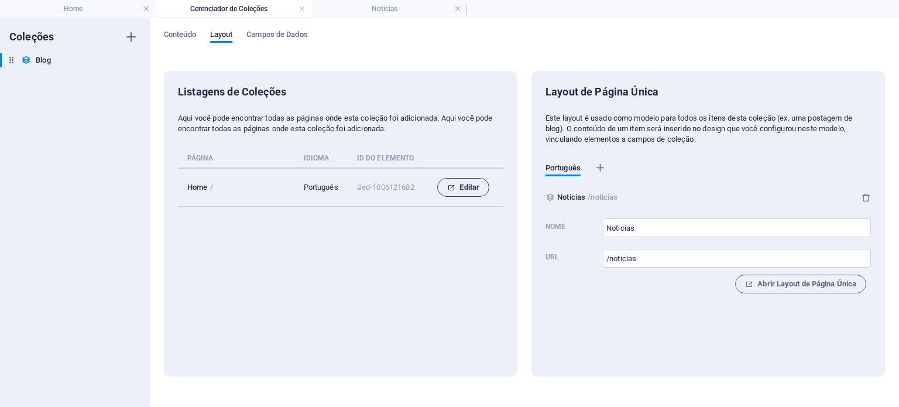
click at [480, 184] on button "Editar" at bounding box center [463, 187] width 52 height 19
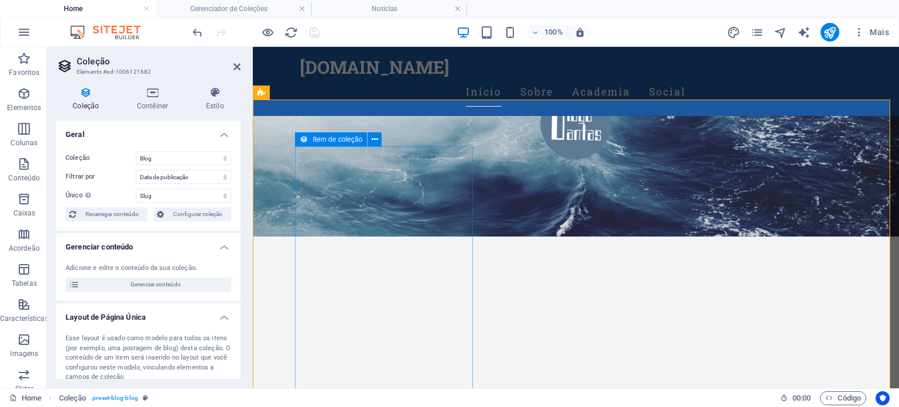
click at [306, 141] on icon at bounding box center [304, 139] width 8 height 14
click at [374, 139] on icon at bounding box center [375, 139] width 6 height 12
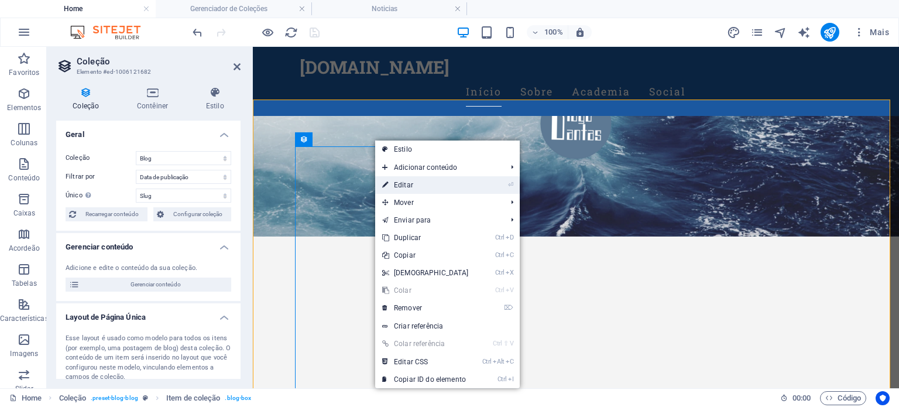
click at [398, 180] on link "⏎ Editar" at bounding box center [425, 185] width 101 height 18
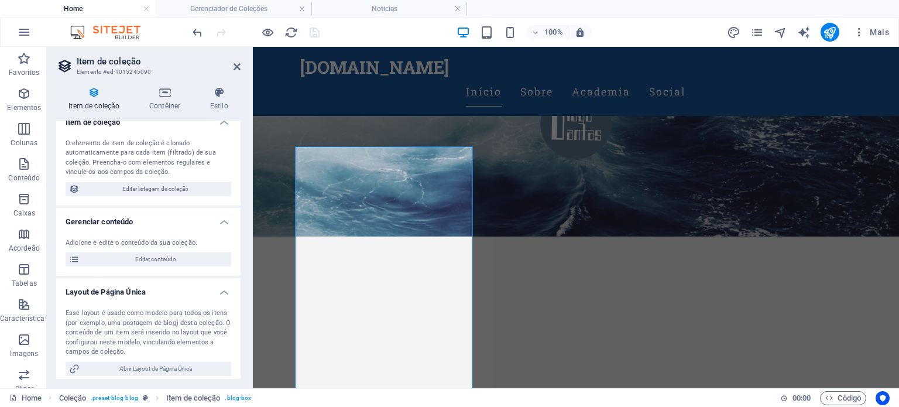
scroll to position [18, 0]
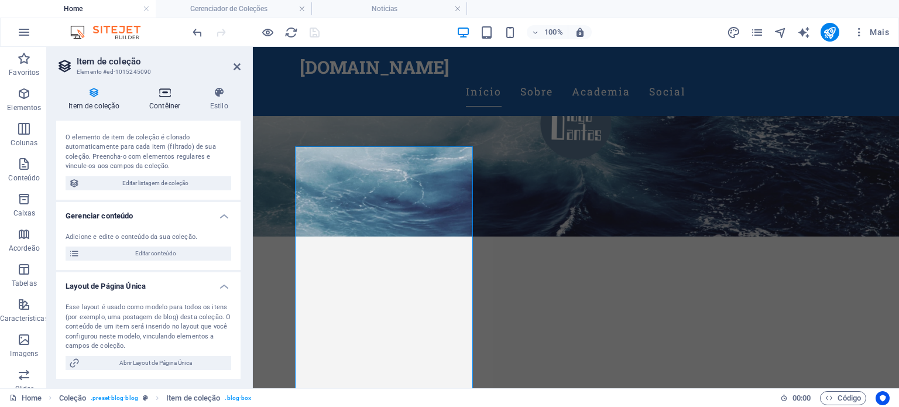
click at [161, 97] on icon at bounding box center [165, 93] width 56 height 12
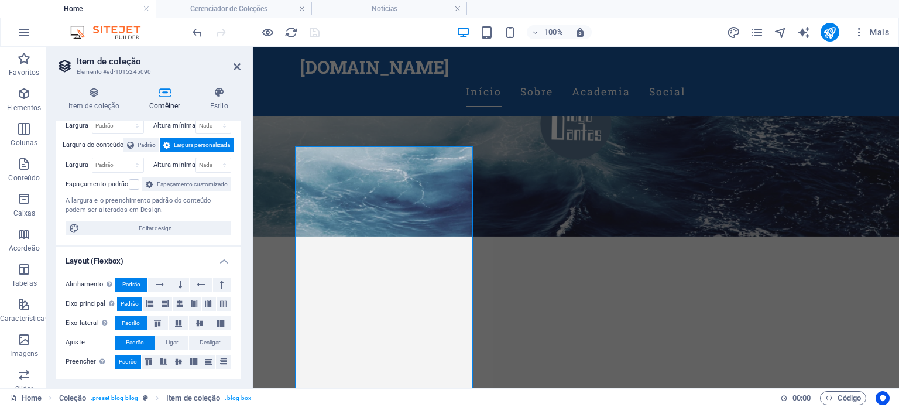
scroll to position [64, 0]
click at [220, 105] on h4 "Estilo" at bounding box center [219, 99] width 43 height 25
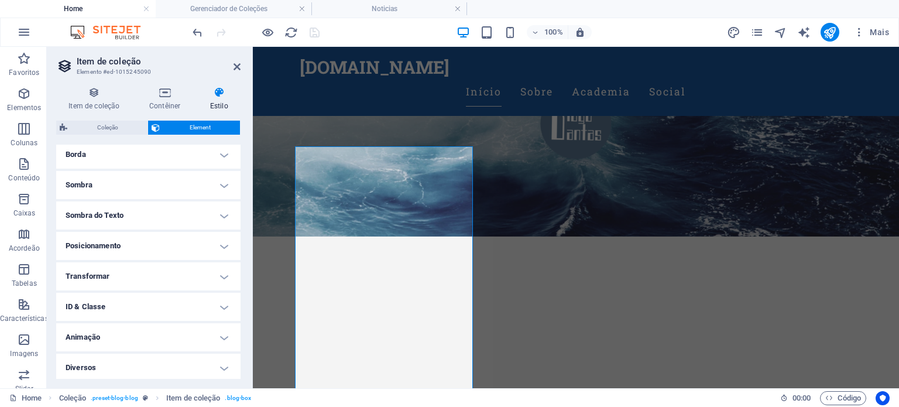
scroll to position [260, 0]
click at [96, 97] on icon at bounding box center [94, 93] width 76 height 12
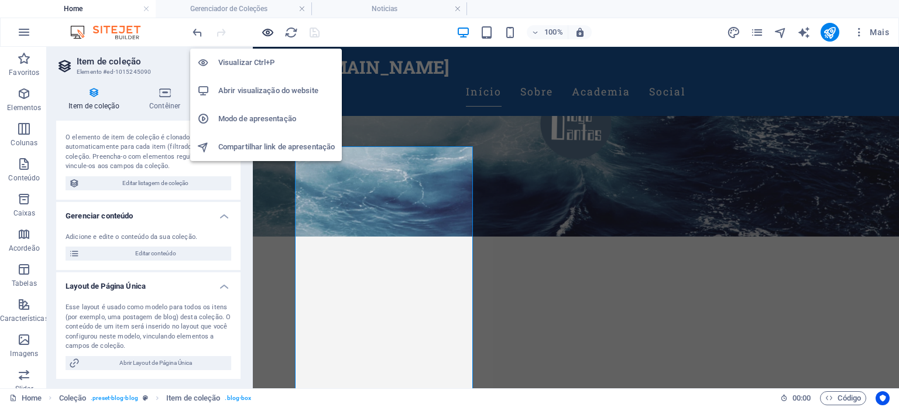
click at [267, 33] on icon "button" at bounding box center [267, 32] width 13 height 13
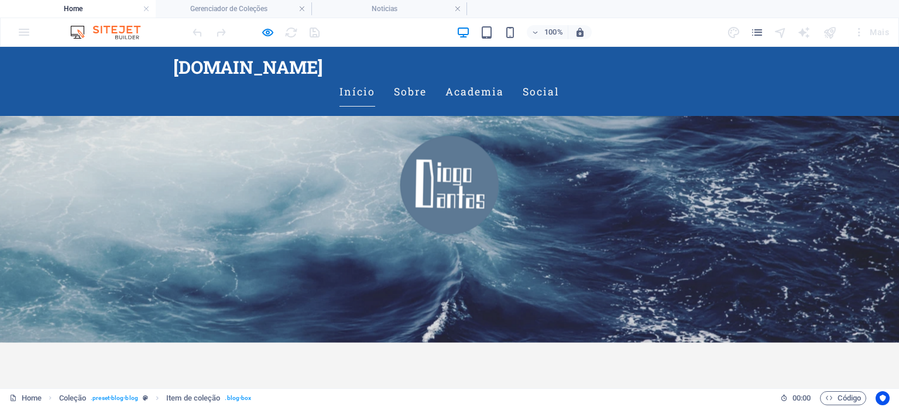
scroll to position [0, 0]
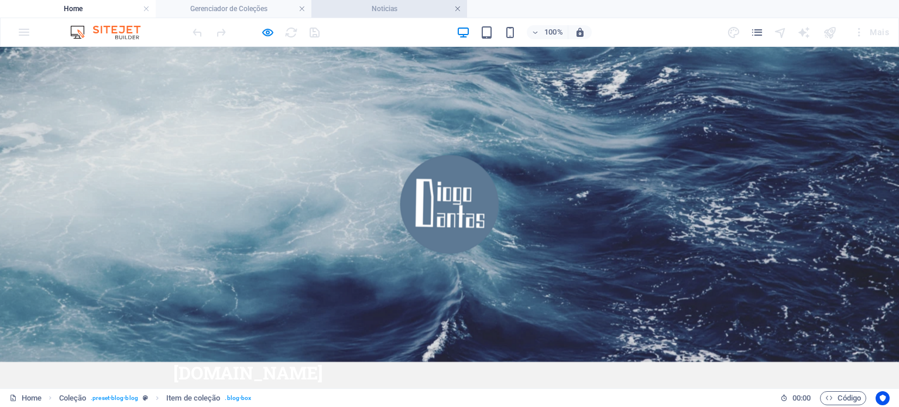
click at [457, 9] on link at bounding box center [457, 9] width 7 height 11
click at [311, 33] on div at bounding box center [255, 32] width 131 height 19
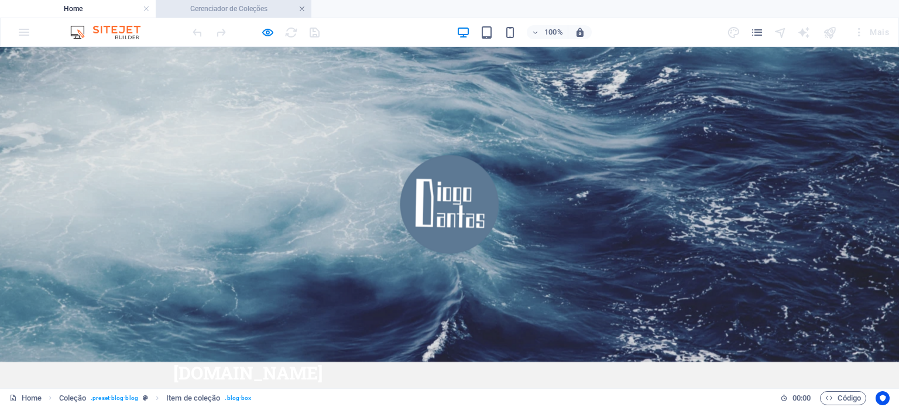
click at [300, 12] on link at bounding box center [301, 9] width 7 height 11
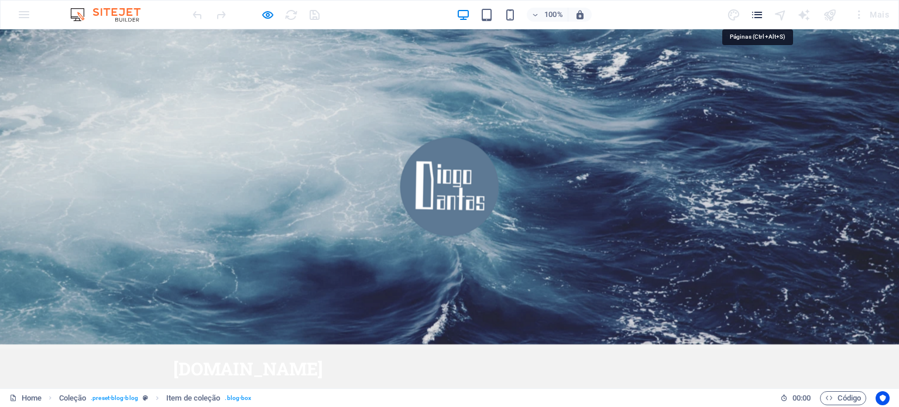
click at [751, 11] on icon "pages" at bounding box center [756, 14] width 13 height 13
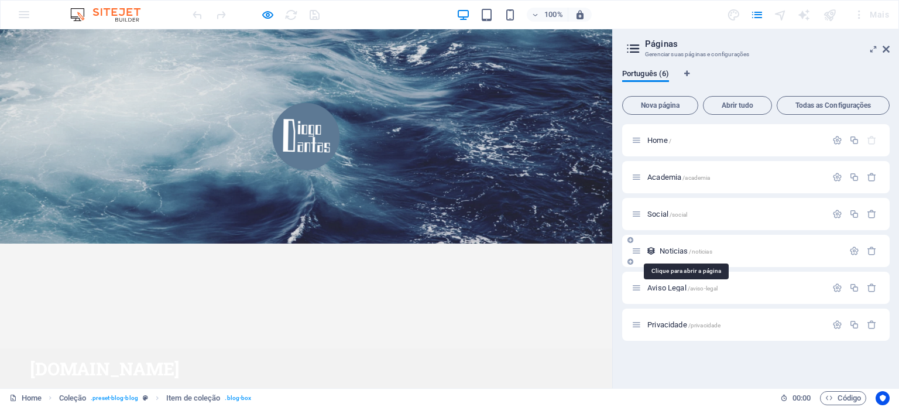
click at [668, 252] on span "Noticias /noticias" at bounding box center [686, 250] width 52 height 9
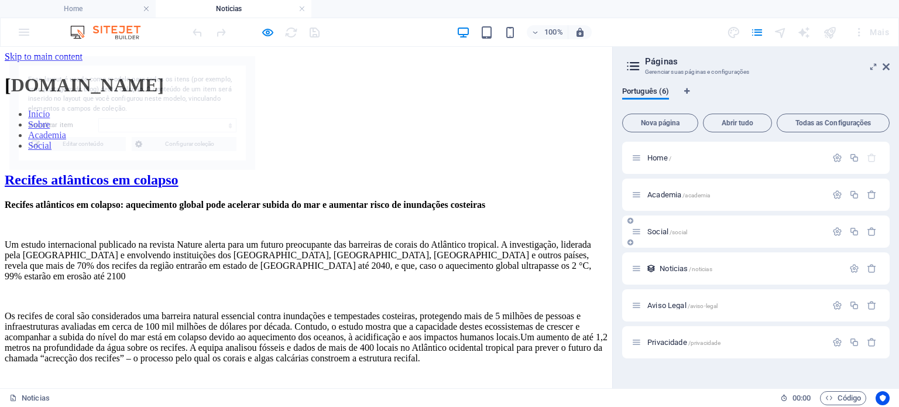
select select "68def70e33efdf848e01c555"
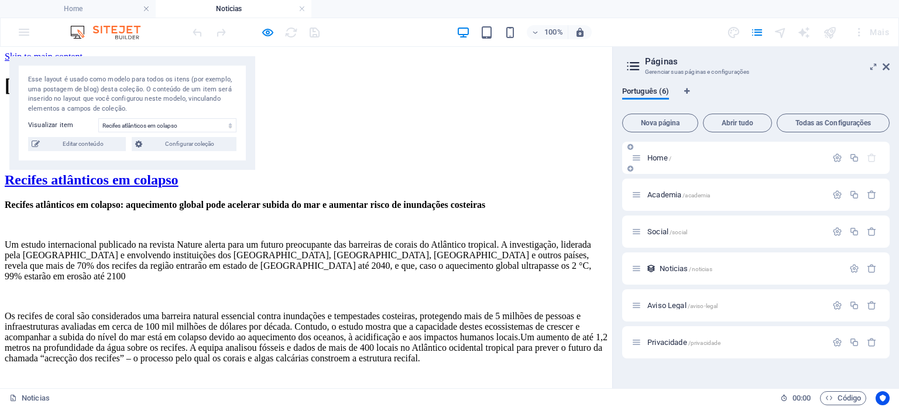
click at [660, 156] on span "Home /" at bounding box center [659, 157] width 24 height 9
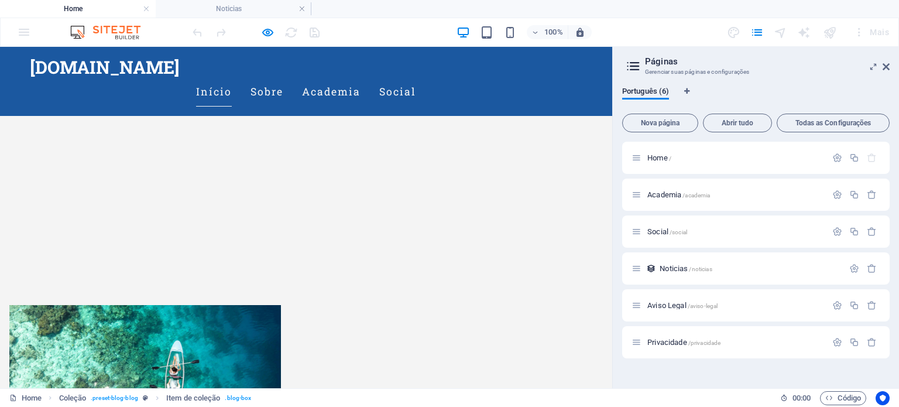
scroll to position [293, 0]
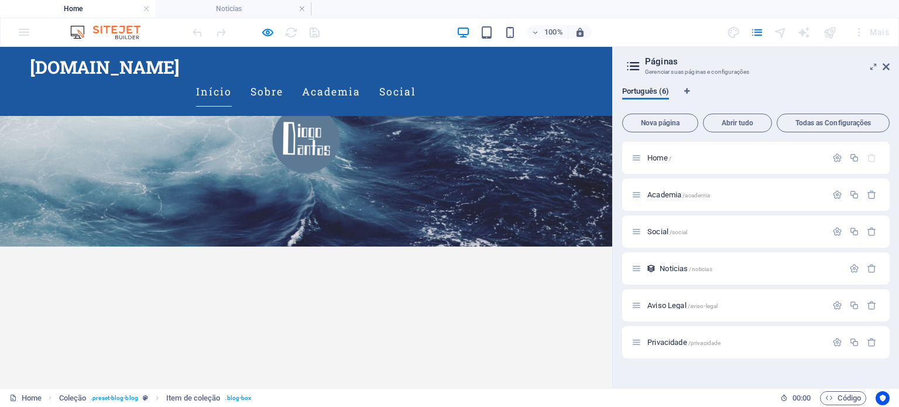
scroll to position [59, 0]
click at [300, 8] on link at bounding box center [301, 9] width 7 height 11
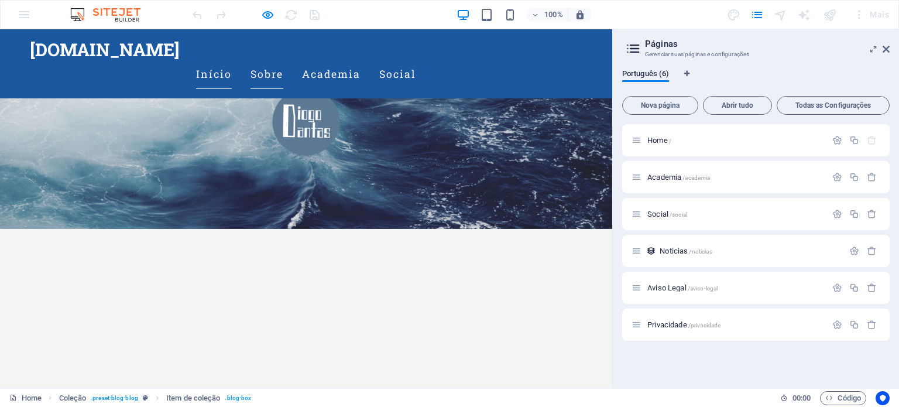
click at [283, 60] on link "Sobre" at bounding box center [266, 74] width 33 height 29
click at [361, 60] on link "Academia" at bounding box center [331, 74] width 59 height 29
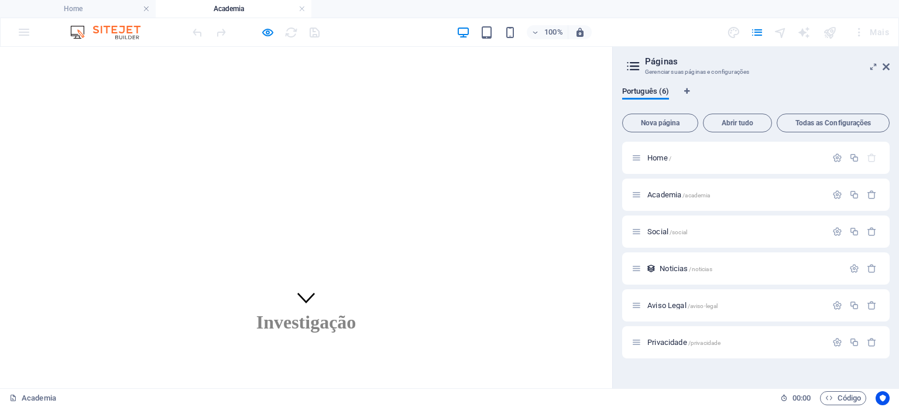
scroll to position [0, 0]
click at [862, 132] on button "Todas as Configurações" at bounding box center [833, 123] width 113 height 19
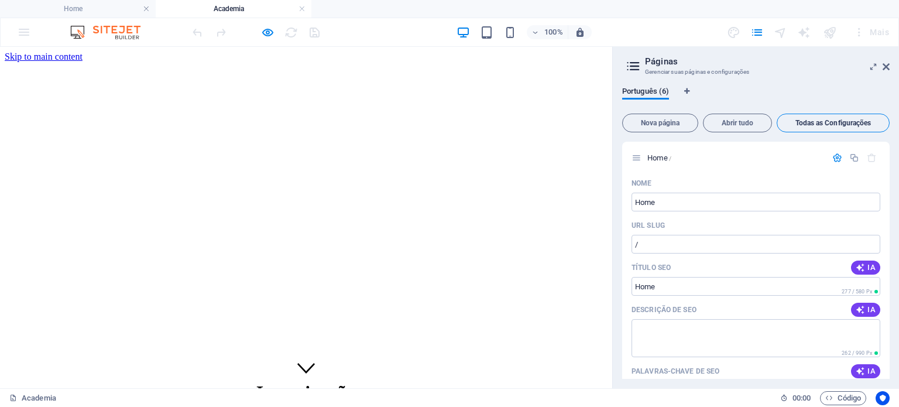
scroll to position [2008, 0]
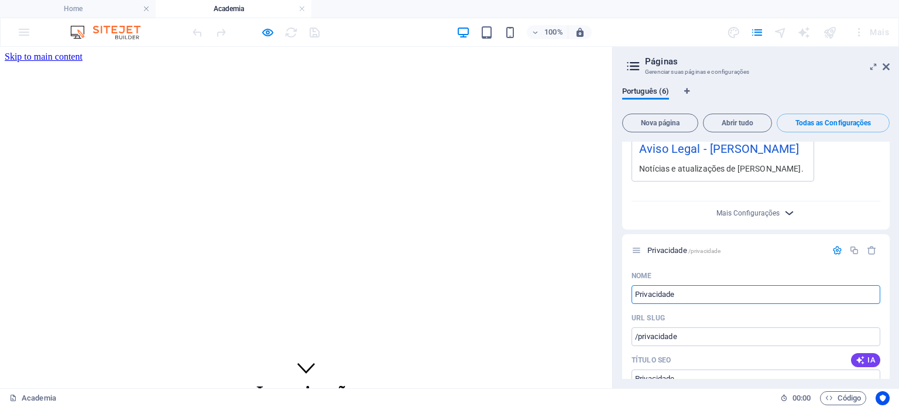
click at [782, 206] on icon "button" at bounding box center [788, 212] width 13 height 13
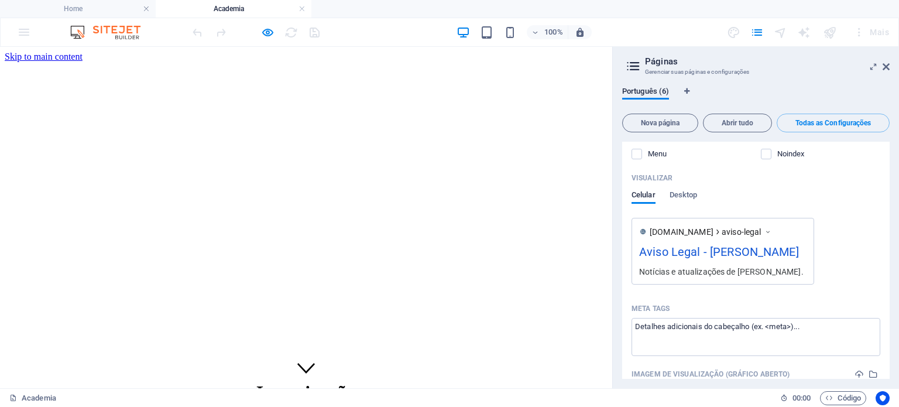
scroll to position [1895, 0]
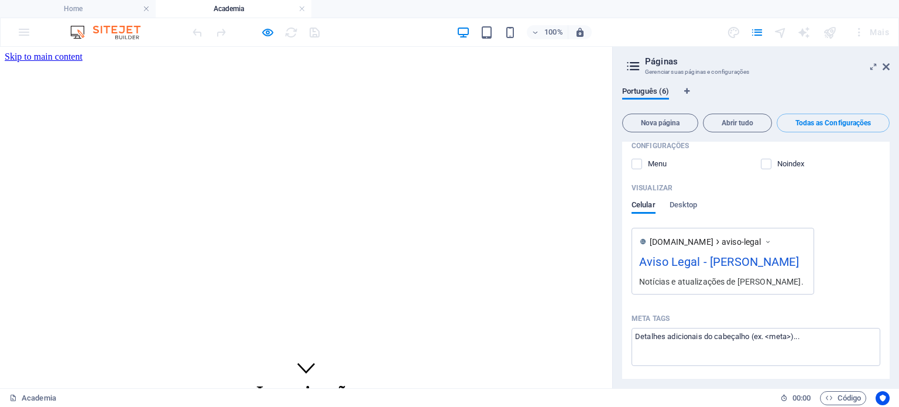
click at [633, 66] on icon at bounding box center [633, 66] width 18 height 16
click at [887, 63] on icon at bounding box center [886, 66] width 7 height 9
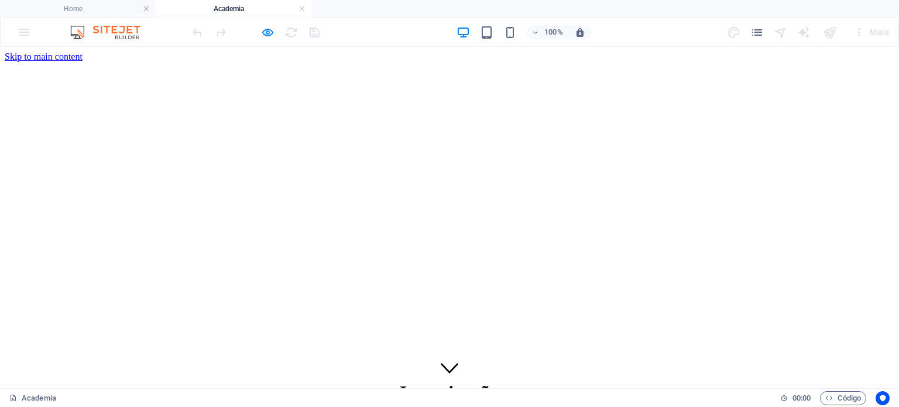
click at [306, 8] on h4 "Academia" at bounding box center [234, 8] width 156 height 13
click at [301, 8] on link at bounding box center [301, 9] width 7 height 11
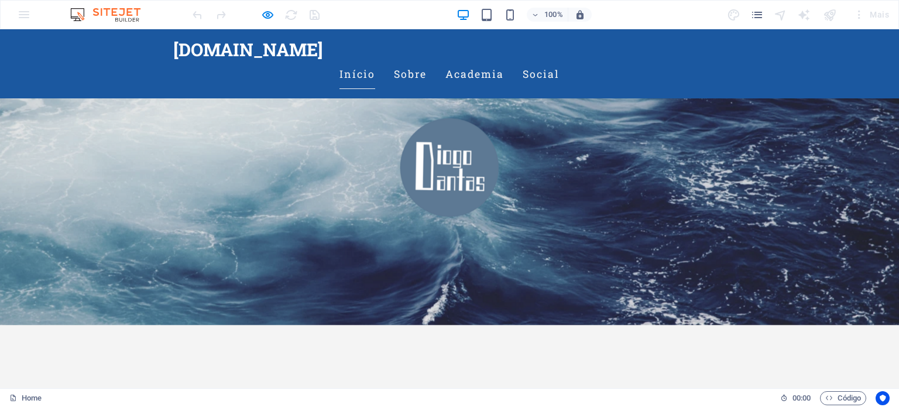
scroll to position [234, 0]
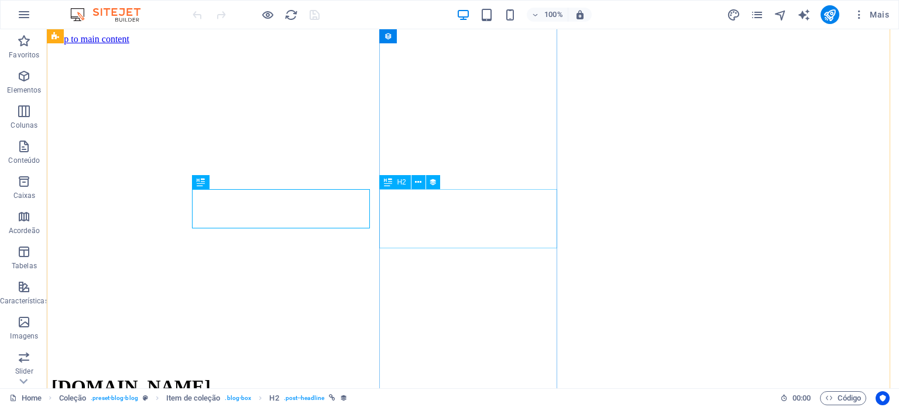
scroll to position [248, 0]
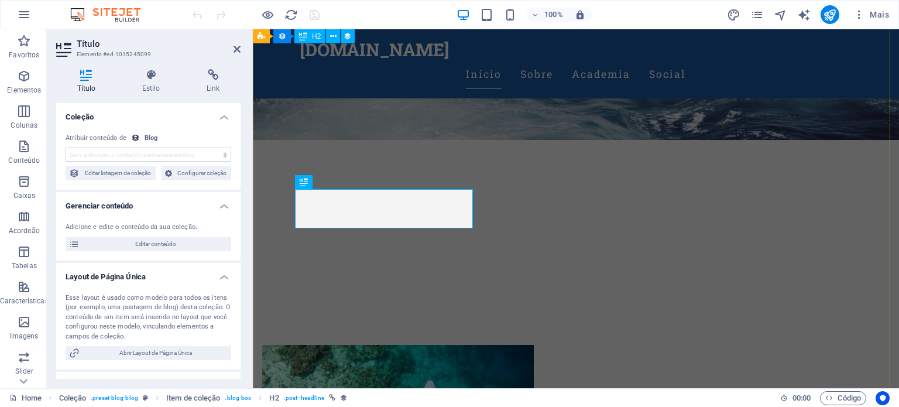
select select "name"
click at [201, 175] on span "Configurar coleção" at bounding box center [202, 173] width 52 height 14
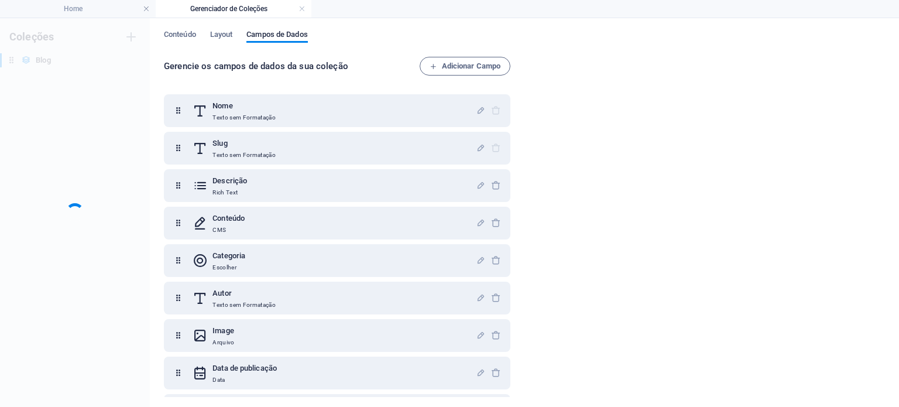
scroll to position [0, 0]
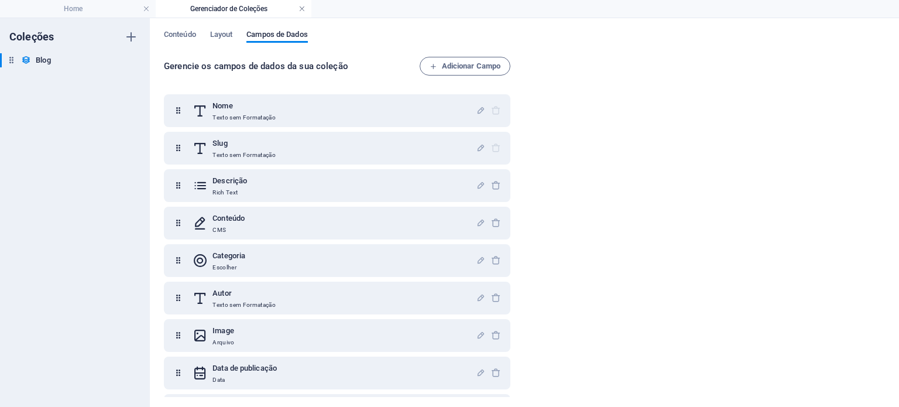
click at [304, 11] on link at bounding box center [301, 9] width 7 height 11
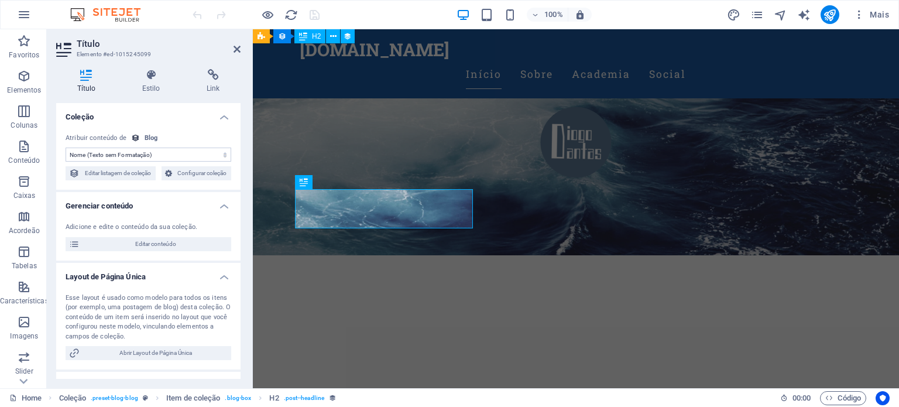
scroll to position [248, 0]
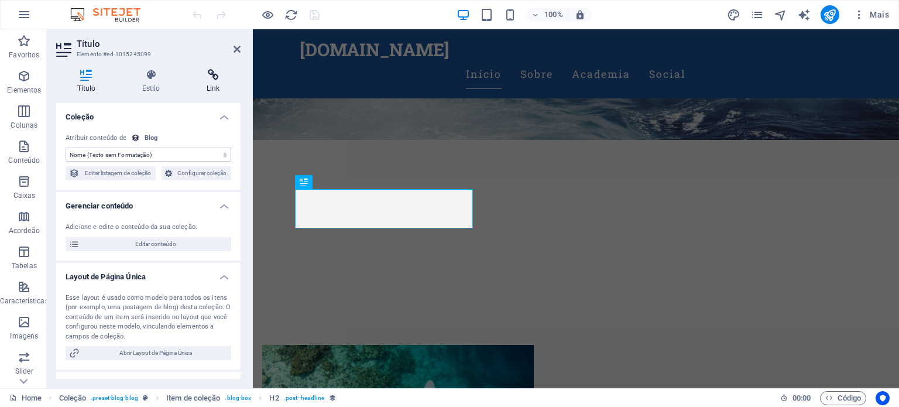
click at [215, 76] on icon at bounding box center [213, 75] width 55 height 12
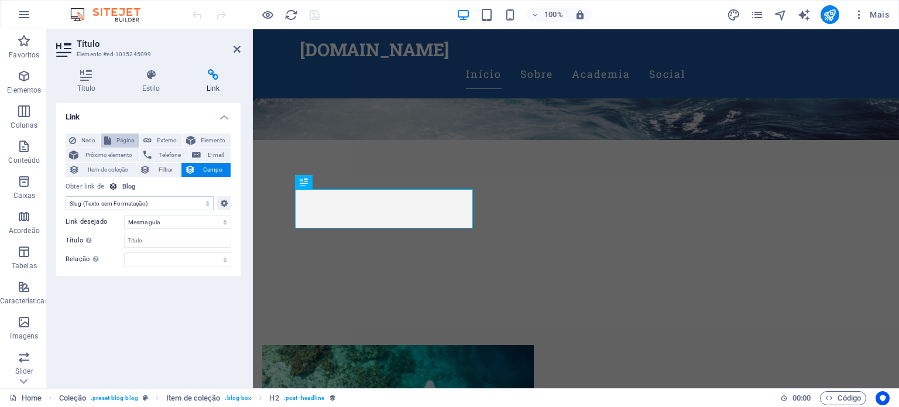
click at [118, 139] on span "Página" at bounding box center [125, 140] width 21 height 14
select select
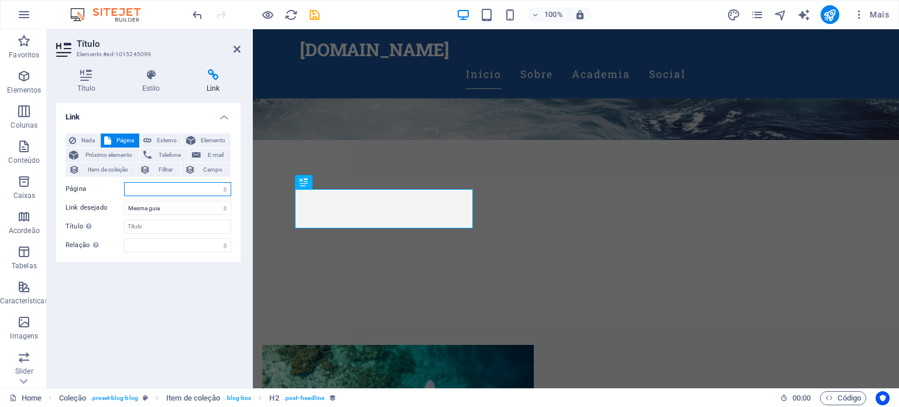
click at [223, 191] on select "Home Academia Social Aviso Legal Privacidade" at bounding box center [177, 189] width 107 height 14
click at [169, 103] on h4 "Link" at bounding box center [148, 113] width 184 height 21
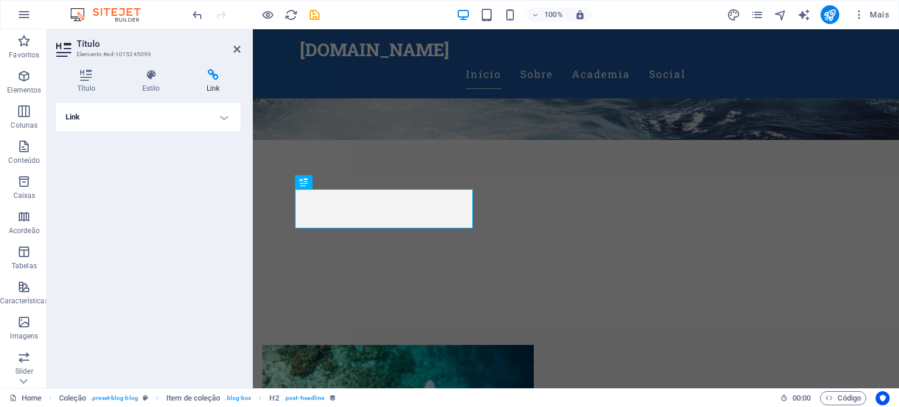
click at [217, 119] on h4 "Link" at bounding box center [148, 117] width 184 height 28
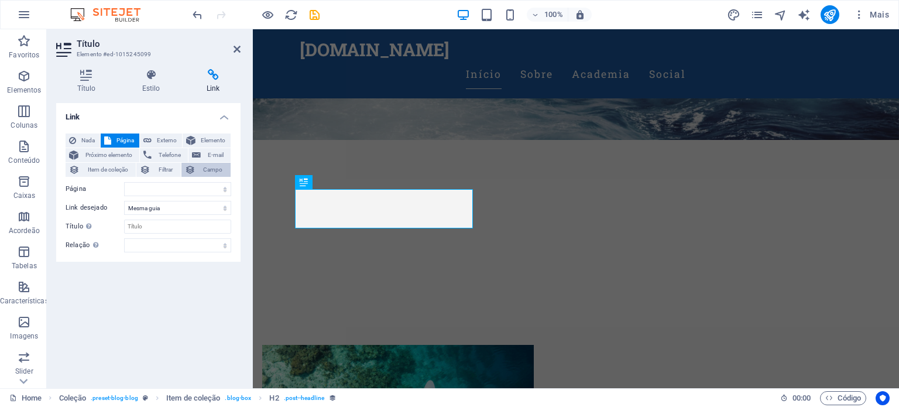
click at [210, 173] on span "Campo" at bounding box center [213, 170] width 28 height 14
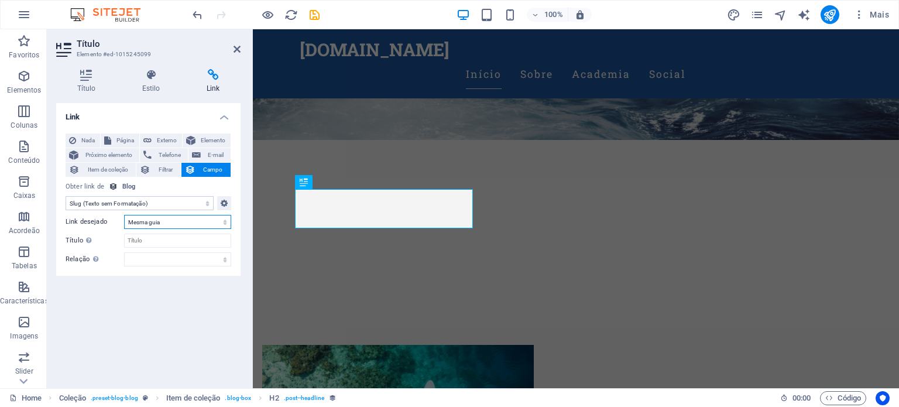
click at [221, 224] on select "Nova guia Mesma guia Sobreposição" at bounding box center [177, 222] width 107 height 14
click at [220, 246] on input "Título A descrição adicional do link não deve ser igual ao texto do link. O tít…" at bounding box center [177, 241] width 107 height 14
click at [222, 204] on icon at bounding box center [224, 203] width 7 height 14
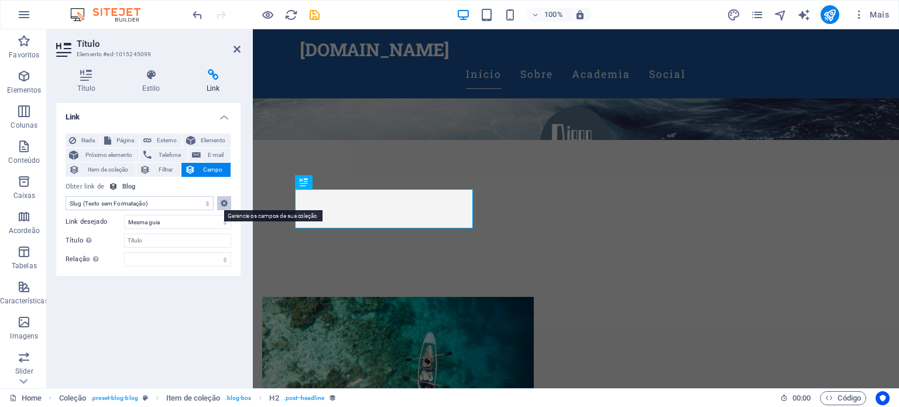
scroll to position [0, 0]
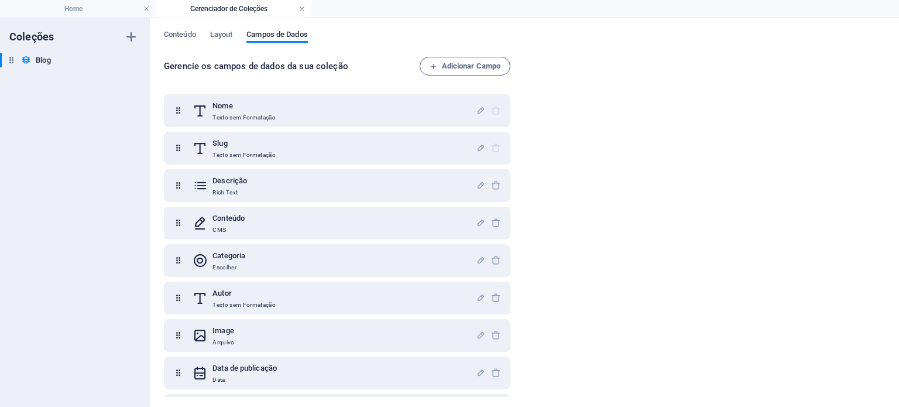
click at [303, 6] on link at bounding box center [301, 9] width 7 height 11
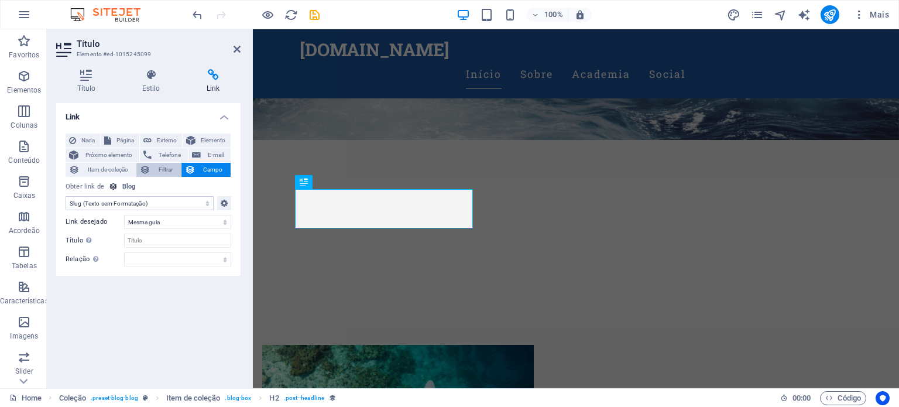
click at [168, 169] on span "Filtrar" at bounding box center [165, 170] width 23 height 14
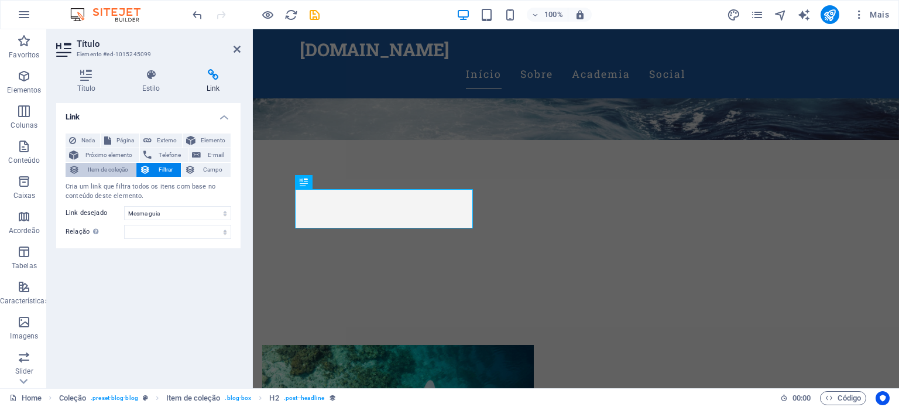
click at [122, 169] on span "Item de coleção" at bounding box center [107, 170] width 49 height 14
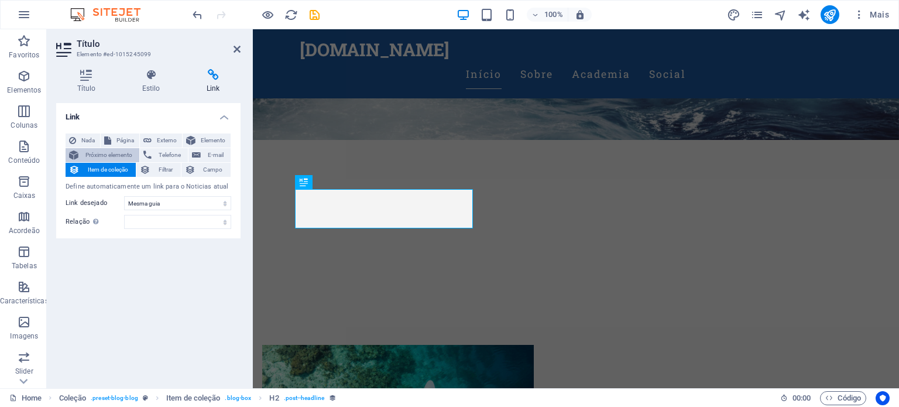
click at [128, 156] on span "Próximo elemento" at bounding box center [109, 155] width 54 height 14
click at [204, 139] on span "Elemento" at bounding box center [213, 140] width 28 height 14
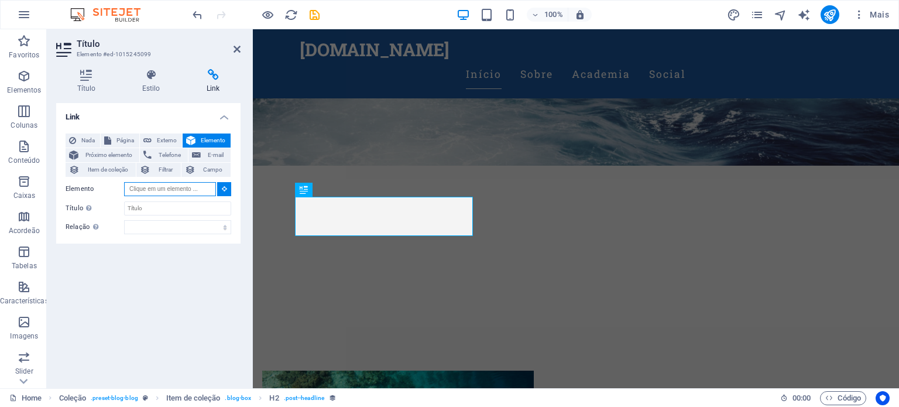
scroll to position [201, 0]
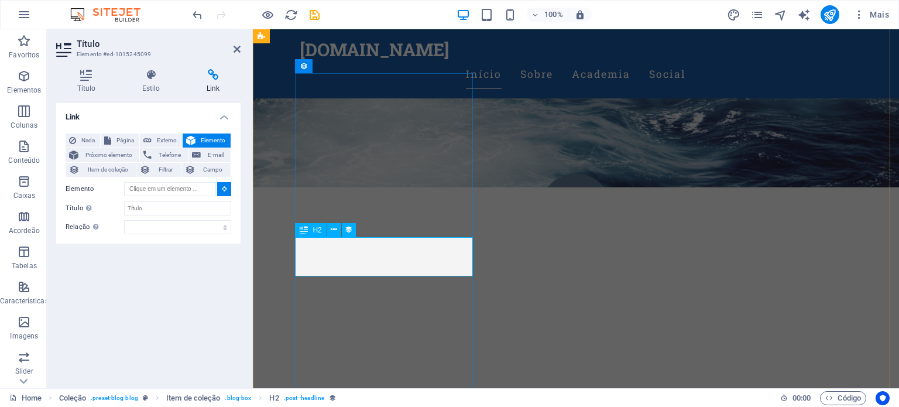
type input "#ed-1015245099"
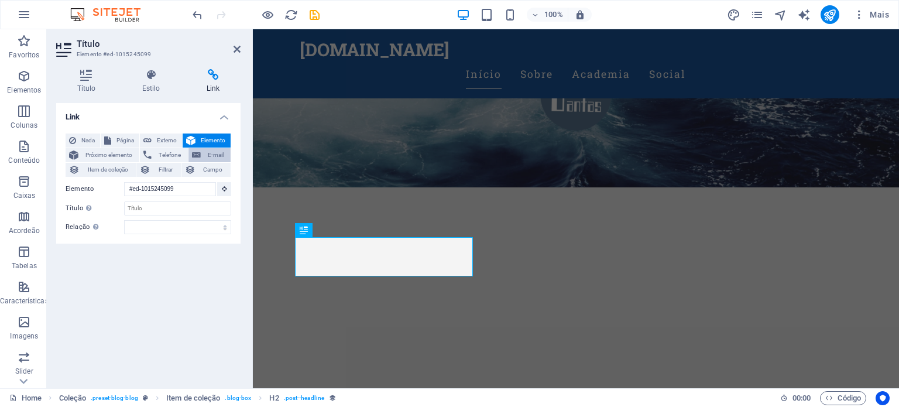
scroll to position [153, 0]
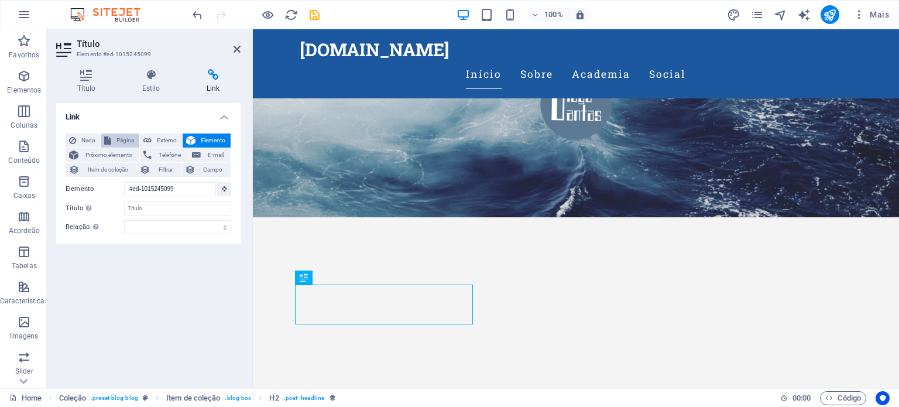
click at [114, 135] on button "Página" at bounding box center [120, 140] width 39 height 14
select select
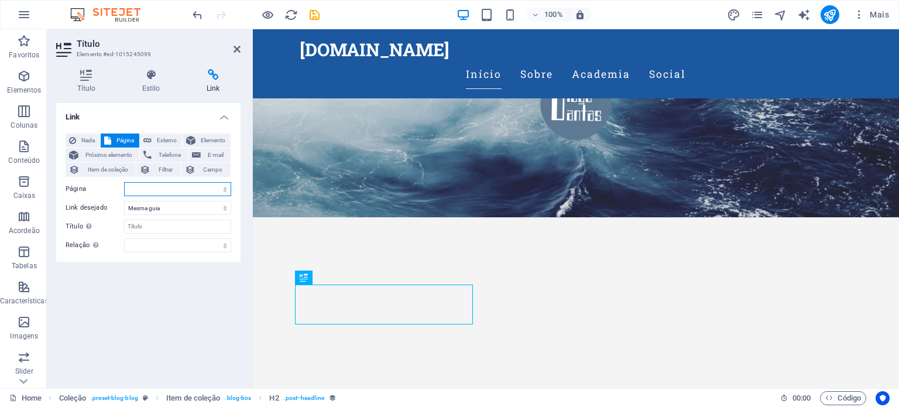
click at [225, 185] on select "Home Academia Social Aviso Legal Privacidade" at bounding box center [177, 189] width 107 height 14
click at [162, 335] on div "Link Nada Página Externo Elemento Próximo elemento Telefone E-mail Item de cole…" at bounding box center [148, 241] width 184 height 276
click at [316, 9] on icon "save" at bounding box center [314, 14] width 13 height 13
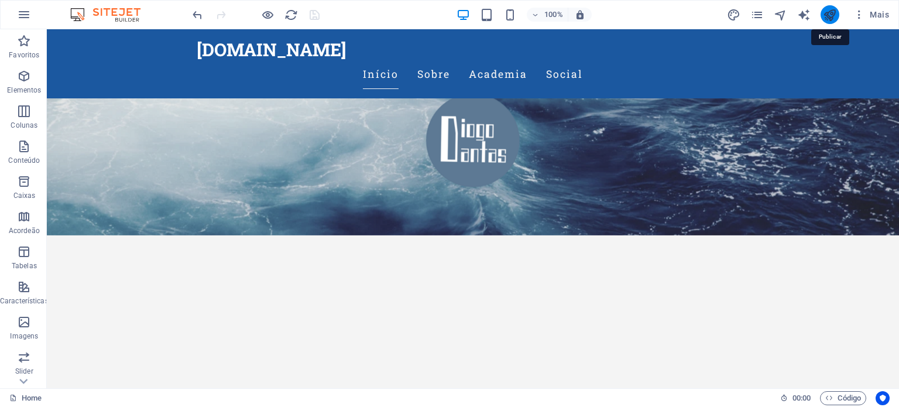
click at [830, 14] on icon "publish" at bounding box center [829, 14] width 13 height 13
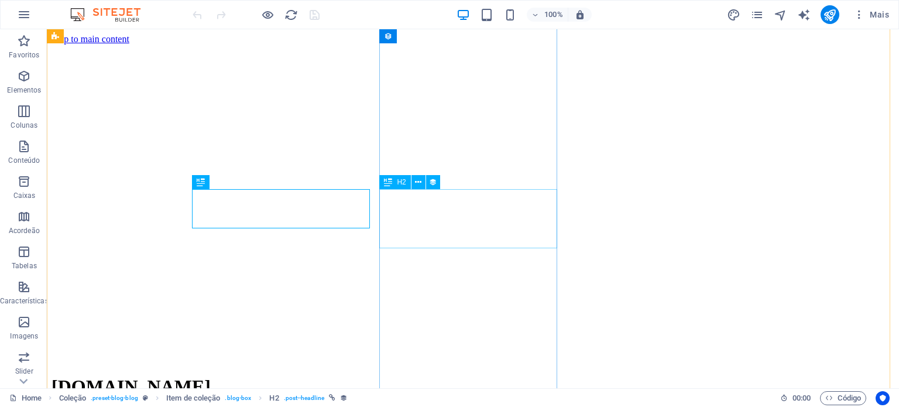
scroll to position [248, 0]
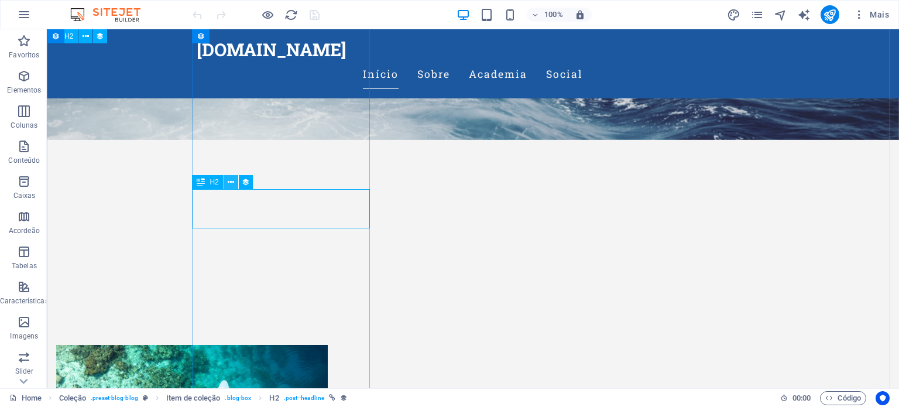
click at [227, 182] on button at bounding box center [231, 182] width 14 height 14
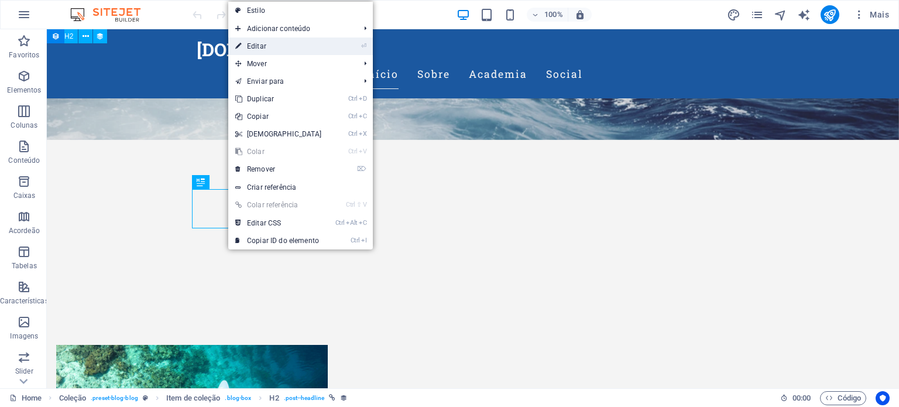
click at [284, 42] on link "⏎ Editar" at bounding box center [278, 46] width 101 height 18
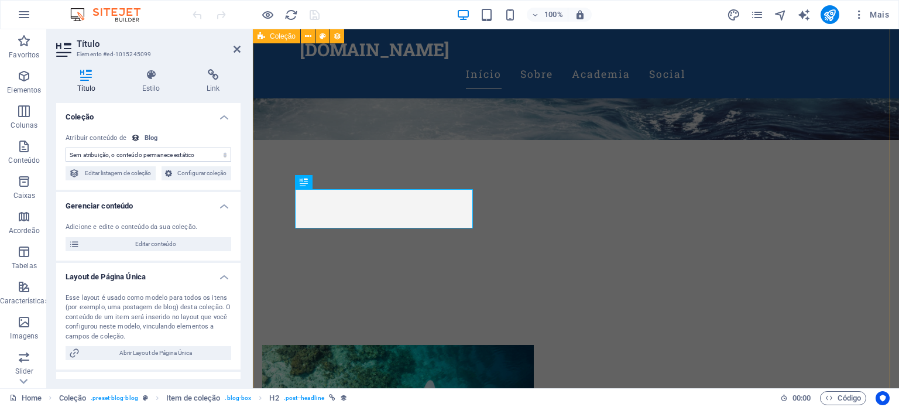
select select "name"
click at [198, 175] on span "Configurar coleção" at bounding box center [202, 173] width 52 height 14
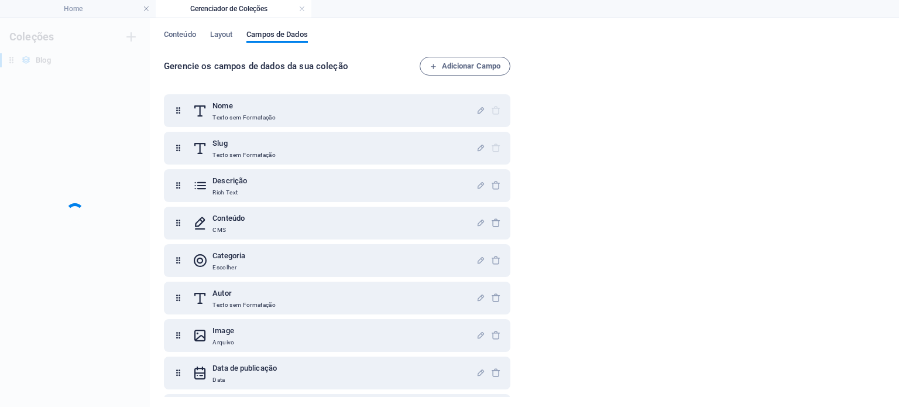
scroll to position [0, 0]
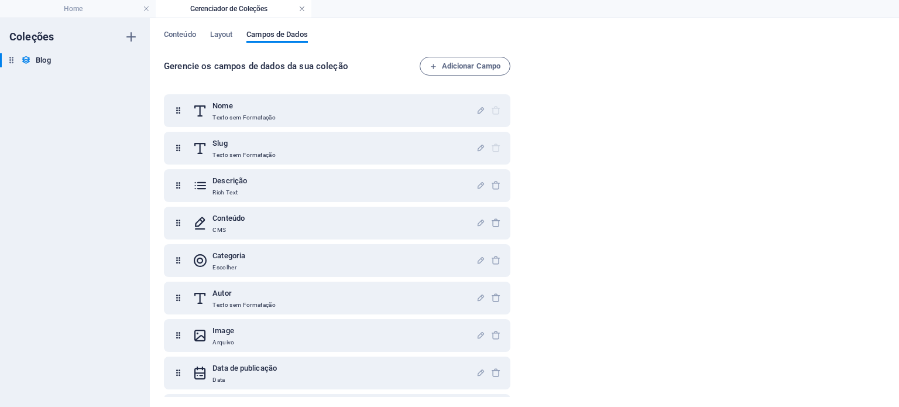
click at [300, 11] on link at bounding box center [301, 9] width 7 height 11
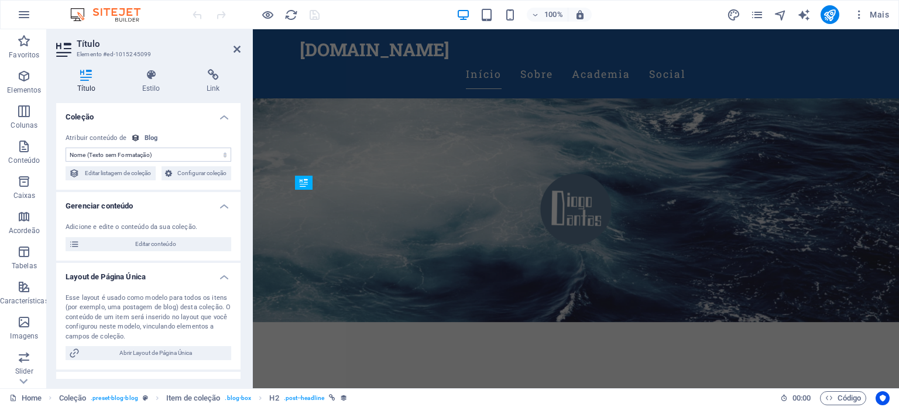
scroll to position [248, 0]
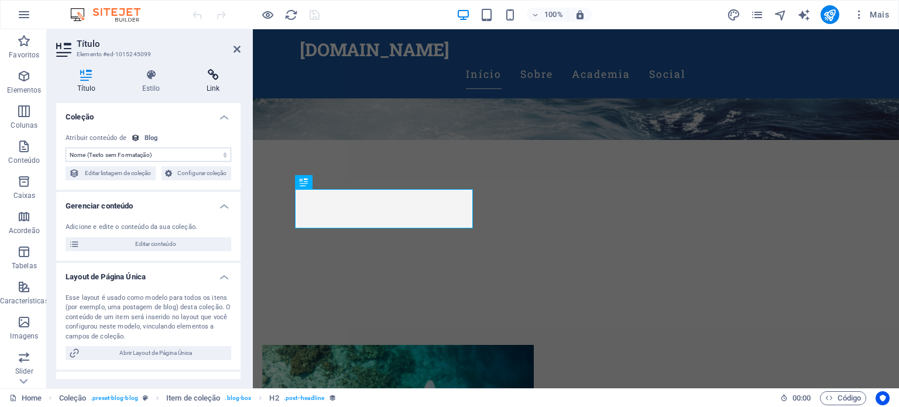
click at [213, 79] on icon at bounding box center [213, 75] width 55 height 12
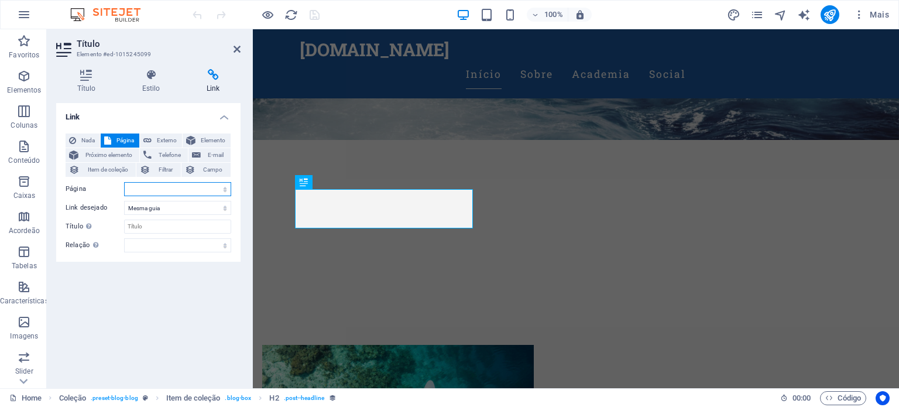
click at [217, 193] on select "Home Academia Social Aviso Legal Privacidade" at bounding box center [177, 189] width 107 height 14
click at [218, 143] on span "Elemento" at bounding box center [213, 140] width 28 height 14
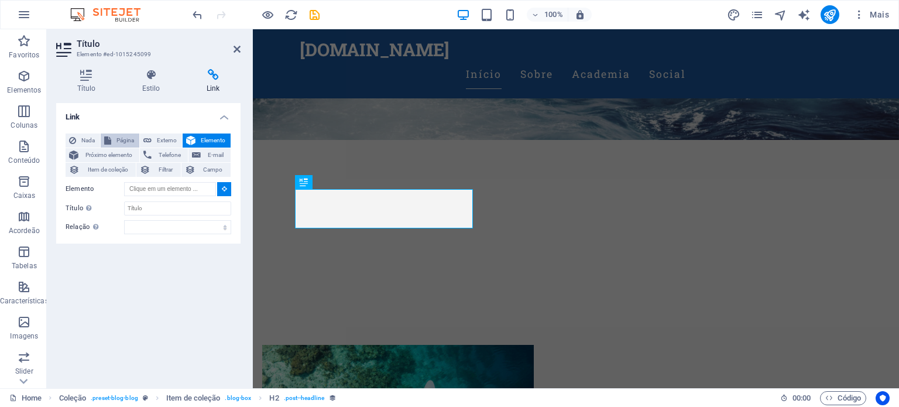
click at [116, 141] on span "Página" at bounding box center [125, 140] width 21 height 14
select select
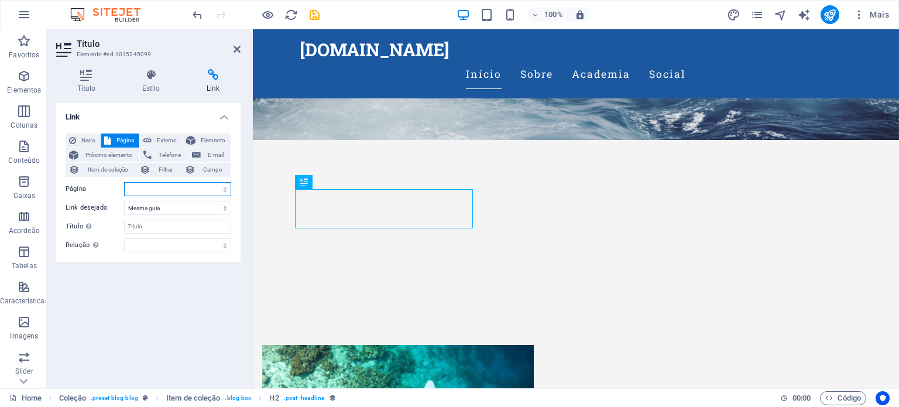
click at [226, 189] on select "Home Academia Social Aviso Legal Privacidade" at bounding box center [177, 189] width 107 height 14
click at [116, 315] on div "Link Nada Página Externo Elemento Próximo elemento Telefone E-mail Item de cole…" at bounding box center [148, 241] width 184 height 276
click at [205, 165] on span "Campo" at bounding box center [213, 170] width 28 height 14
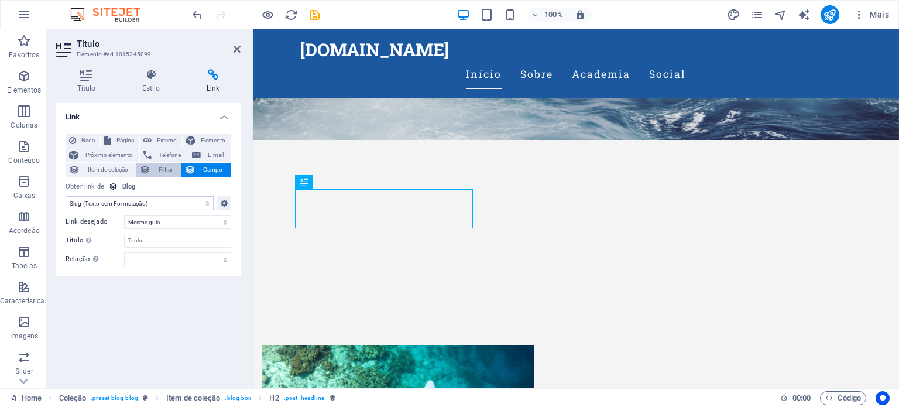
click at [153, 168] on button "Filtrar" at bounding box center [158, 170] width 44 height 14
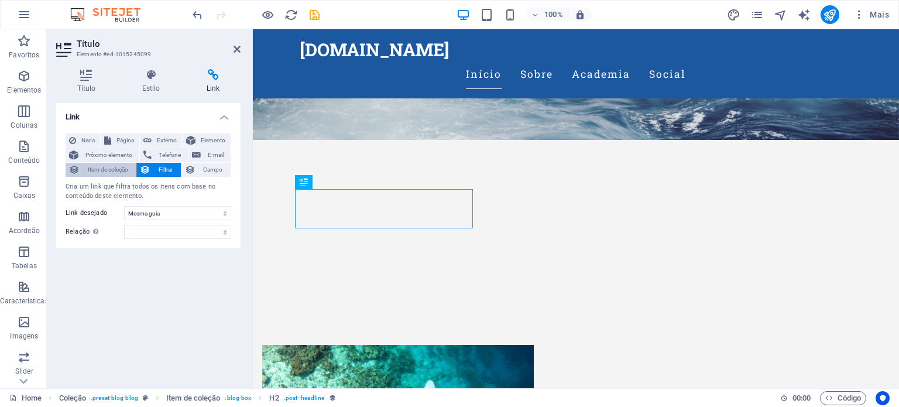
click at [119, 169] on span "Item de coleção" at bounding box center [107, 170] width 49 height 14
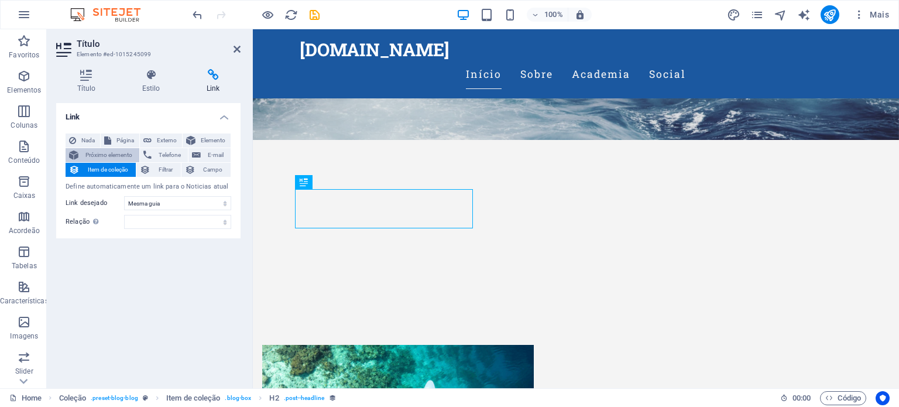
click at [113, 154] on span "Próximo elemento" at bounding box center [109, 155] width 54 height 14
click at [155, 138] on span "Externo" at bounding box center [166, 140] width 23 height 14
select select "blank"
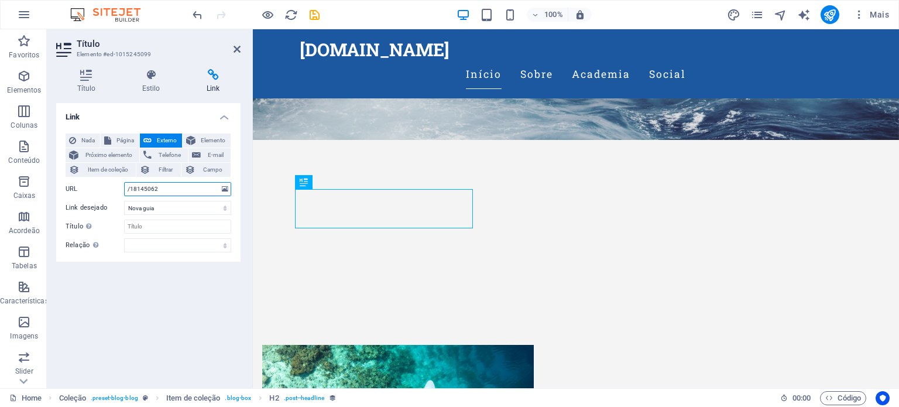
drag, startPoint x: 174, startPoint y: 187, endPoint x: 104, endPoint y: 196, distance: 71.4
click at [104, 196] on div "Nada Página Externo Elemento Próximo elemento Telefone E-mail Item de coleção F…" at bounding box center [149, 192] width 166 height 119
click at [122, 145] on span "Página" at bounding box center [125, 140] width 21 height 14
select select
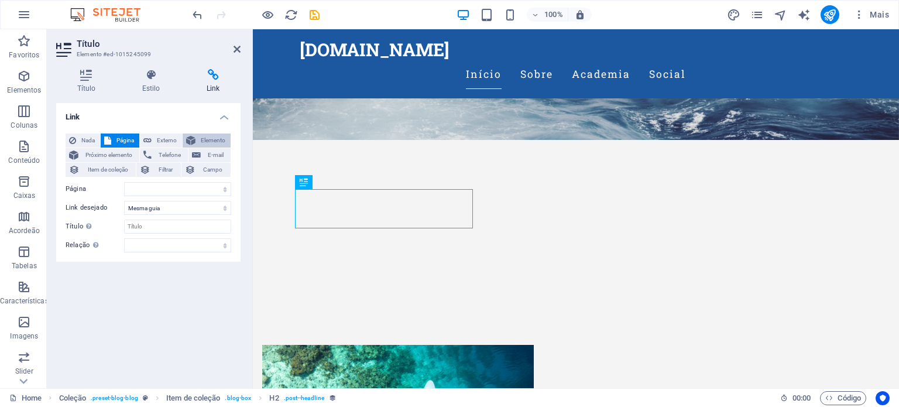
click at [195, 135] on button "Elemento" at bounding box center [207, 140] width 48 height 14
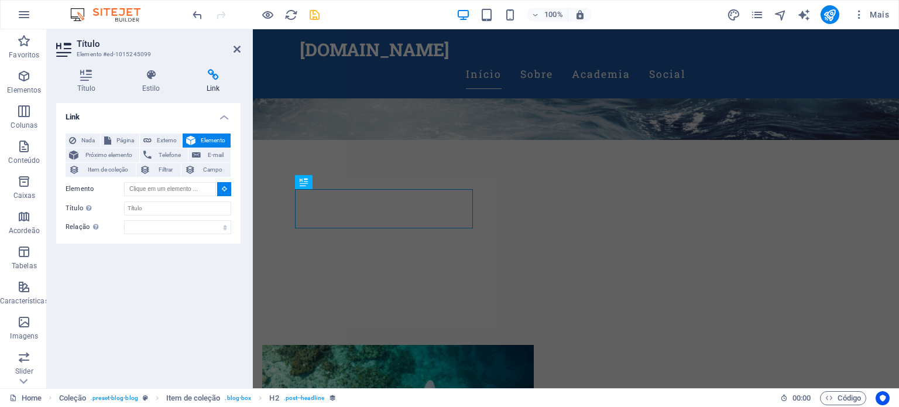
click at [314, 16] on icon "save" at bounding box center [314, 14] width 13 height 13
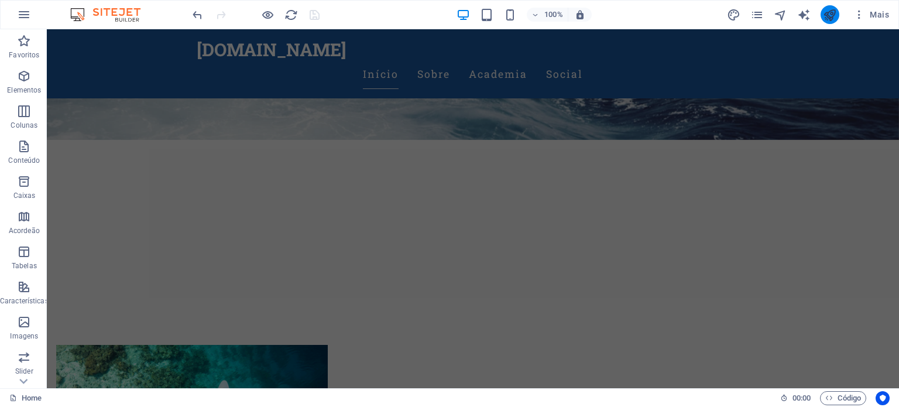
click at [822, 17] on button "publish" at bounding box center [830, 14] width 19 height 19
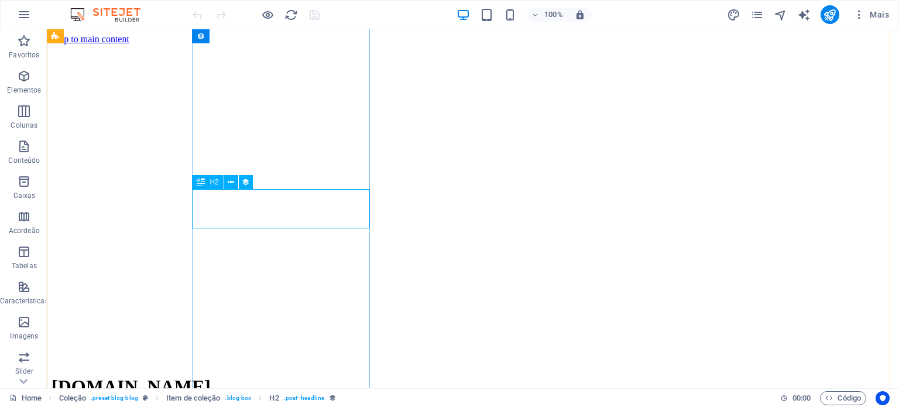
scroll to position [248, 0]
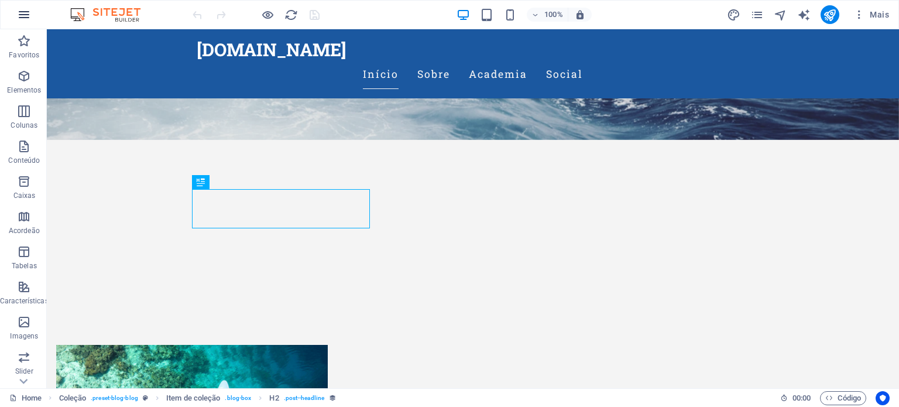
click at [25, 15] on icon "button" at bounding box center [24, 15] width 14 height 14
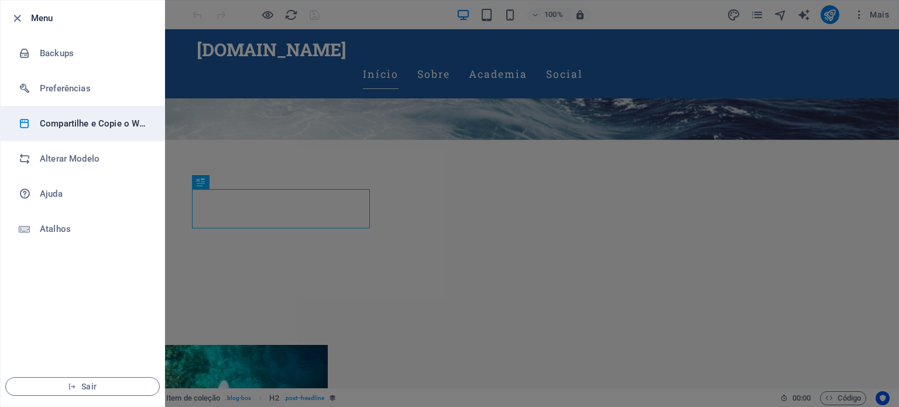
click at [80, 118] on h6 "Compartilhe e Copie o Website" at bounding box center [94, 123] width 108 height 14
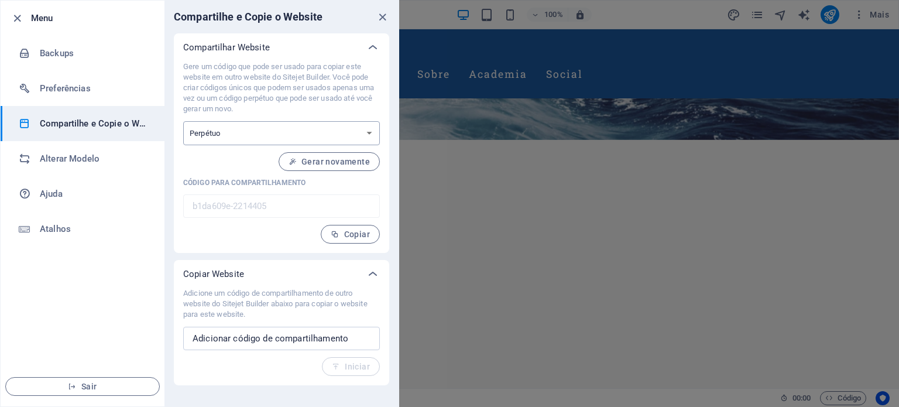
click at [273, 128] on select "Uma vez Perpétuo" at bounding box center [281, 133] width 197 height 24
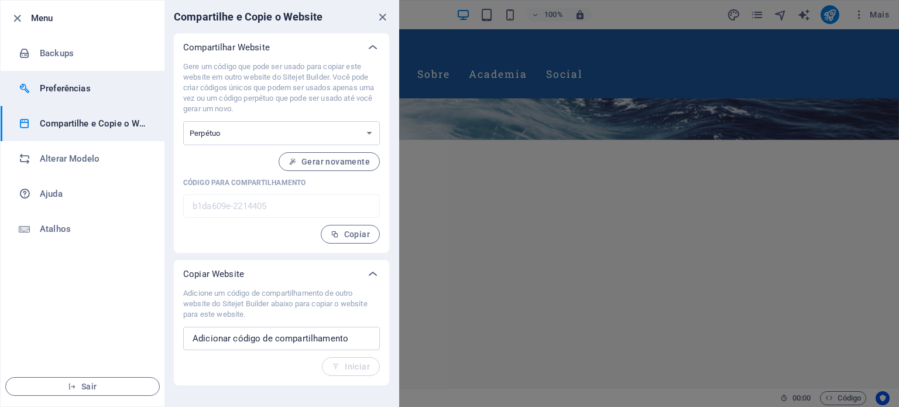
click at [59, 81] on h6 "Preferências" at bounding box center [94, 88] width 108 height 14
select select "pt"
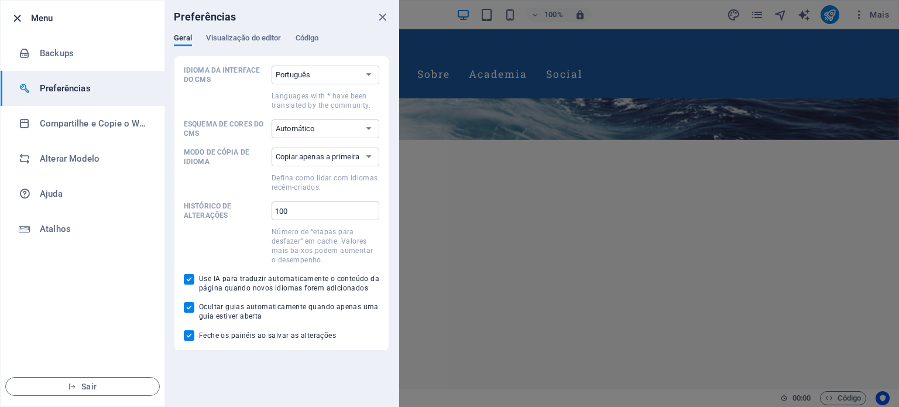
click at [15, 16] on icon "button" at bounding box center [17, 18] width 13 height 13
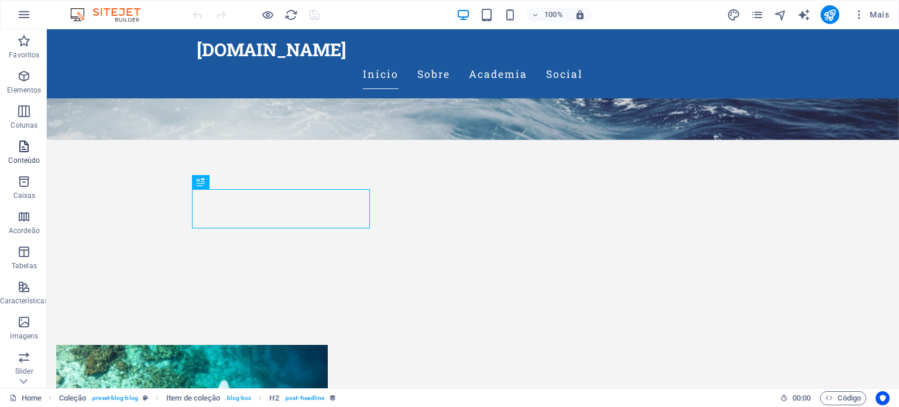
click at [26, 145] on icon "button" at bounding box center [24, 146] width 14 height 14
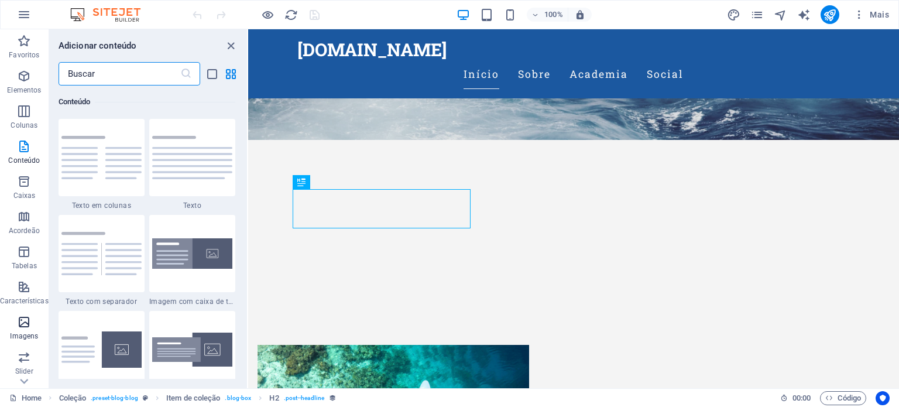
scroll to position [167, 0]
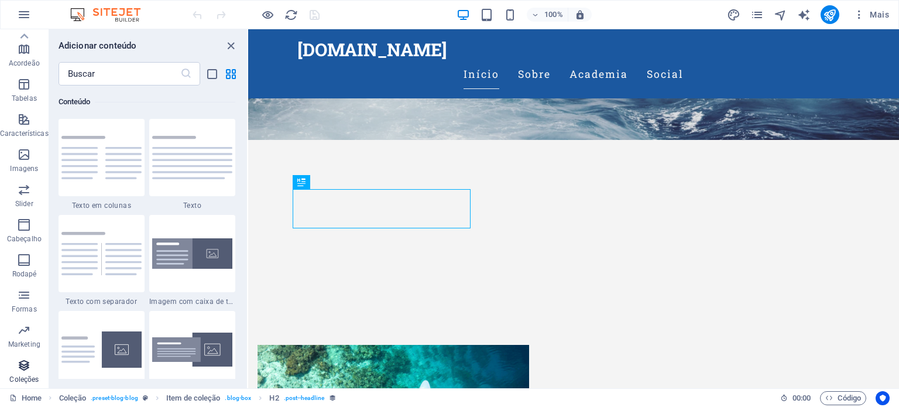
click at [28, 363] on icon "button" at bounding box center [24, 365] width 14 height 14
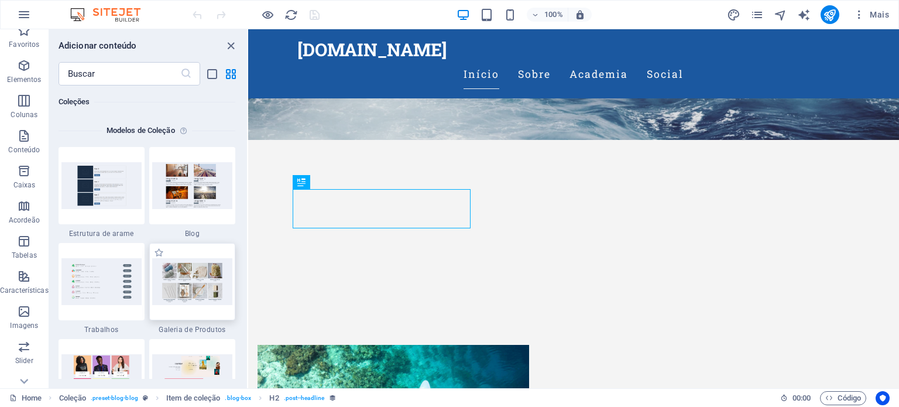
scroll to position [0, 0]
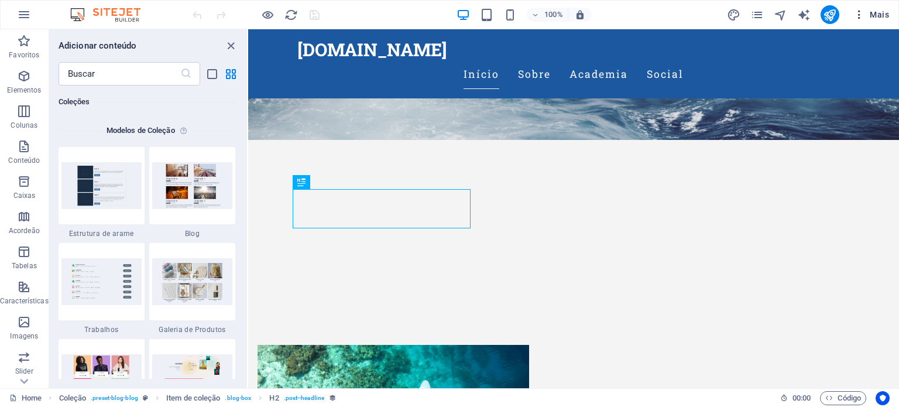
click at [860, 16] on icon "button" at bounding box center [859, 15] width 12 height 12
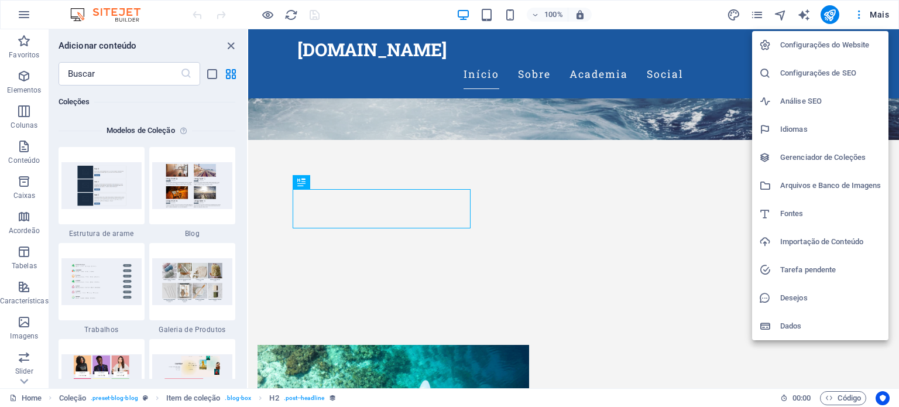
click at [624, 10] on div at bounding box center [449, 203] width 899 height 407
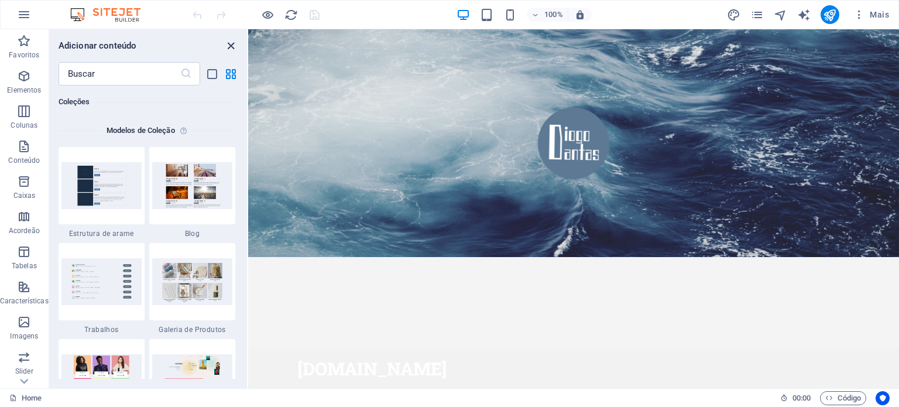
click at [230, 44] on icon "close panel" at bounding box center [230, 45] width 13 height 13
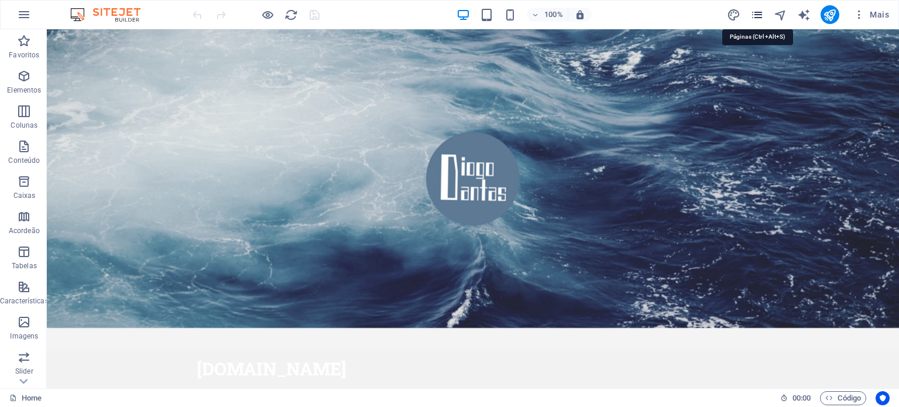
click at [759, 15] on icon "pages" at bounding box center [756, 14] width 13 height 13
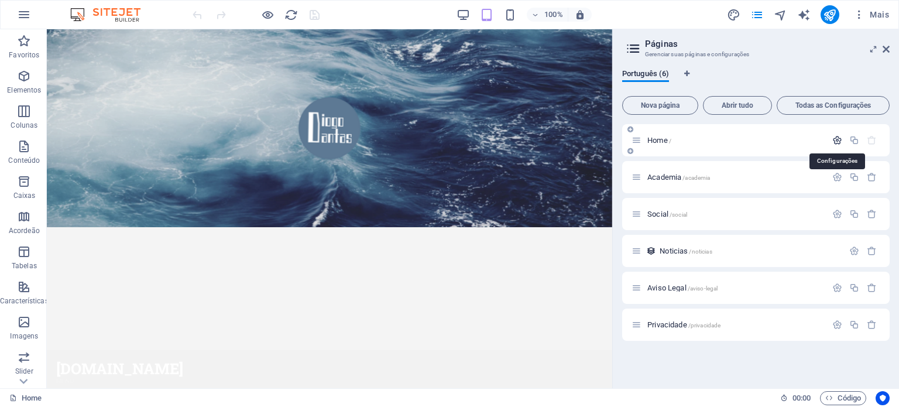
click at [837, 138] on icon "button" at bounding box center [837, 140] width 10 height 10
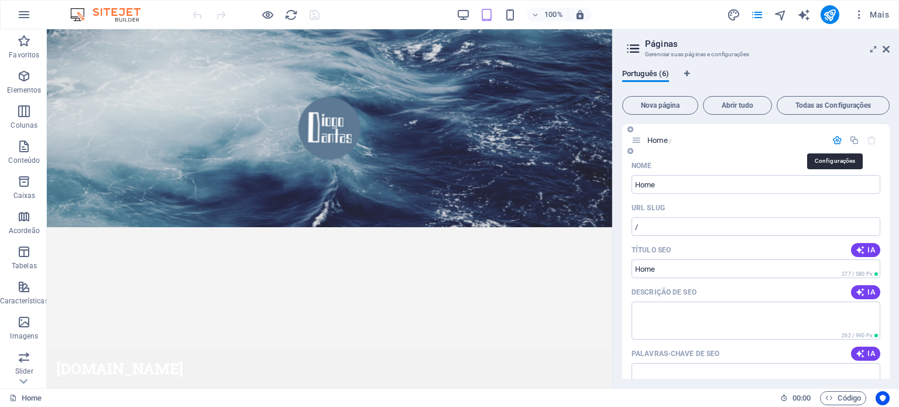
click at [837, 138] on icon "button" at bounding box center [837, 140] width 10 height 10
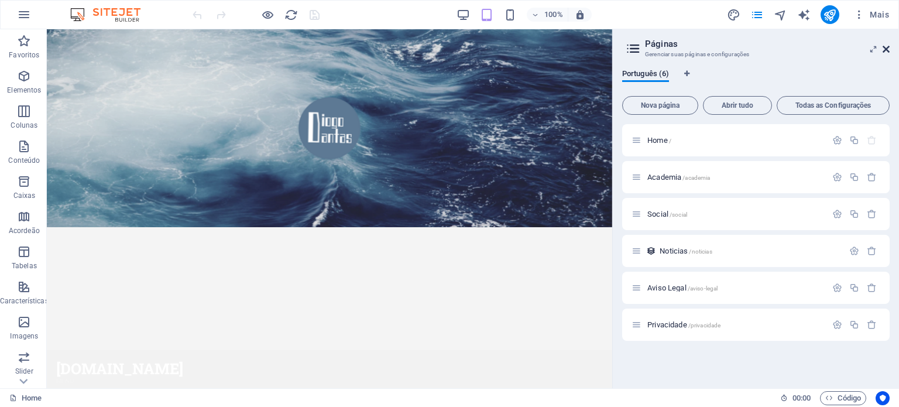
drag, startPoint x: 888, startPoint y: 50, endPoint x: 840, endPoint y: 19, distance: 56.3
click at [888, 50] on icon at bounding box center [886, 48] width 7 height 9
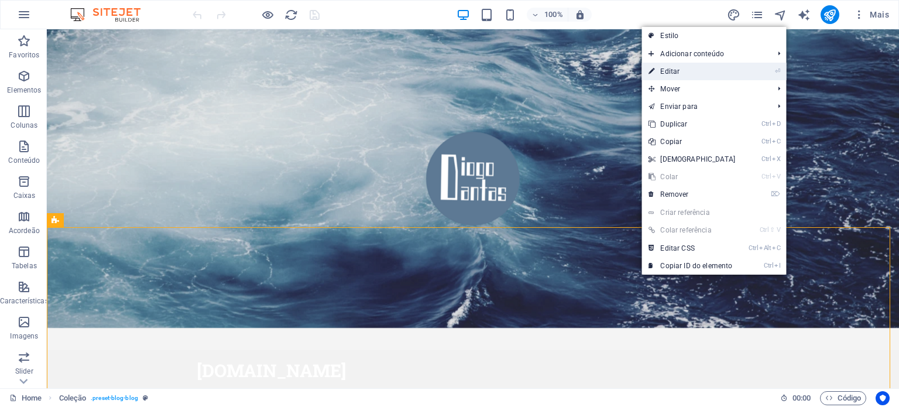
click at [721, 64] on link "⏎ Editar" at bounding box center [691, 72] width 101 height 18
select select "columns.publishing_date_DESC"
select select "columns.slug"
select select "columns.status"
select select "columns.publishing_date"
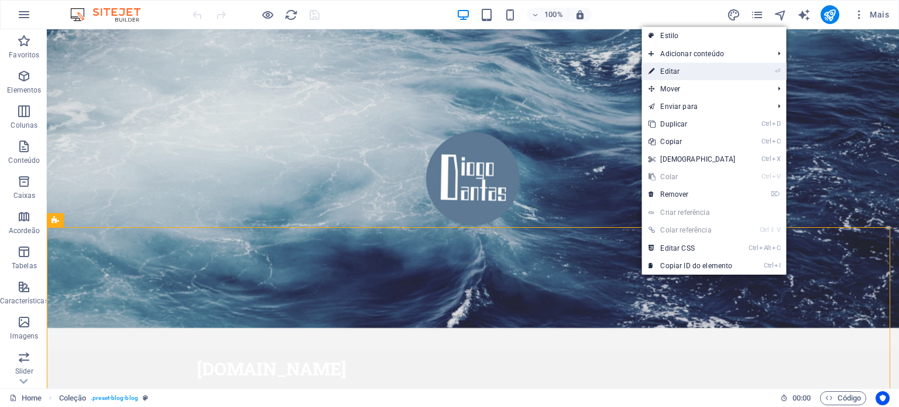
select select "past"
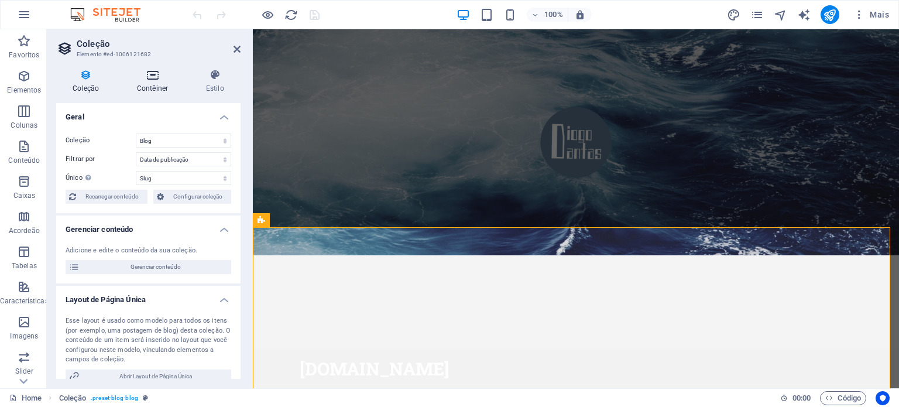
click at [147, 84] on h4 "Contêiner" at bounding box center [155, 81] width 69 height 25
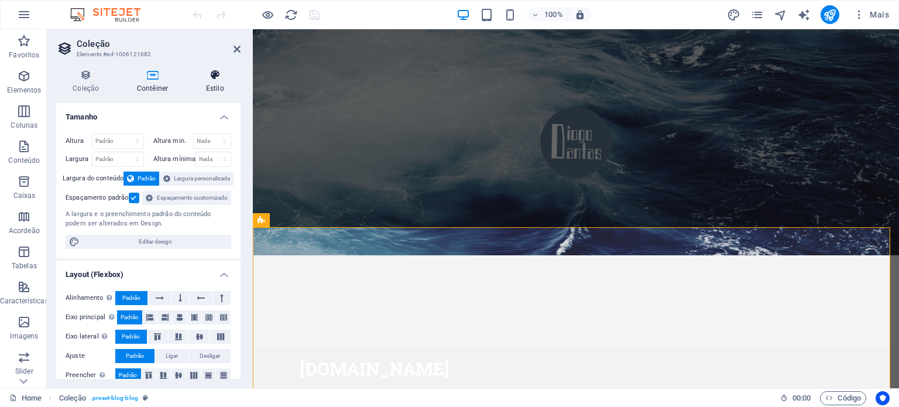
click at [210, 81] on h4 "Estilo" at bounding box center [215, 81] width 51 height 25
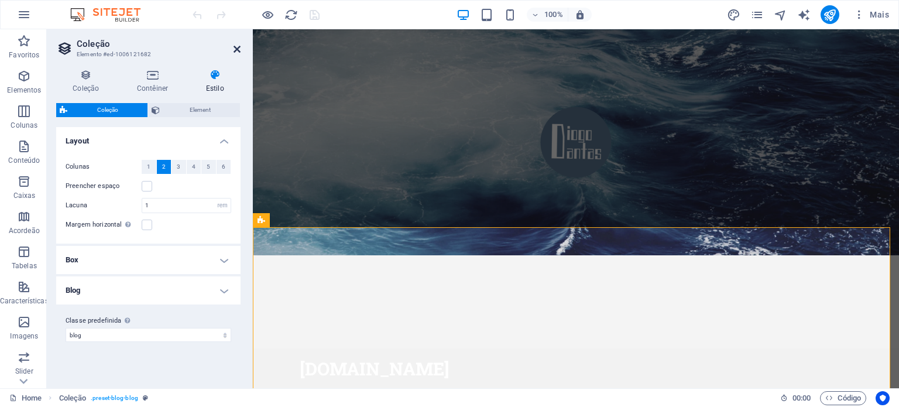
click at [236, 44] on icon at bounding box center [237, 48] width 7 height 9
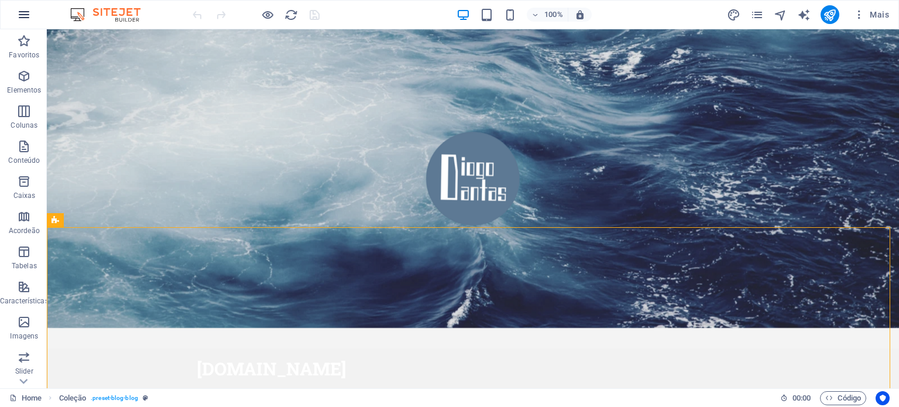
click at [28, 15] on icon "button" at bounding box center [24, 15] width 14 height 14
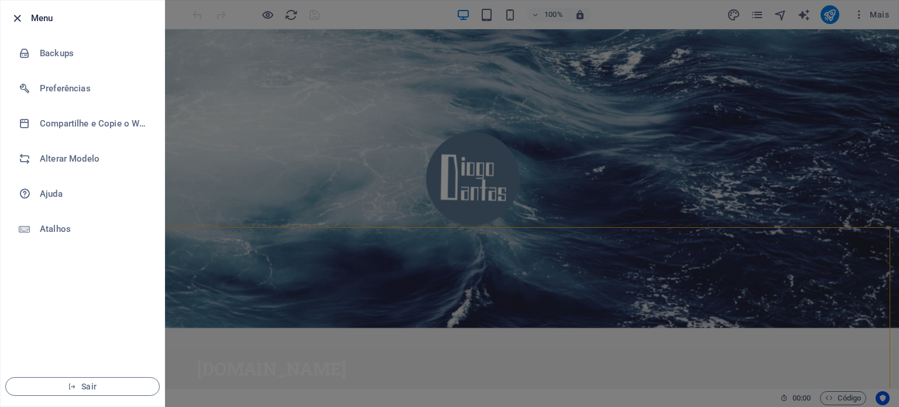
click at [18, 13] on icon "button" at bounding box center [17, 18] width 13 height 13
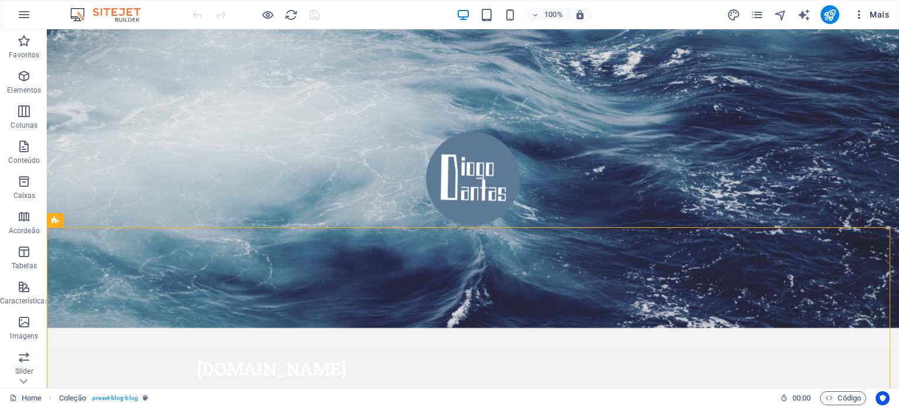
click at [860, 13] on icon "button" at bounding box center [859, 15] width 12 height 12
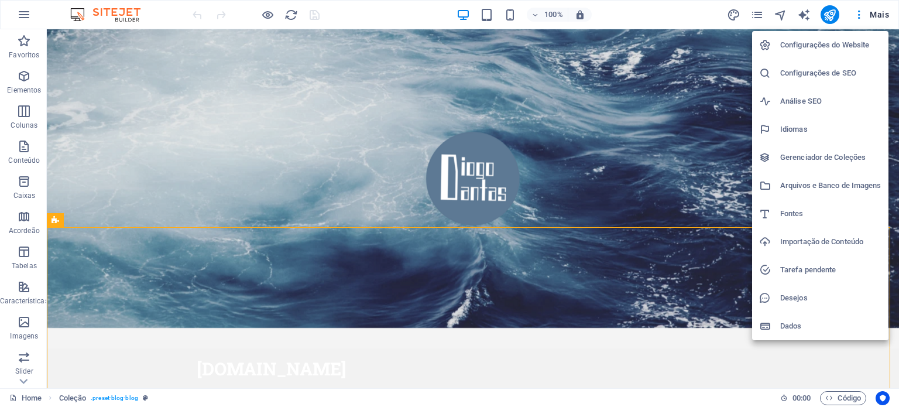
click at [823, 185] on h6 "Arquivos e Banco de Imagens" at bounding box center [830, 186] width 101 height 14
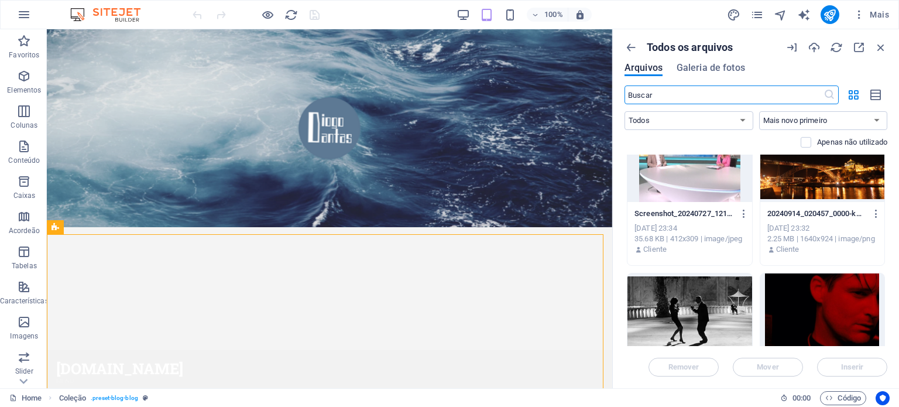
scroll to position [936, 0]
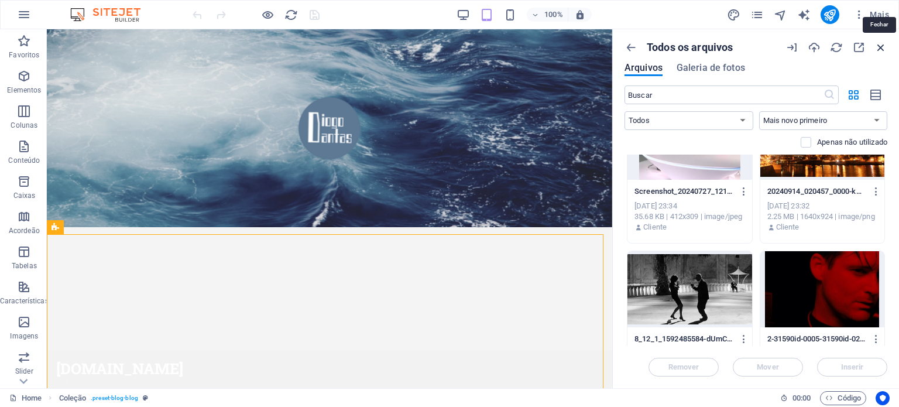
click at [883, 42] on icon "button" at bounding box center [880, 47] width 13 height 13
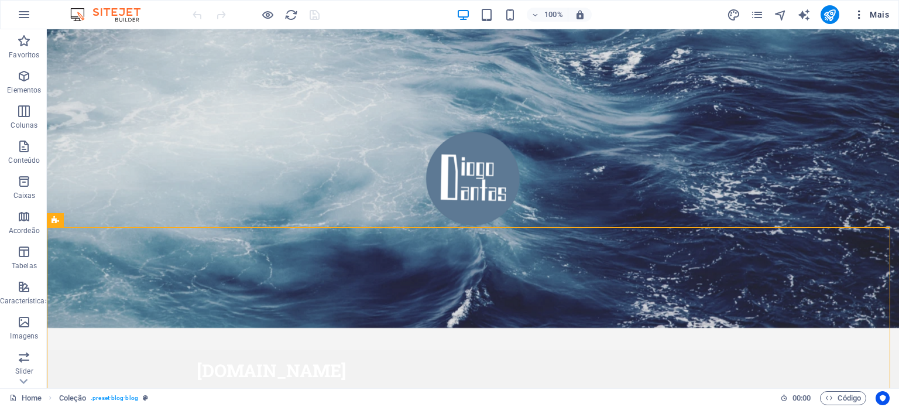
click at [873, 15] on span "Mais" at bounding box center [871, 15] width 36 height 12
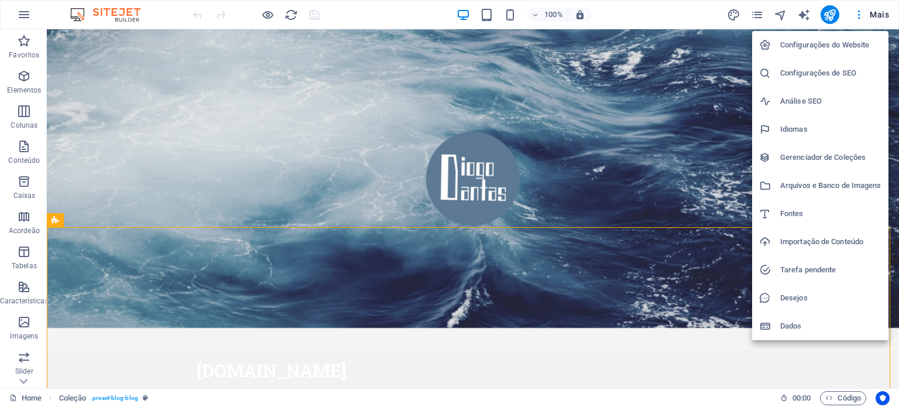
click at [805, 71] on h6 "Configurações de SEO" at bounding box center [830, 73] width 101 height 14
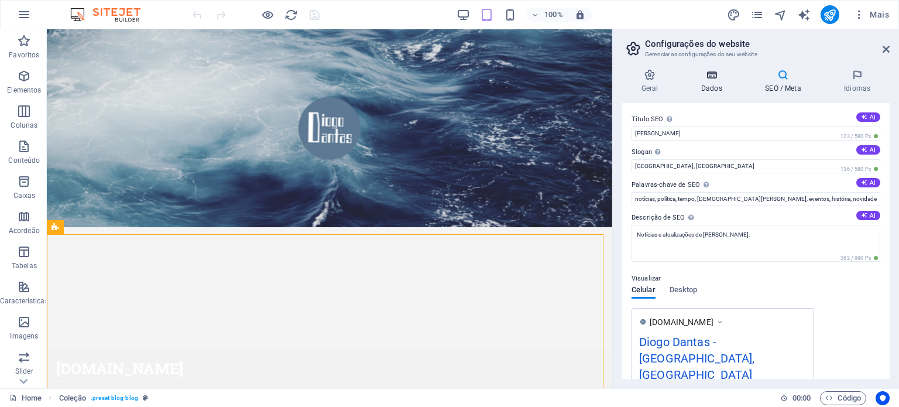
click at [712, 79] on icon at bounding box center [711, 75] width 59 height 12
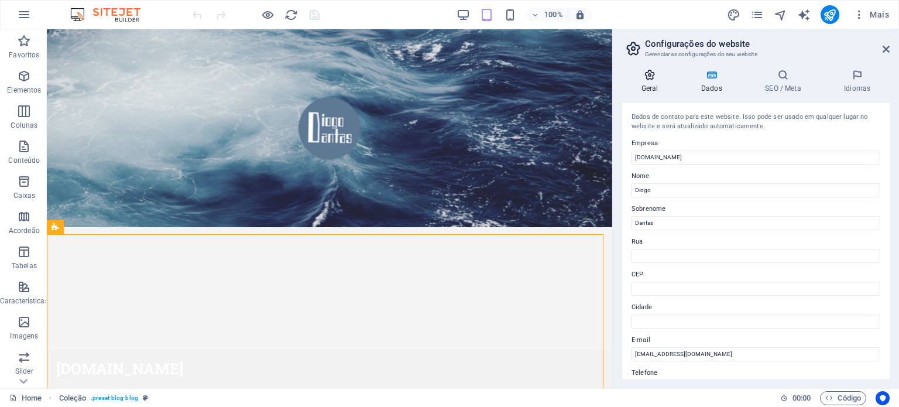
click at [653, 78] on icon at bounding box center [649, 75] width 55 height 12
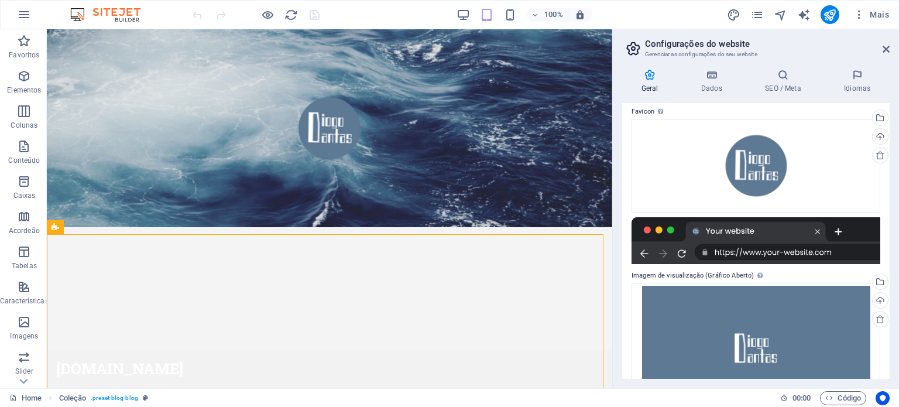
scroll to position [200, 0]
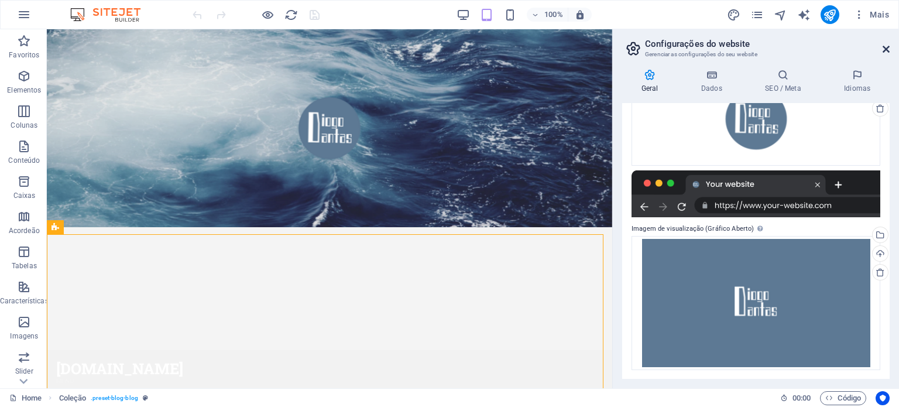
click at [886, 52] on icon at bounding box center [886, 48] width 7 height 9
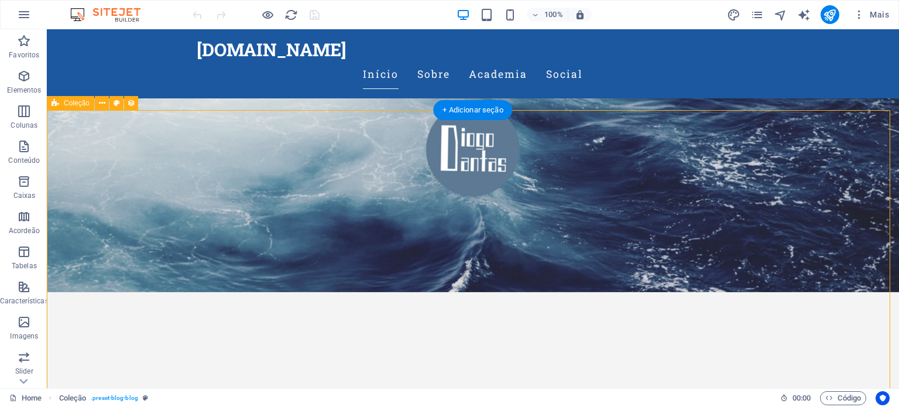
scroll to position [117, 0]
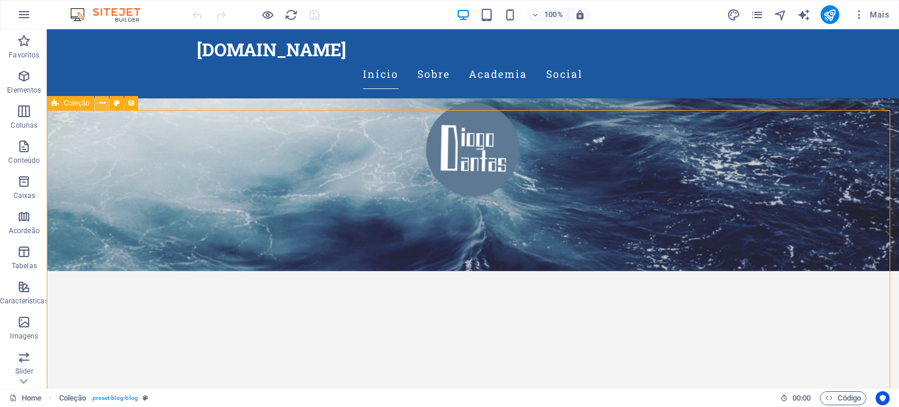
click at [103, 100] on icon at bounding box center [102, 103] width 6 height 12
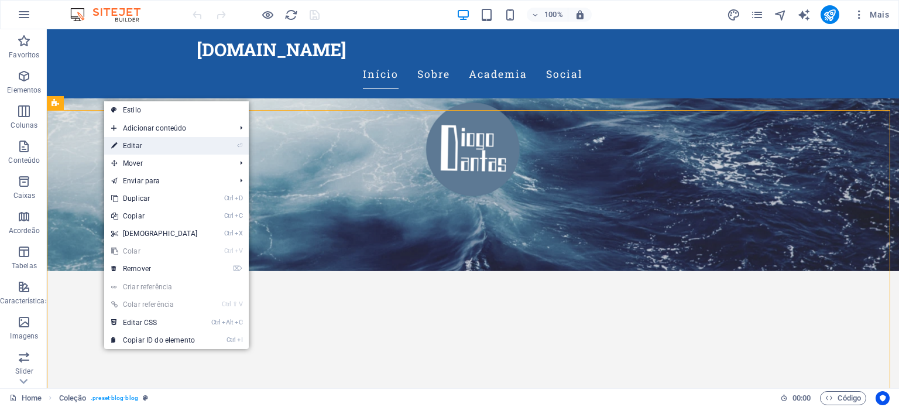
click at [133, 148] on link "⏎ Editar" at bounding box center [154, 146] width 101 height 18
select select "rem"
select select "preset-blog-blog"
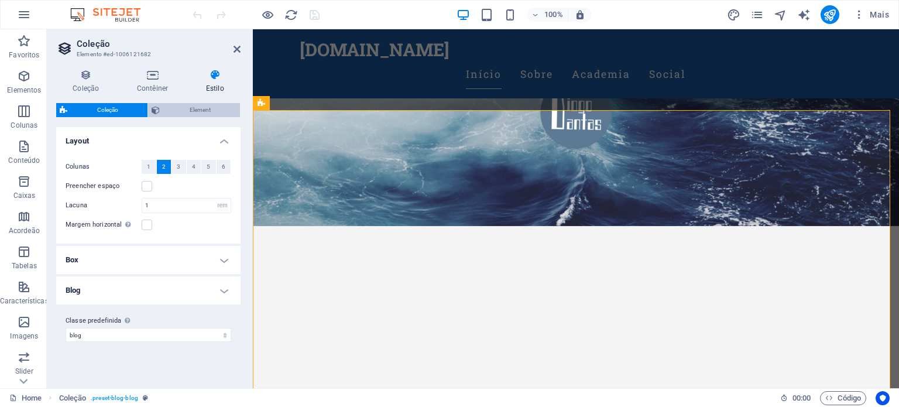
click at [197, 108] on span "Element" at bounding box center [199, 110] width 73 height 14
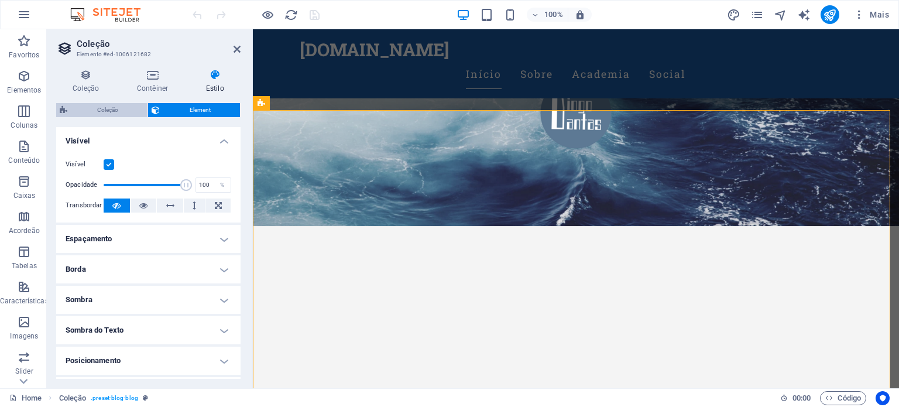
click at [123, 106] on span "Coleção" at bounding box center [107, 110] width 73 height 14
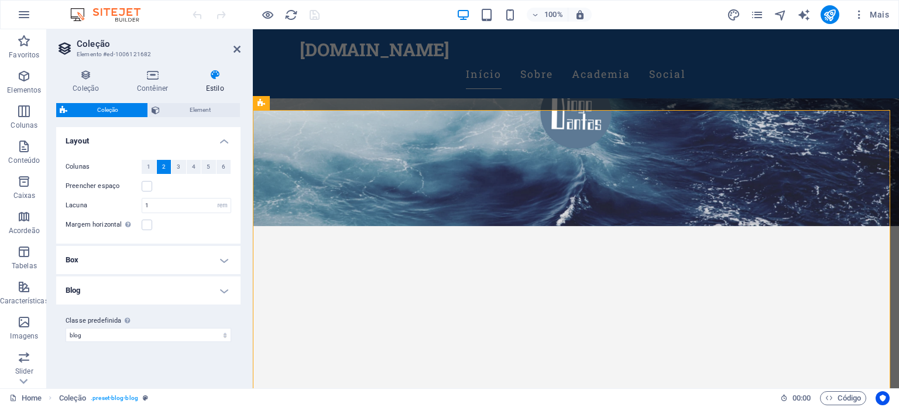
click at [232, 291] on h4 "Blog" at bounding box center [148, 290] width 184 height 28
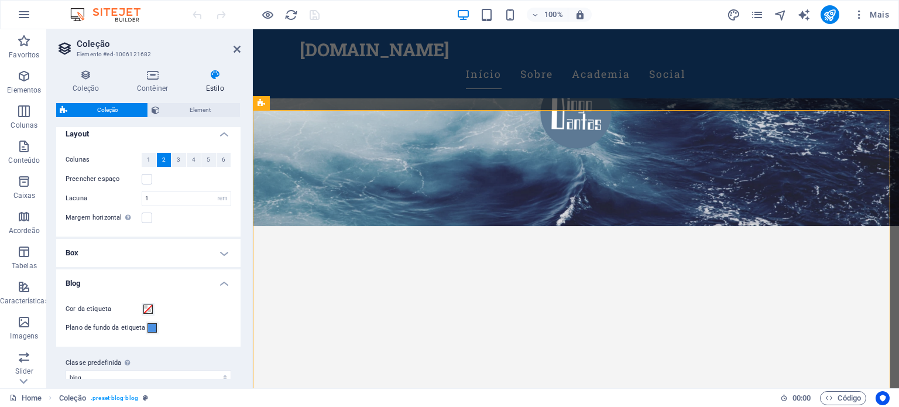
scroll to position [0, 0]
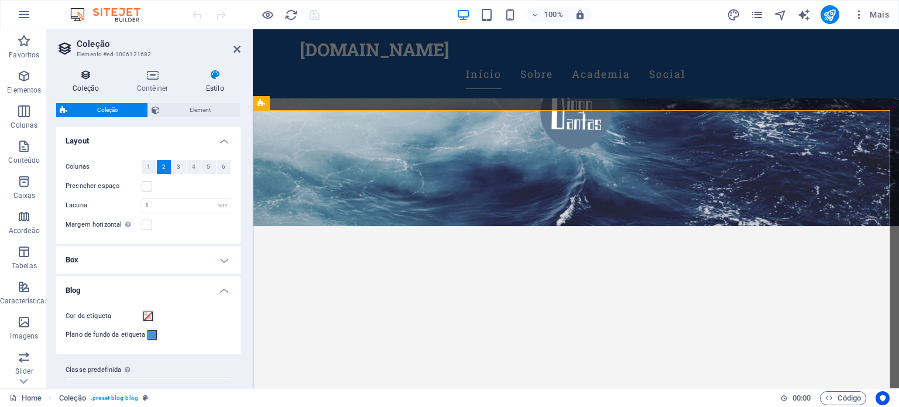
click at [94, 73] on icon at bounding box center [86, 75] width 60 height 12
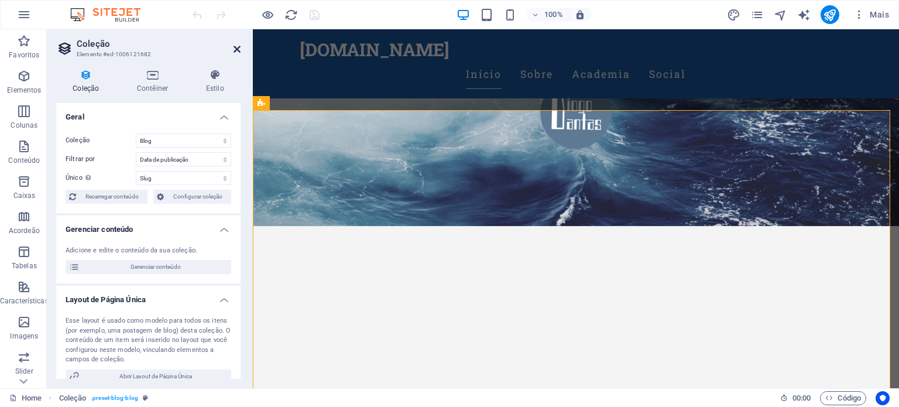
click at [236, 47] on icon at bounding box center [237, 48] width 7 height 9
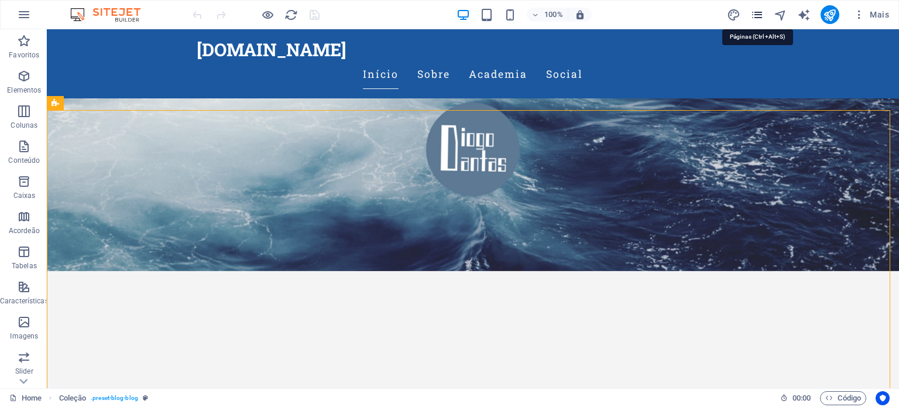
click at [757, 13] on icon "pages" at bounding box center [756, 14] width 13 height 13
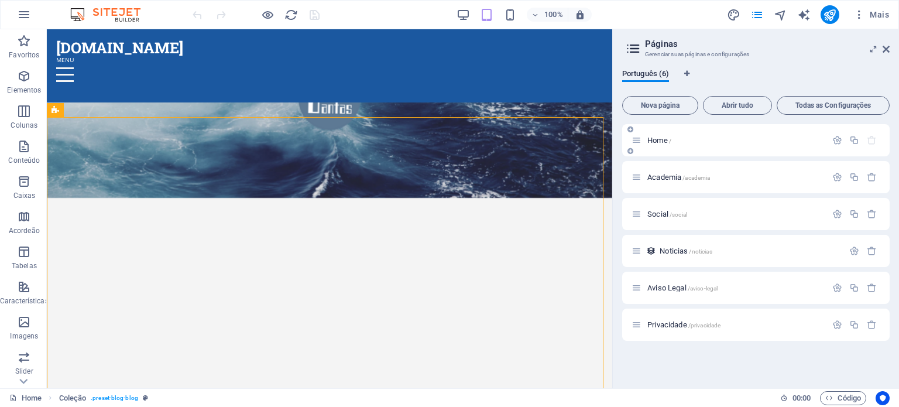
click at [660, 142] on span "Home /" at bounding box center [659, 140] width 24 height 9
click at [859, 253] on button "button" at bounding box center [854, 251] width 17 height 10
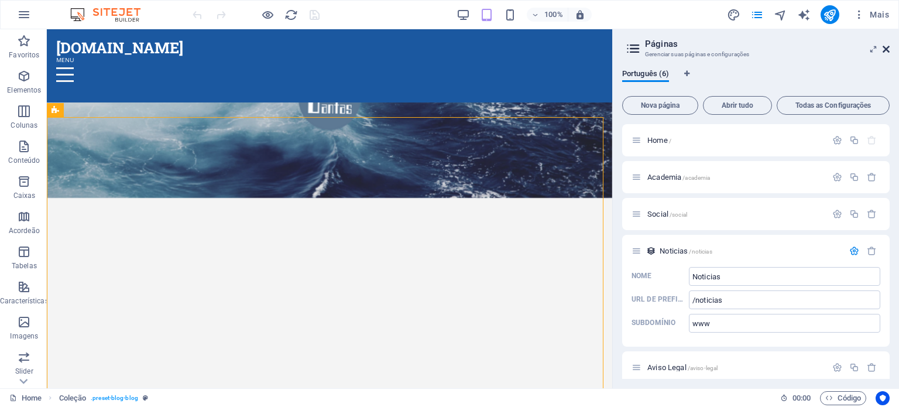
click at [887, 45] on icon at bounding box center [886, 48] width 7 height 9
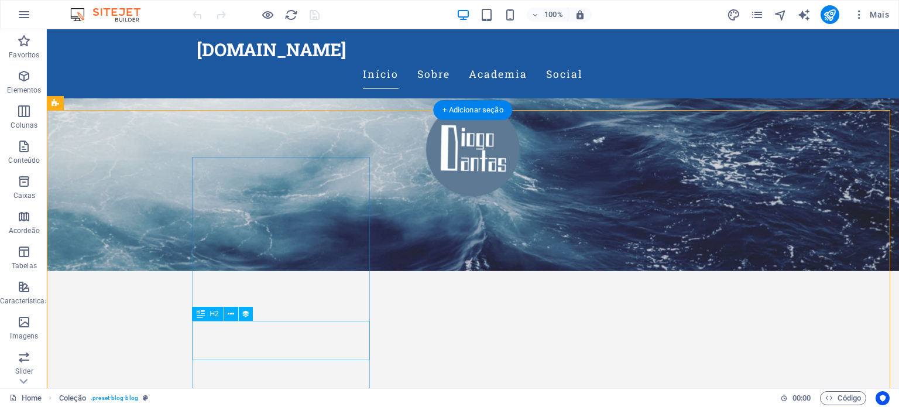
click at [226, 314] on button at bounding box center [231, 314] width 14 height 14
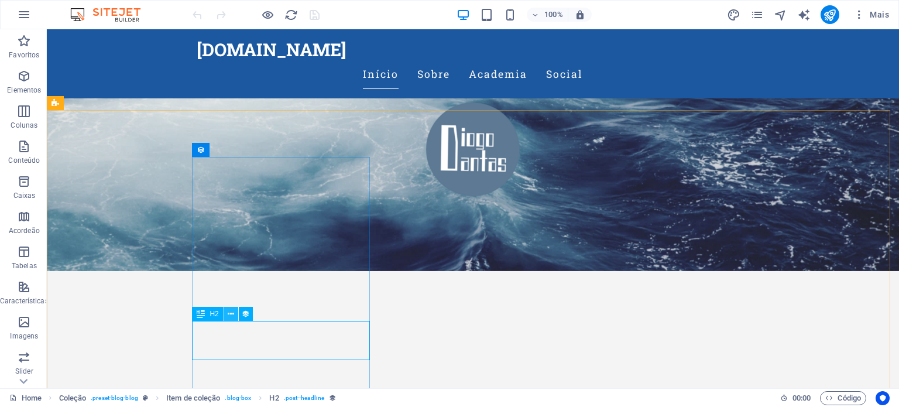
click at [231, 317] on icon at bounding box center [231, 314] width 6 height 12
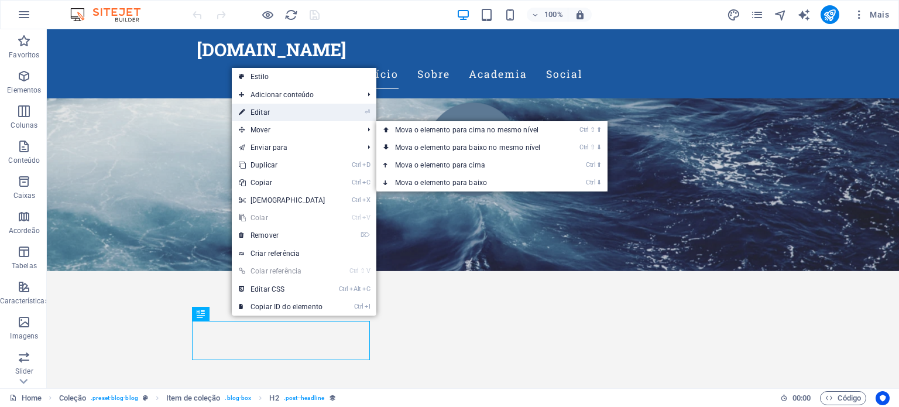
click at [275, 116] on link "⏎ Editar" at bounding box center [282, 113] width 101 height 18
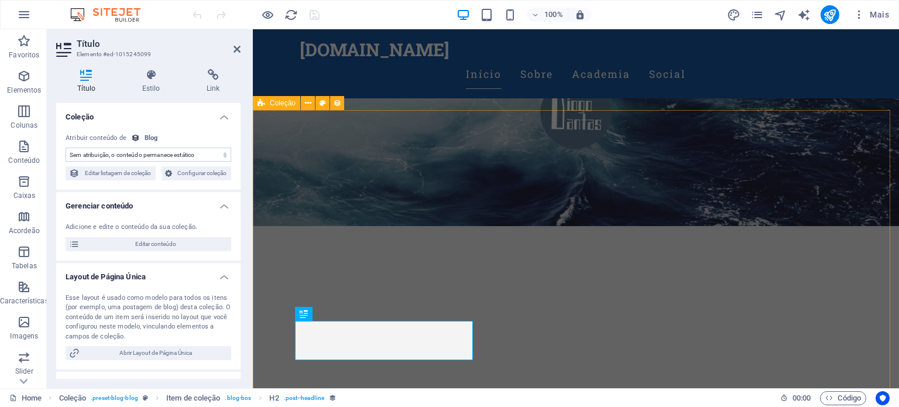
select select "name"
click at [218, 83] on h4 "Link" at bounding box center [213, 81] width 55 height 25
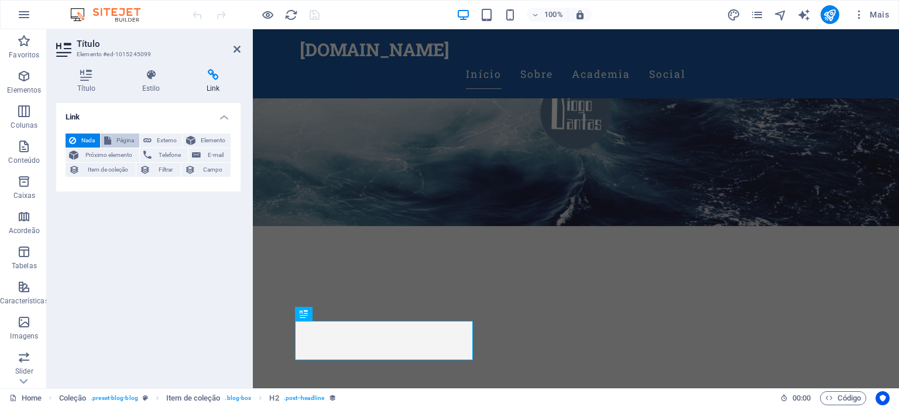
click at [116, 145] on span "Página" at bounding box center [125, 140] width 21 height 14
select select
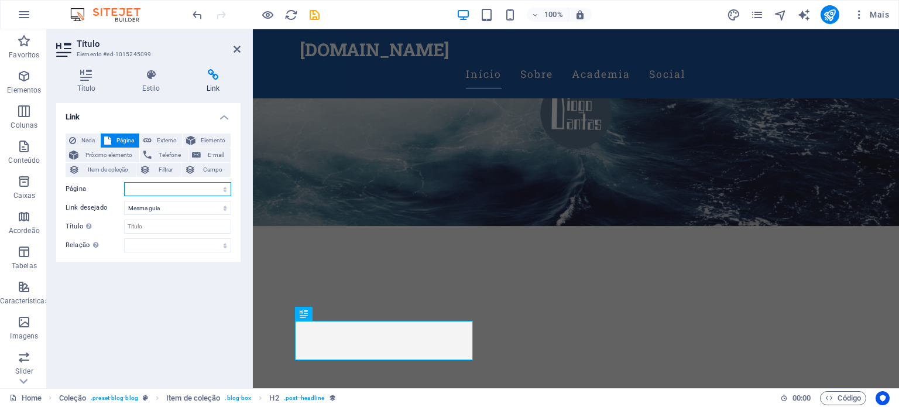
click at [222, 192] on select "Home Academia Social Aviso Legal Privacidade" at bounding box center [177, 189] width 107 height 14
click at [228, 186] on select "Home Academia Social Aviso Legal Privacidade" at bounding box center [177, 189] width 107 height 14
click at [227, 186] on select "Home Academia Social Aviso Legal Privacidade" at bounding box center [177, 189] width 107 height 14
click at [85, 89] on h4 "Título" at bounding box center [88, 81] width 65 height 25
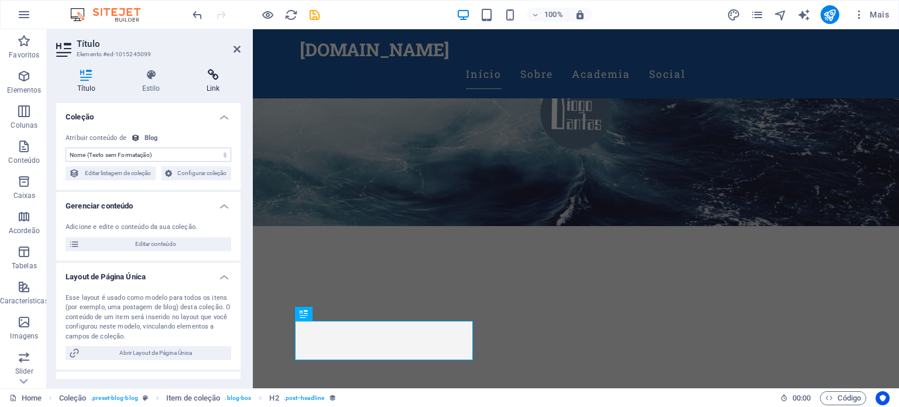
click at [215, 77] on icon at bounding box center [213, 75] width 55 height 12
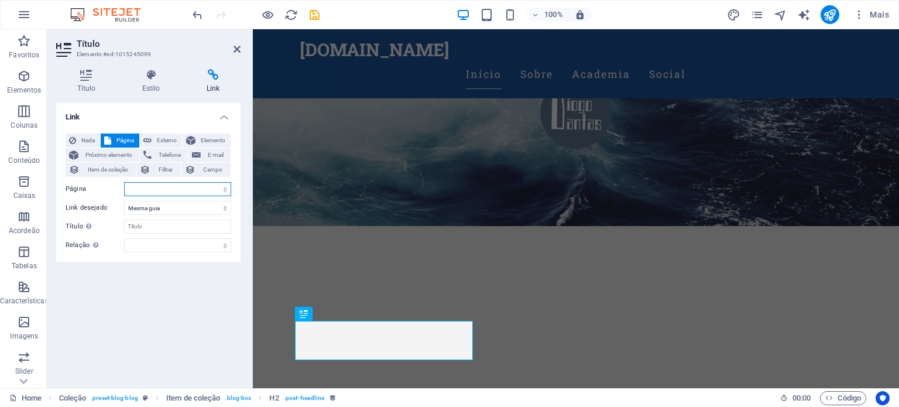
click at [169, 194] on select "Home Academia Social Aviso Legal Privacidade" at bounding box center [177, 189] width 107 height 14
click at [94, 80] on icon at bounding box center [86, 75] width 60 height 12
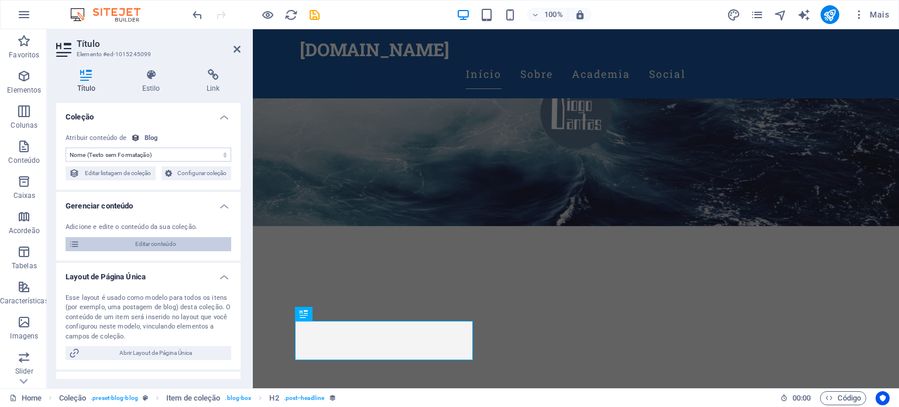
click at [152, 244] on span "Editar conteúdo" at bounding box center [155, 244] width 145 height 14
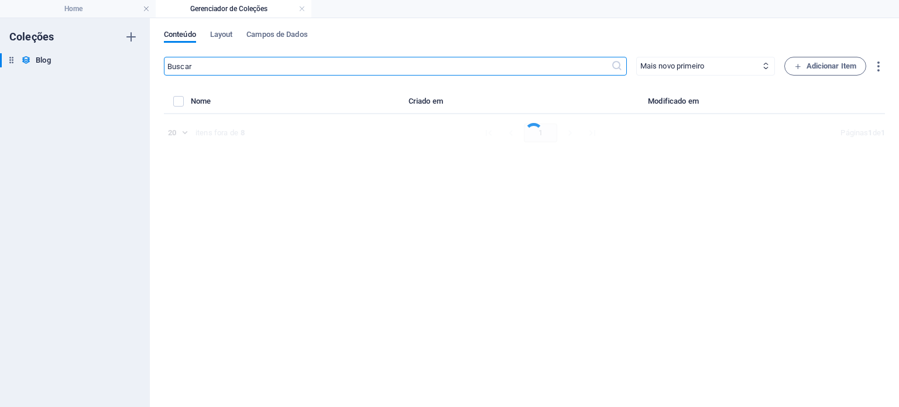
select select "Academia"
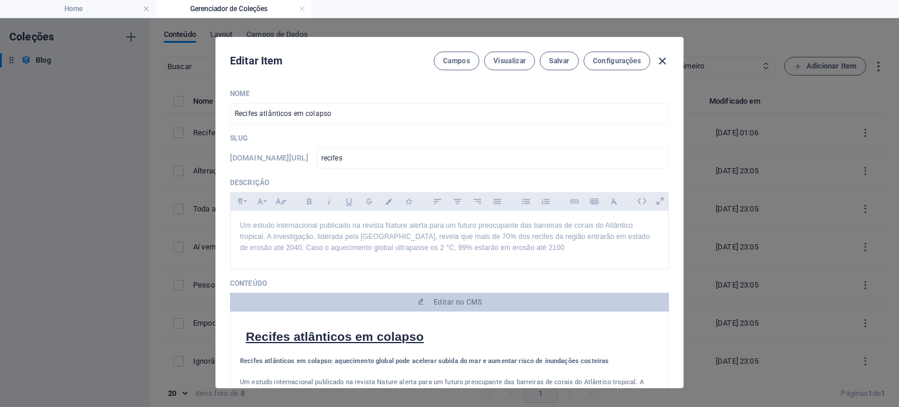
click at [658, 60] on icon "button" at bounding box center [661, 60] width 13 height 13
type input "2025-10-05"
type input "recifes"
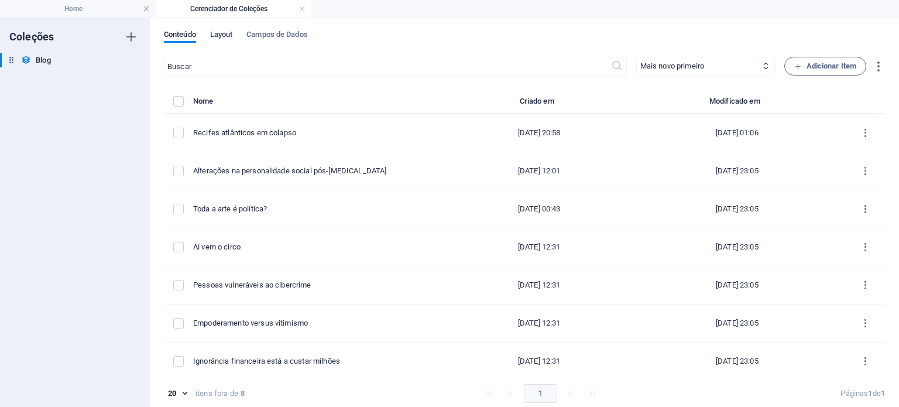
click at [219, 35] on span "Layout" at bounding box center [221, 36] width 23 height 16
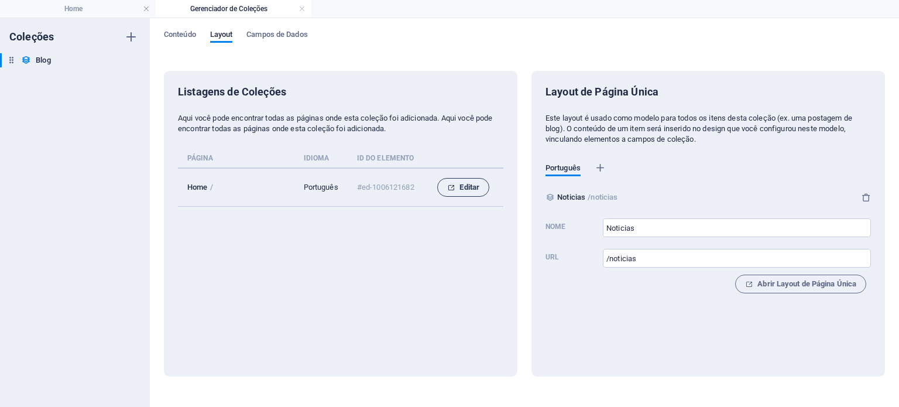
click at [473, 194] on button "Editar" at bounding box center [463, 187] width 52 height 19
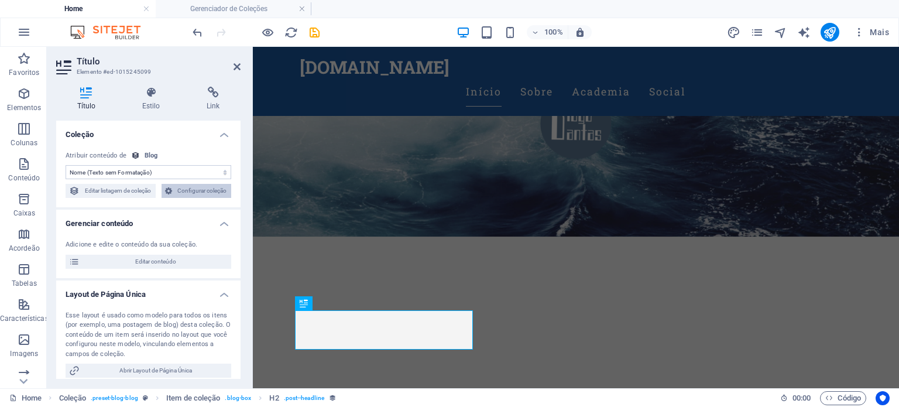
scroll to position [145, 0]
click at [219, 98] on icon at bounding box center [213, 93] width 55 height 12
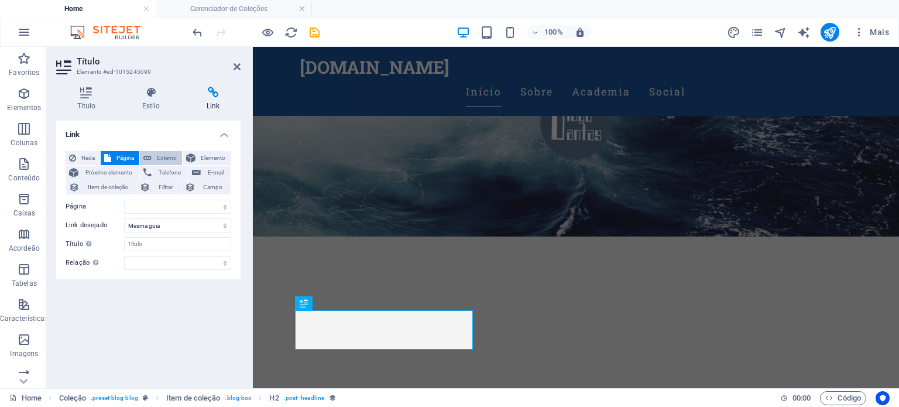
click at [150, 160] on icon at bounding box center [147, 158] width 8 height 14
select select "blank"
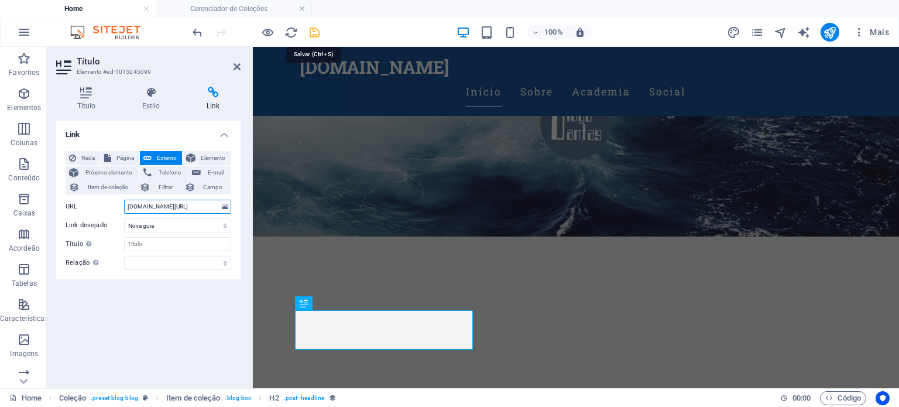
type input "diogodantas.pt/noticias/recifes"
click at [313, 36] on icon "save" at bounding box center [314, 32] width 13 height 13
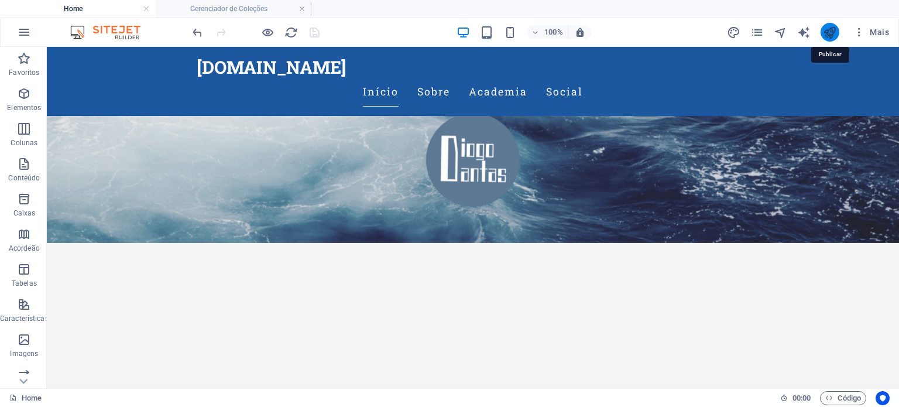
click at [834, 32] on icon "publish" at bounding box center [829, 32] width 13 height 13
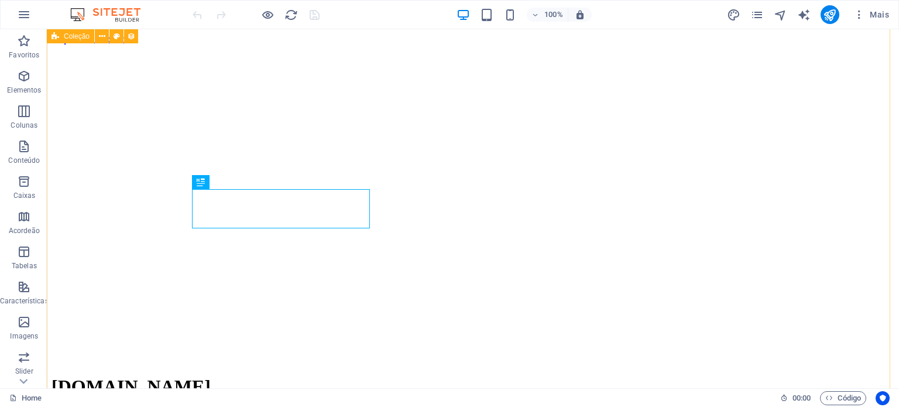
scroll to position [248, 0]
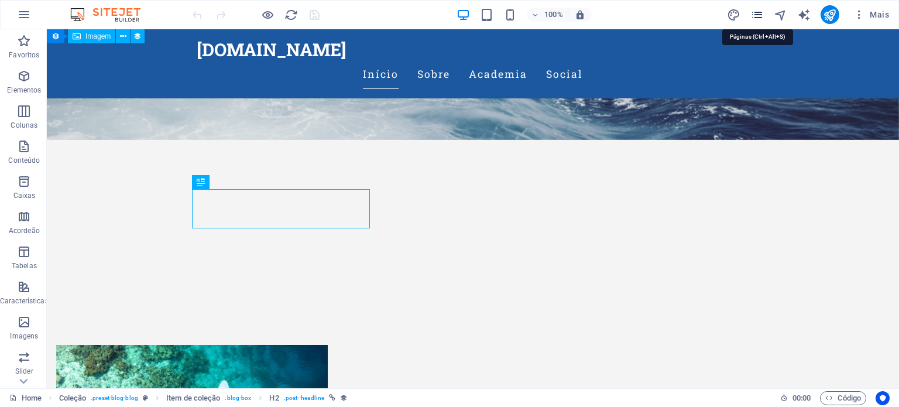
click at [753, 19] on icon "pages" at bounding box center [756, 14] width 13 height 13
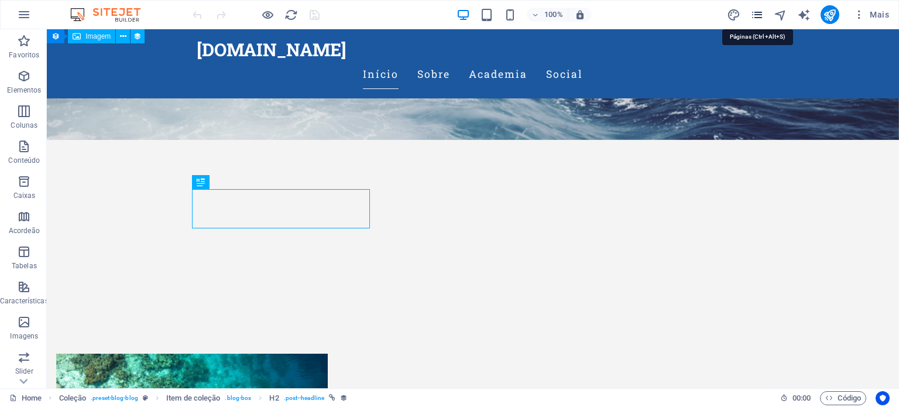
scroll to position [255, 0]
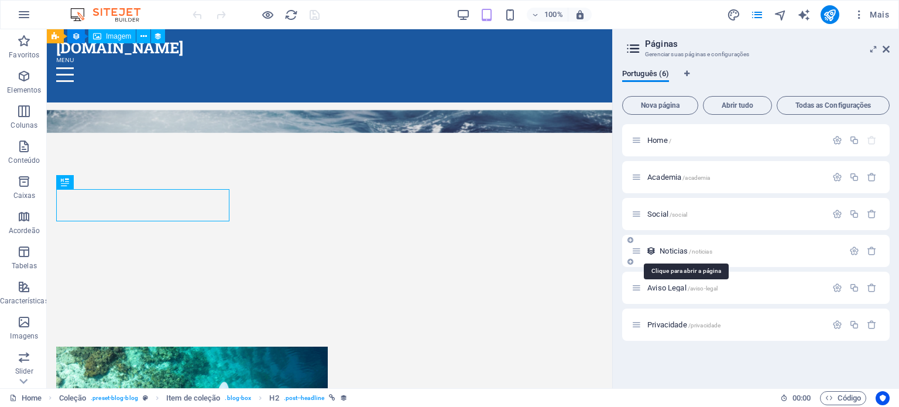
click at [674, 252] on span "Noticias /noticias" at bounding box center [686, 250] width 52 height 9
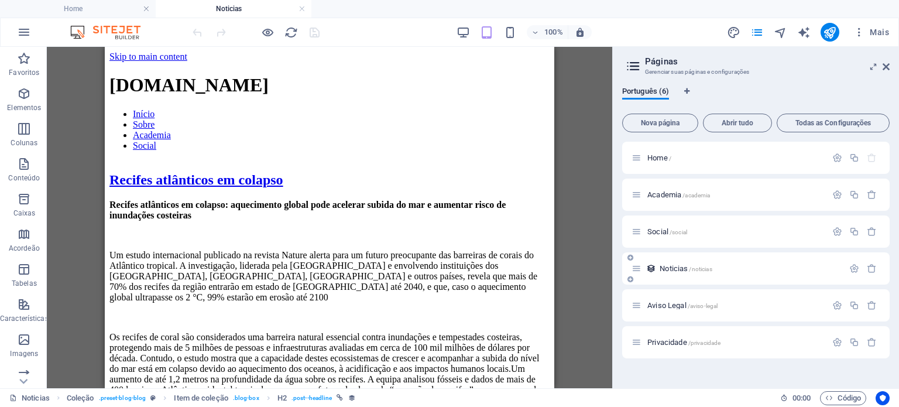
scroll to position [0, 0]
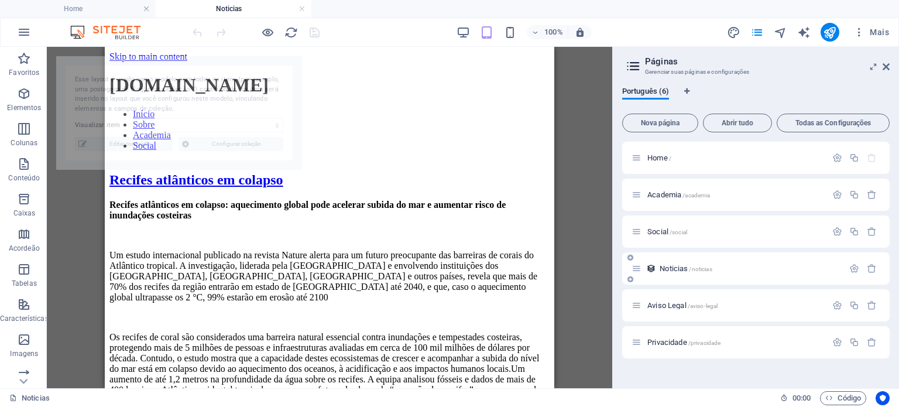
select select "68def70e33efdf848e01c555"
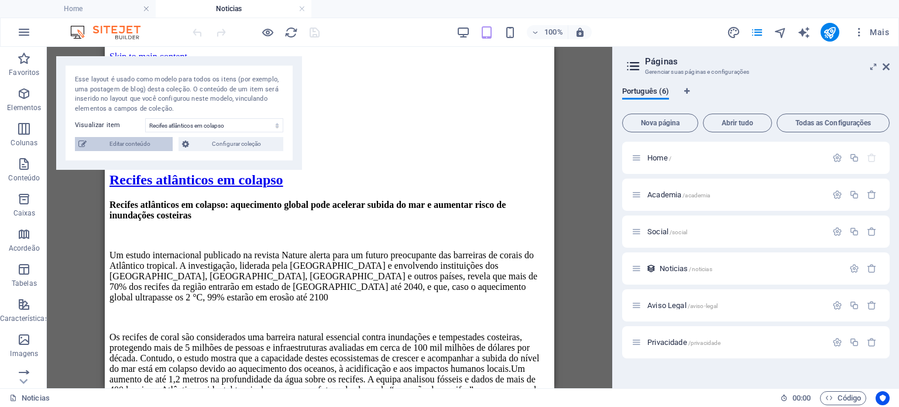
click at [143, 144] on span "Editar conteúdo" at bounding box center [129, 144] width 79 height 14
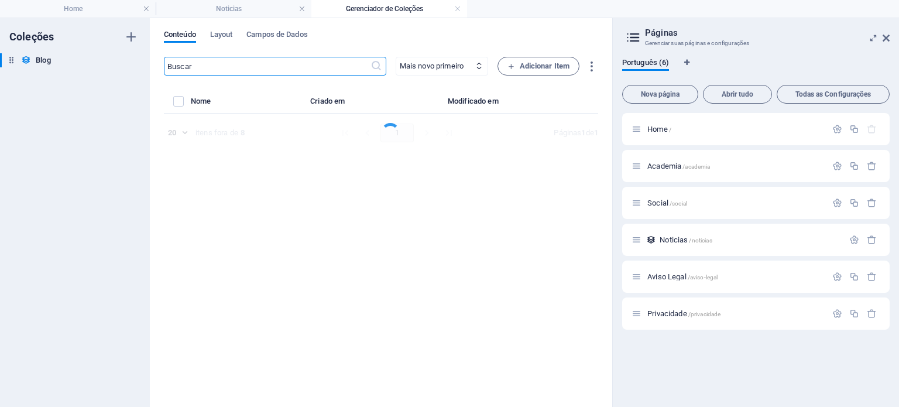
select select "Academia"
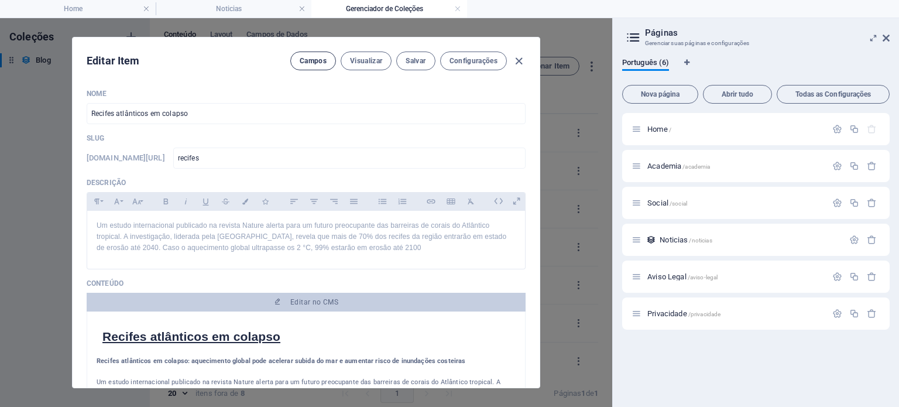
click at [321, 60] on span "Campos" at bounding box center [313, 60] width 27 height 9
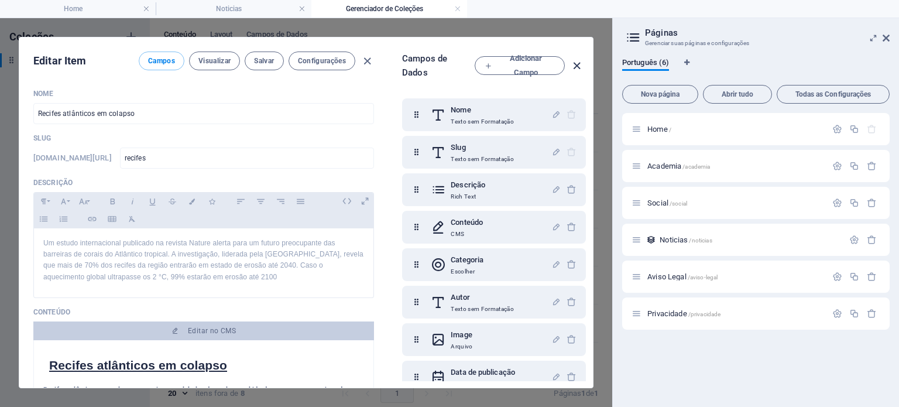
click at [572, 64] on icon "button" at bounding box center [576, 65] width 13 height 13
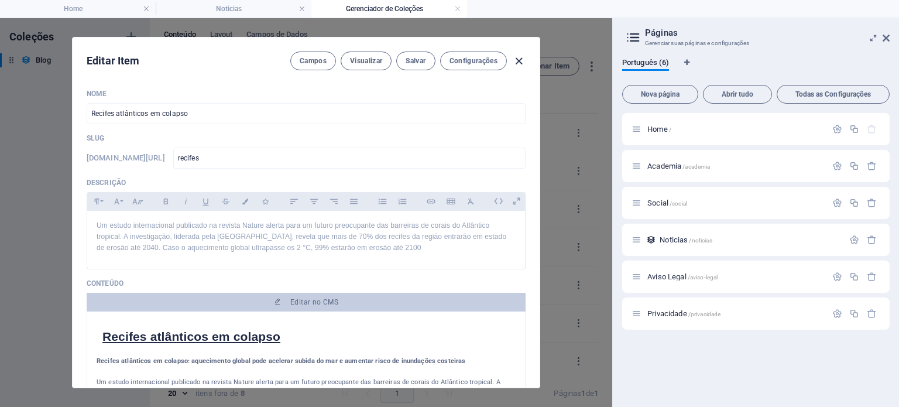
click at [517, 60] on icon "button" at bounding box center [518, 60] width 13 height 13
type input "[DATE]"
type input "recifes"
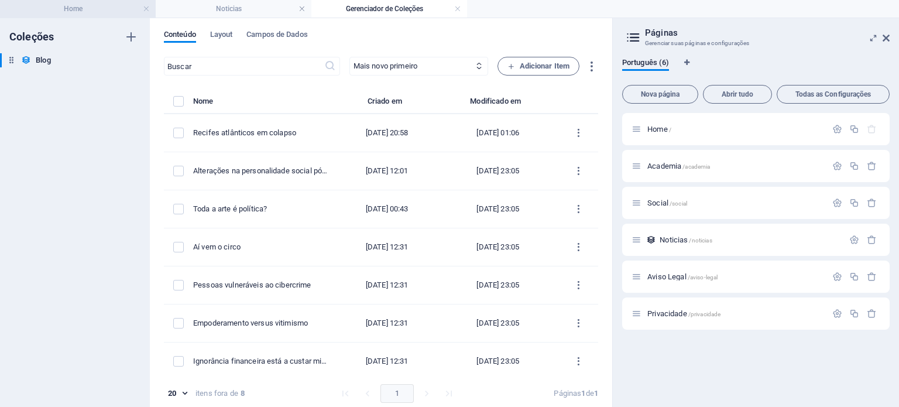
click at [76, 7] on h4 "Home" at bounding box center [78, 8] width 156 height 13
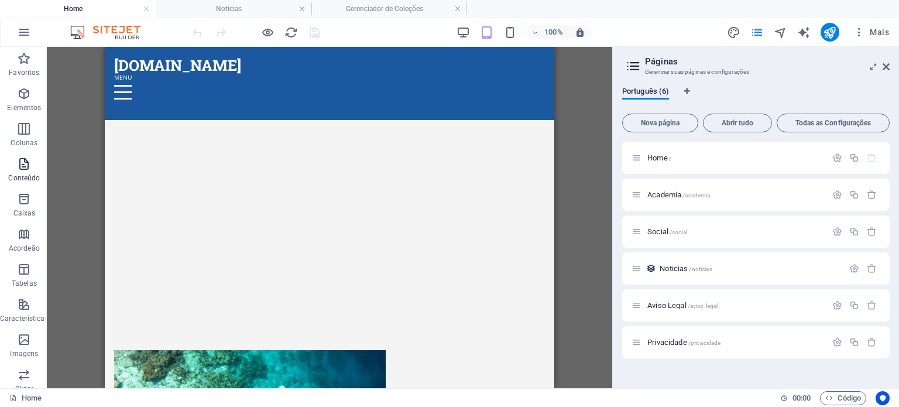
click at [19, 174] on p "Conteúdo" at bounding box center [24, 177] width 32 height 9
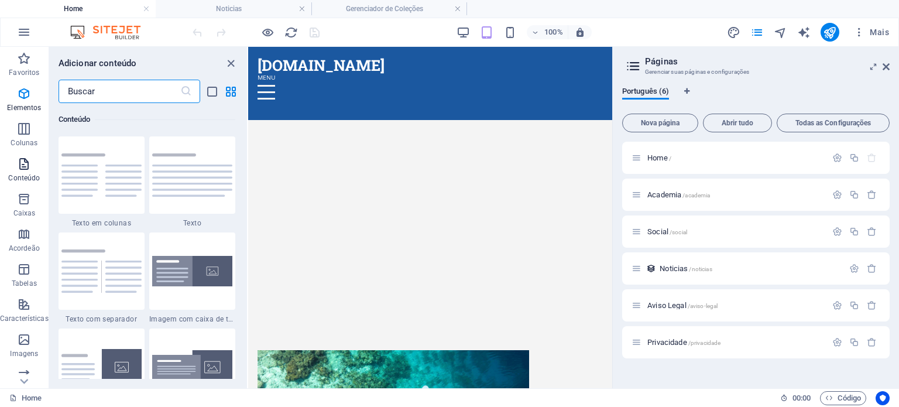
scroll to position [2048, 0]
click at [235, 64] on icon "close panel" at bounding box center [230, 63] width 13 height 13
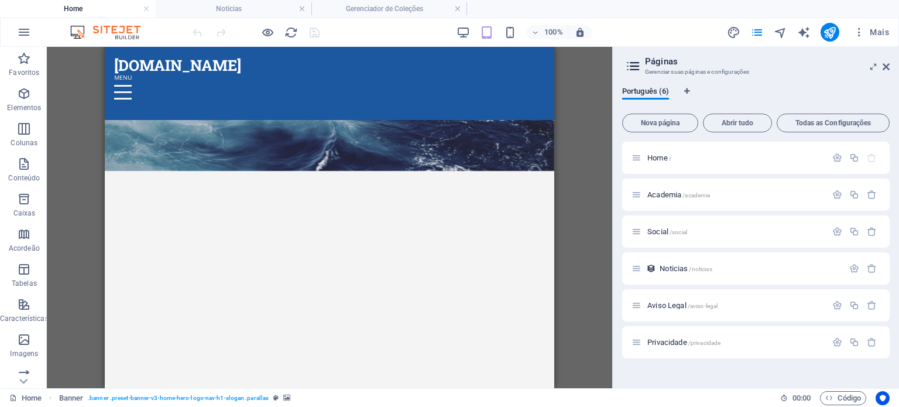
scroll to position [63, 0]
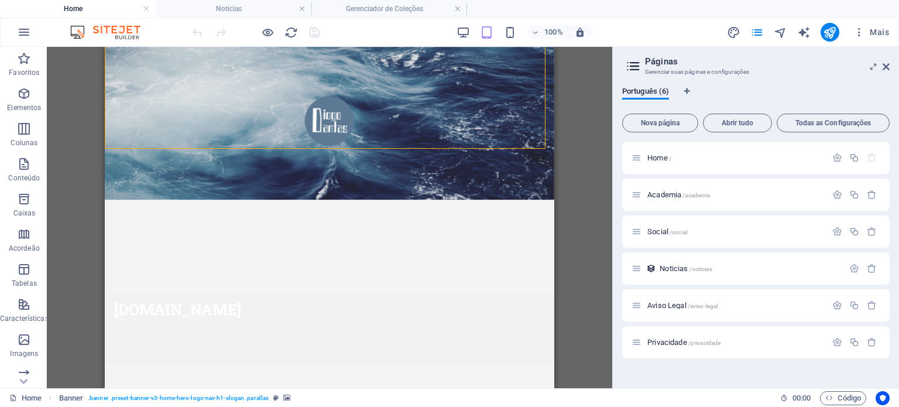
drag, startPoint x: 524, startPoint y: 78, endPoint x: 671, endPoint y: 140, distance: 159.2
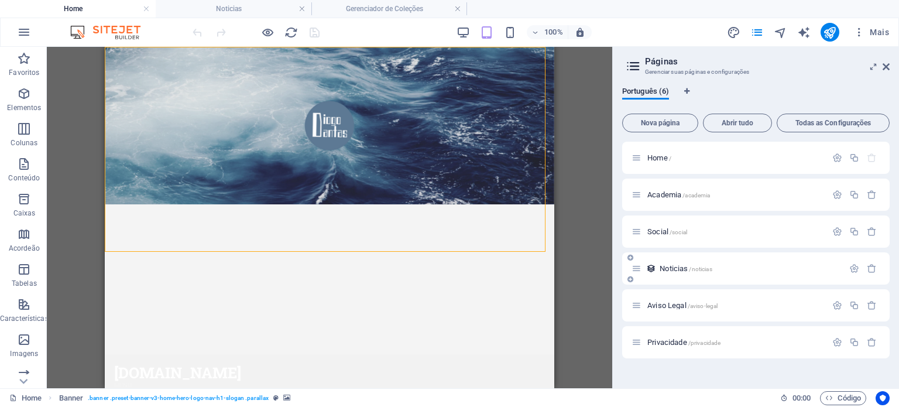
click at [675, 269] on span "Noticias /noticias" at bounding box center [686, 268] width 52 height 9
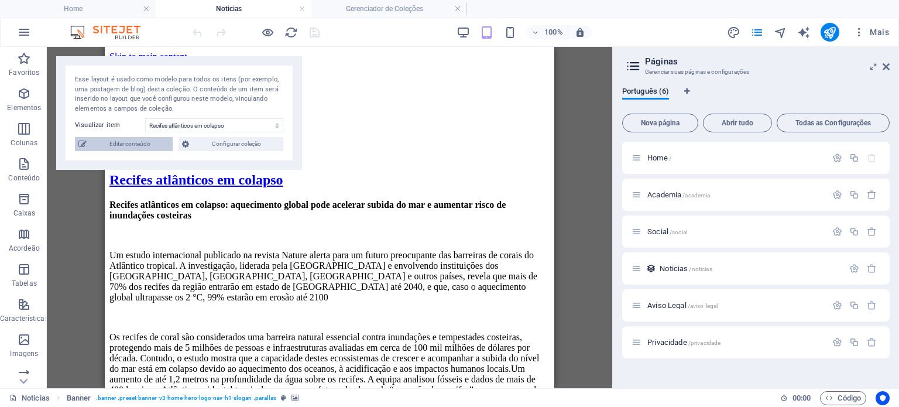
click at [132, 145] on span "Editar conteúdo" at bounding box center [129, 144] width 79 height 14
select select "Academia"
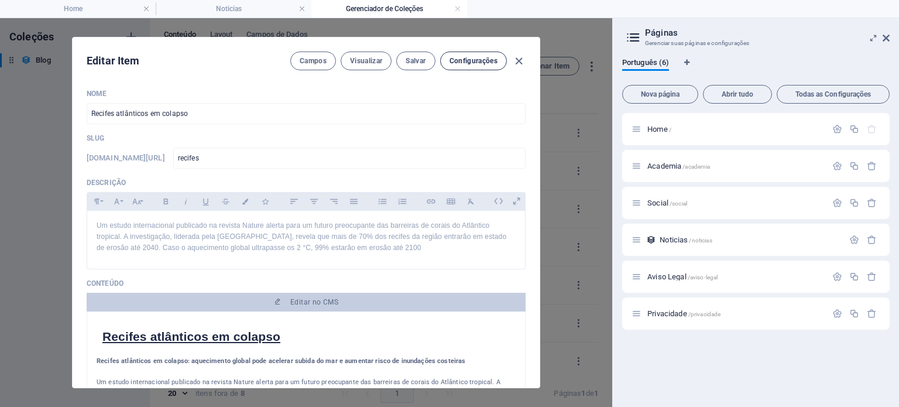
click at [465, 62] on span "Configurações" at bounding box center [473, 60] width 48 height 9
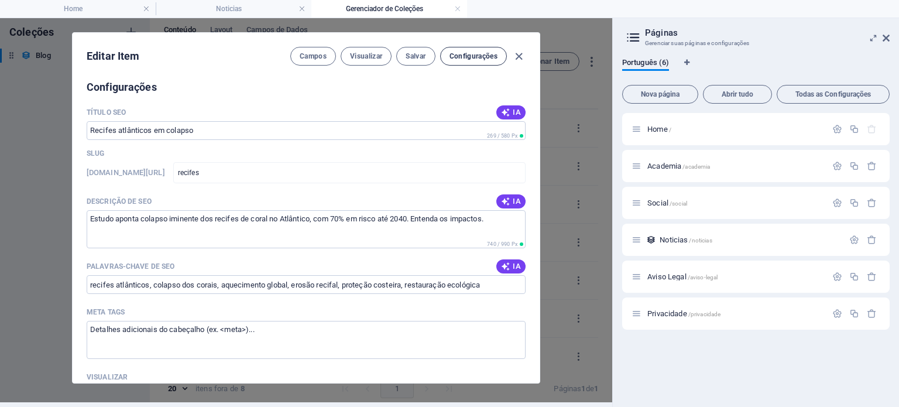
scroll to position [753, 0]
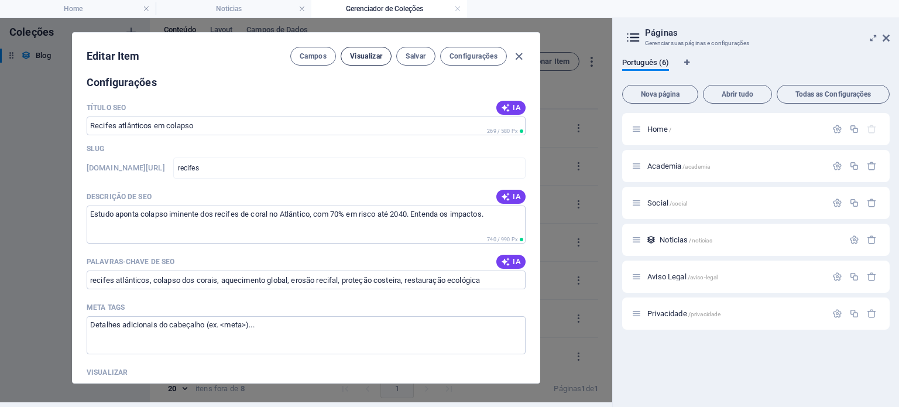
click at [375, 53] on span "Visualizar" at bounding box center [366, 56] width 32 height 9
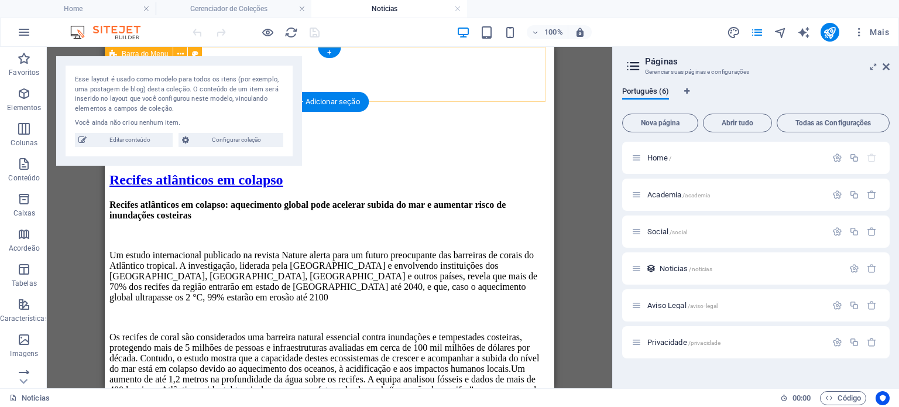
scroll to position [0, 0]
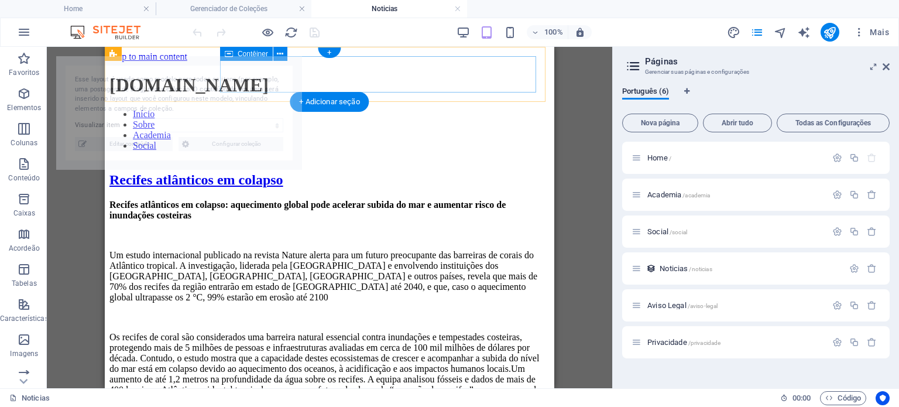
select select "68def70e33efdf848e01c555"
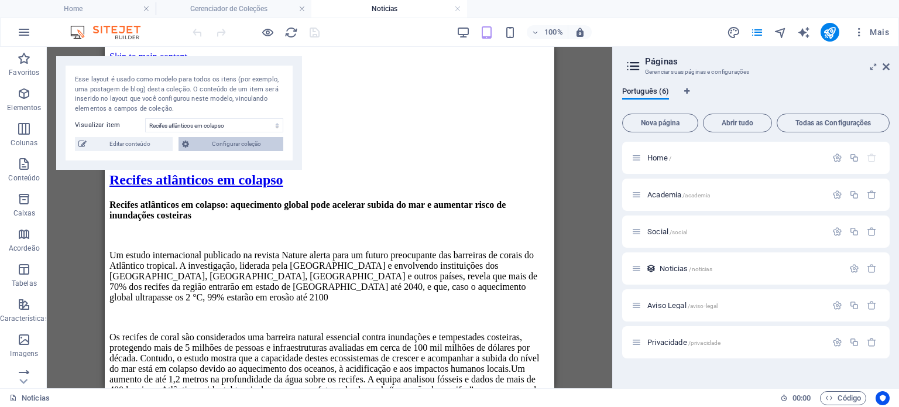
click at [245, 150] on span "Configurar coleção" at bounding box center [236, 144] width 87 height 14
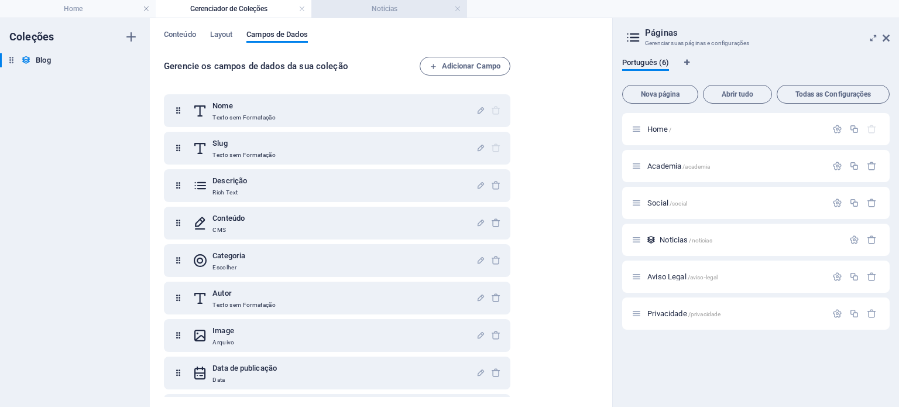
click at [426, 9] on h4 "Noticias" at bounding box center [389, 8] width 156 height 13
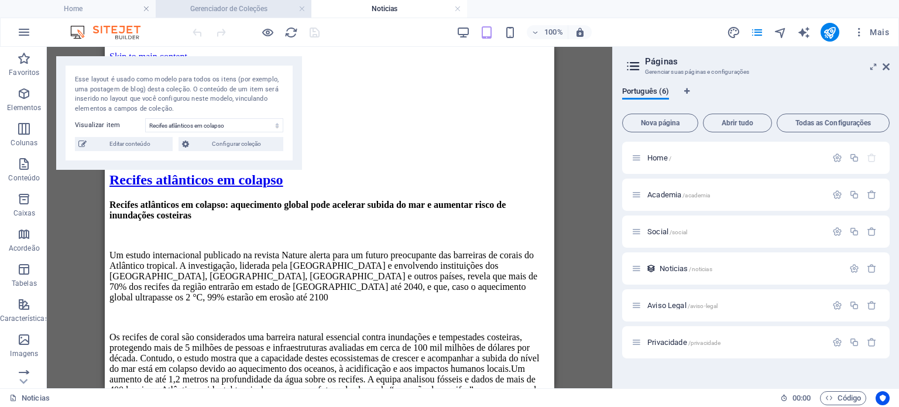
click at [277, 12] on h4 "Gerenciador de Coleções" at bounding box center [234, 8] width 156 height 13
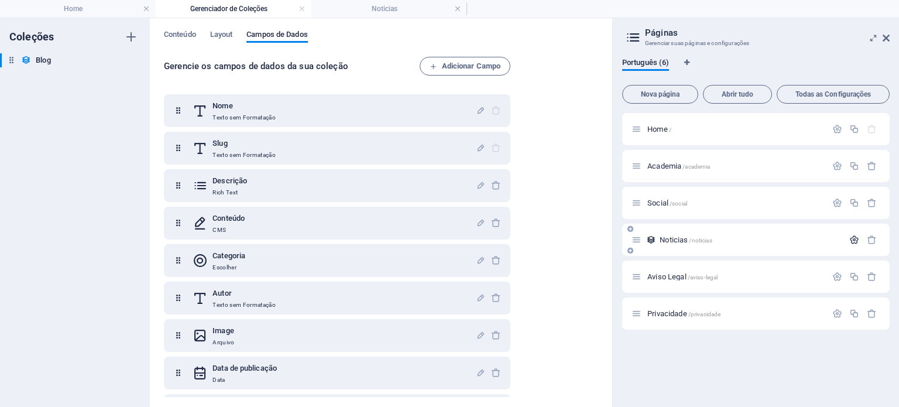
click at [850, 240] on icon "button" at bounding box center [854, 240] width 10 height 10
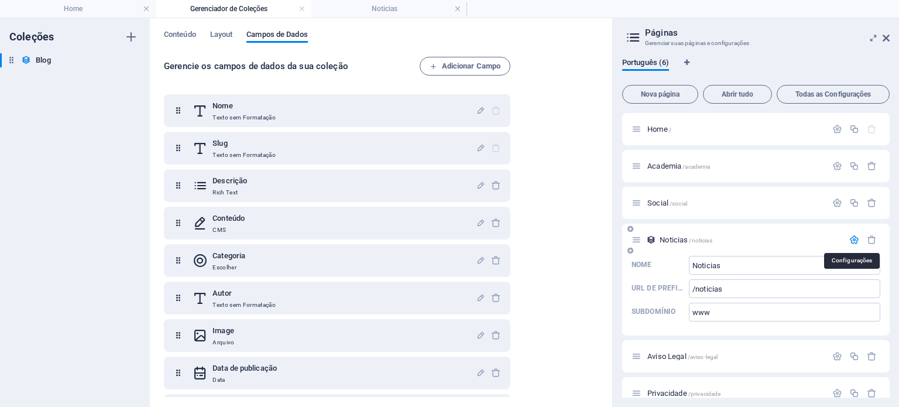
click at [850, 240] on icon "button" at bounding box center [854, 240] width 10 height 10
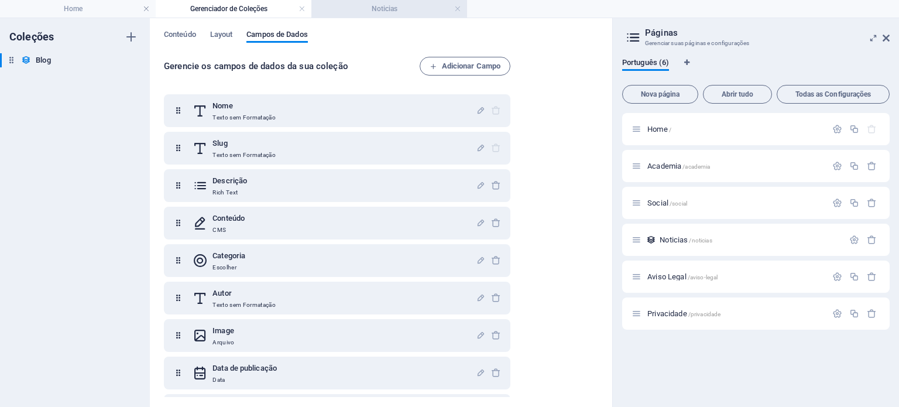
click at [364, 9] on h4 "Noticias" at bounding box center [389, 8] width 156 height 13
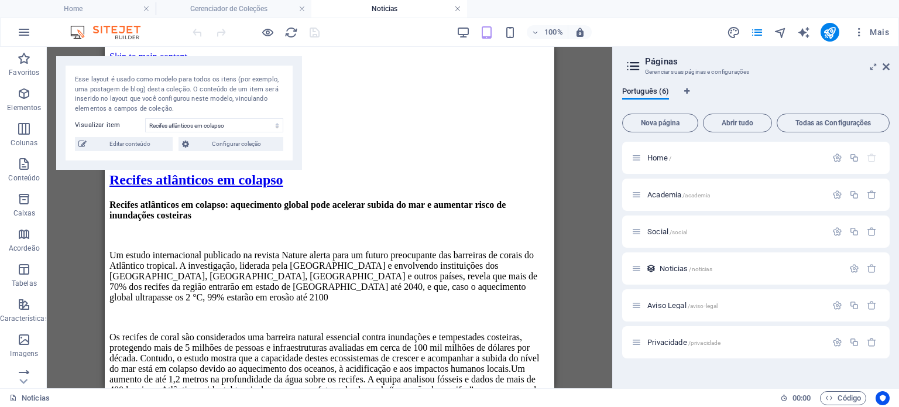
click at [459, 11] on link at bounding box center [457, 9] width 7 height 11
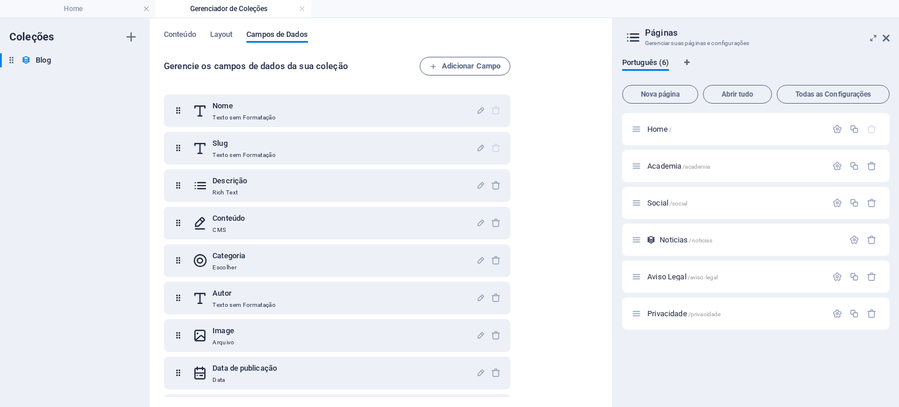
click at [297, 9] on h4 "Gerenciador de Coleções" at bounding box center [234, 8] width 156 height 13
click at [303, 9] on link at bounding box center [301, 9] width 7 height 11
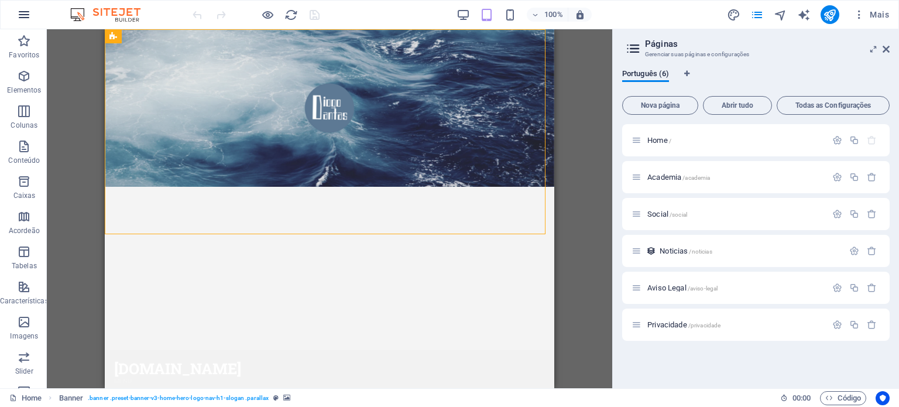
click at [27, 15] on icon "button" at bounding box center [24, 15] width 14 height 14
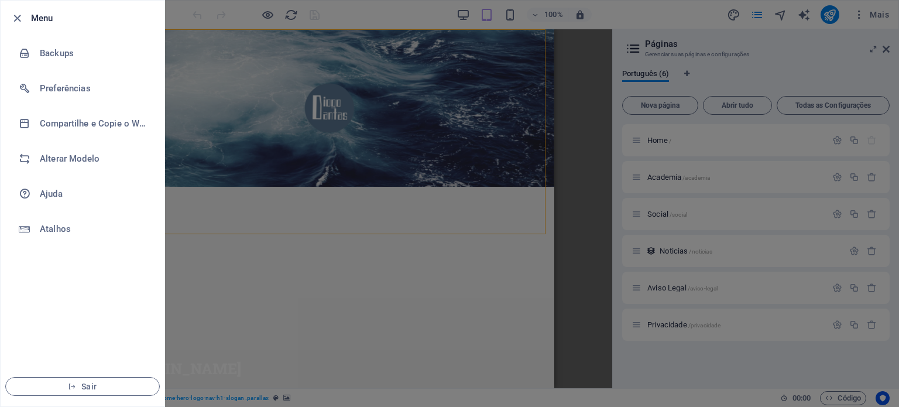
click at [26, 15] on div at bounding box center [20, 18] width 21 height 14
click at [16, 14] on icon "button" at bounding box center [17, 18] width 13 height 13
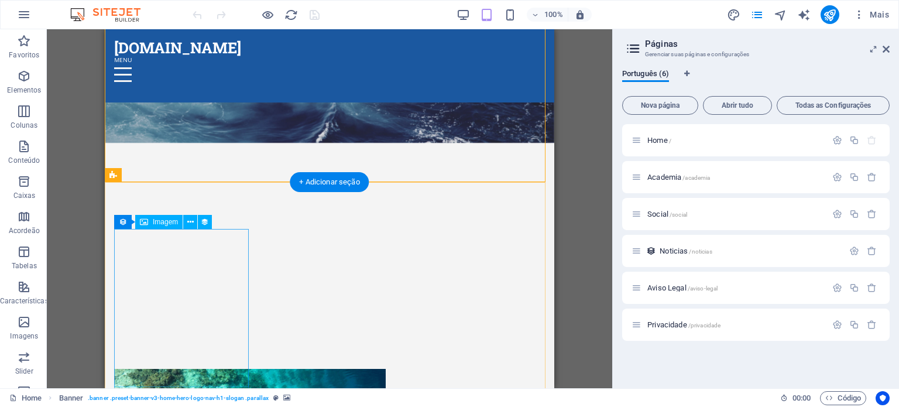
scroll to position [293, 0]
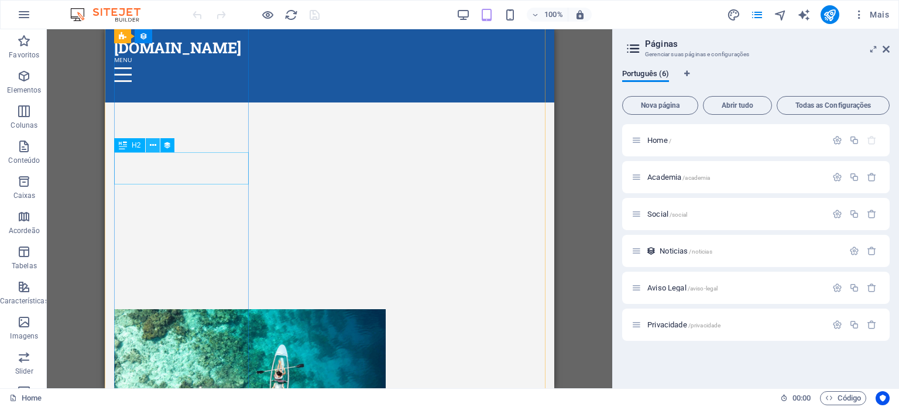
click at [155, 145] on icon at bounding box center [153, 145] width 6 height 12
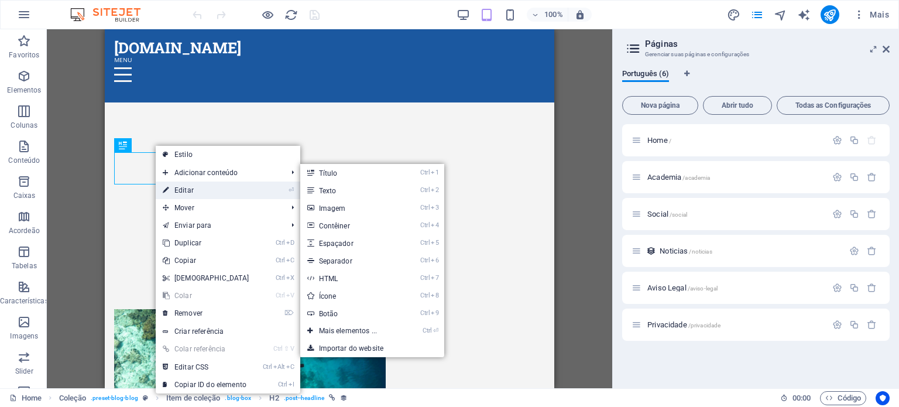
click at [179, 193] on link "⏎ Editar" at bounding box center [206, 190] width 101 height 18
select select "name"
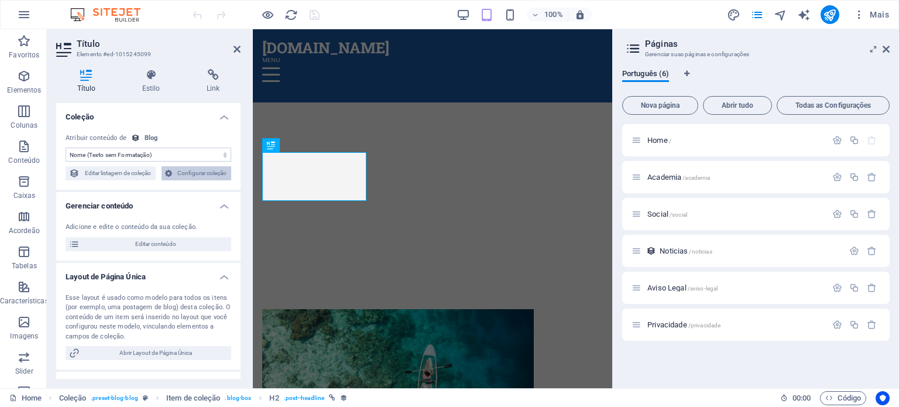
click at [206, 174] on span "Configurar coleção" at bounding box center [202, 173] width 52 height 14
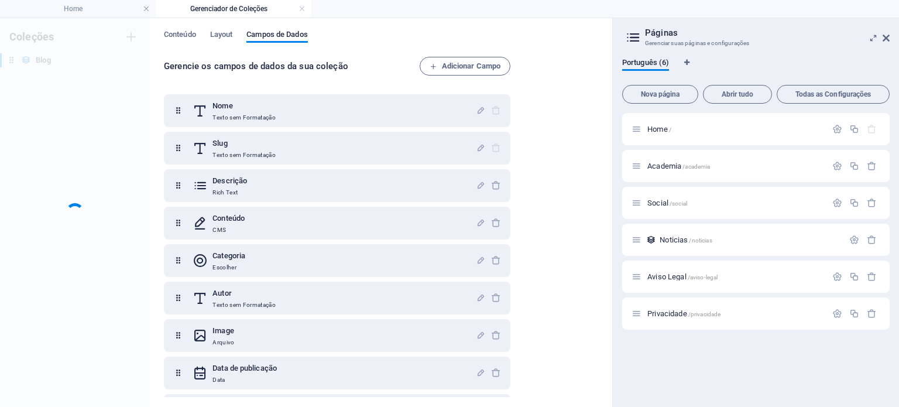
scroll to position [0, 0]
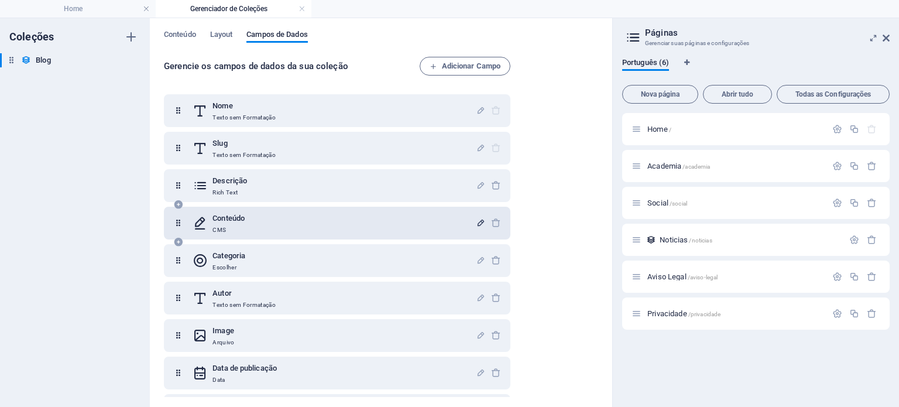
click at [476, 222] on icon "button" at bounding box center [481, 223] width 10 height 10
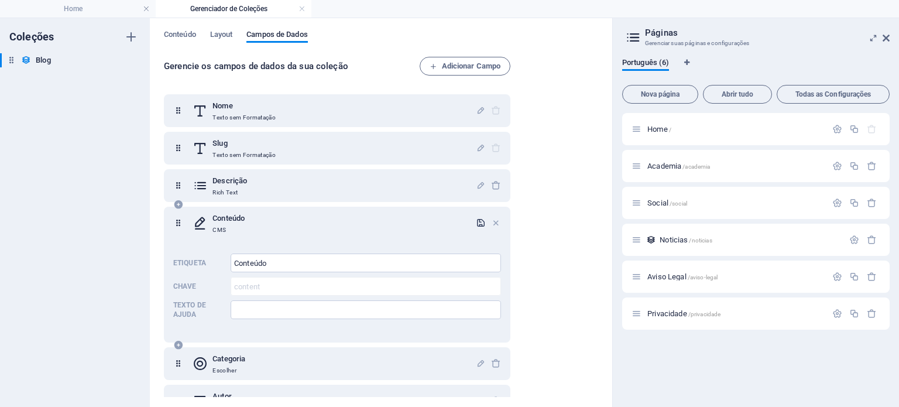
click at [476, 222] on icon "button" at bounding box center [481, 223] width 10 height 10
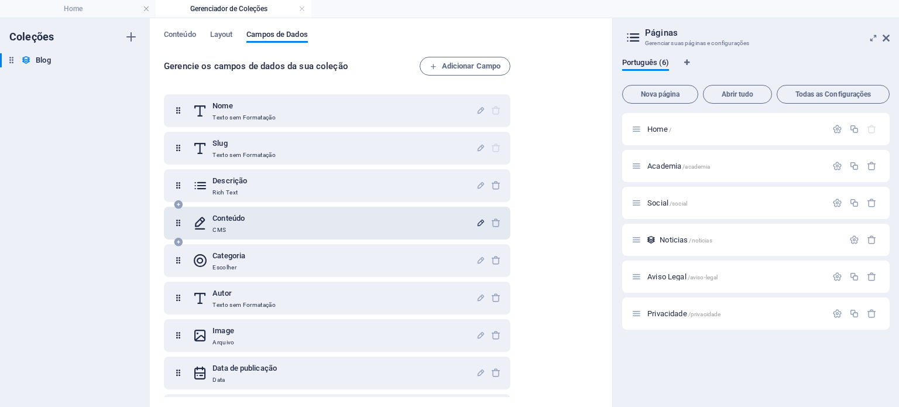
scroll to position [34, 0]
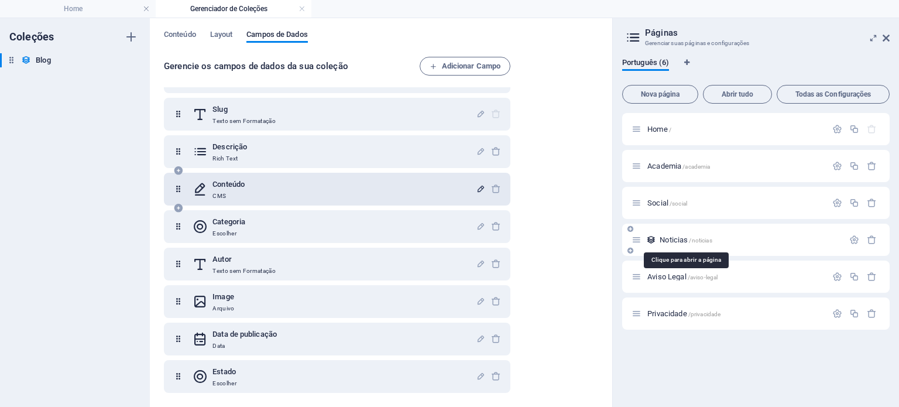
click at [676, 236] on span "Noticias /noticias" at bounding box center [686, 239] width 52 height 9
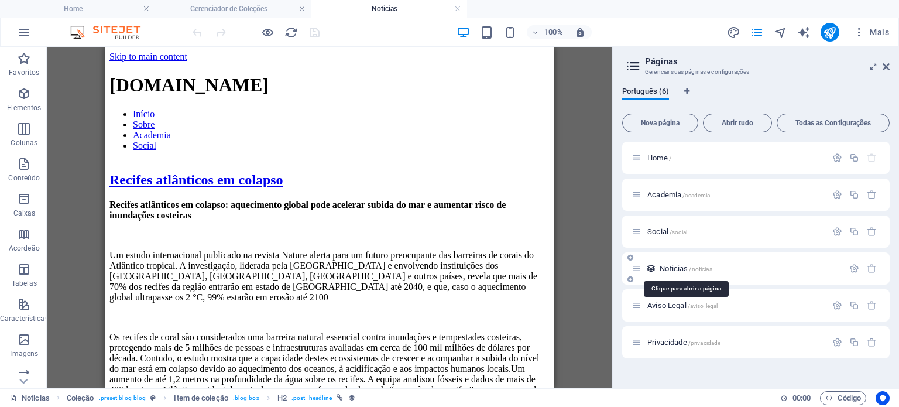
scroll to position [0, 0]
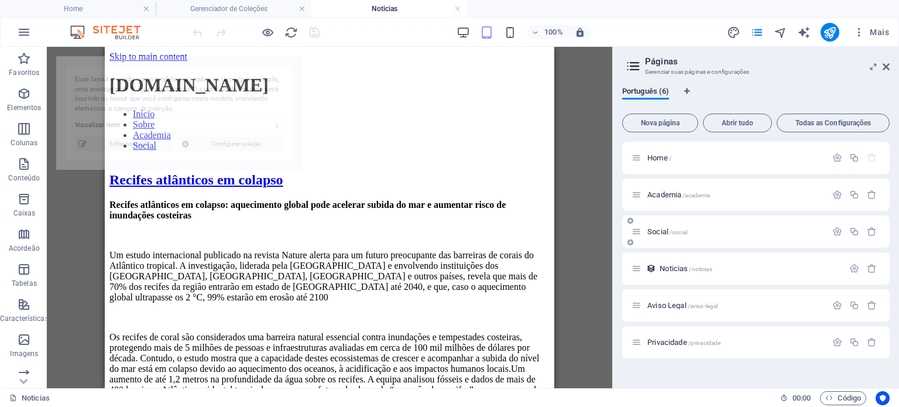
select select "68def70e33efdf848e01c555"
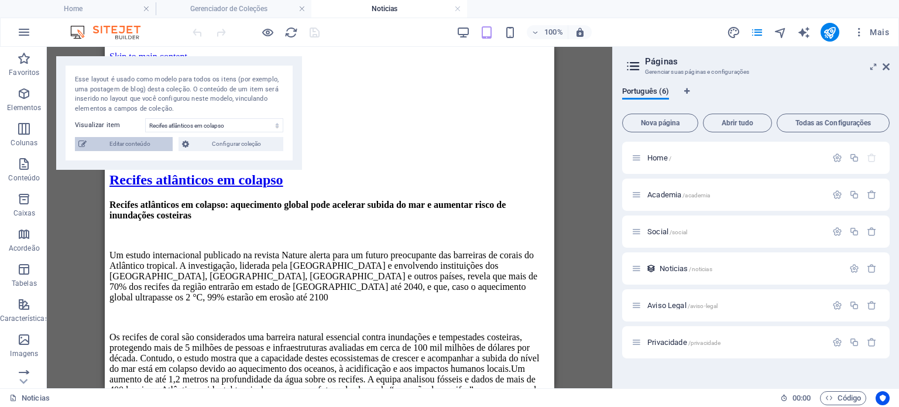
click at [148, 145] on span "Editar conteúdo" at bounding box center [129, 144] width 79 height 14
select select "Academia"
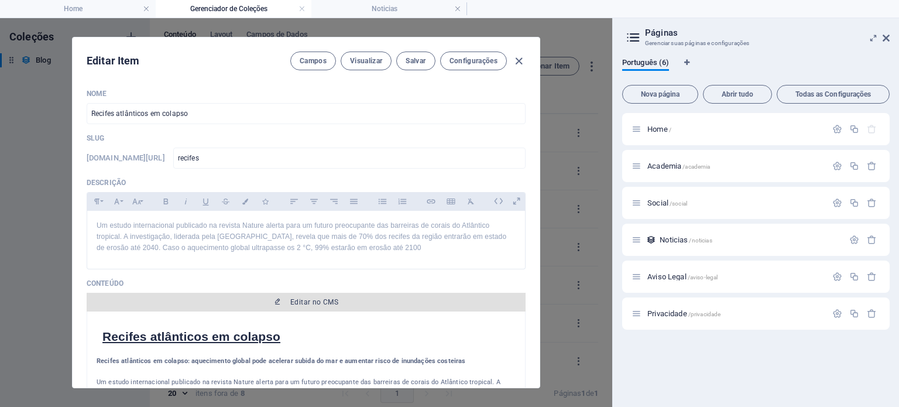
click at [336, 303] on span "Editar no CMS" at bounding box center [306, 301] width 430 height 9
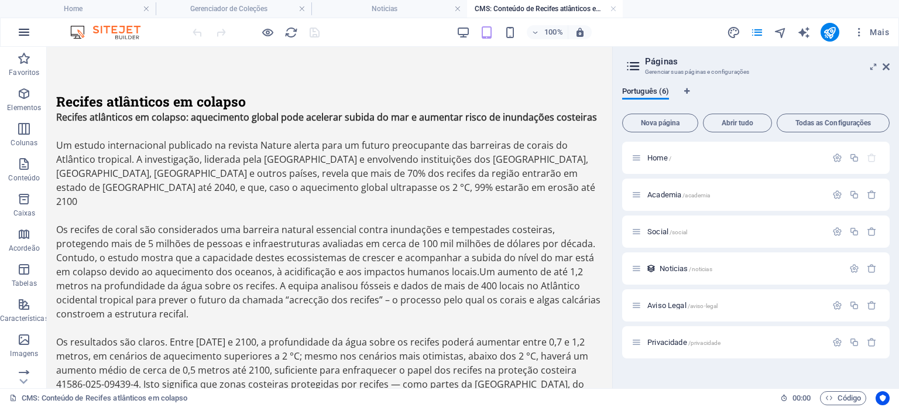
click at [24, 39] on icon "button" at bounding box center [24, 32] width 14 height 14
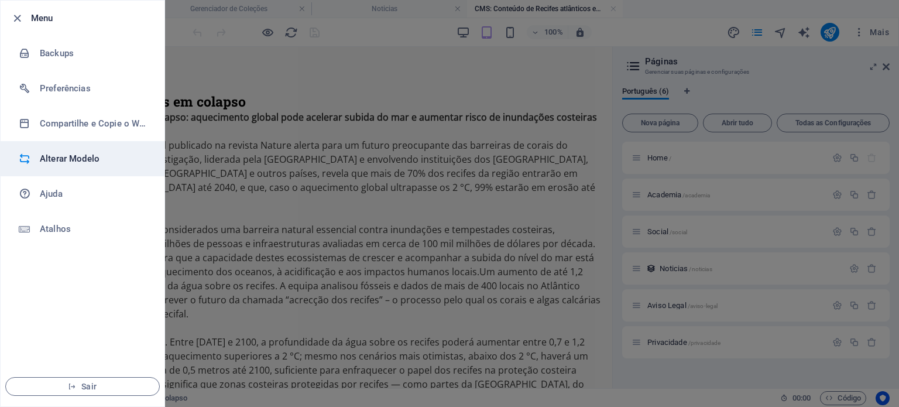
click at [80, 150] on li "Alterar Modelo" at bounding box center [83, 158] width 164 height 35
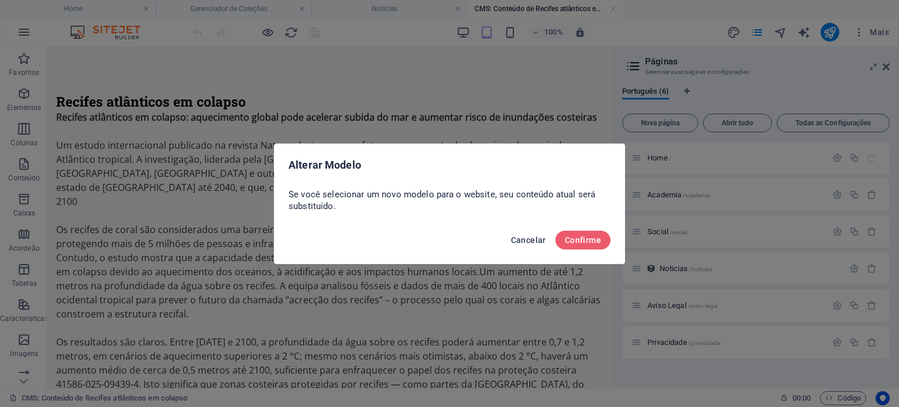
click at [523, 239] on span "Cancelar" at bounding box center [528, 239] width 35 height 9
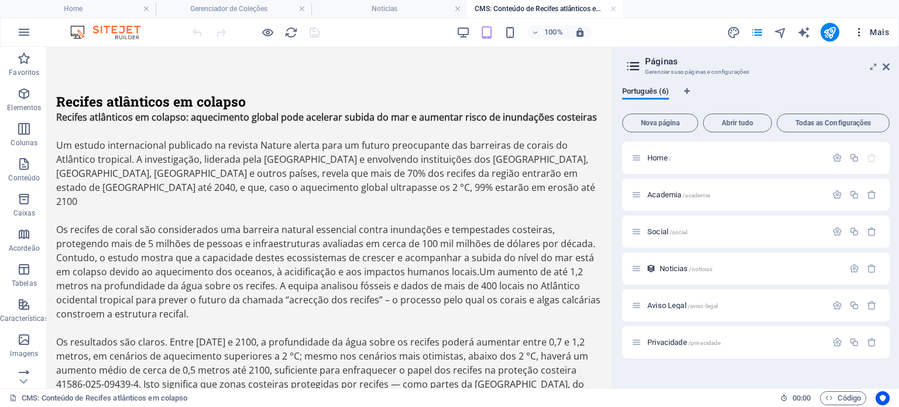
click at [856, 30] on icon "button" at bounding box center [859, 32] width 12 height 12
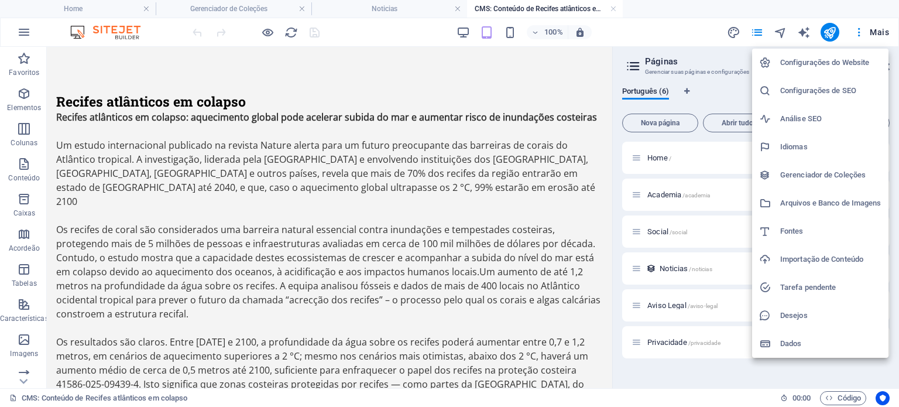
click at [806, 182] on li "Gerenciador de Coleções" at bounding box center [820, 175] width 136 height 28
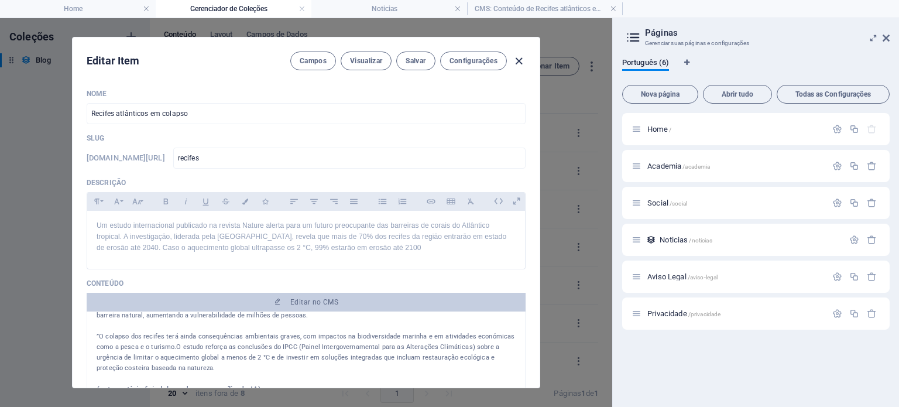
click at [516, 60] on icon "button" at bounding box center [518, 60] width 13 height 13
type input "[DATE]"
type input "recifes"
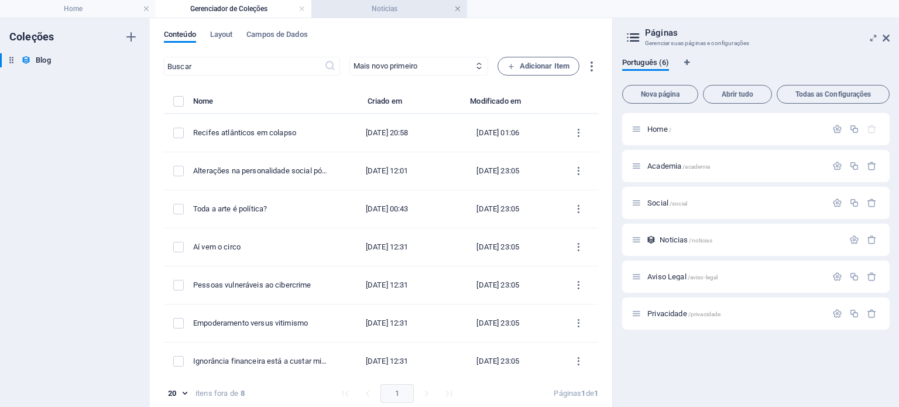
click at [457, 6] on link at bounding box center [457, 9] width 7 height 11
click at [298, 8] on link at bounding box center [301, 9] width 7 height 11
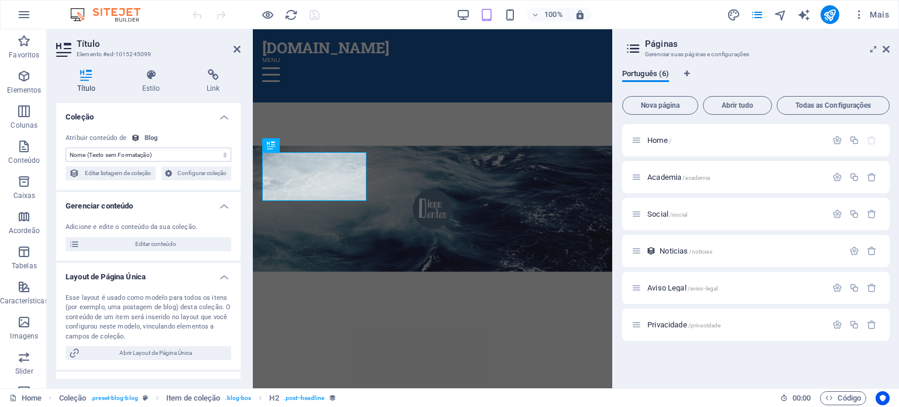
scroll to position [293, 0]
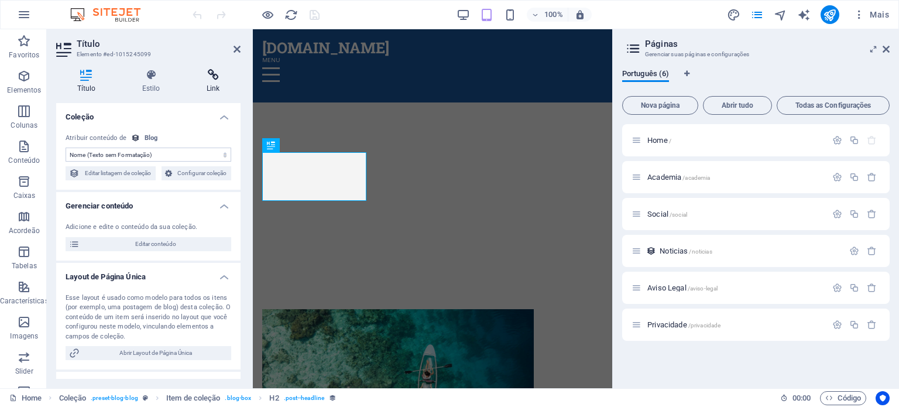
click at [215, 79] on icon at bounding box center [213, 75] width 55 height 12
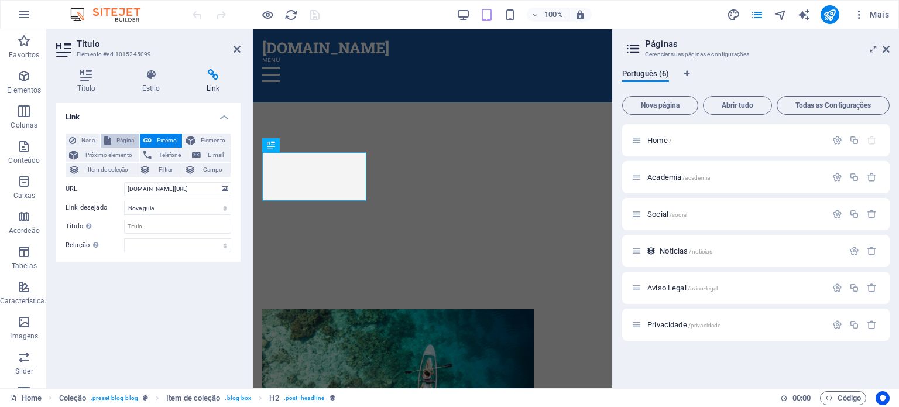
click at [117, 139] on span "Página" at bounding box center [125, 140] width 21 height 14
select select
click at [189, 187] on select "Home Academia Social Aviso Legal Privacidade" at bounding box center [177, 189] width 107 height 14
click at [77, 318] on div "Link Nada Página Externo Elemento Próximo elemento Telefone E-mail Item de cole…" at bounding box center [148, 241] width 184 height 276
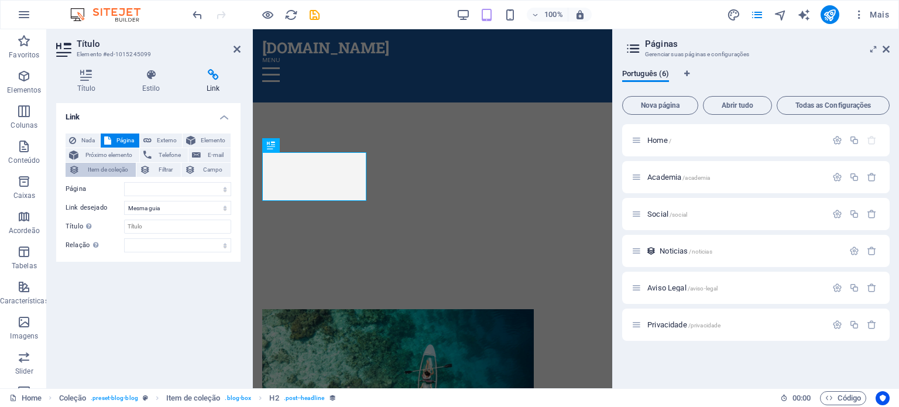
click at [118, 167] on span "Item de coleção" at bounding box center [107, 170] width 49 height 14
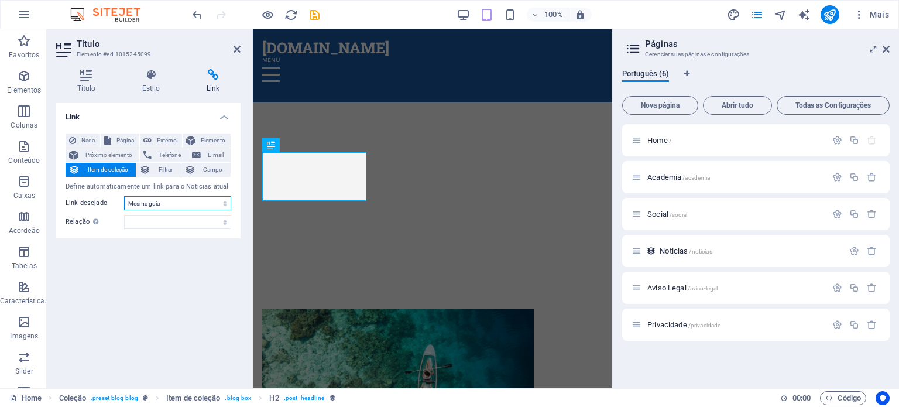
click at [143, 205] on select "Nova guia Mesma guia Sobreposição" at bounding box center [177, 203] width 107 height 14
click at [194, 205] on select "Nova guia Mesma guia Sobreposição" at bounding box center [177, 203] width 107 height 14
click at [190, 204] on select "Nova guia Mesma guia Sobreposição" at bounding box center [177, 203] width 107 height 14
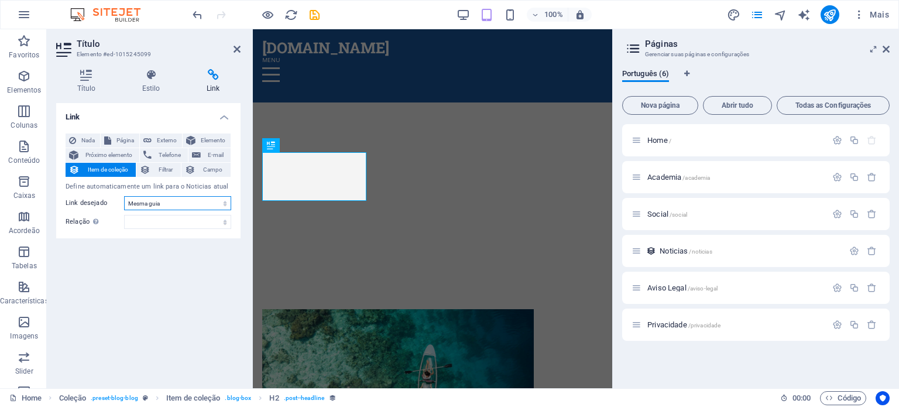
click at [190, 204] on select "Nova guia Mesma guia Sobreposição" at bounding box center [177, 203] width 107 height 14
click at [316, 13] on icon "save" at bounding box center [314, 14] width 13 height 13
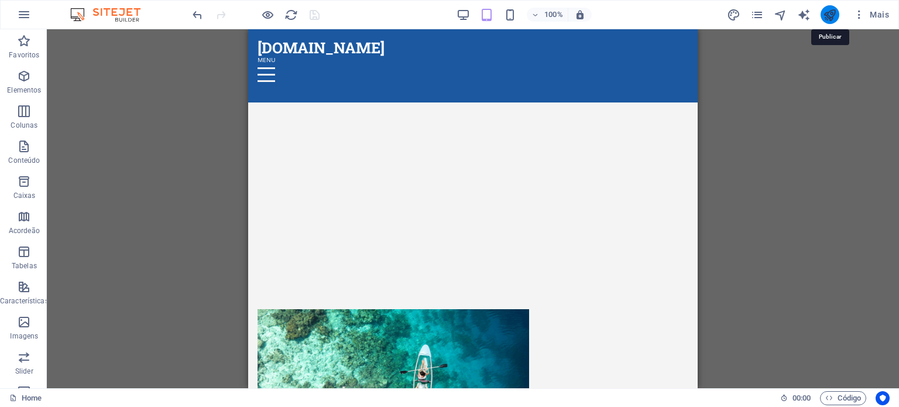
click at [834, 18] on icon "publish" at bounding box center [829, 14] width 13 height 13
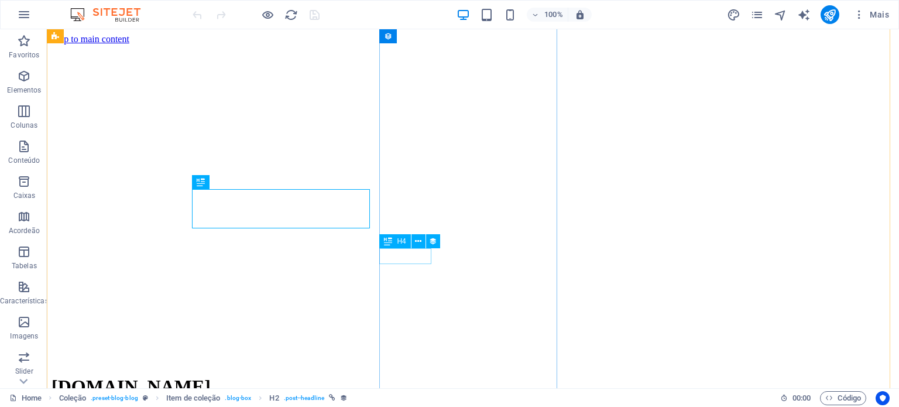
scroll to position [248, 0]
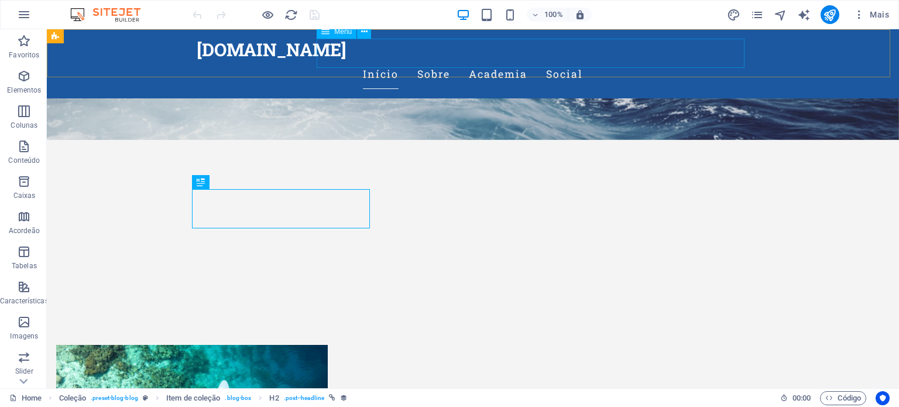
click at [563, 60] on nav "Início Sobre Academia Social" at bounding box center [473, 74] width 552 height 29
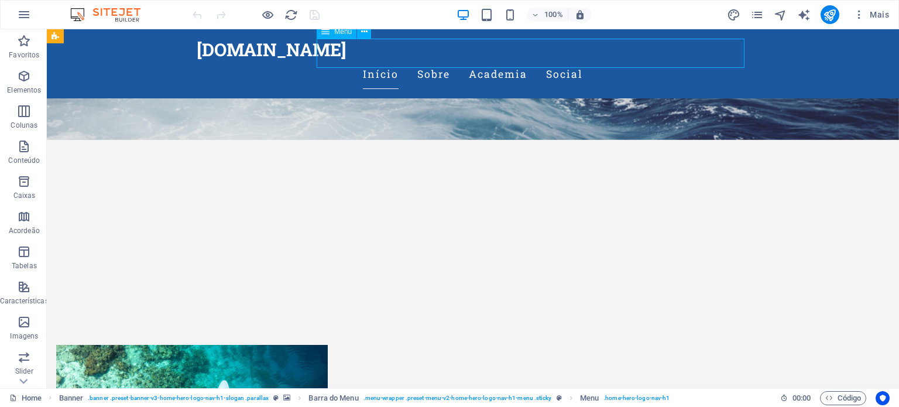
click at [563, 60] on nav "Início Sobre Academia Social" at bounding box center [473, 74] width 552 height 29
select select
select select "1"
select select
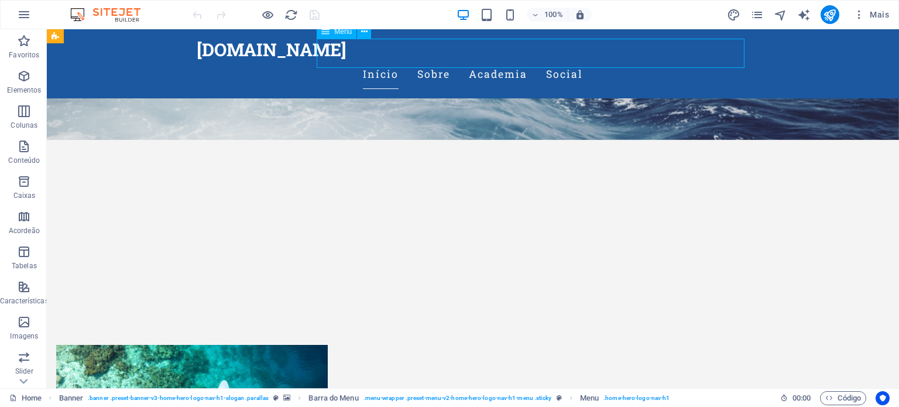
select select "2"
select select
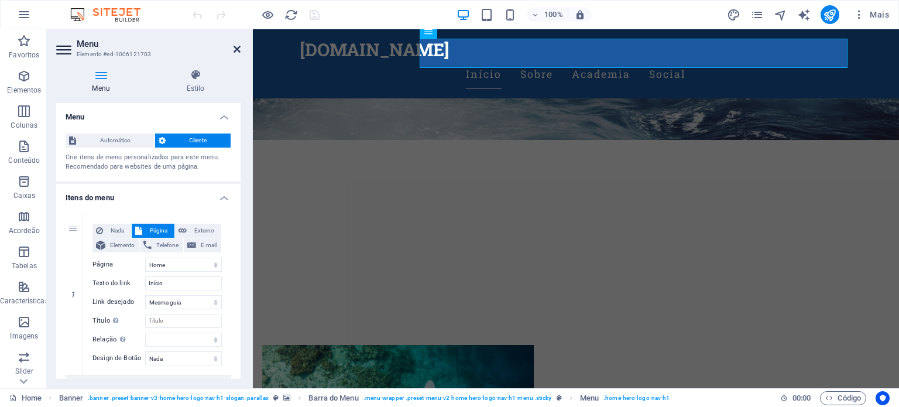
click at [234, 52] on icon at bounding box center [237, 48] width 7 height 9
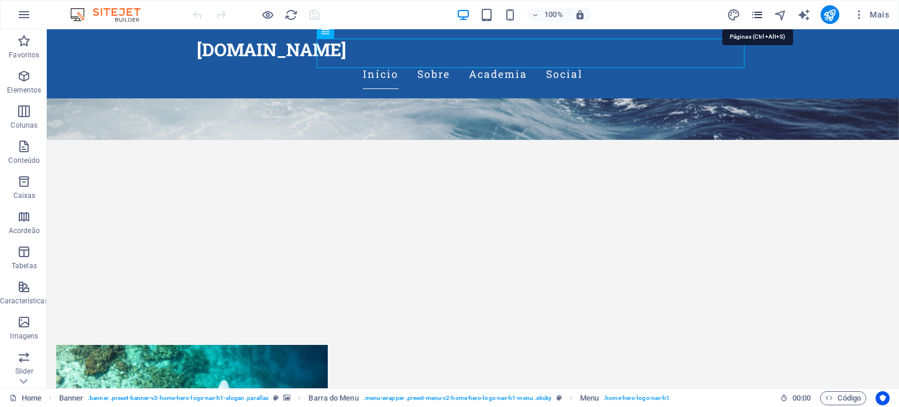
click at [757, 16] on icon "pages" at bounding box center [756, 14] width 13 height 13
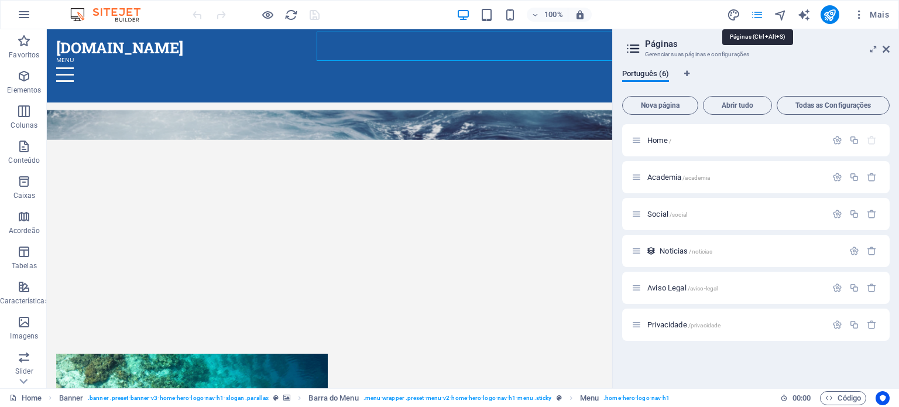
scroll to position [255, 0]
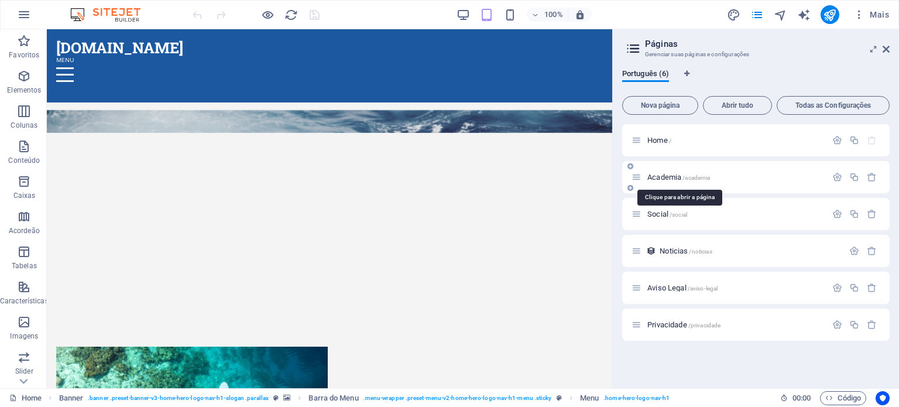
click at [658, 180] on span "Academia /academia" at bounding box center [678, 177] width 63 height 9
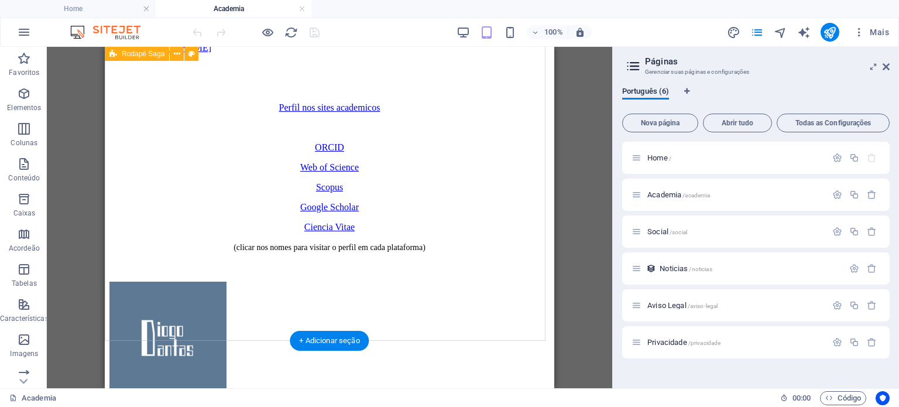
scroll to position [761, 0]
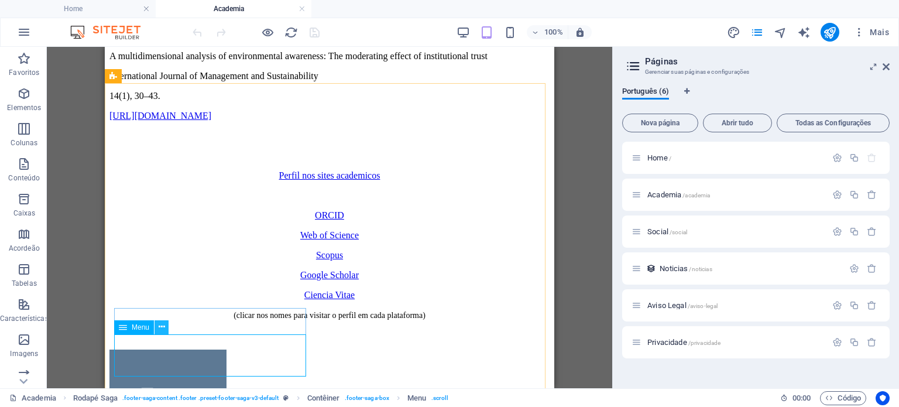
click at [161, 327] on icon at bounding box center [162, 327] width 6 height 12
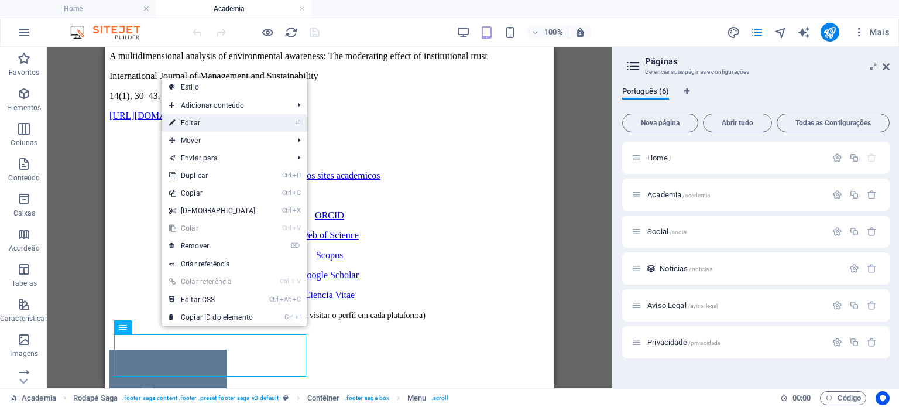
click at [191, 119] on link "⏎ Editar" at bounding box center [212, 123] width 101 height 18
select select
select select "1"
select select
select select "2"
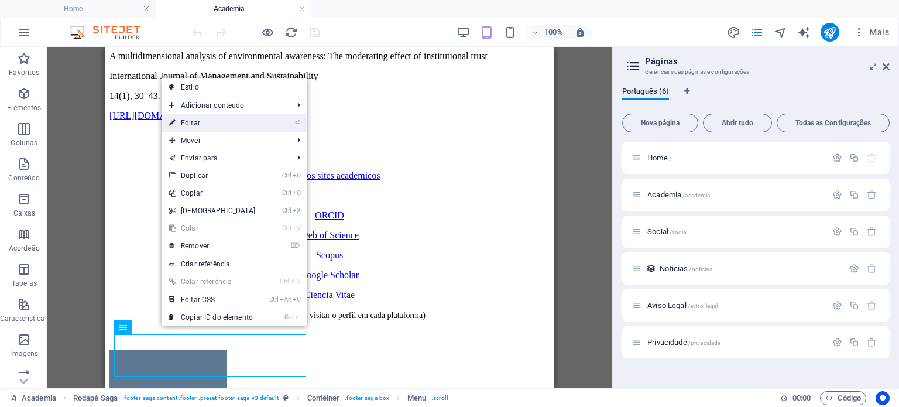
select select
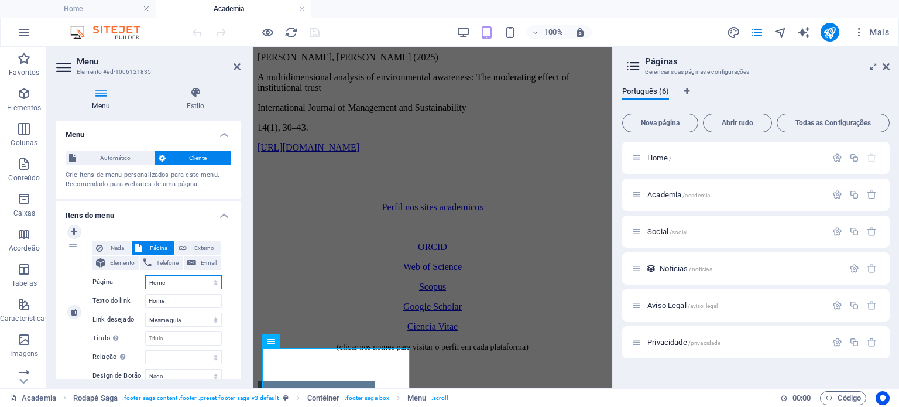
click at [206, 285] on select "Home Academia Social Aviso Legal Privacidade" at bounding box center [183, 282] width 77 height 14
click at [210, 245] on span "Externo" at bounding box center [204, 248] width 28 height 14
select select "blank"
select select
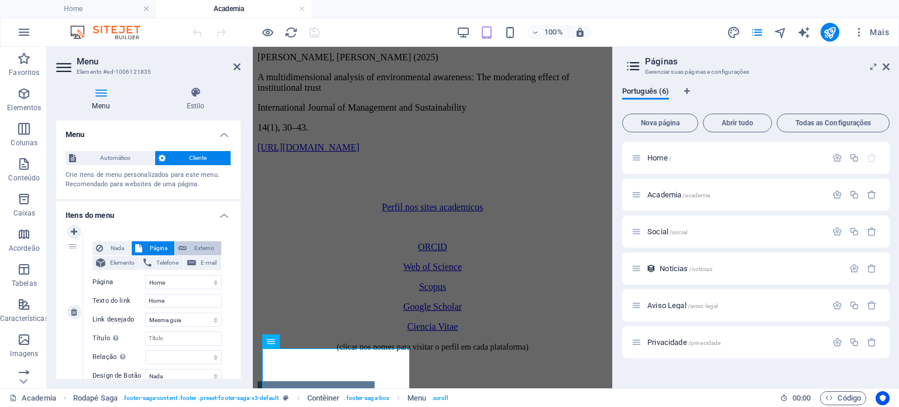
select select
click at [166, 247] on span "Página" at bounding box center [158, 248] width 25 height 14
select select
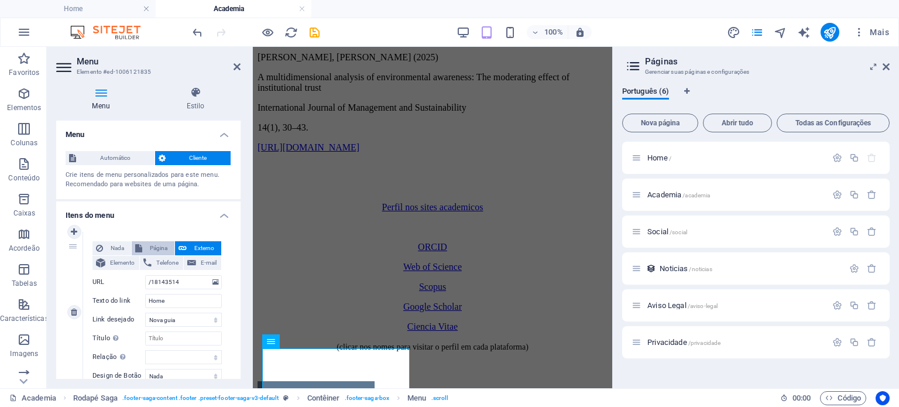
select select
click at [208, 283] on select "Home Academia Social Aviso Legal Privacidade" at bounding box center [183, 282] width 77 height 14
click at [207, 283] on select "Home Academia Social Aviso Legal Privacidade" at bounding box center [183, 282] width 77 height 14
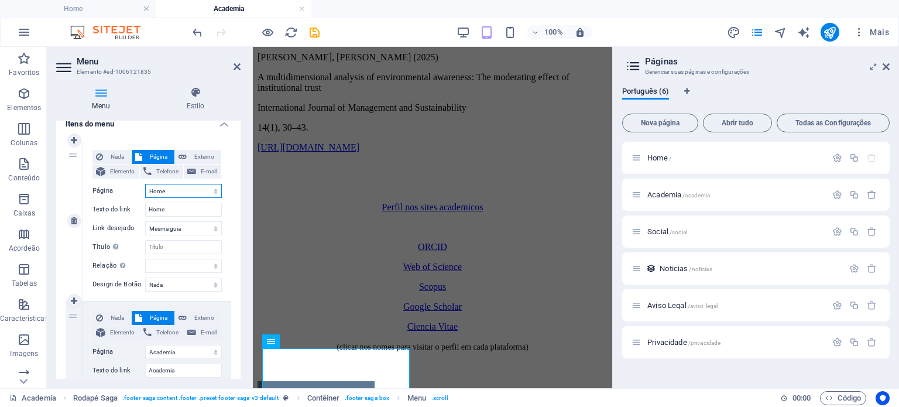
scroll to position [117, 0]
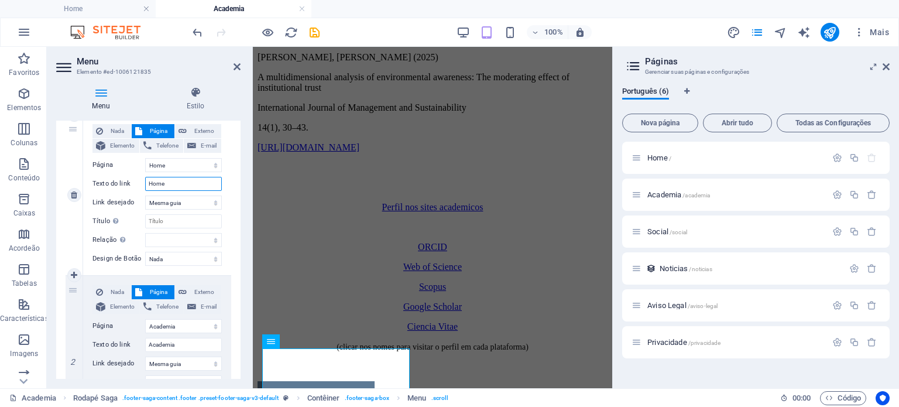
click at [166, 185] on input "Home" at bounding box center [183, 184] width 77 height 14
drag, startPoint x: 182, startPoint y: 184, endPoint x: 136, endPoint y: 182, distance: 46.3
click at [136, 182] on div "Texto do link Home" at bounding box center [156, 184] width 129 height 14
click at [192, 125] on span "Externo" at bounding box center [204, 131] width 28 height 14
select select "blank"
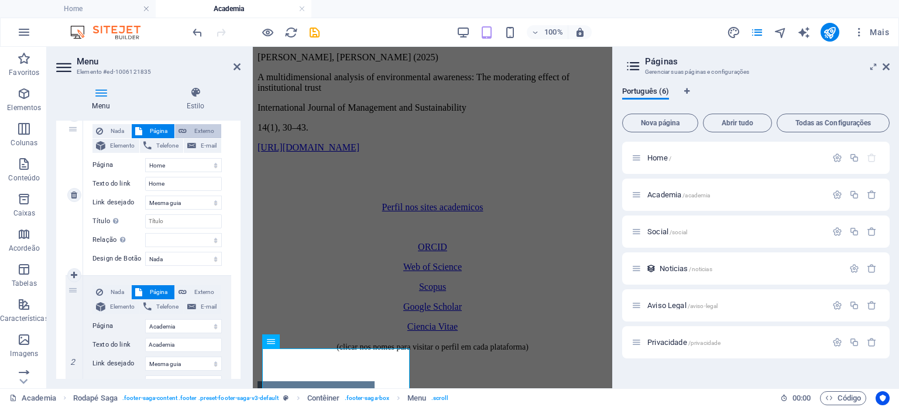
select select
drag, startPoint x: 188, startPoint y: 164, endPoint x: 133, endPoint y: 169, distance: 54.6
click at [133, 169] on div "URL /18143514" at bounding box center [156, 165] width 129 height 14
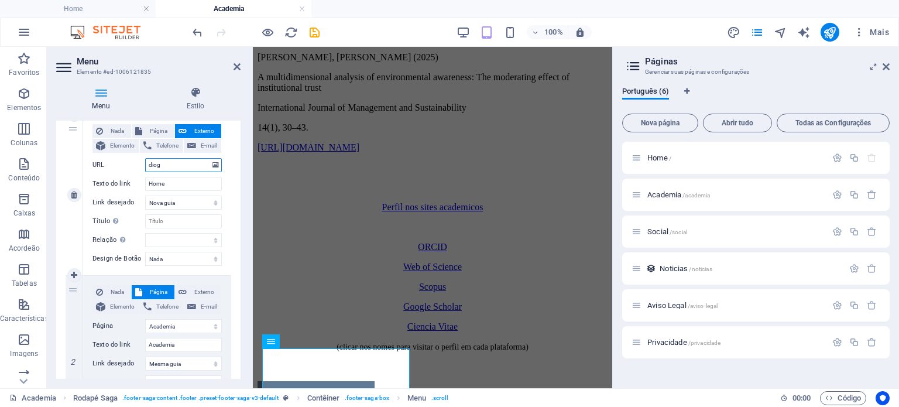
type input "diogo"
select select
type input "diogodantas"
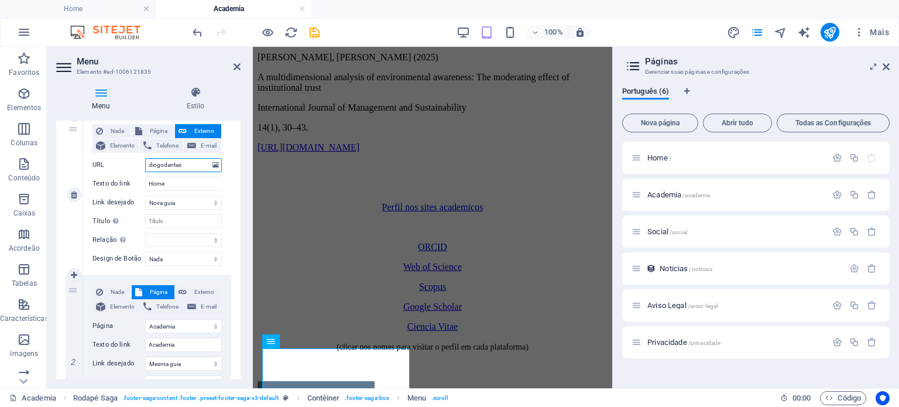
select select
type input "[DOMAIN_NAME]"
select select
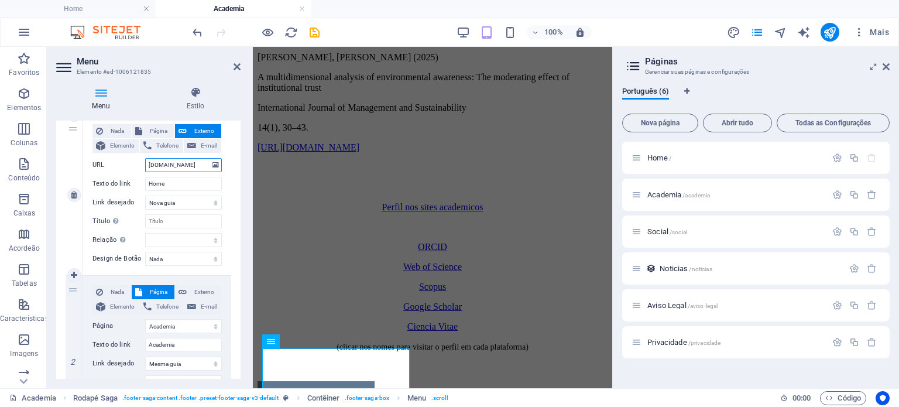
select select
type input "[DOMAIN_NAME]"
click at [211, 205] on select "Nova guia Mesma guia Sobreposição" at bounding box center [183, 202] width 77 height 14
select select
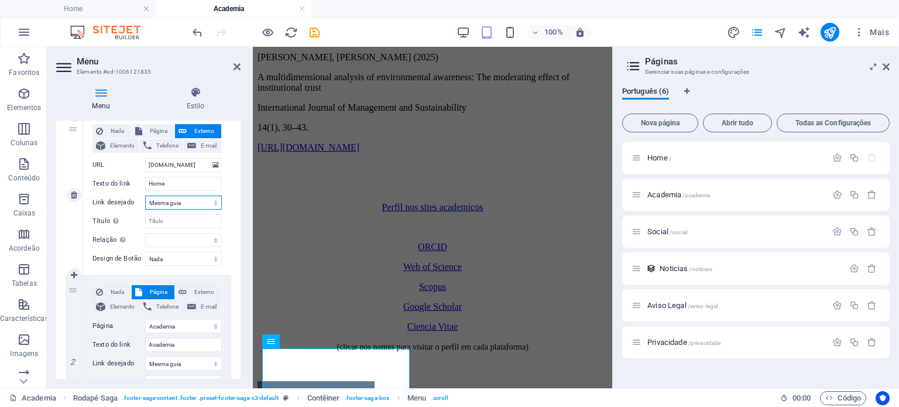
click at [145, 195] on select "Nova guia Mesma guia Sobreposição" at bounding box center [183, 202] width 77 height 14
select select
click at [316, 32] on icon "save" at bounding box center [314, 32] width 13 height 13
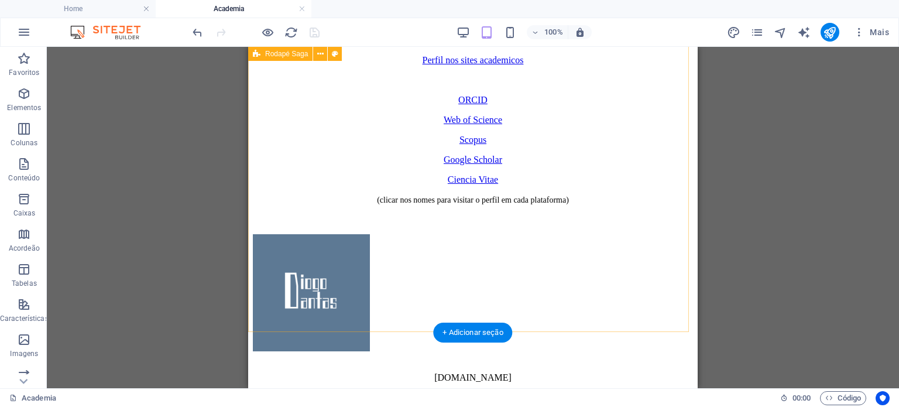
scroll to position [878, 0]
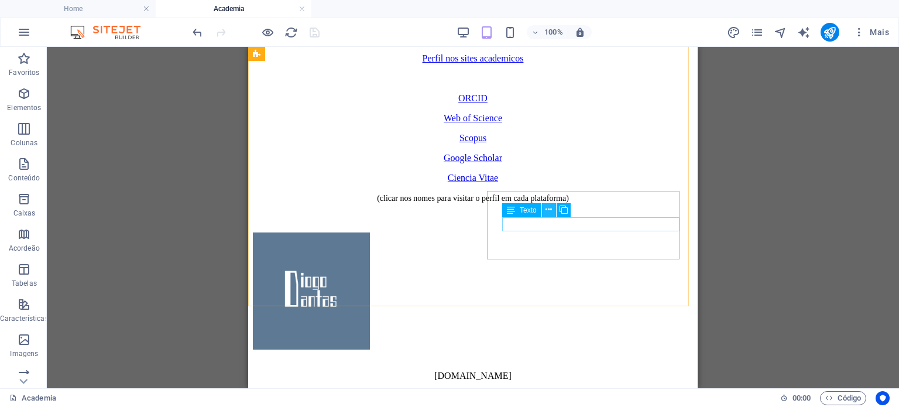
click at [547, 205] on icon at bounding box center [548, 210] width 6 height 12
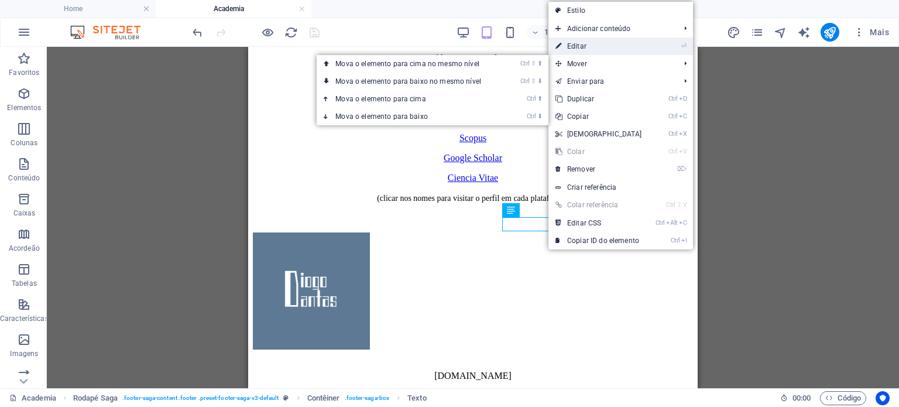
click at [588, 45] on link "⏎ Editar" at bounding box center [598, 46] width 101 height 18
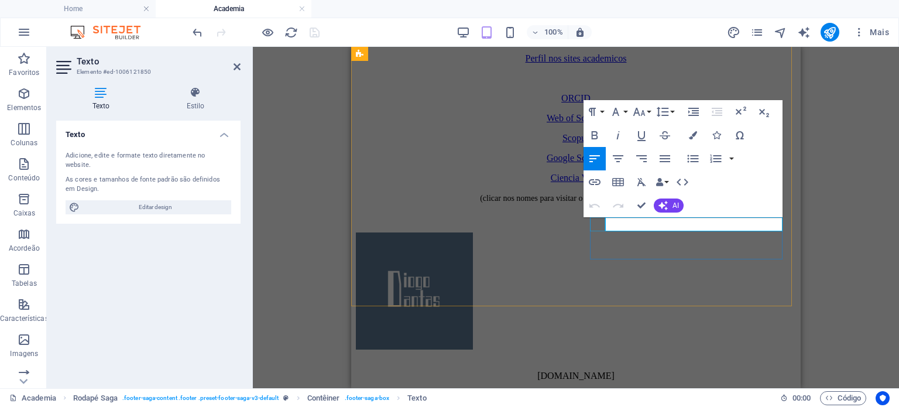
drag, startPoint x: 646, startPoint y: 223, endPoint x: 602, endPoint y: 221, distance: 43.9
click at [595, 177] on icon "button" at bounding box center [595, 182] width 14 height 14
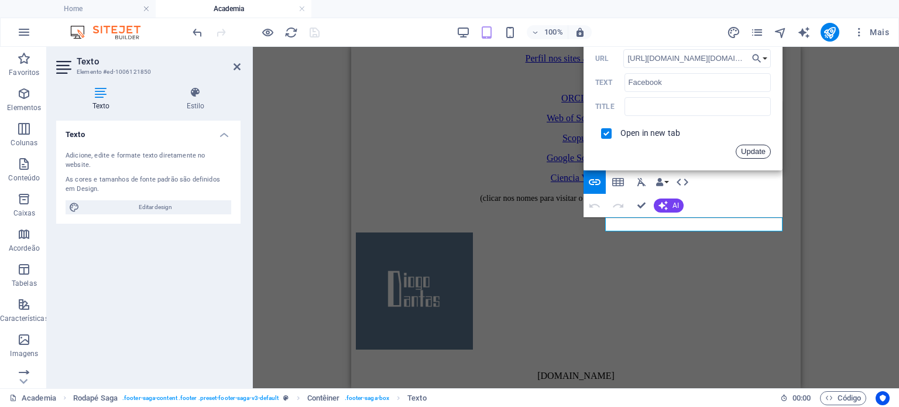
click at [752, 149] on button "Update" at bounding box center [753, 152] width 35 height 14
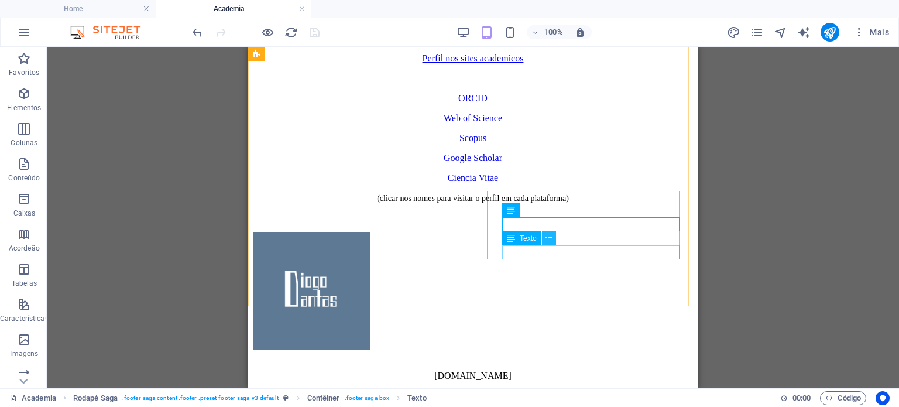
click at [547, 240] on icon at bounding box center [548, 238] width 6 height 12
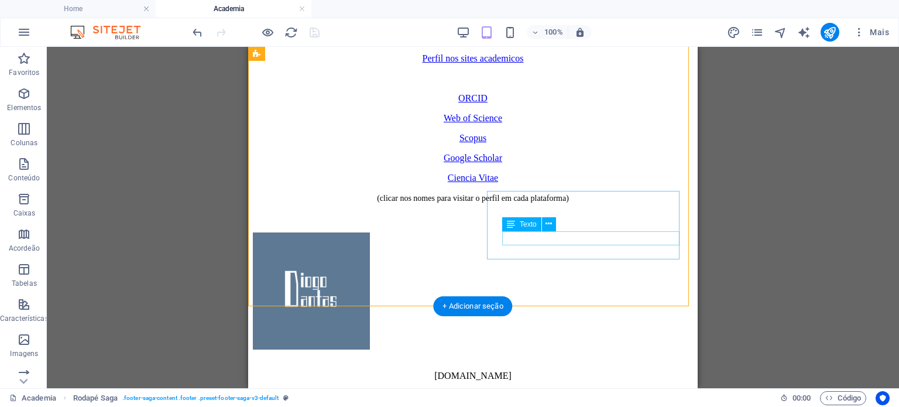
click at [545, 225] on icon at bounding box center [548, 224] width 6 height 12
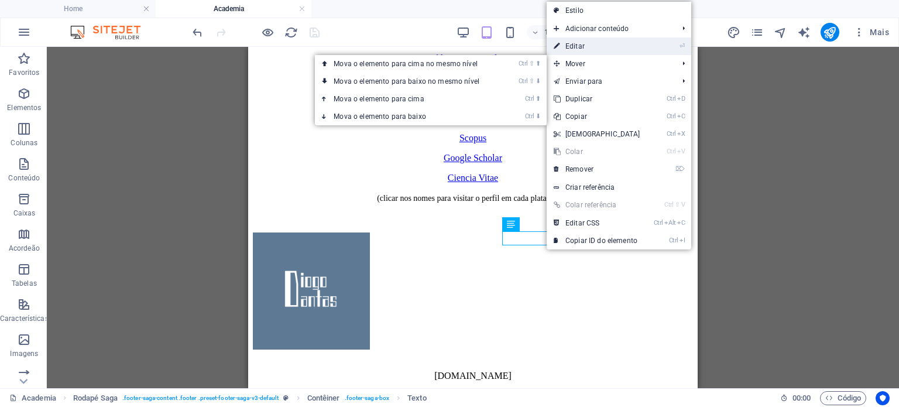
click at [578, 49] on link "⏎ Editar" at bounding box center [597, 46] width 101 height 18
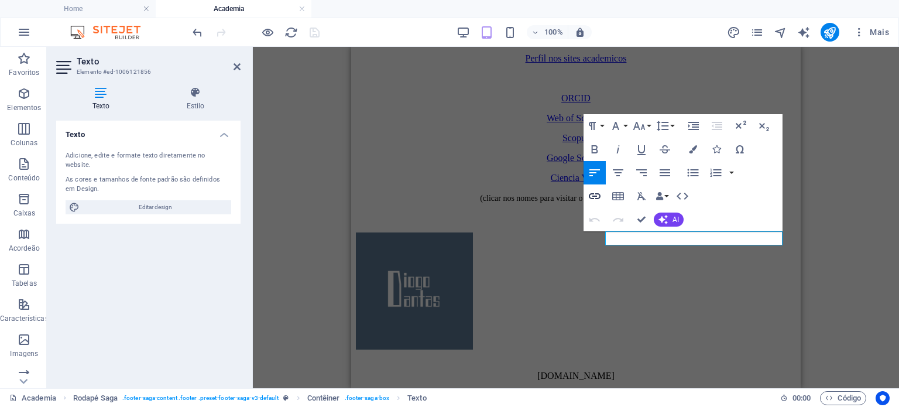
click at [593, 201] on icon "button" at bounding box center [595, 196] width 14 height 14
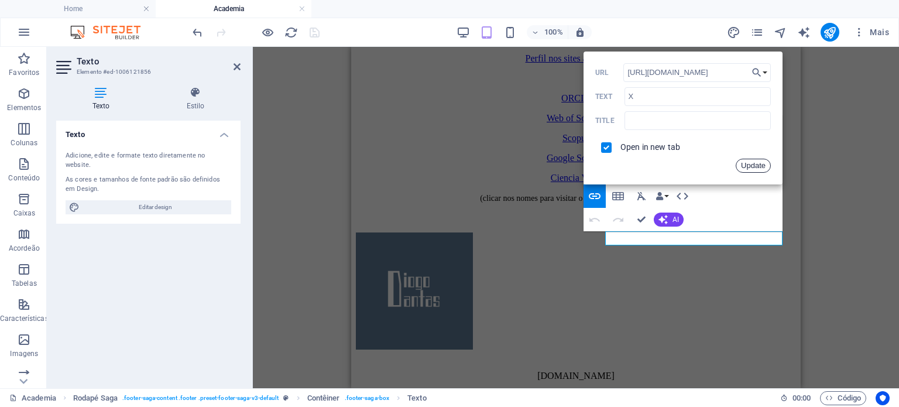
click at [746, 168] on button "Update" at bounding box center [753, 166] width 35 height 14
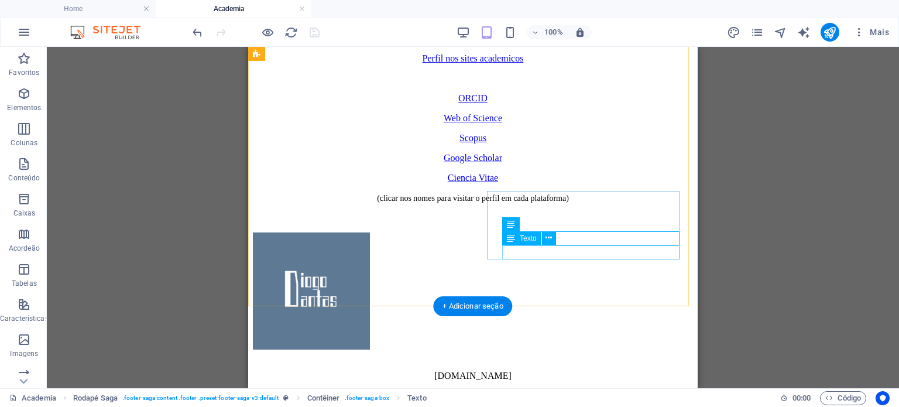
click at [550, 239] on icon at bounding box center [548, 238] width 6 height 12
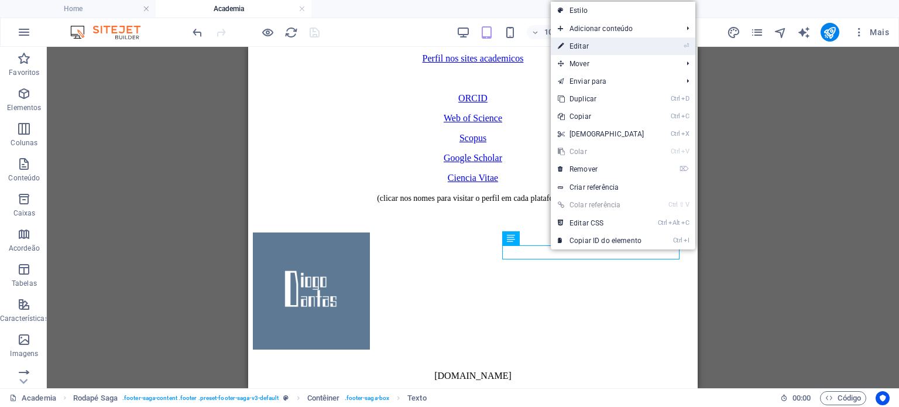
click at [580, 49] on link "⏎ Editar" at bounding box center [601, 46] width 101 height 18
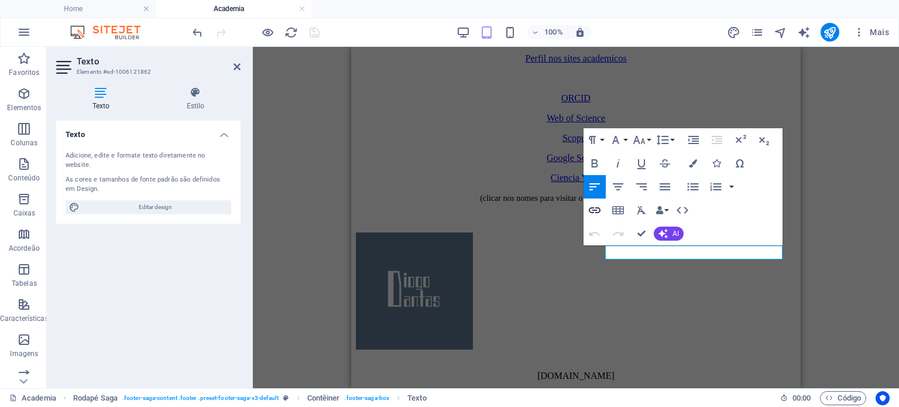
click at [597, 209] on icon "button" at bounding box center [595, 210] width 14 height 14
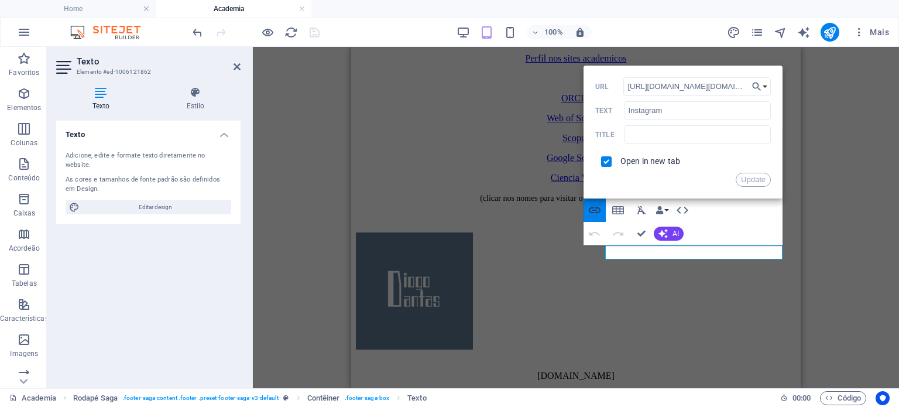
scroll to position [0, 2]
click at [747, 181] on button "Update" at bounding box center [753, 180] width 35 height 14
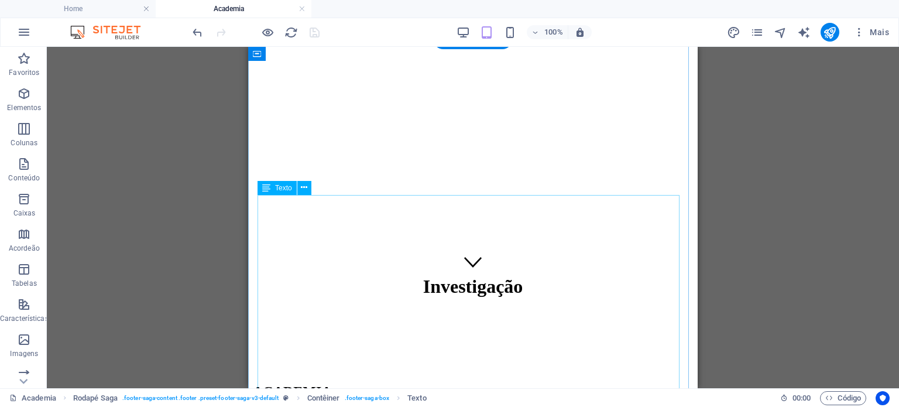
scroll to position [0, 0]
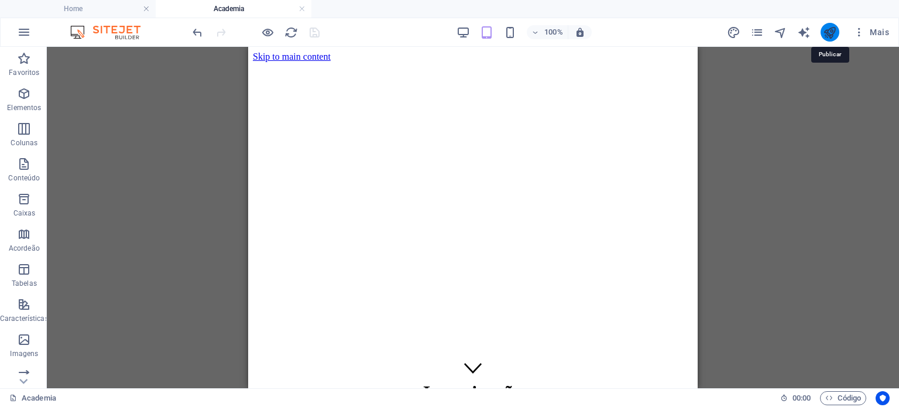
click at [831, 36] on icon "publish" at bounding box center [829, 32] width 13 height 13
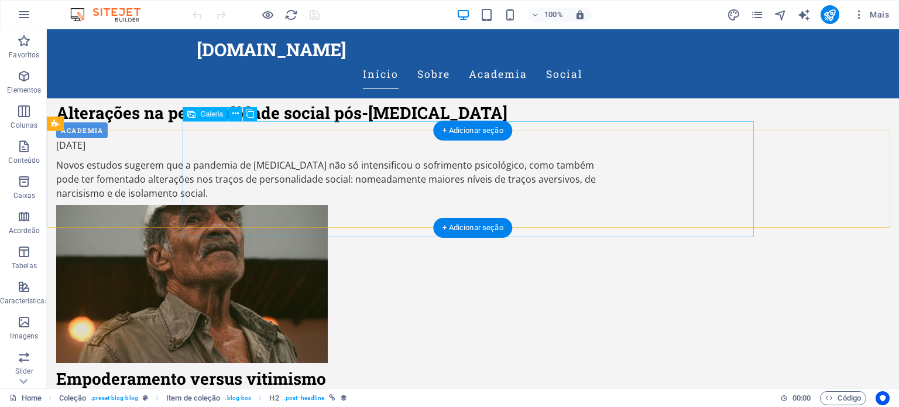
scroll to position [987, 0]
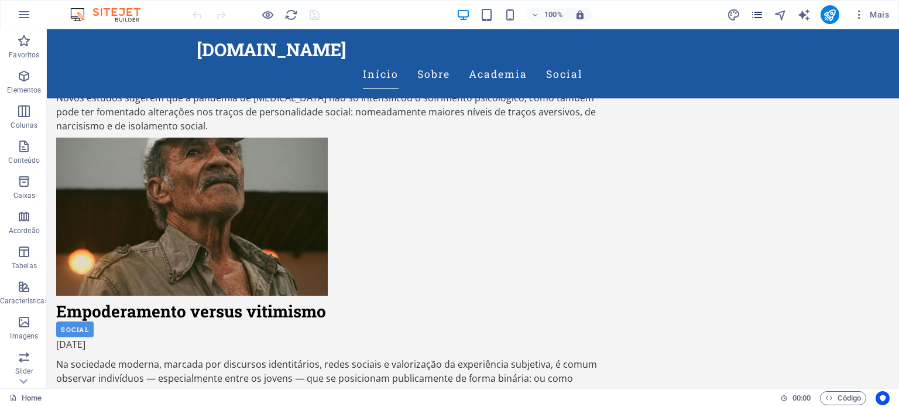
click at [756, 17] on icon "pages" at bounding box center [756, 14] width 13 height 13
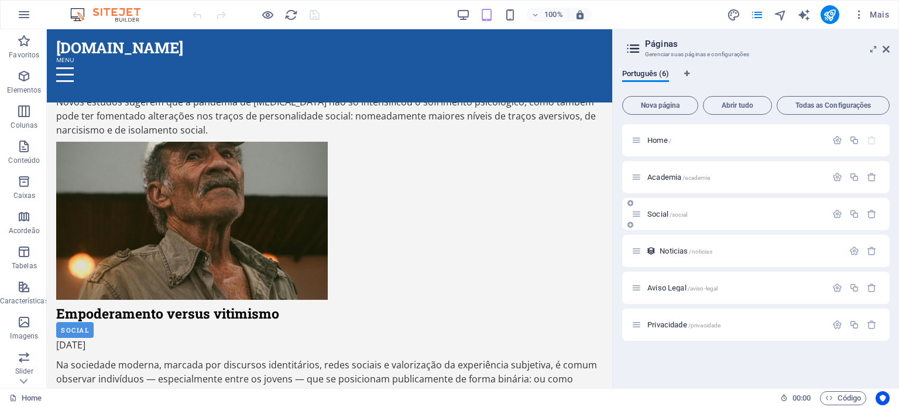
scroll to position [980, 0]
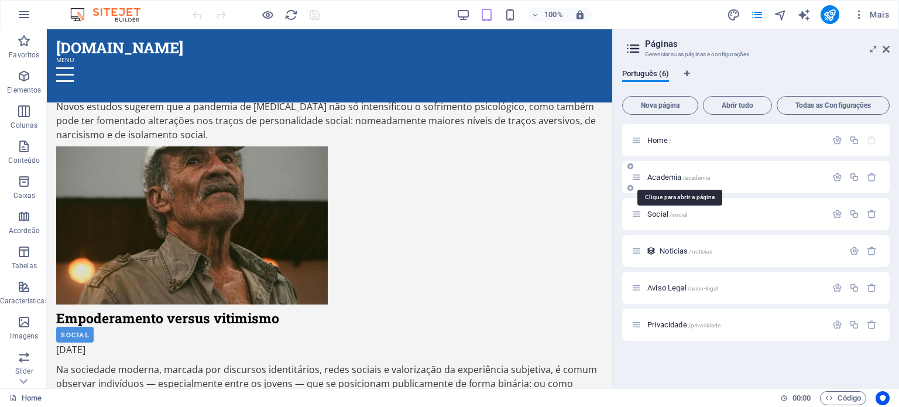
click at [668, 178] on span "Academia /academia" at bounding box center [678, 177] width 63 height 9
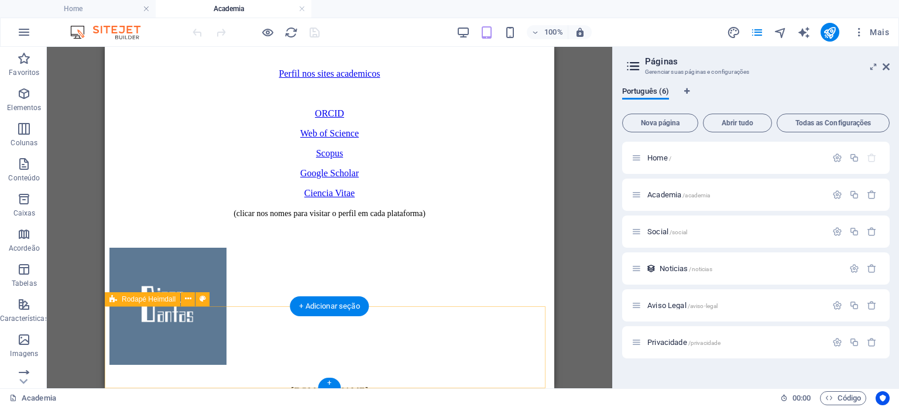
scroll to position [878, 0]
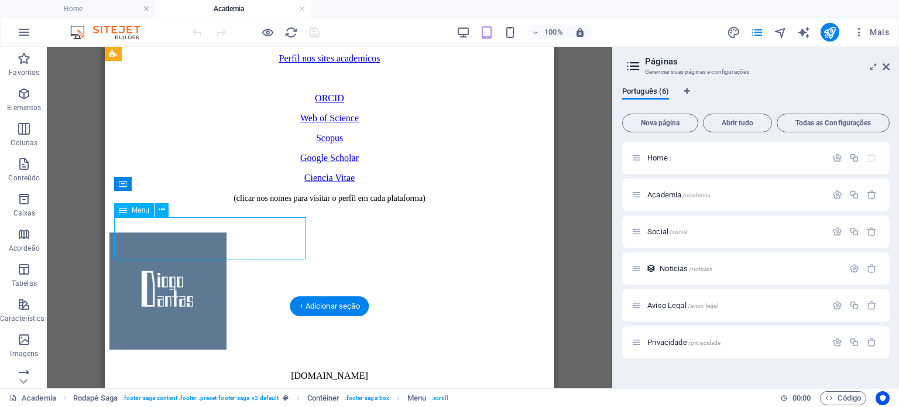
click at [159, 207] on icon at bounding box center [162, 210] width 6 height 12
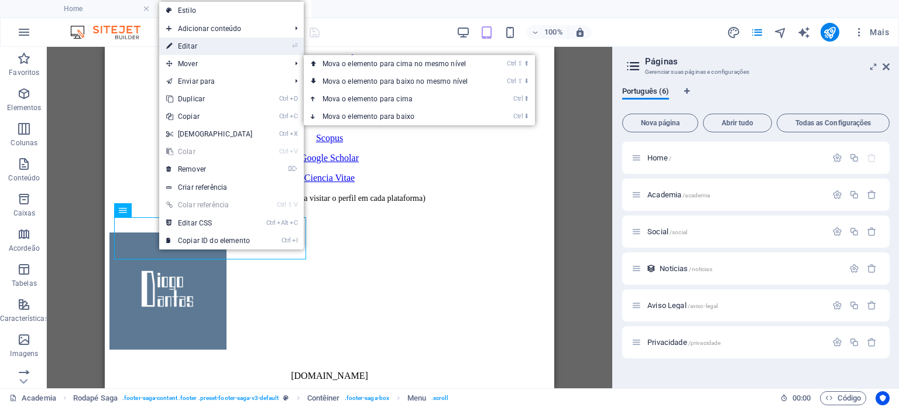
click at [200, 48] on link "⏎ Editar" at bounding box center [209, 46] width 101 height 18
select select
select select "1"
select select
select select "2"
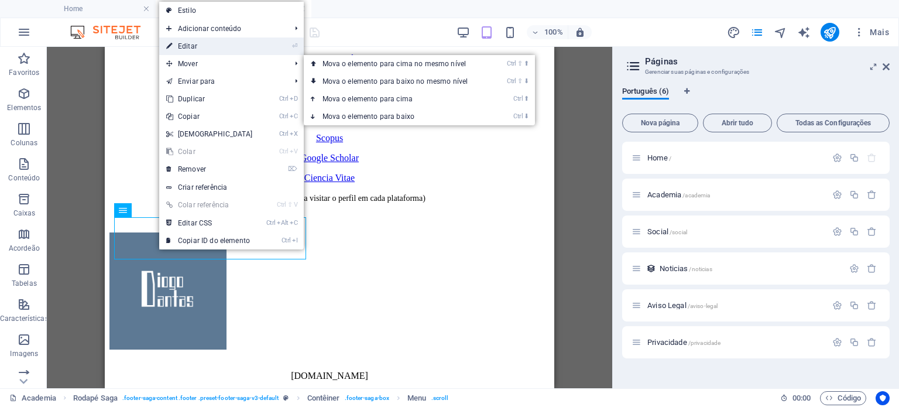
select select
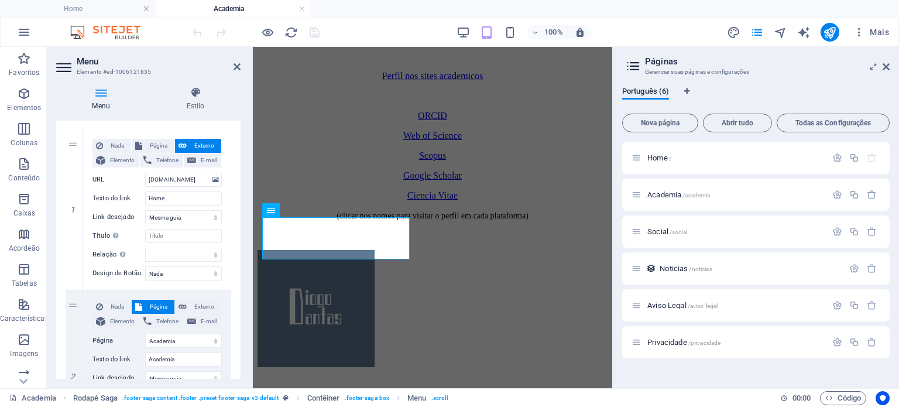
scroll to position [117, 0]
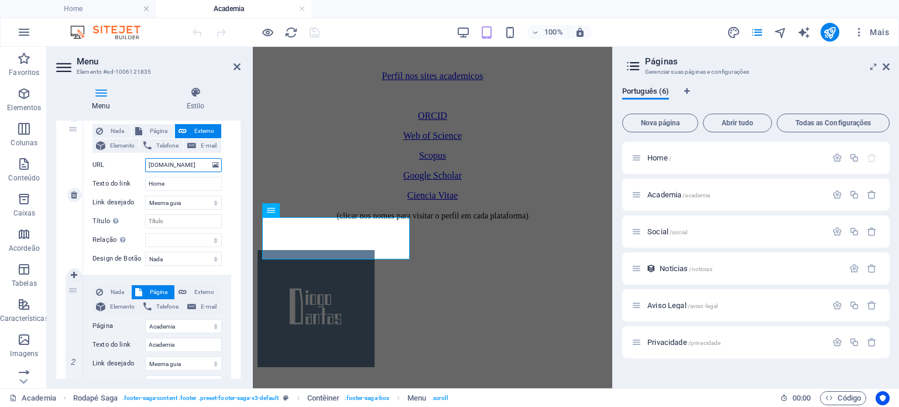
click at [194, 168] on input "[DOMAIN_NAME]" at bounding box center [183, 165] width 77 height 14
drag, startPoint x: 192, startPoint y: 169, endPoint x: 128, endPoint y: 163, distance: 64.6
click at [128, 163] on div "URL [DOMAIN_NAME]" at bounding box center [156, 165] width 129 height 14
select select
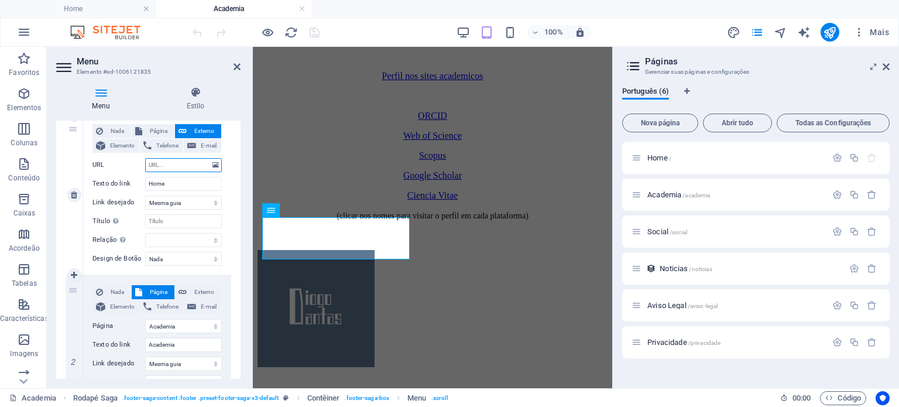
select select
click at [125, 163] on label "URL" at bounding box center [118, 165] width 53 height 14
click at [145, 163] on input "URL" at bounding box center [183, 165] width 77 height 14
click at [166, 186] on input "Home" at bounding box center [183, 184] width 77 height 14
click at [119, 131] on span "Nada" at bounding box center [117, 131] width 21 height 14
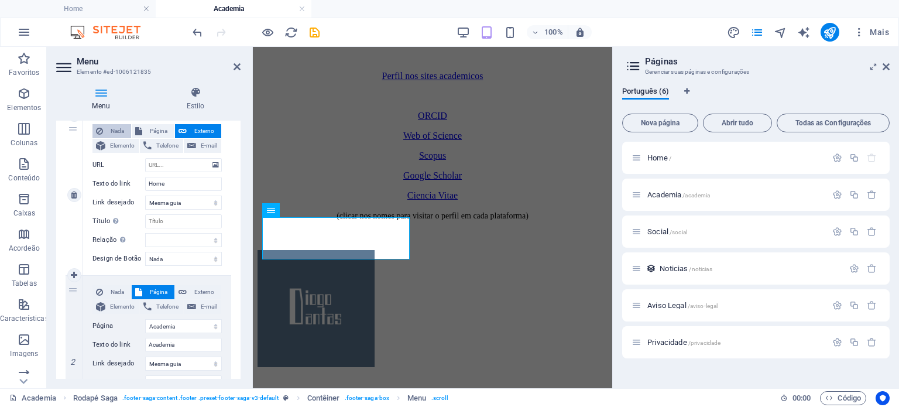
select select
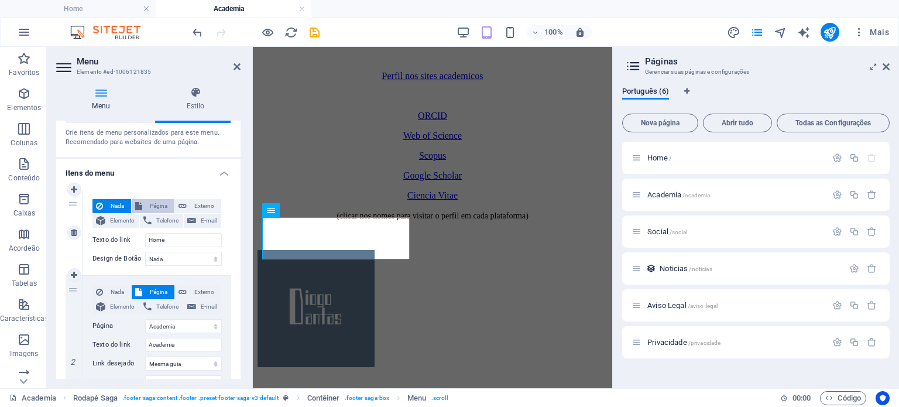
click at [157, 205] on span "Página" at bounding box center [158, 206] width 25 height 14
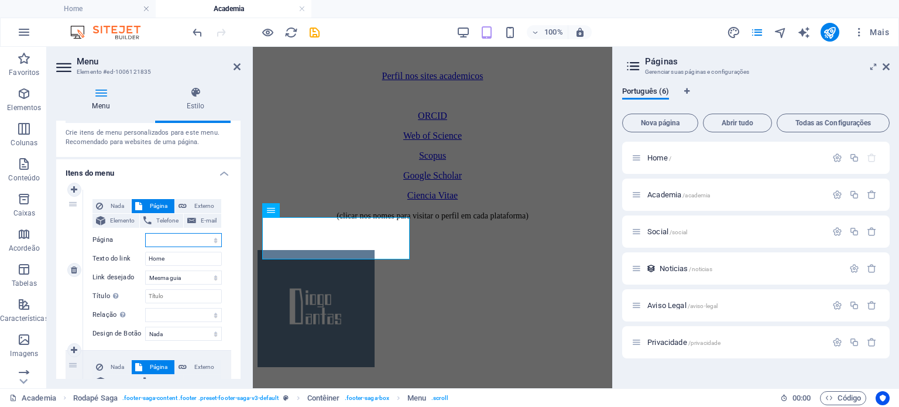
select select
click at [216, 242] on select "Home Academia Social Aviso Legal Privacidade" at bounding box center [183, 240] width 77 height 14
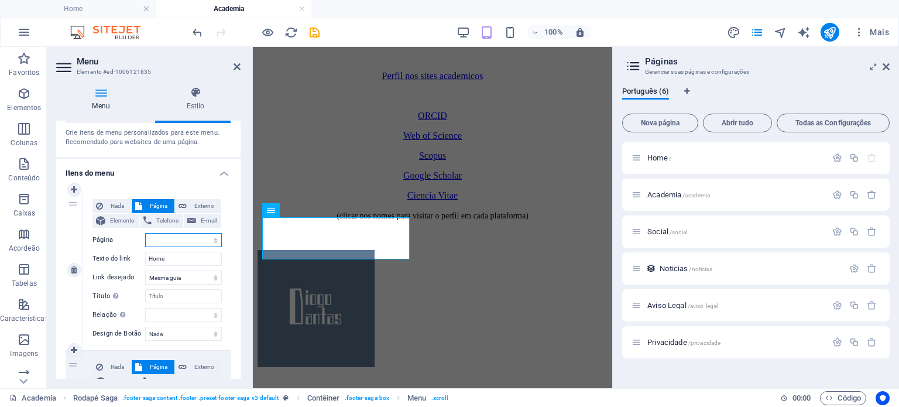
select select "0"
click at [145, 233] on select "Home Academia Social Aviso Legal Privacidade" at bounding box center [183, 240] width 77 height 14
select select
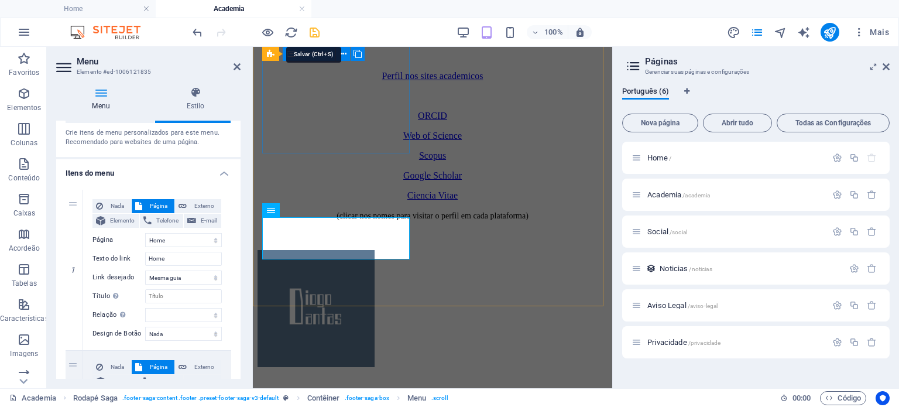
click at [317, 35] on icon "save" at bounding box center [314, 32] width 13 height 13
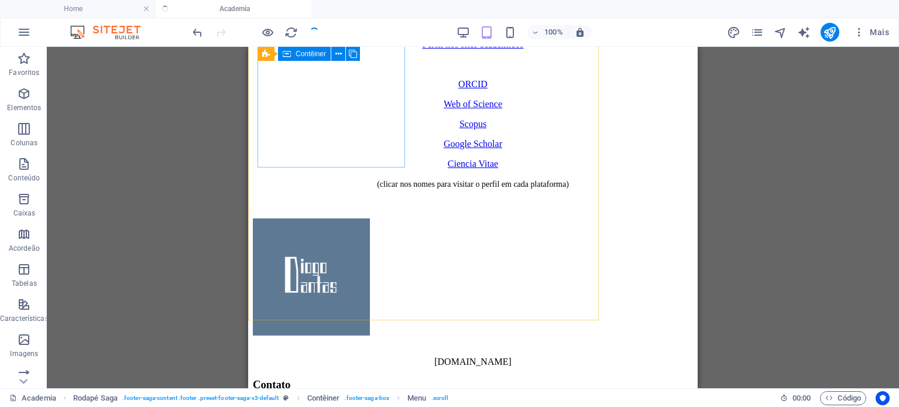
scroll to position [878, 0]
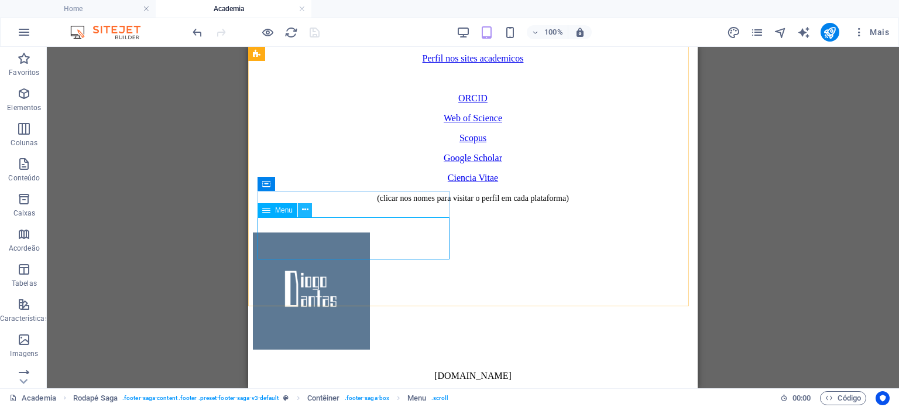
click at [306, 212] on icon at bounding box center [305, 210] width 6 height 12
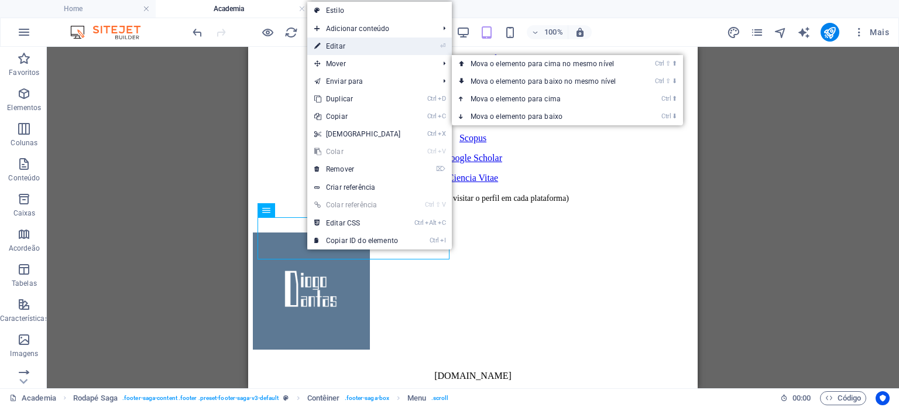
click at [346, 51] on link "⏎ Editar" at bounding box center [357, 46] width 101 height 18
select select
select select "1"
select select
select select "2"
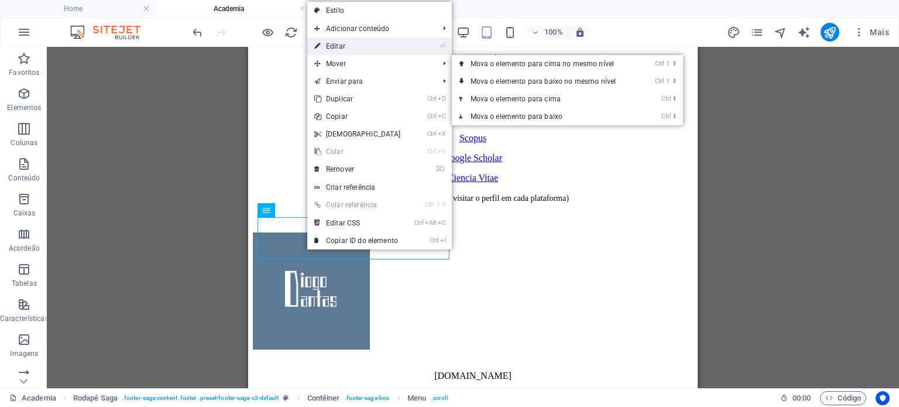
select select
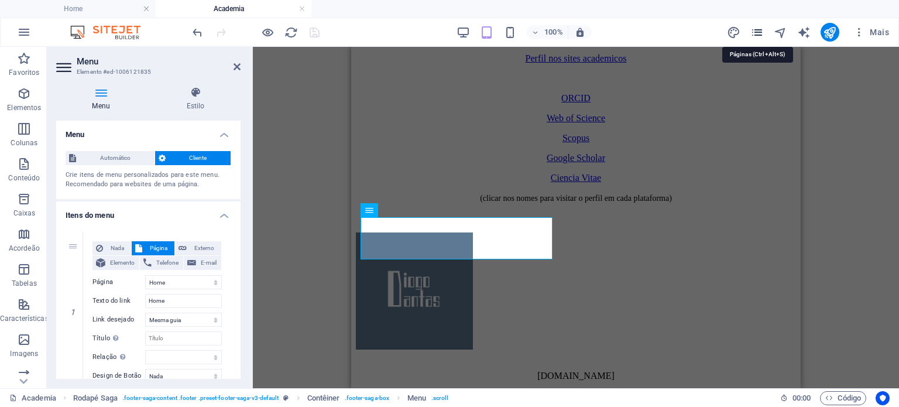
click at [760, 35] on icon "pages" at bounding box center [756, 32] width 13 height 13
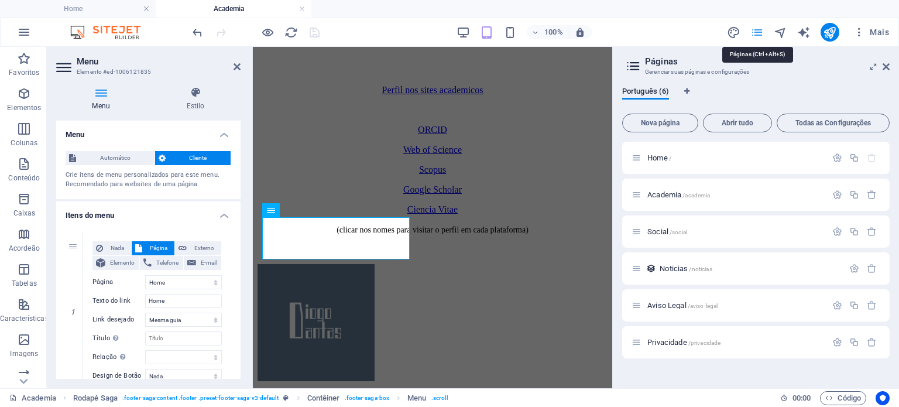
scroll to position [892, 0]
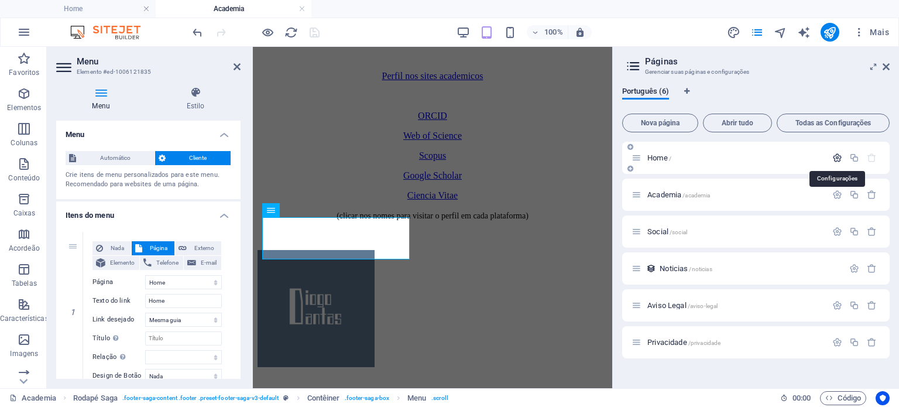
click at [839, 158] on icon "button" at bounding box center [837, 158] width 10 height 10
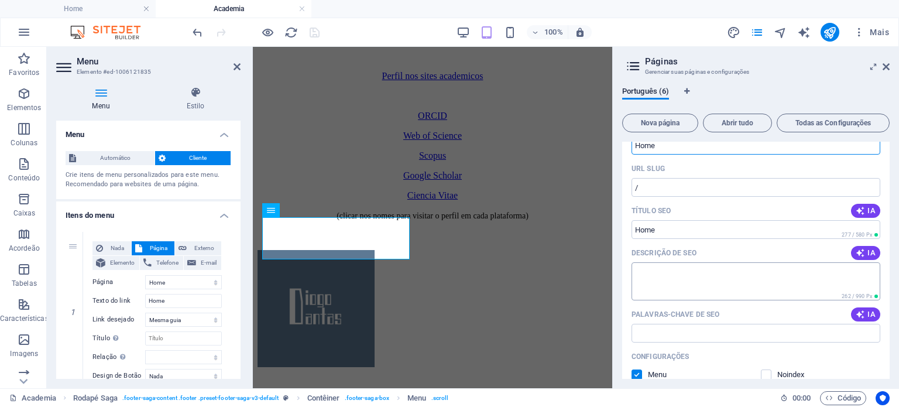
scroll to position [0, 0]
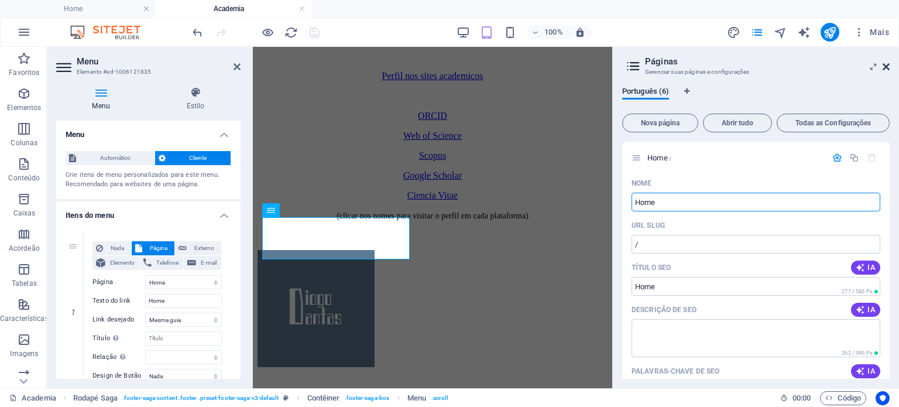
click at [887, 63] on icon at bounding box center [886, 66] width 7 height 9
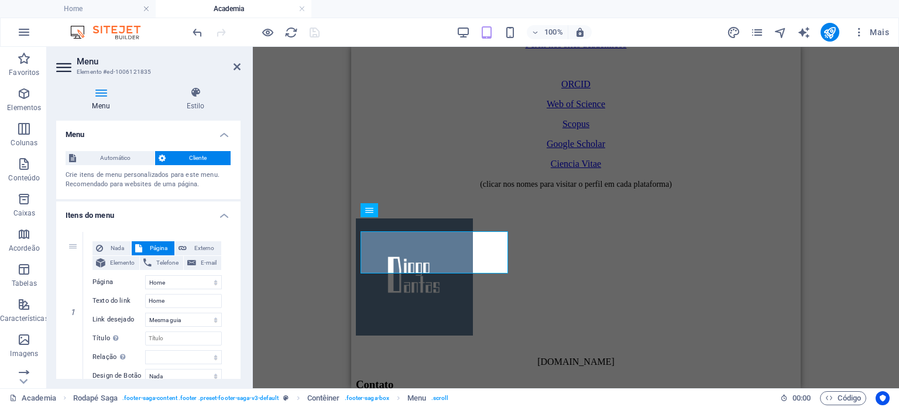
scroll to position [878, 0]
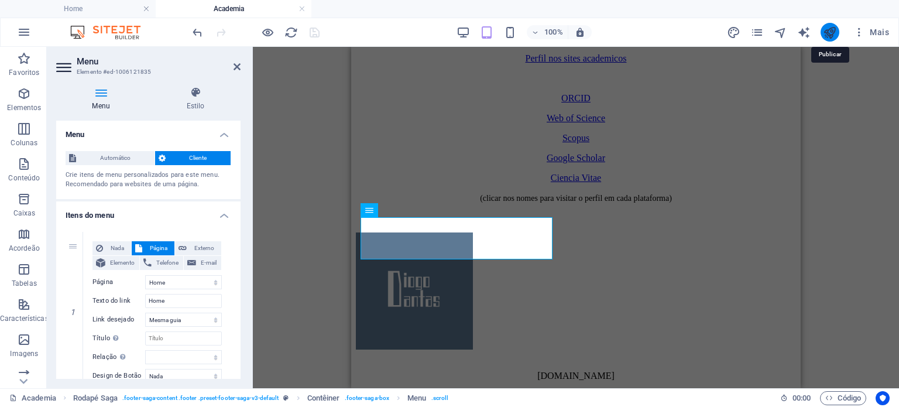
click at [836, 30] on icon "publish" at bounding box center [829, 32] width 13 height 13
